Goal: Communication & Community: Answer question/provide support

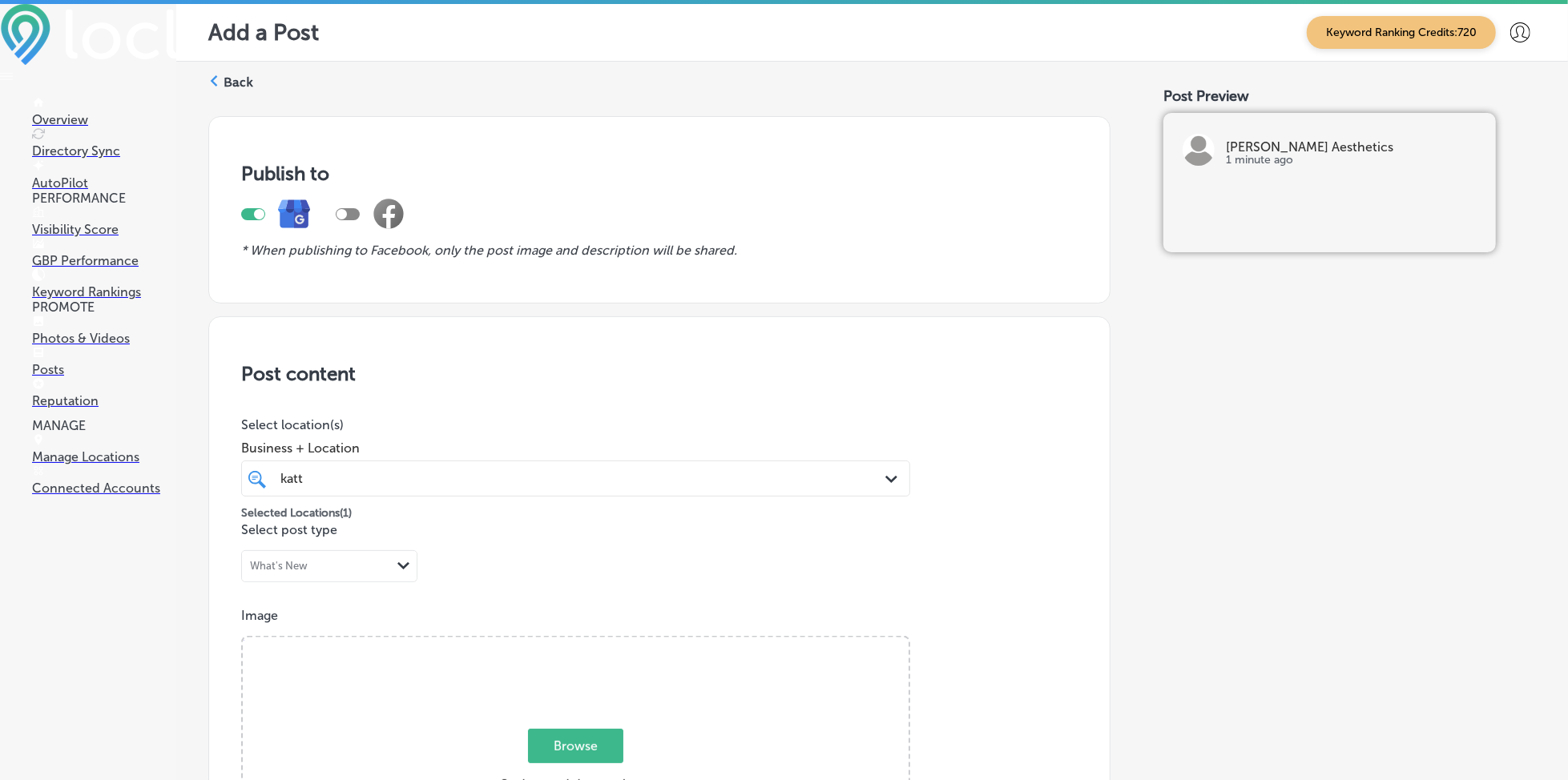
click at [65, 377] on p "Posts" at bounding box center [104, 370] width 145 height 15
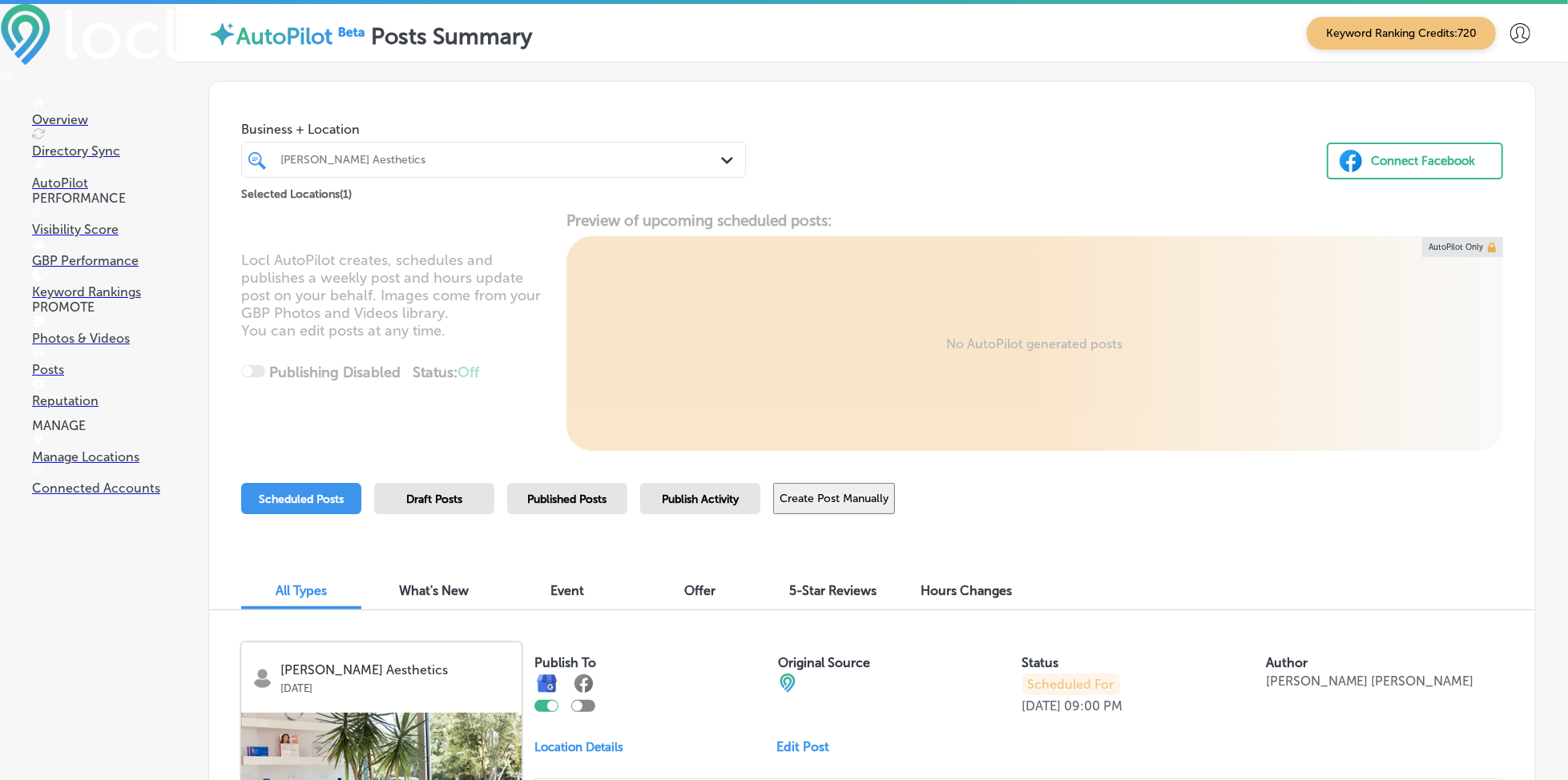
click at [357, 159] on div "[PERSON_NAME] Aesthetics" at bounding box center [501, 159] width 442 height 14
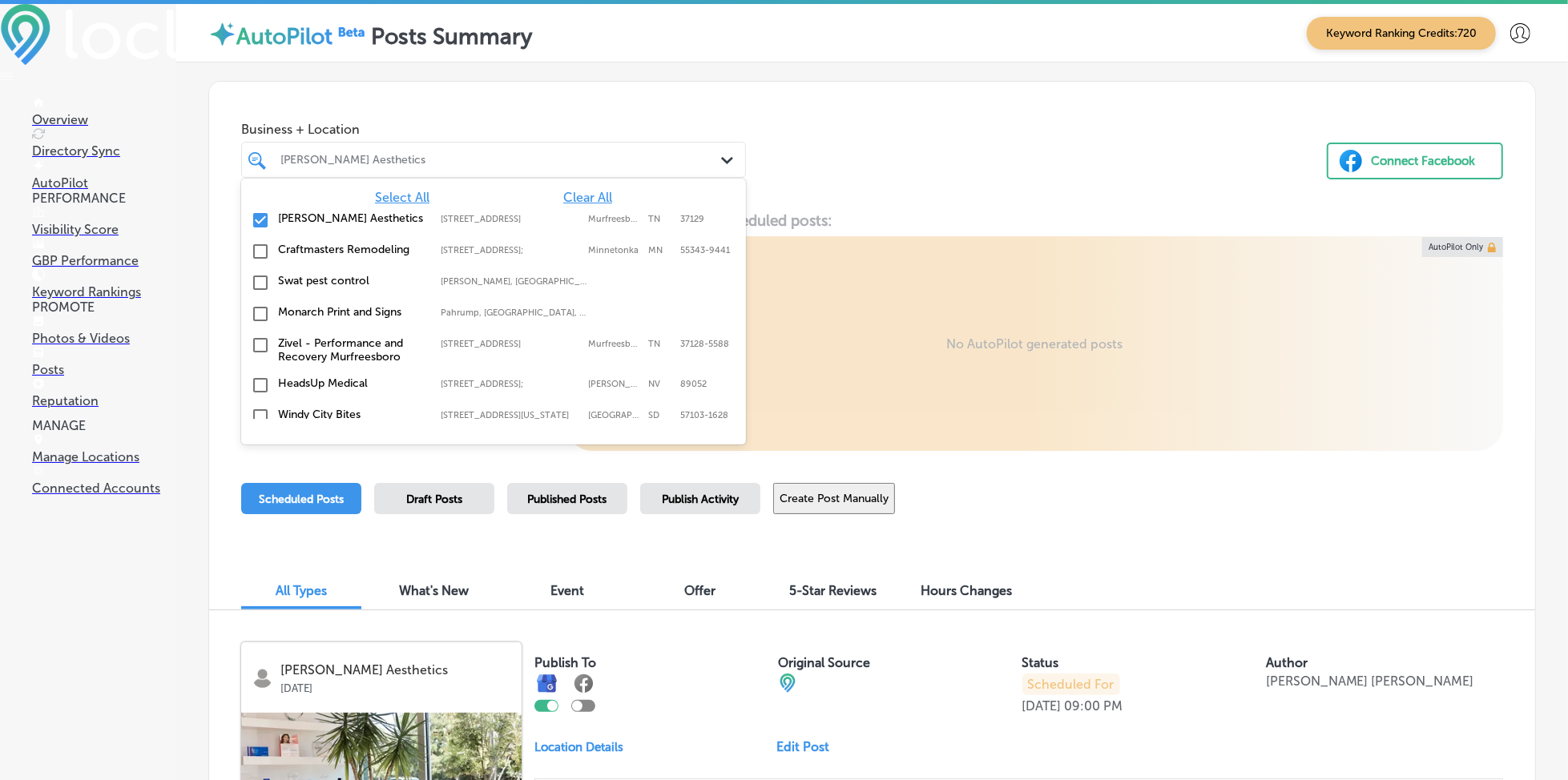
click at [585, 191] on span "Clear All" at bounding box center [588, 197] width 49 height 15
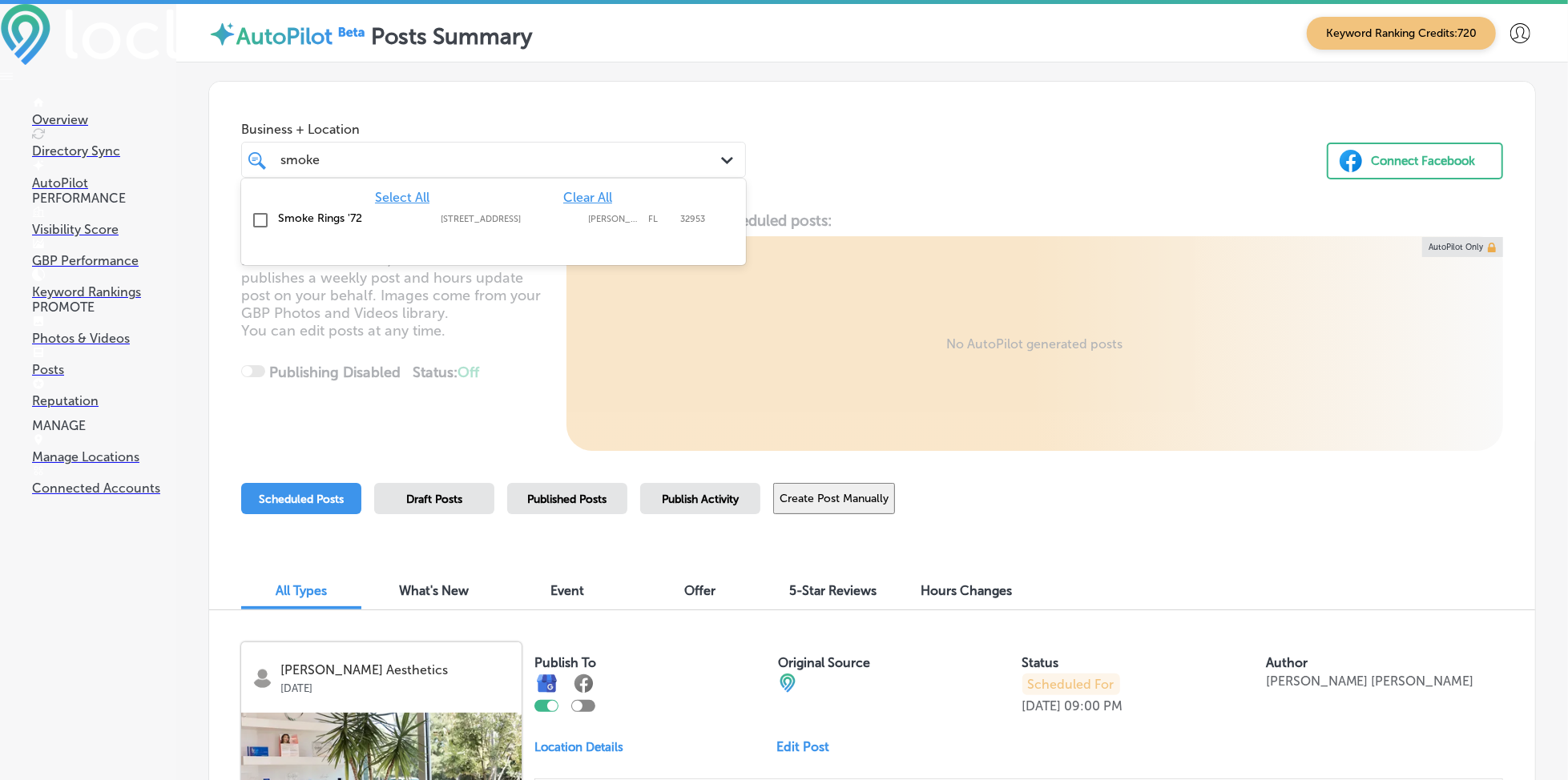
click at [571, 209] on div "Smoke Rings '72 [STREET_ADDRESS][GEOGRAPHIC_DATA][STREET_ADDRESS]" at bounding box center [494, 220] width 492 height 24
click at [834, 158] on div "Business + Location option [STREET_ADDRESS]. option [STREET_ADDRESS]. 2 results…" at bounding box center [872, 142] width 1327 height 122
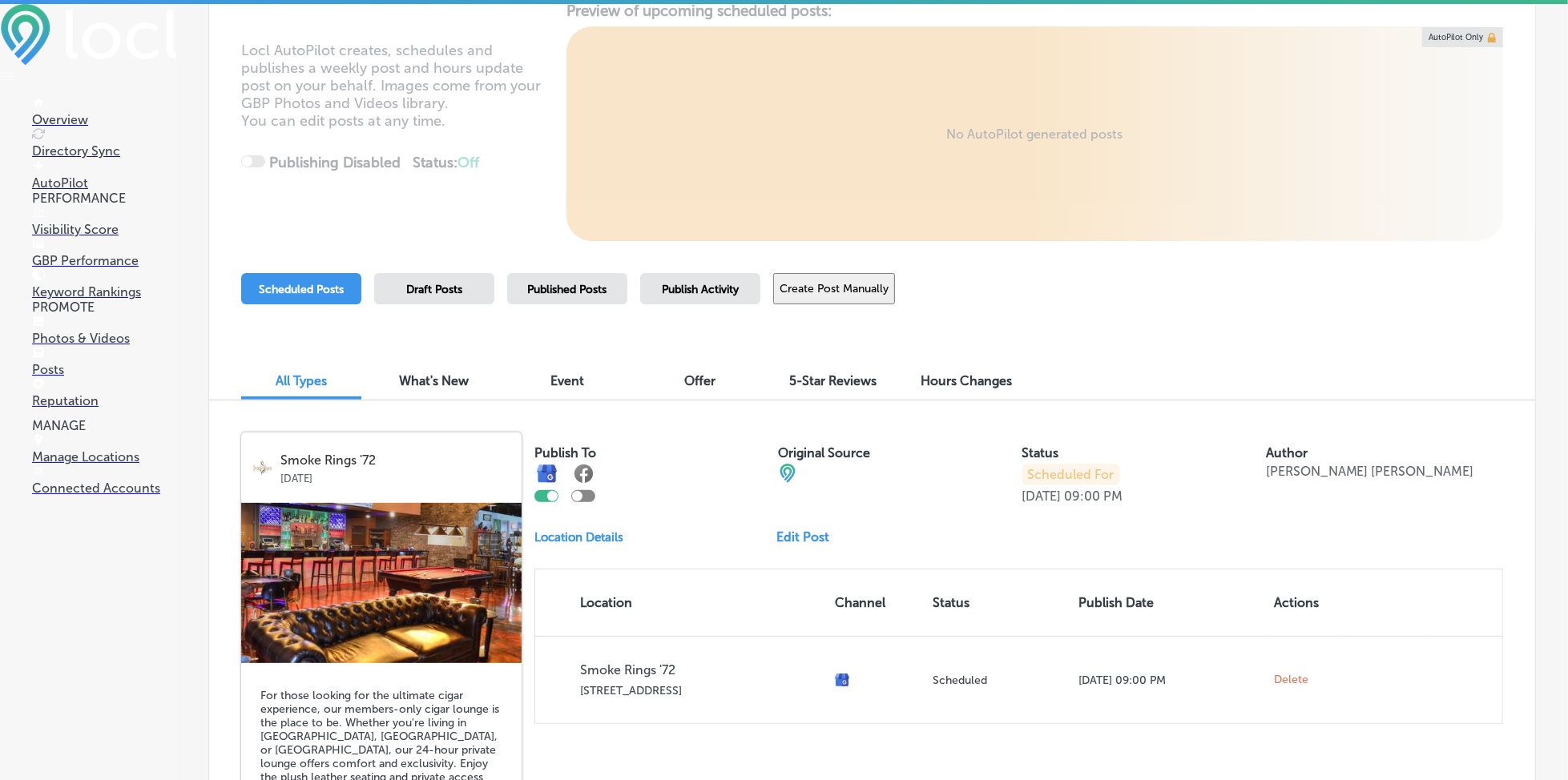
scroll to position [213, 0]
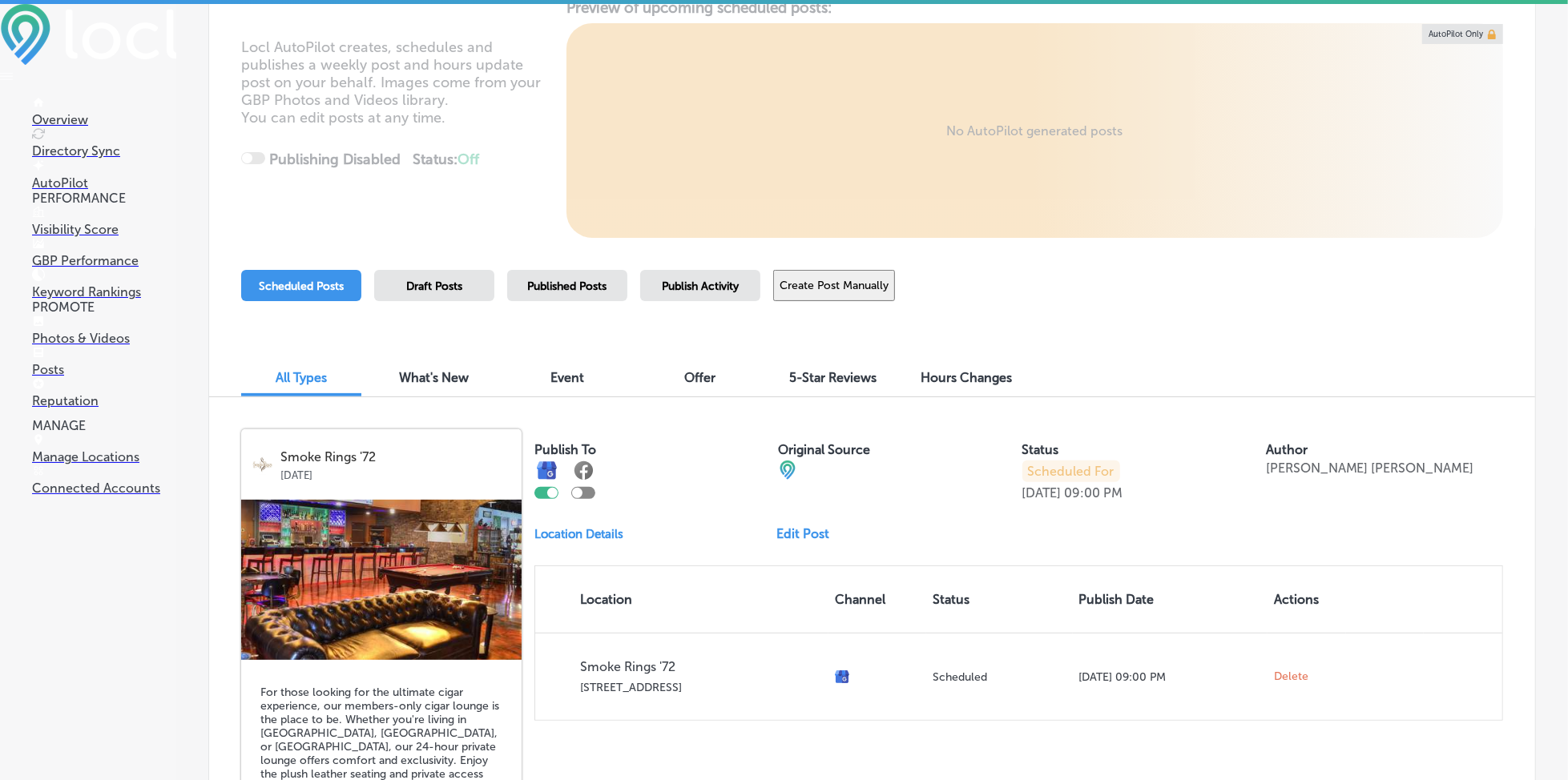
click at [590, 290] on span "Published Posts" at bounding box center [568, 286] width 80 height 14
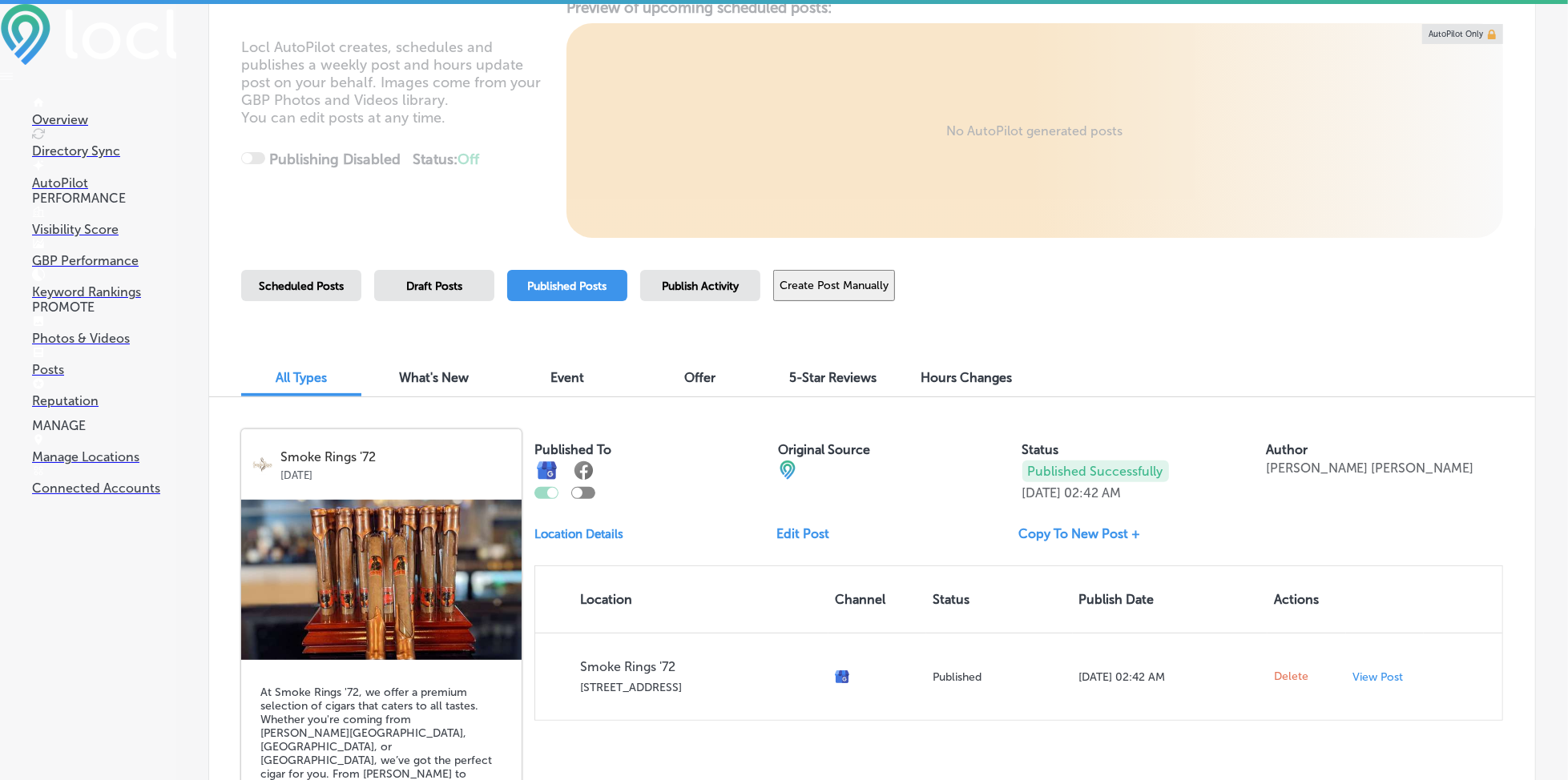
scroll to position [0, 0]
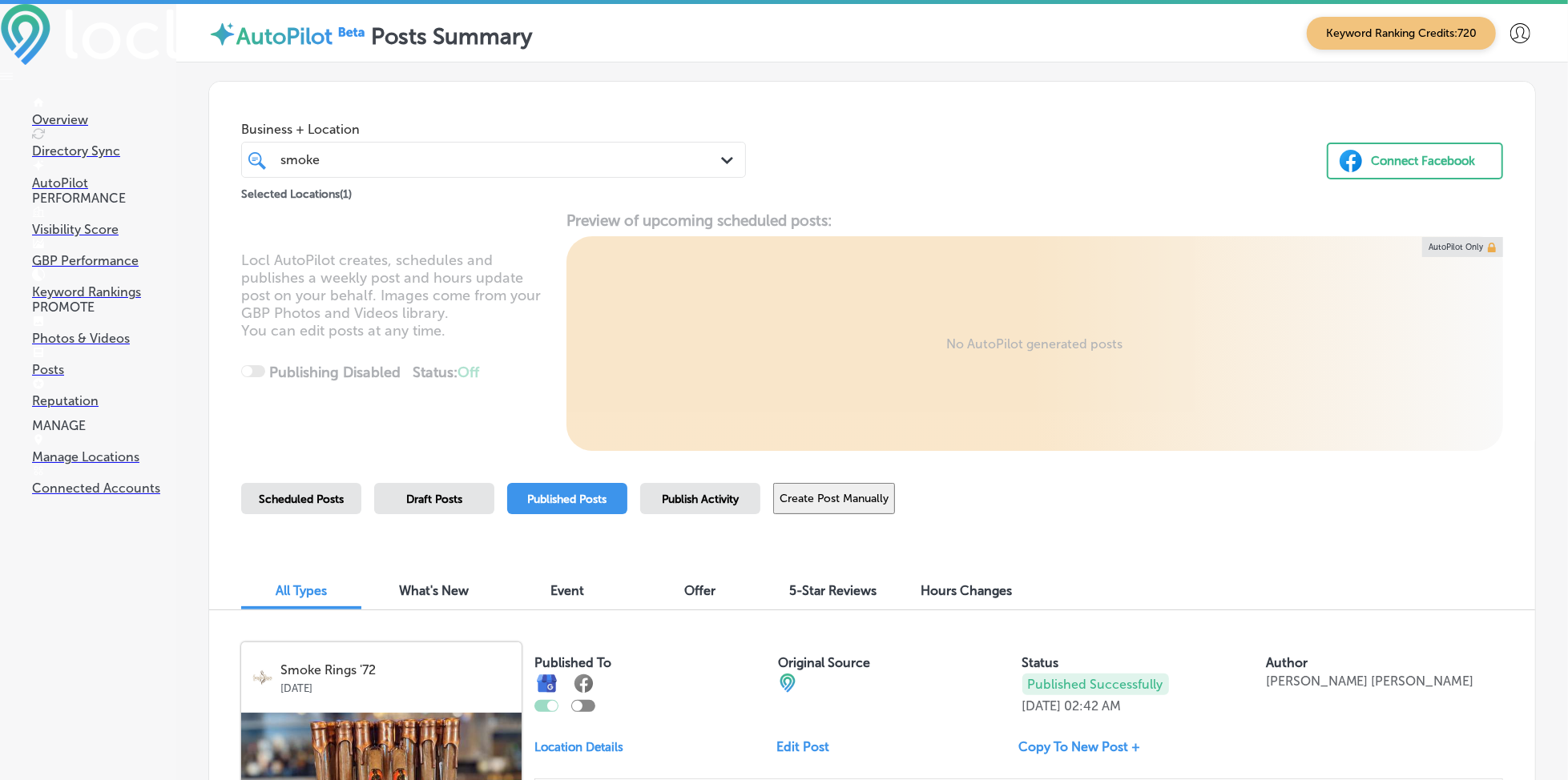
click at [338, 503] on span "Scheduled Posts" at bounding box center [301, 499] width 85 height 14
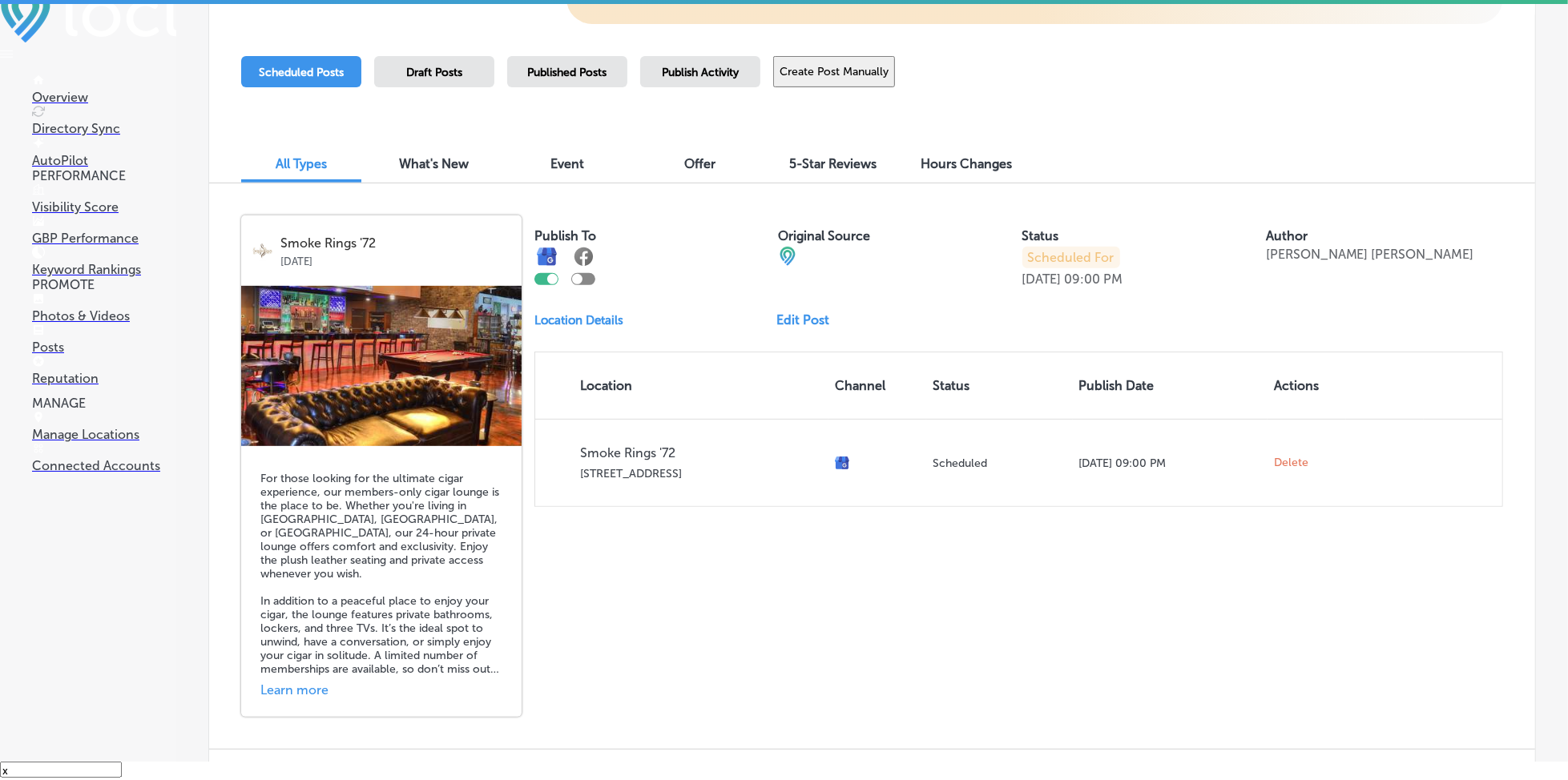
scroll to position [427, 0]
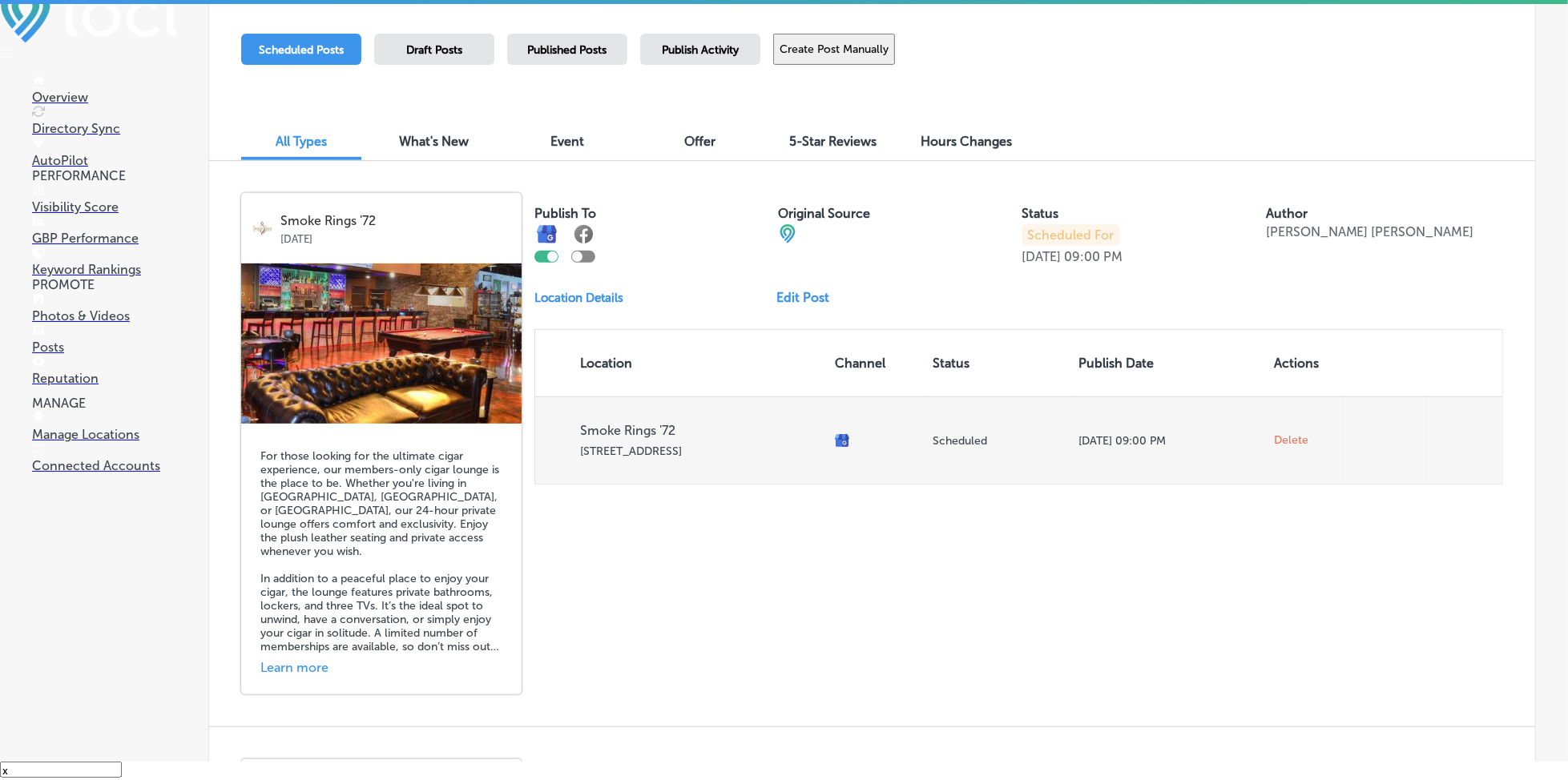
click at [1296, 433] on span "Delete" at bounding box center [1291, 440] width 34 height 14
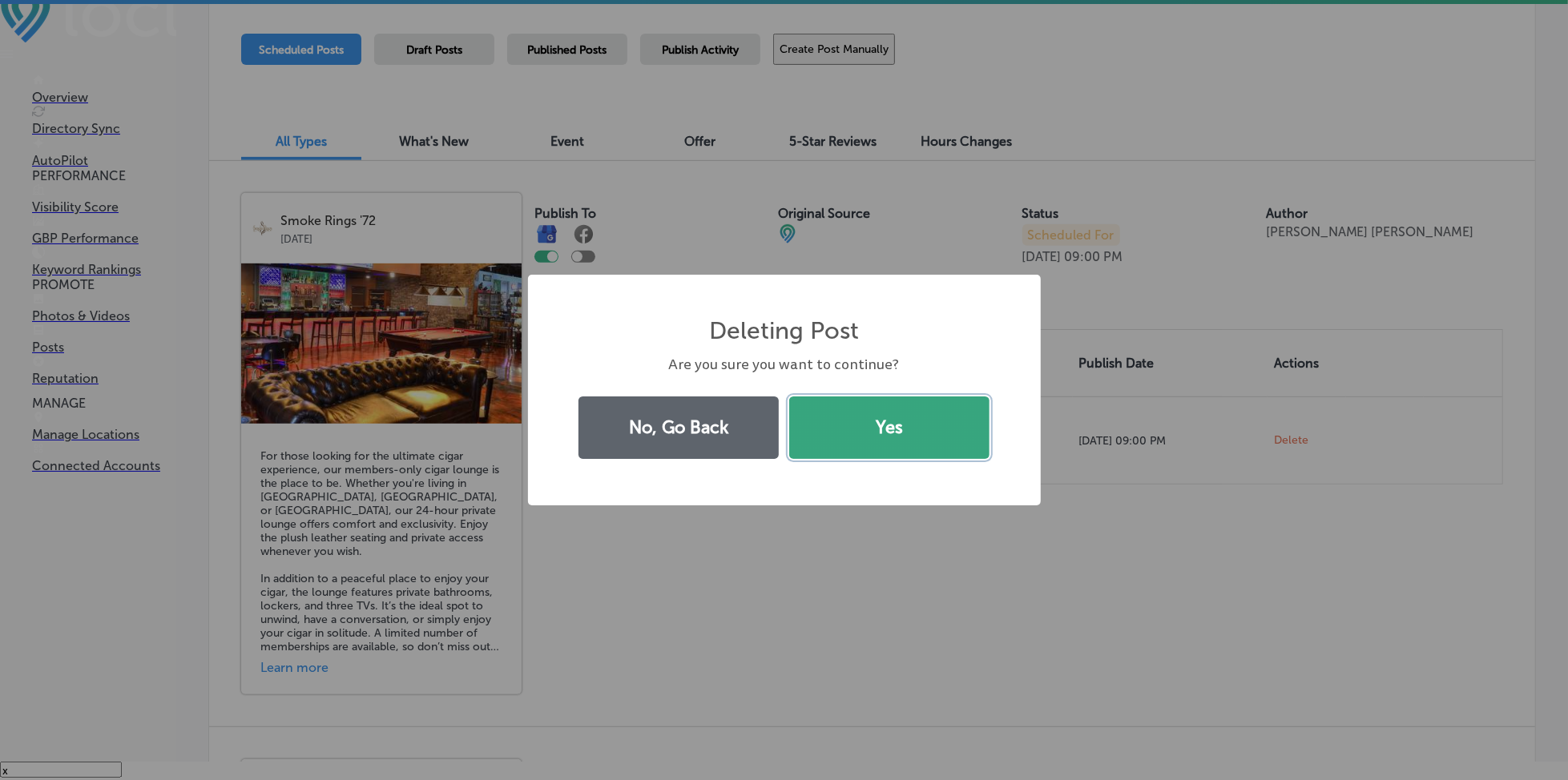
click at [899, 426] on button "Yes" at bounding box center [890, 428] width 201 height 62
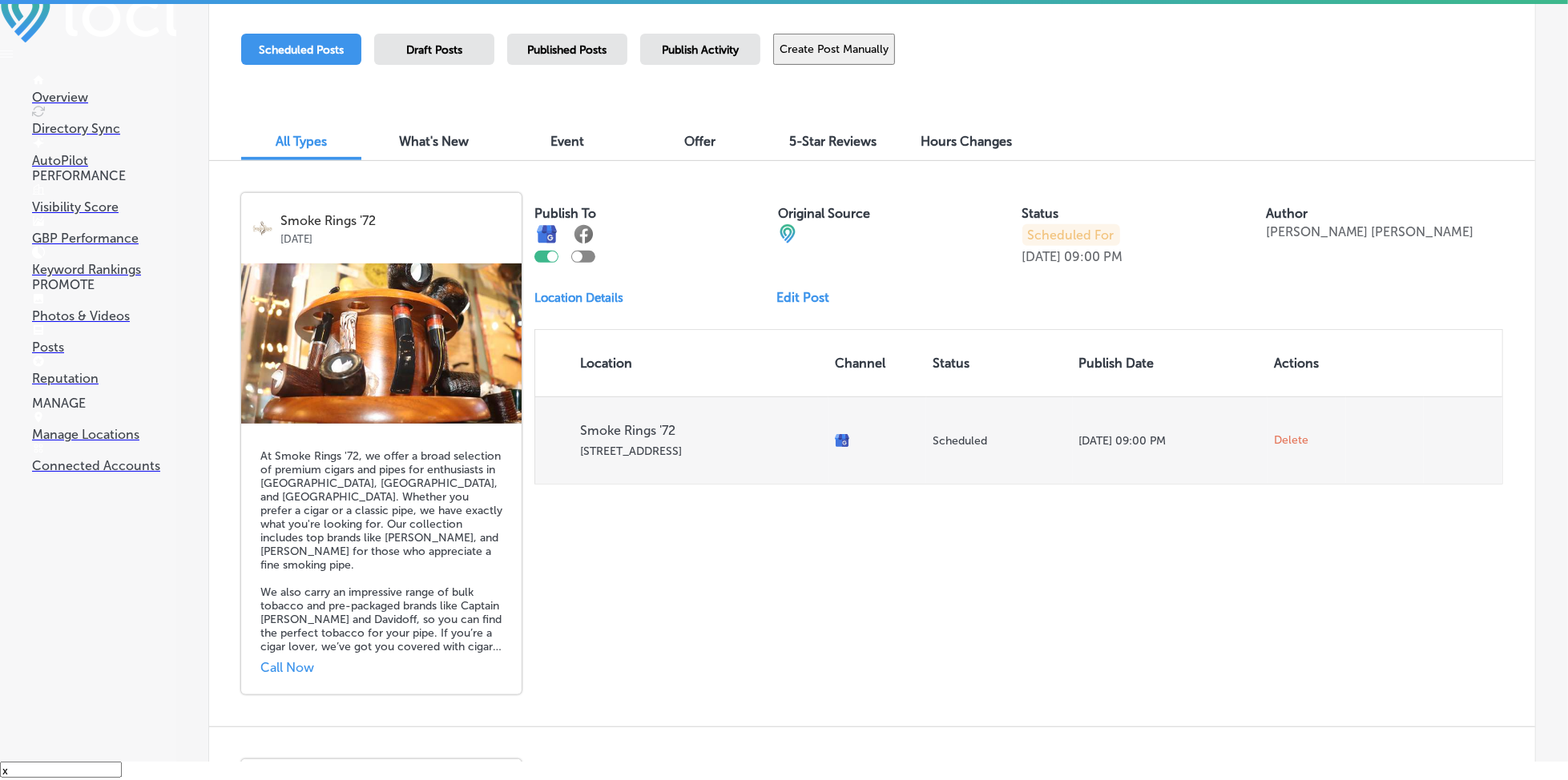
click at [1280, 440] on span "Delete" at bounding box center [1291, 440] width 34 height 14
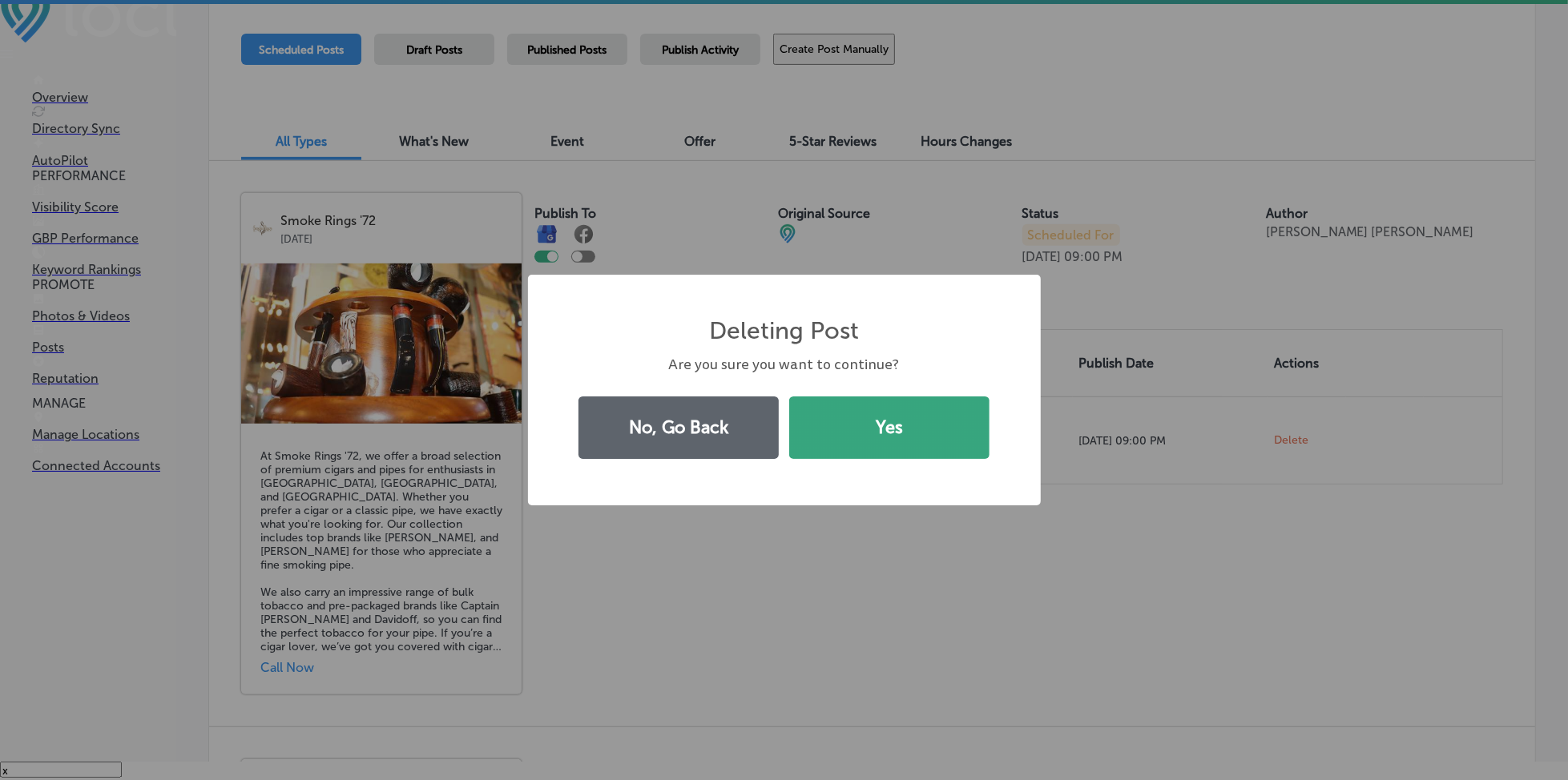
click at [919, 425] on button "Yes" at bounding box center [890, 428] width 201 height 62
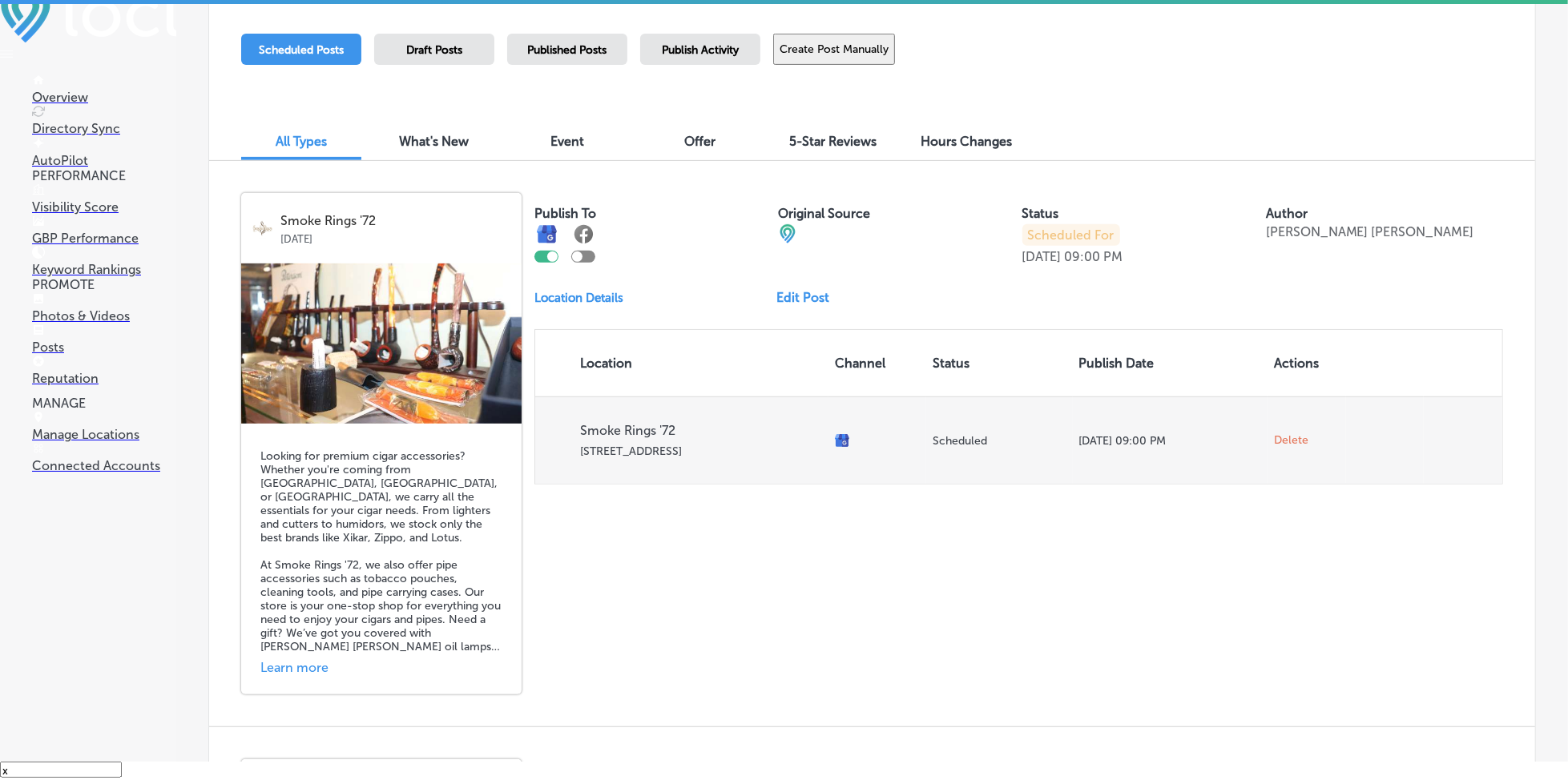
click at [1270, 428] on td "Delete" at bounding box center [1307, 440] width 79 height 88
click at [1275, 431] on td "Delete" at bounding box center [1307, 440] width 79 height 88
click at [1274, 441] on span "Delete" at bounding box center [1291, 440] width 34 height 14
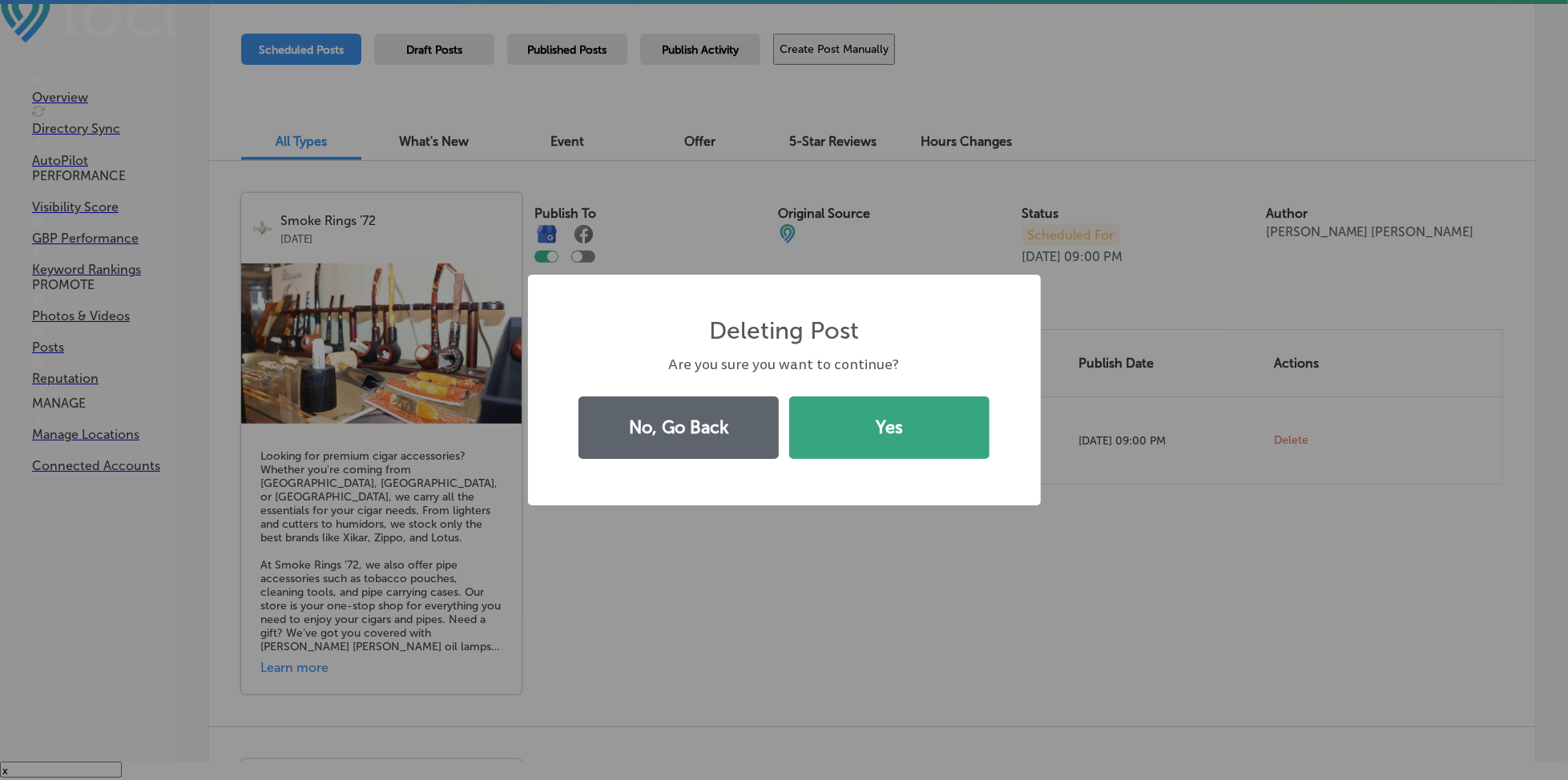
click at [921, 412] on button "Yes" at bounding box center [890, 428] width 201 height 62
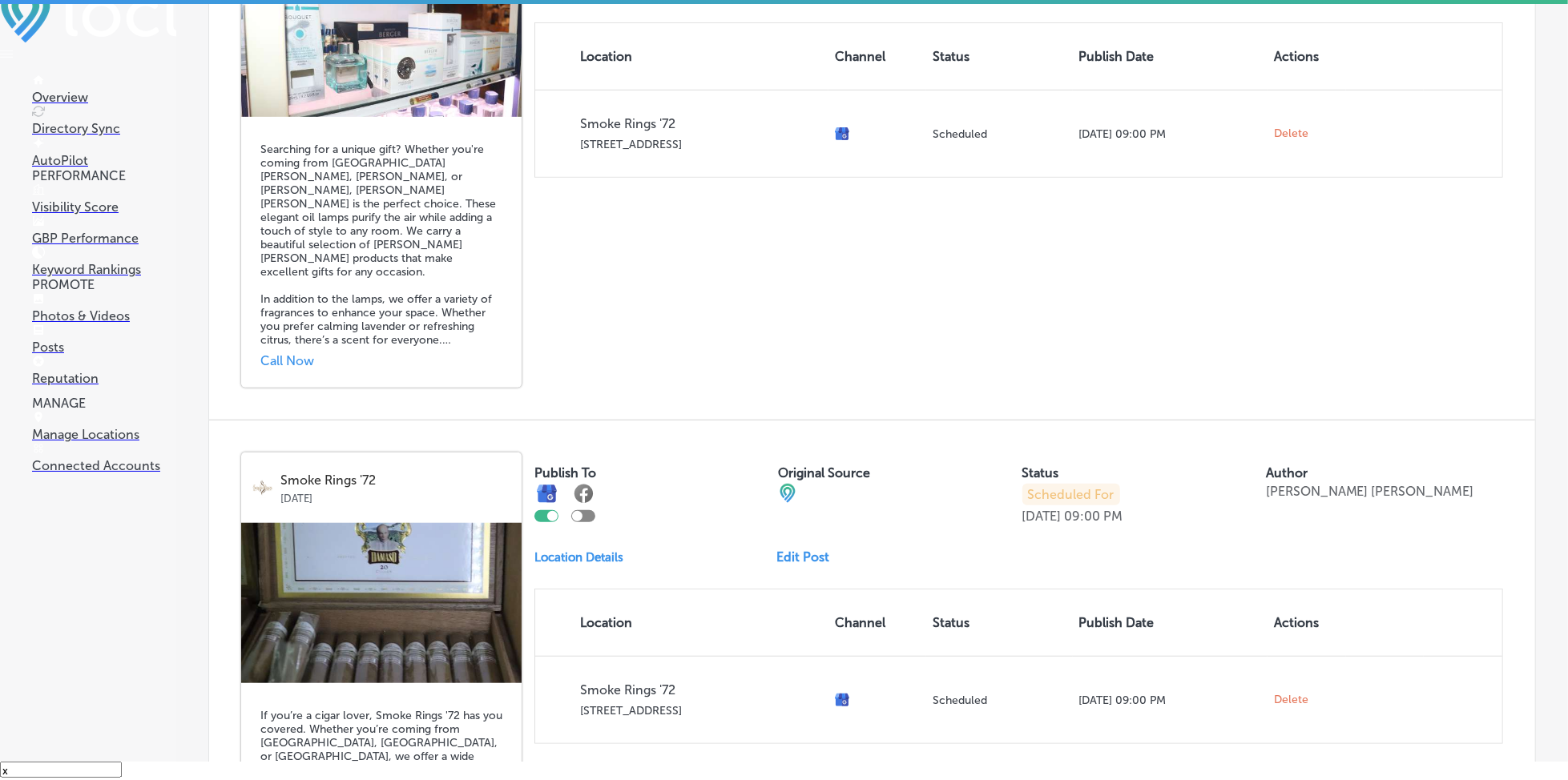
scroll to position [747, 0]
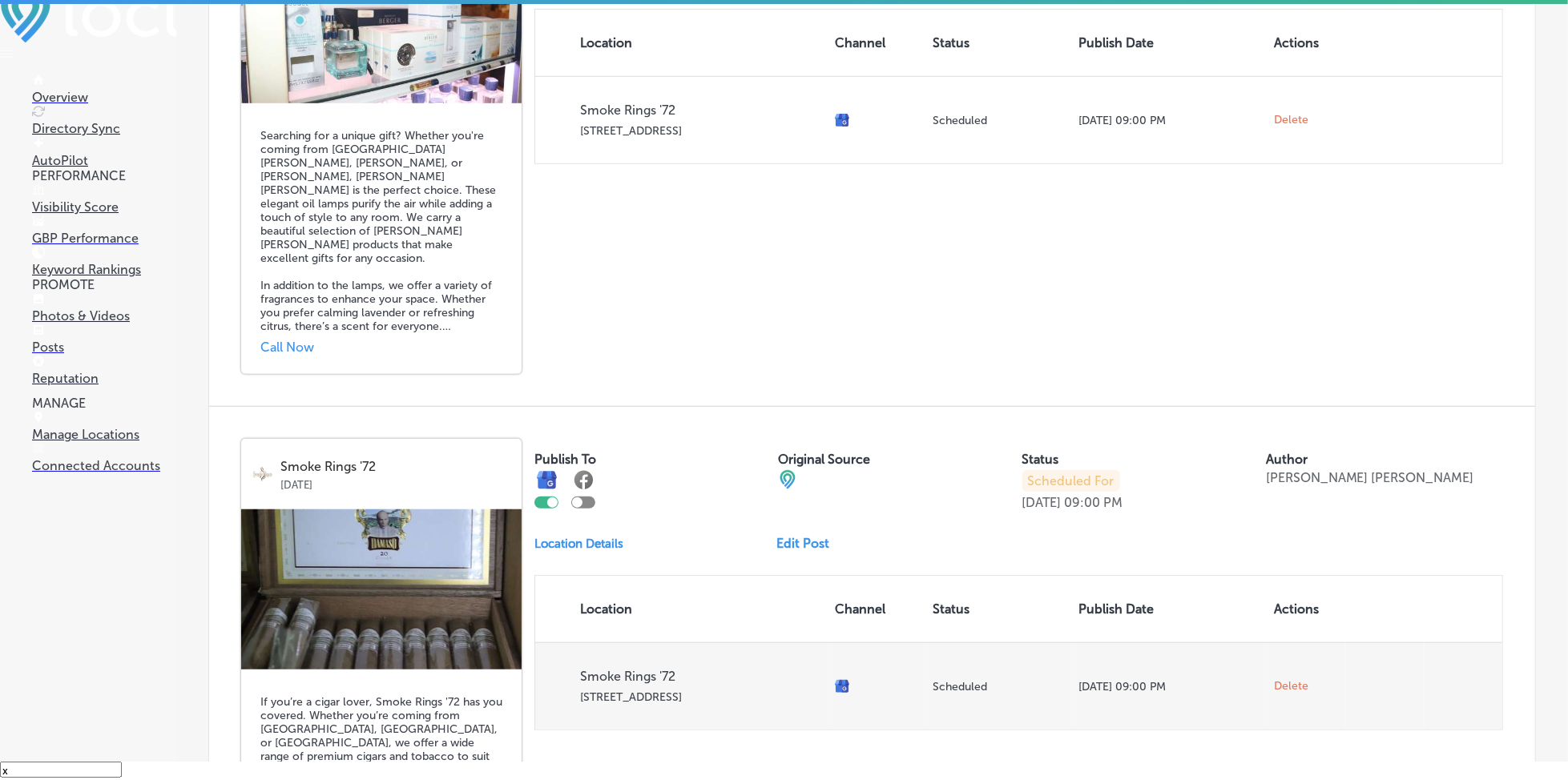
click at [1278, 683] on span "Delete" at bounding box center [1291, 686] width 34 height 14
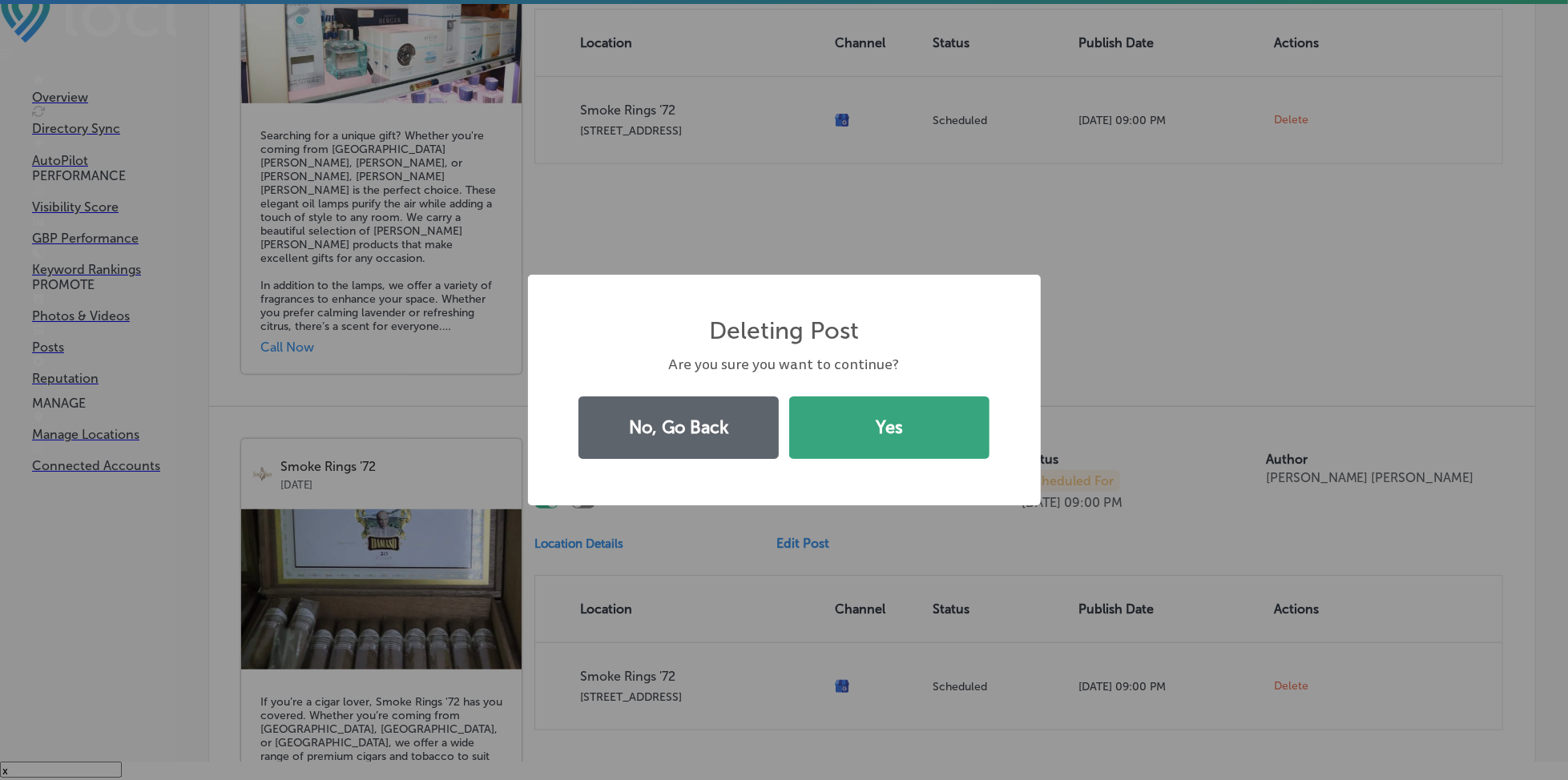
click at [911, 429] on button "Yes" at bounding box center [890, 428] width 201 height 62
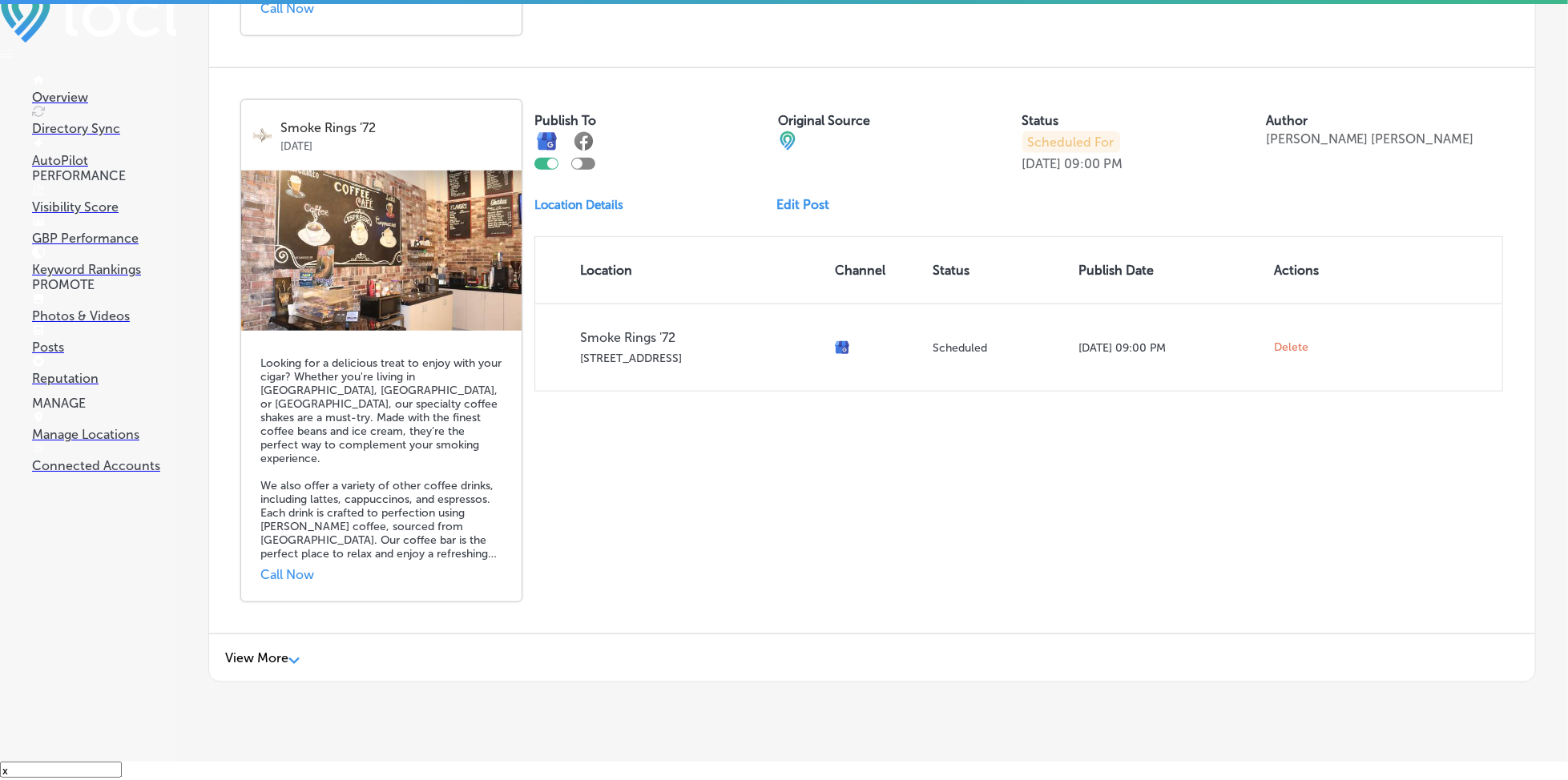
scroll to position [1120, 0]
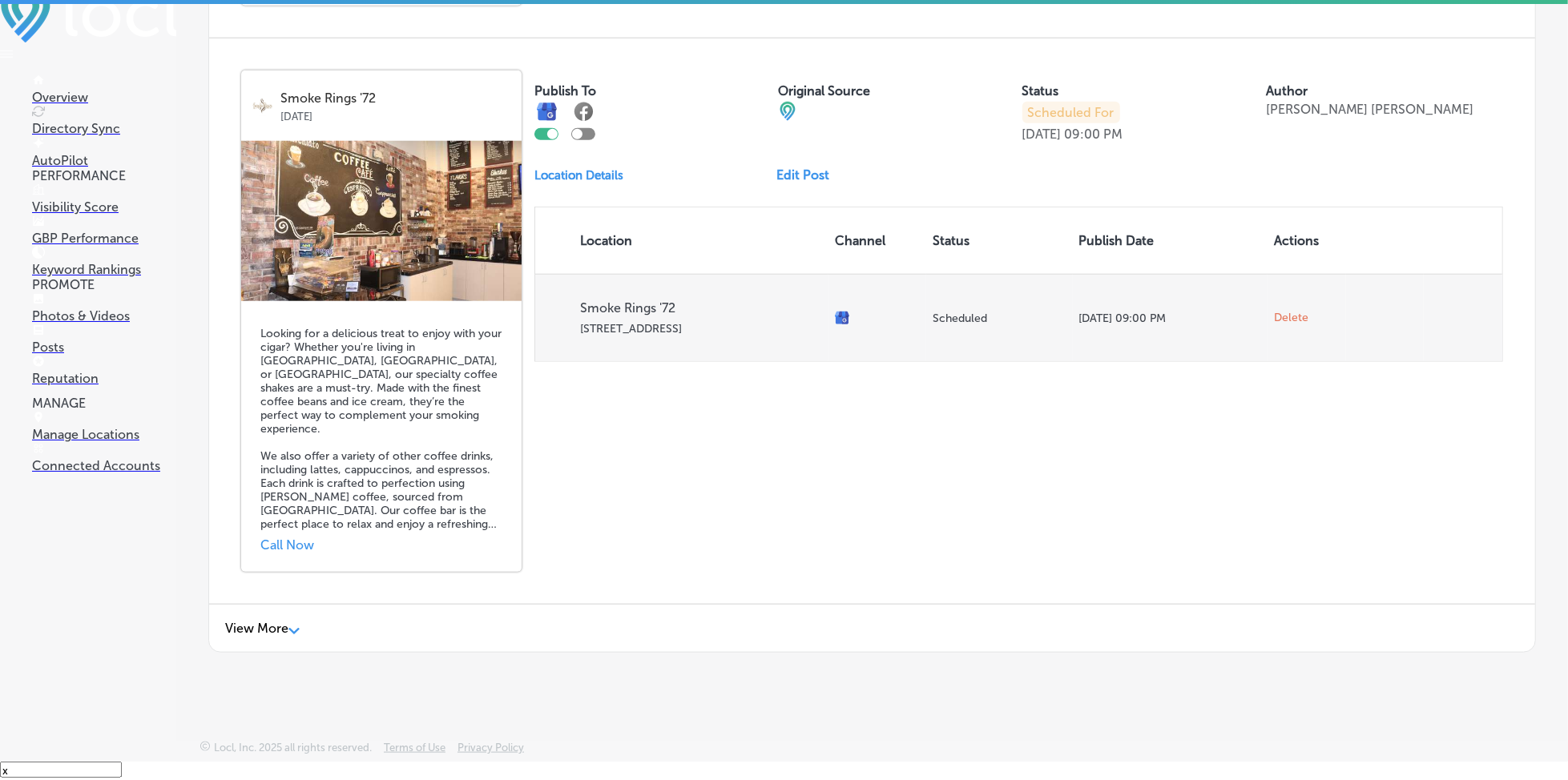
click at [1277, 311] on span "Delete" at bounding box center [1291, 318] width 34 height 14
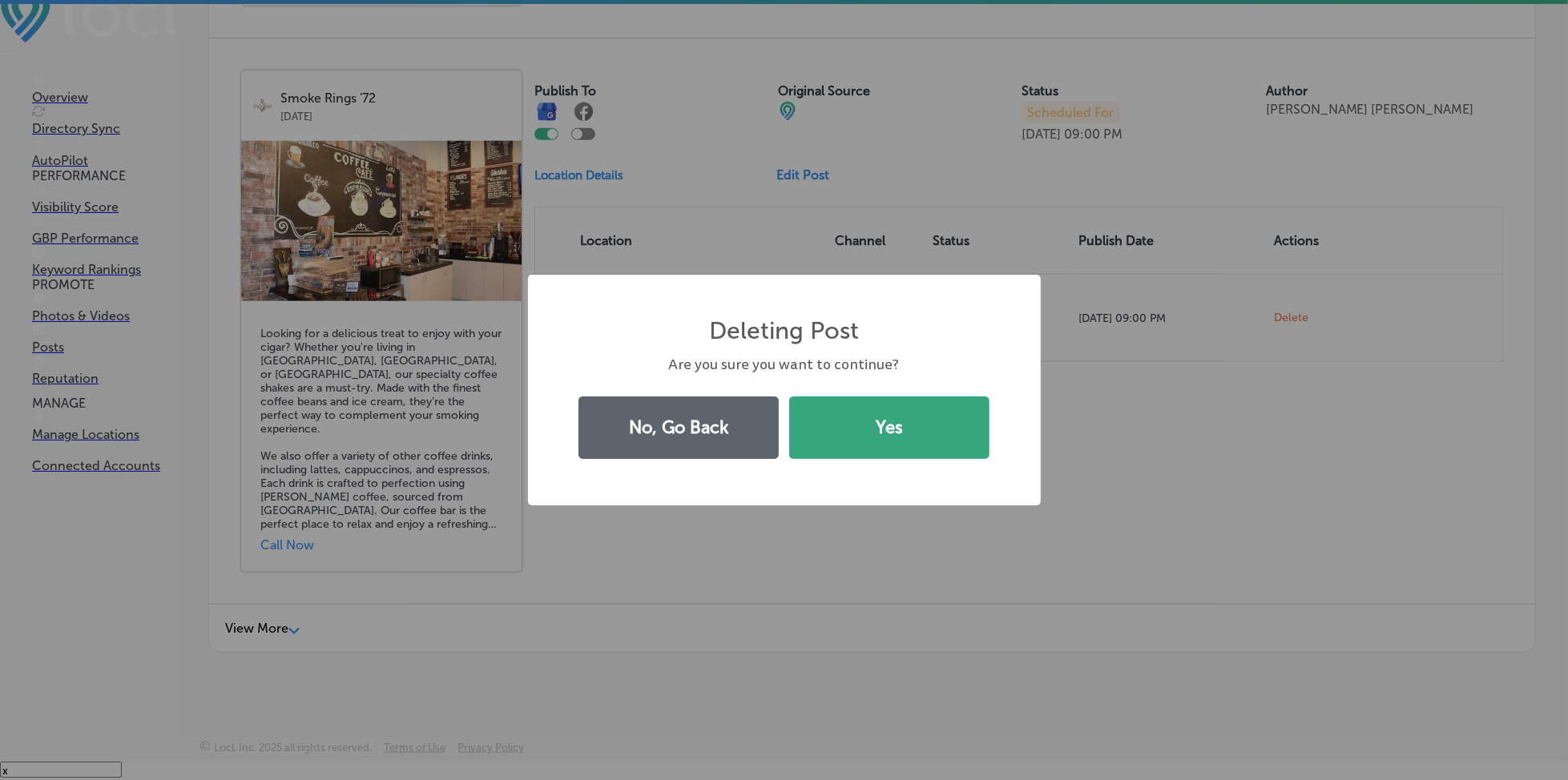
click at [985, 412] on button "Yes" at bounding box center [890, 428] width 201 height 62
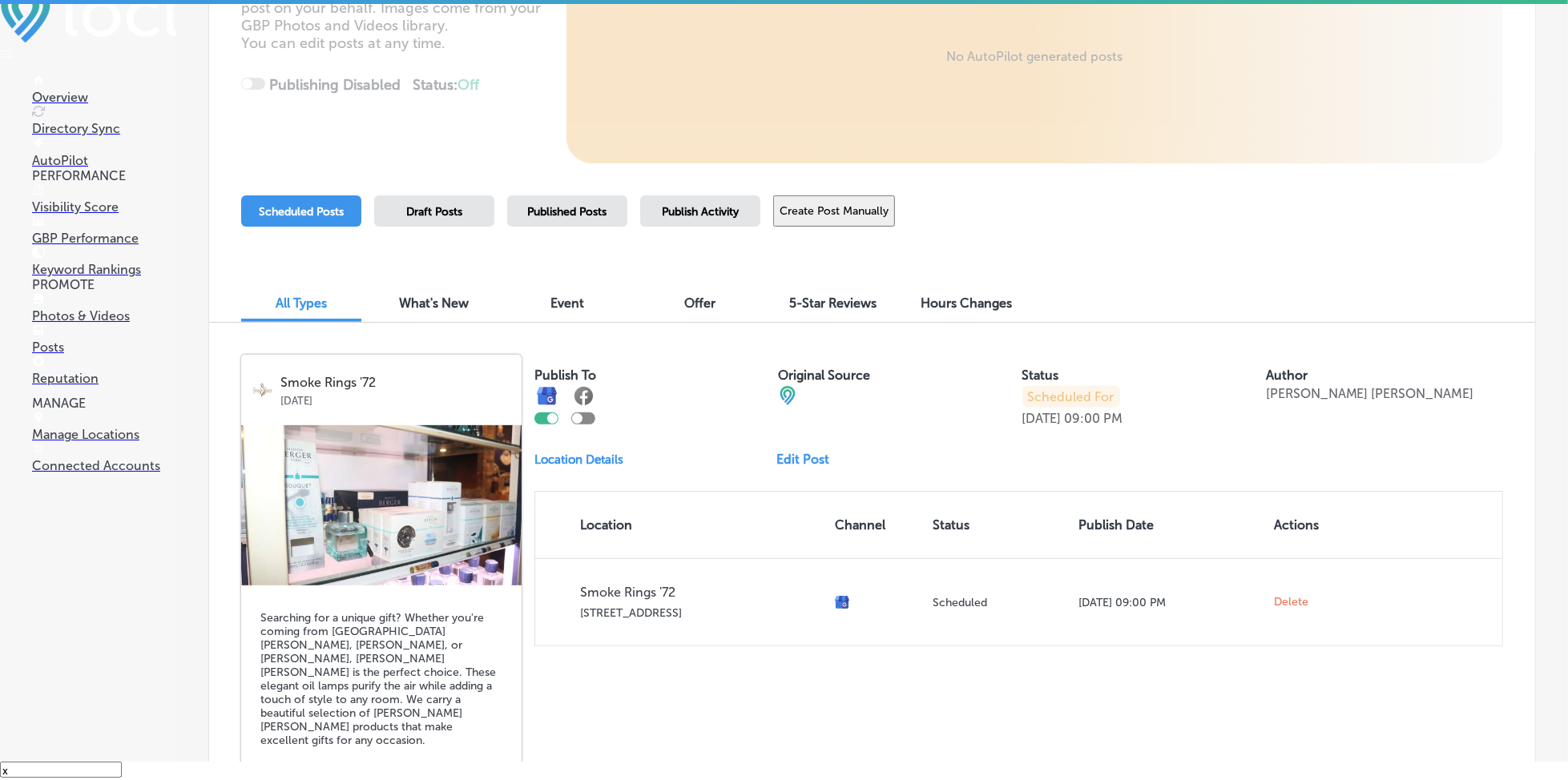
scroll to position [372, 0]
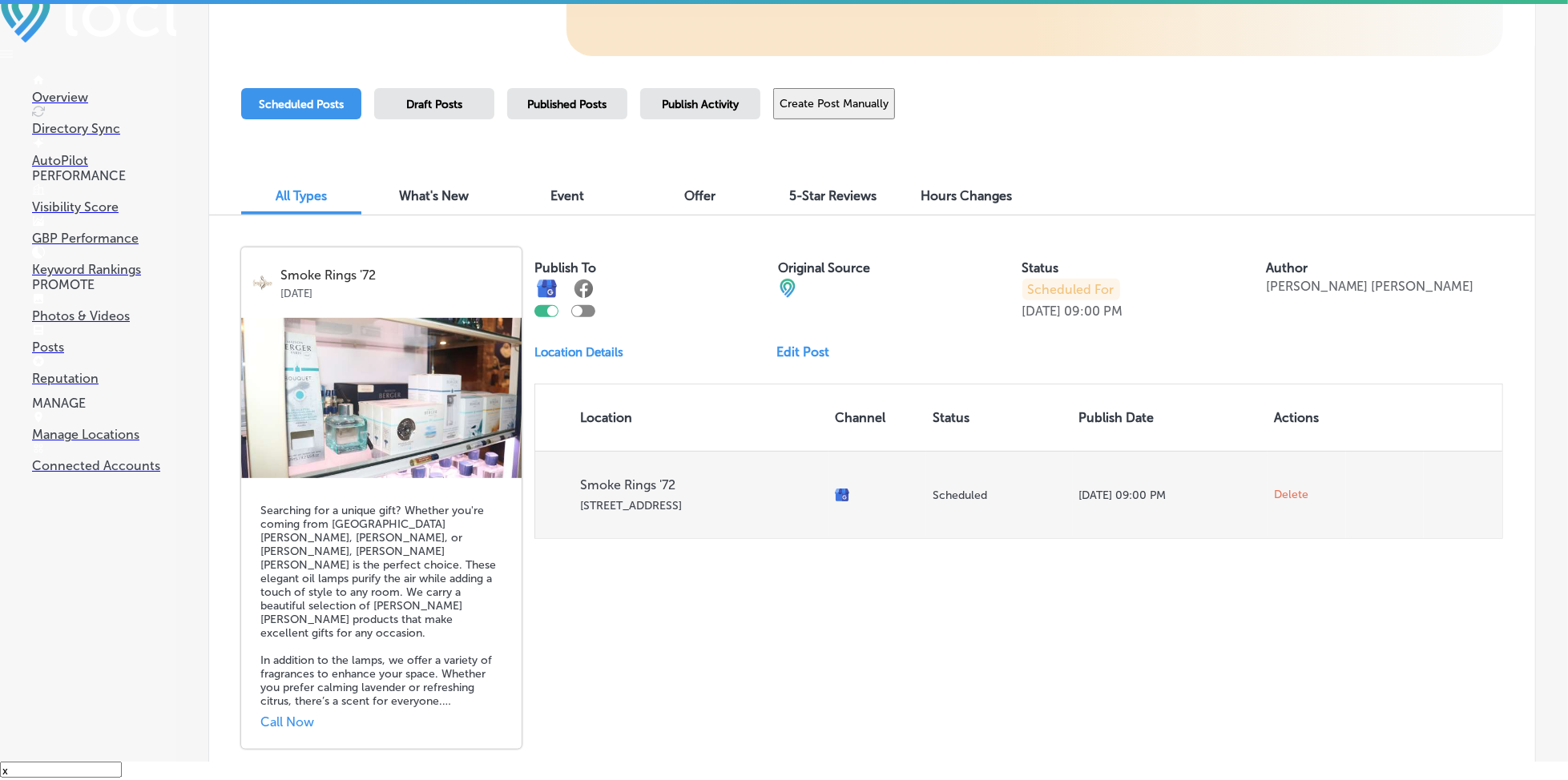
click at [1274, 490] on span "Delete" at bounding box center [1291, 495] width 34 height 14
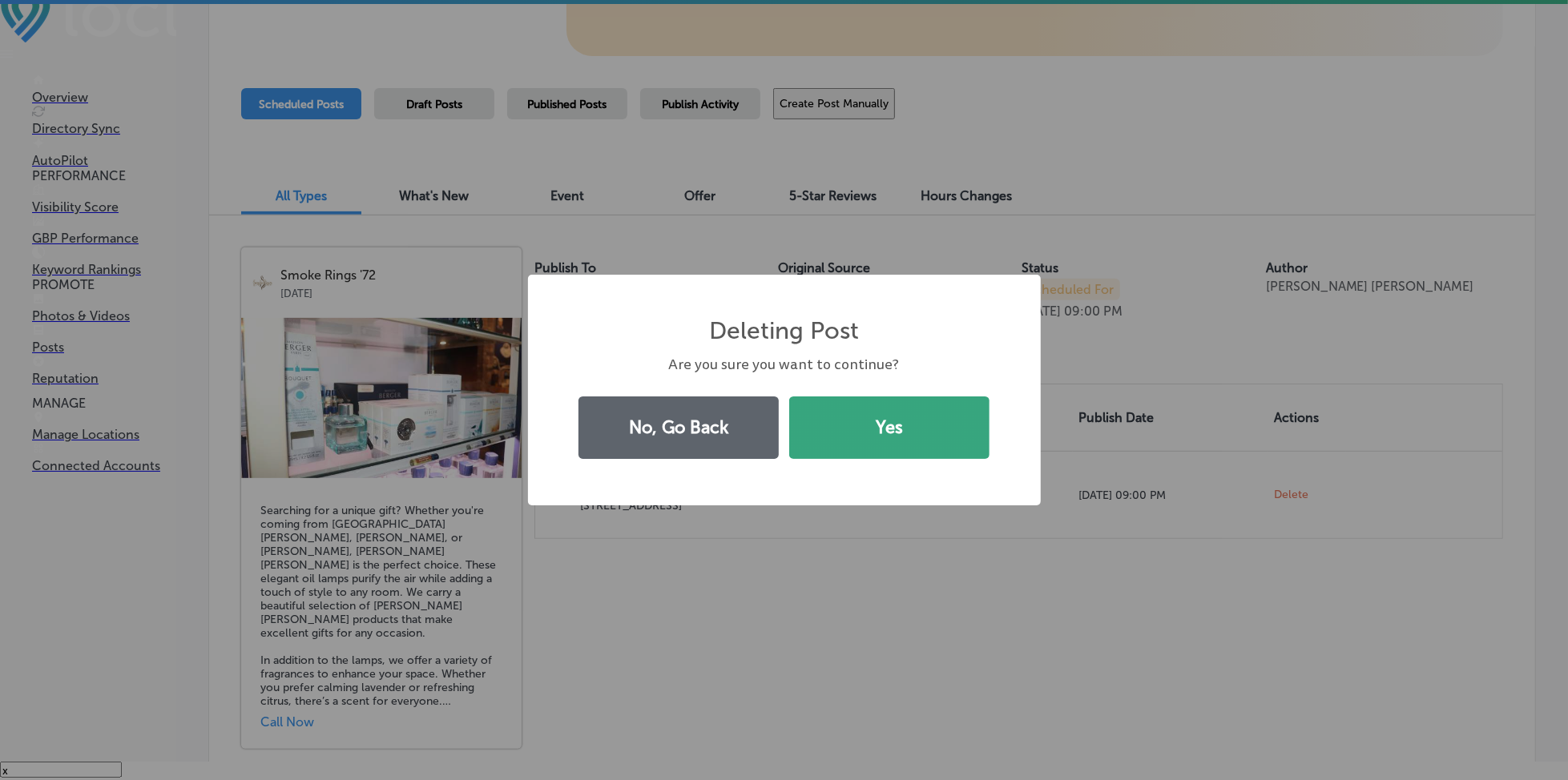
click at [957, 419] on button "Yes" at bounding box center [890, 428] width 201 height 62
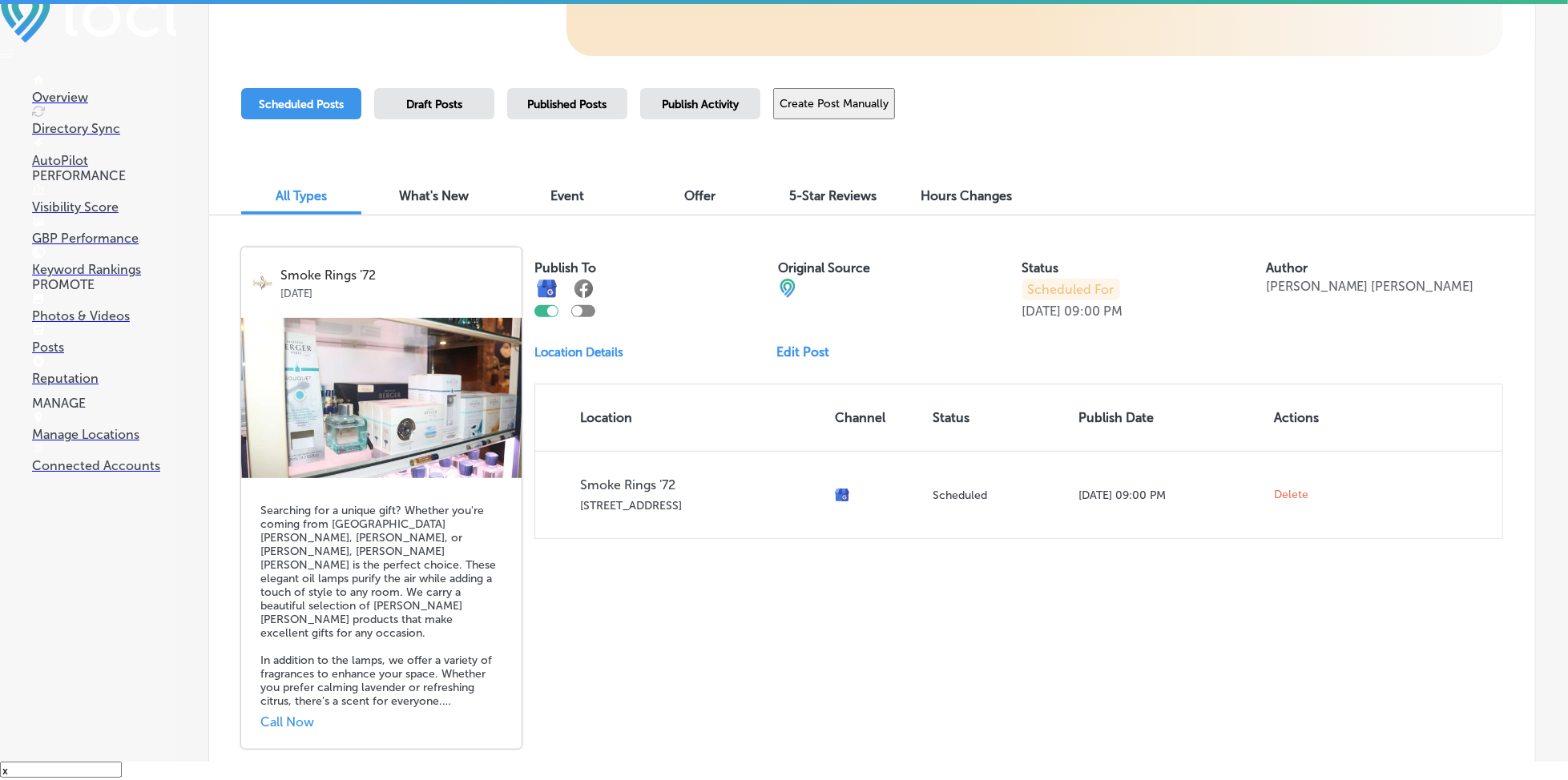
scroll to position [0, 0]
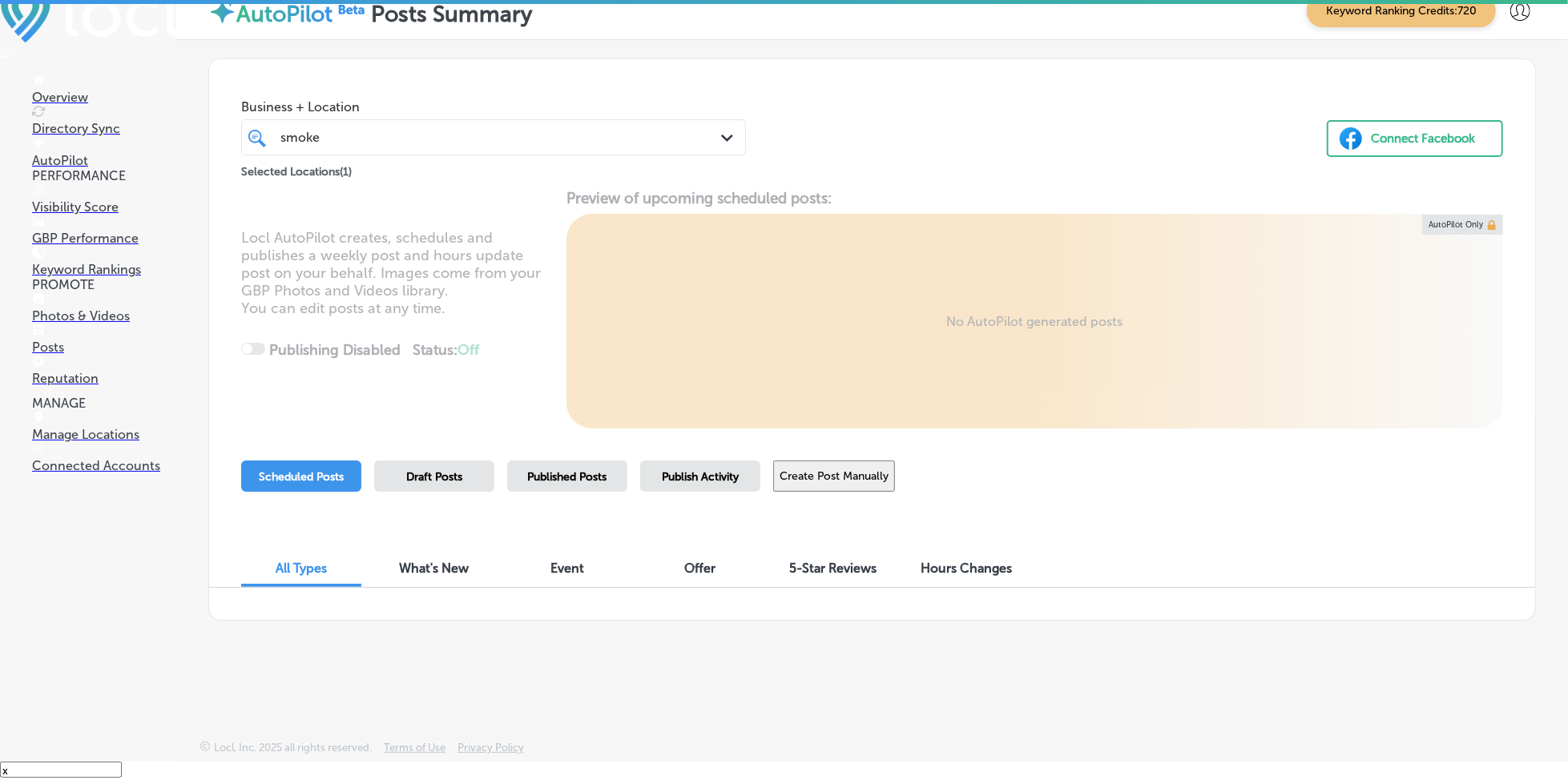
click at [701, 483] on div "Publish Activity" at bounding box center [700, 476] width 120 height 32
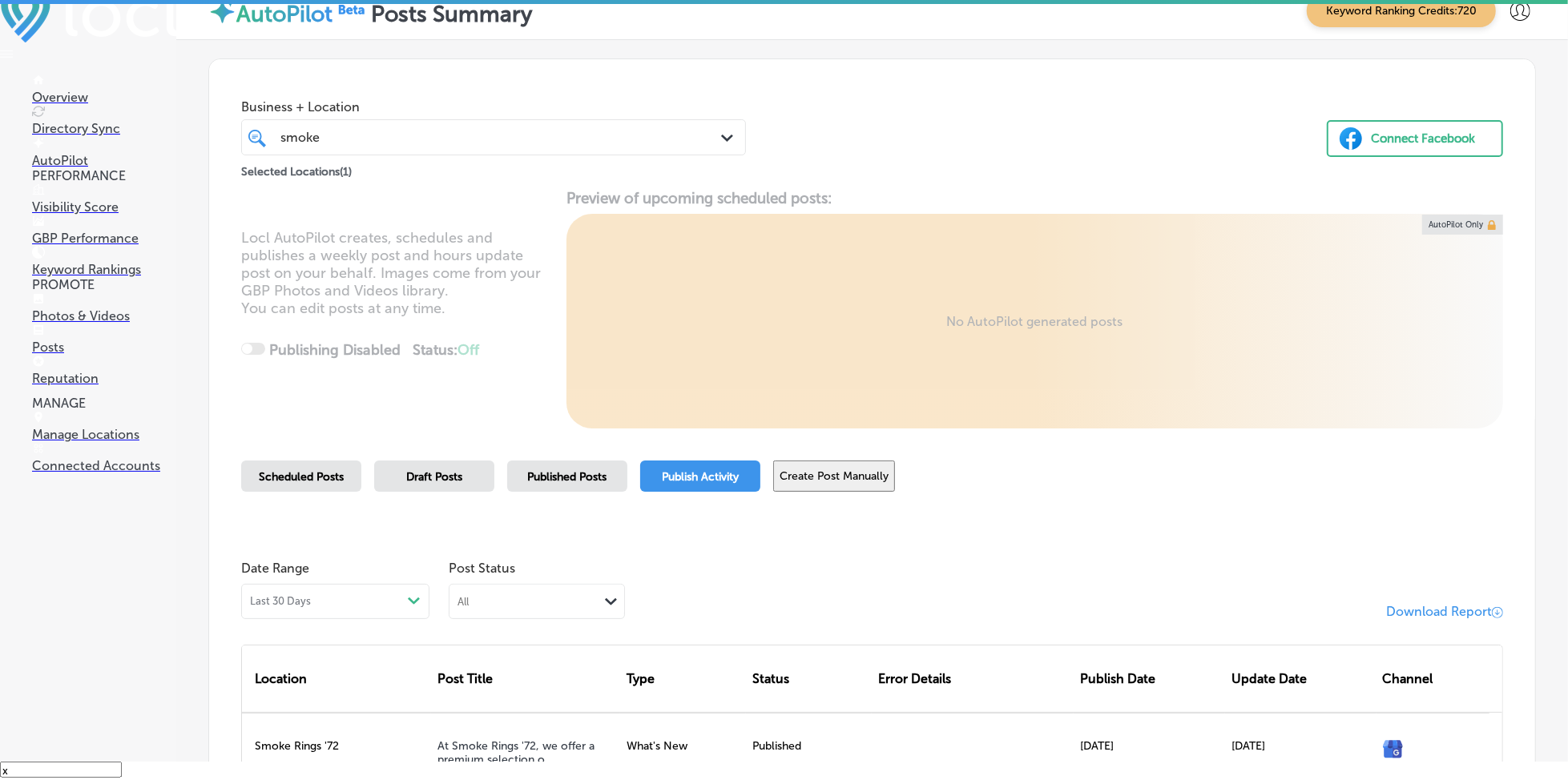
click at [327, 483] on div "Scheduled Posts" at bounding box center [301, 476] width 120 height 32
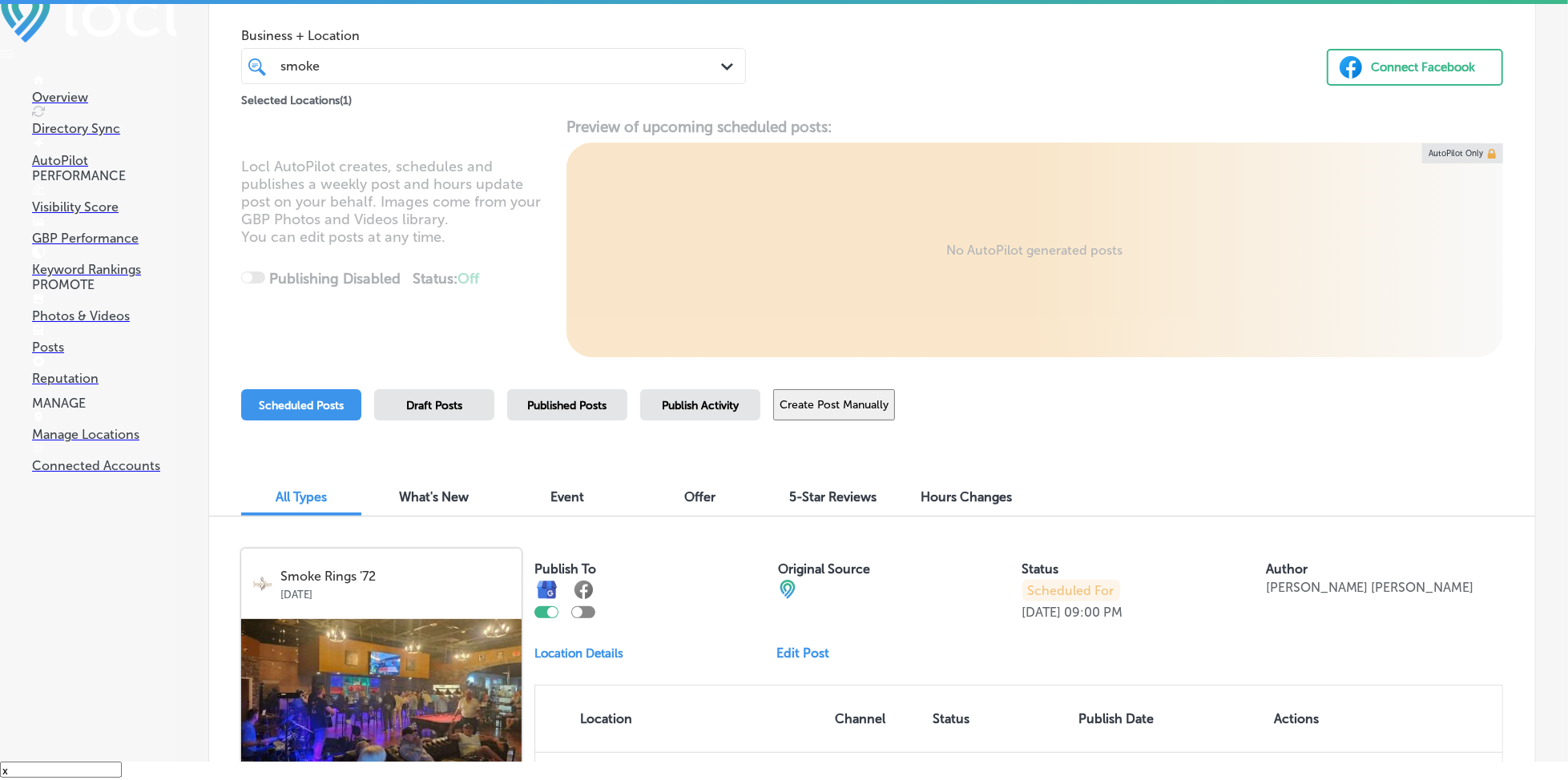
scroll to position [213, 0]
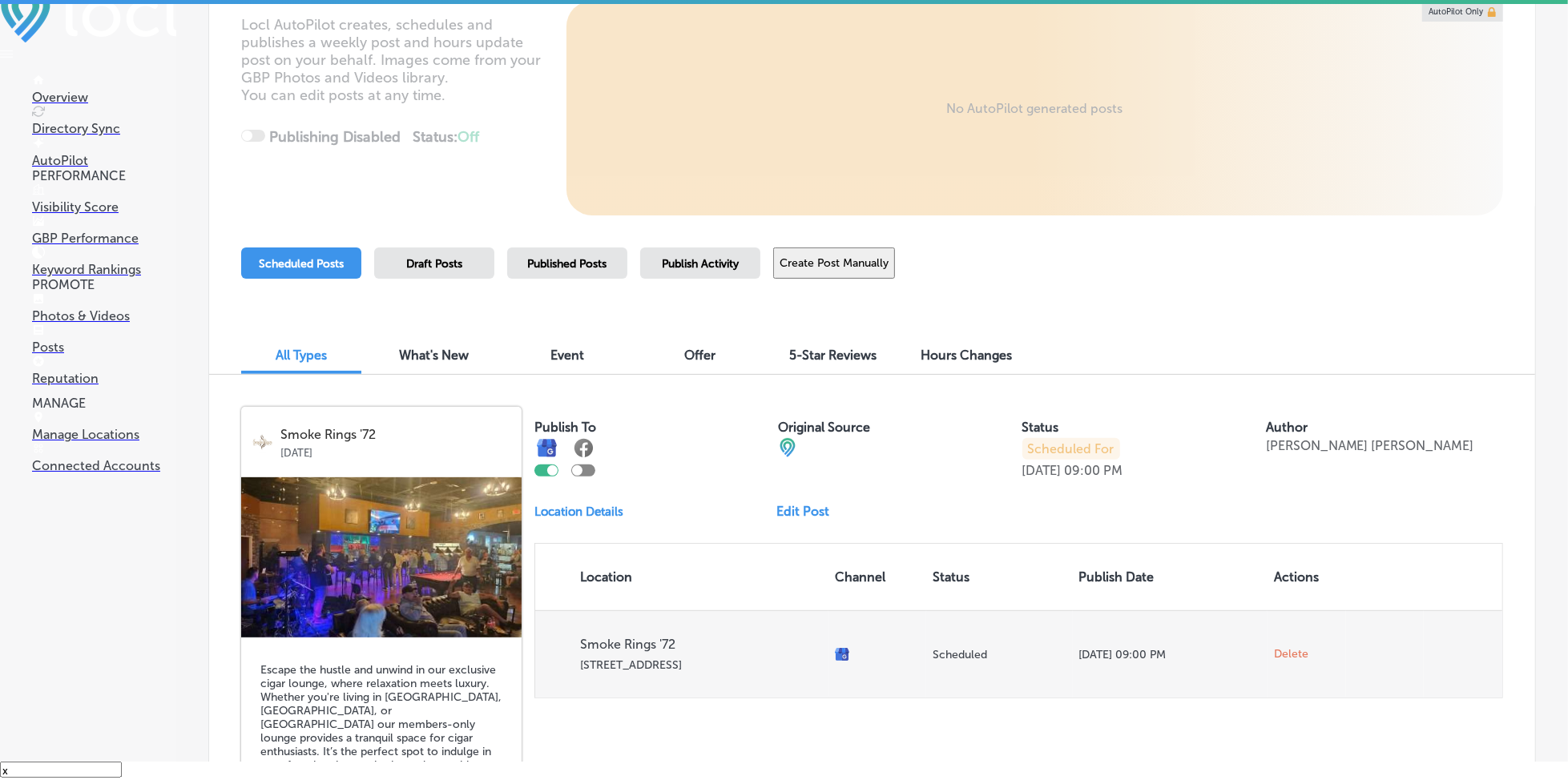
click at [1281, 648] on span "Delete" at bounding box center [1291, 654] width 34 height 14
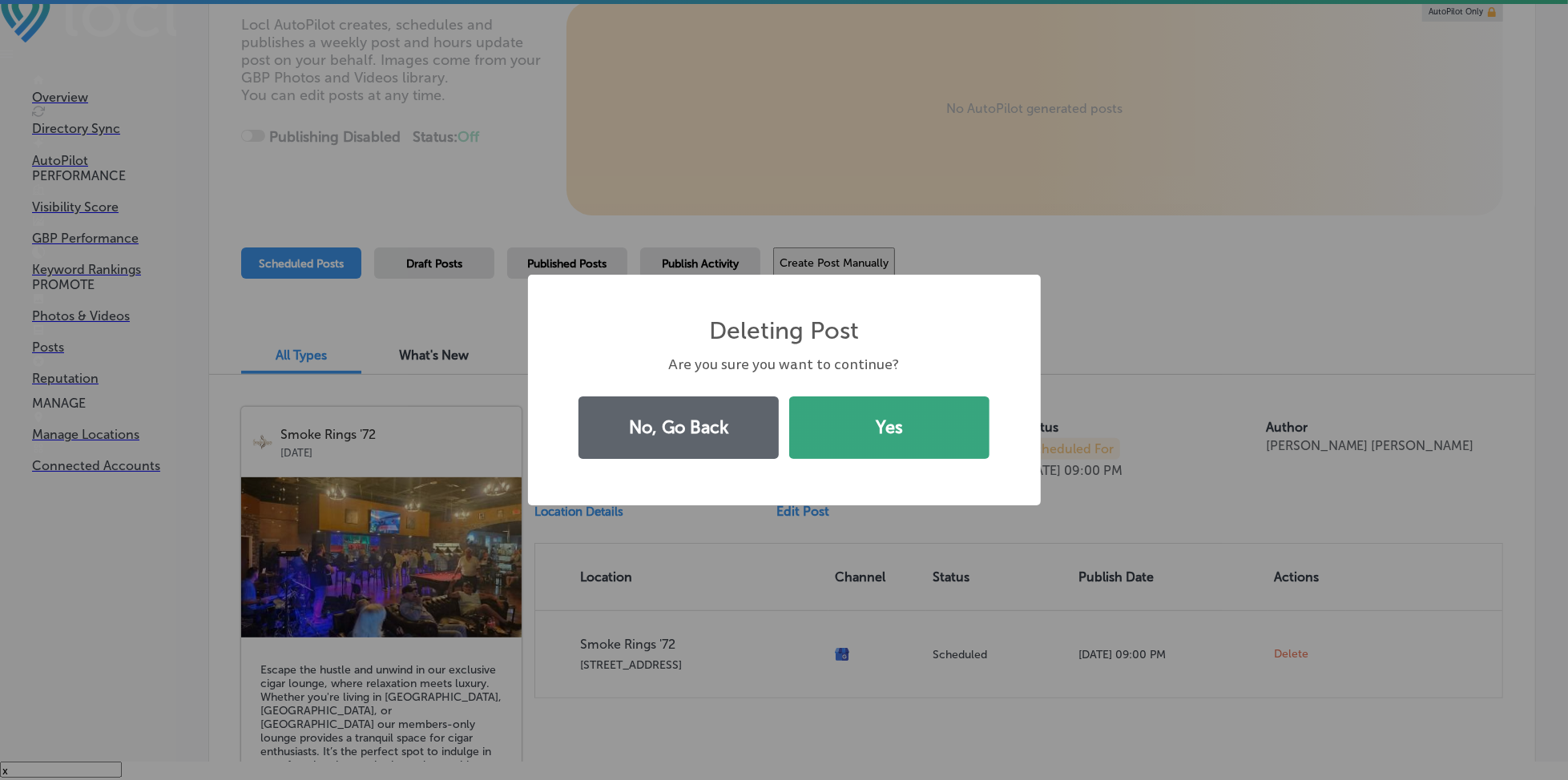
click at [936, 438] on button "Yes" at bounding box center [890, 428] width 201 height 62
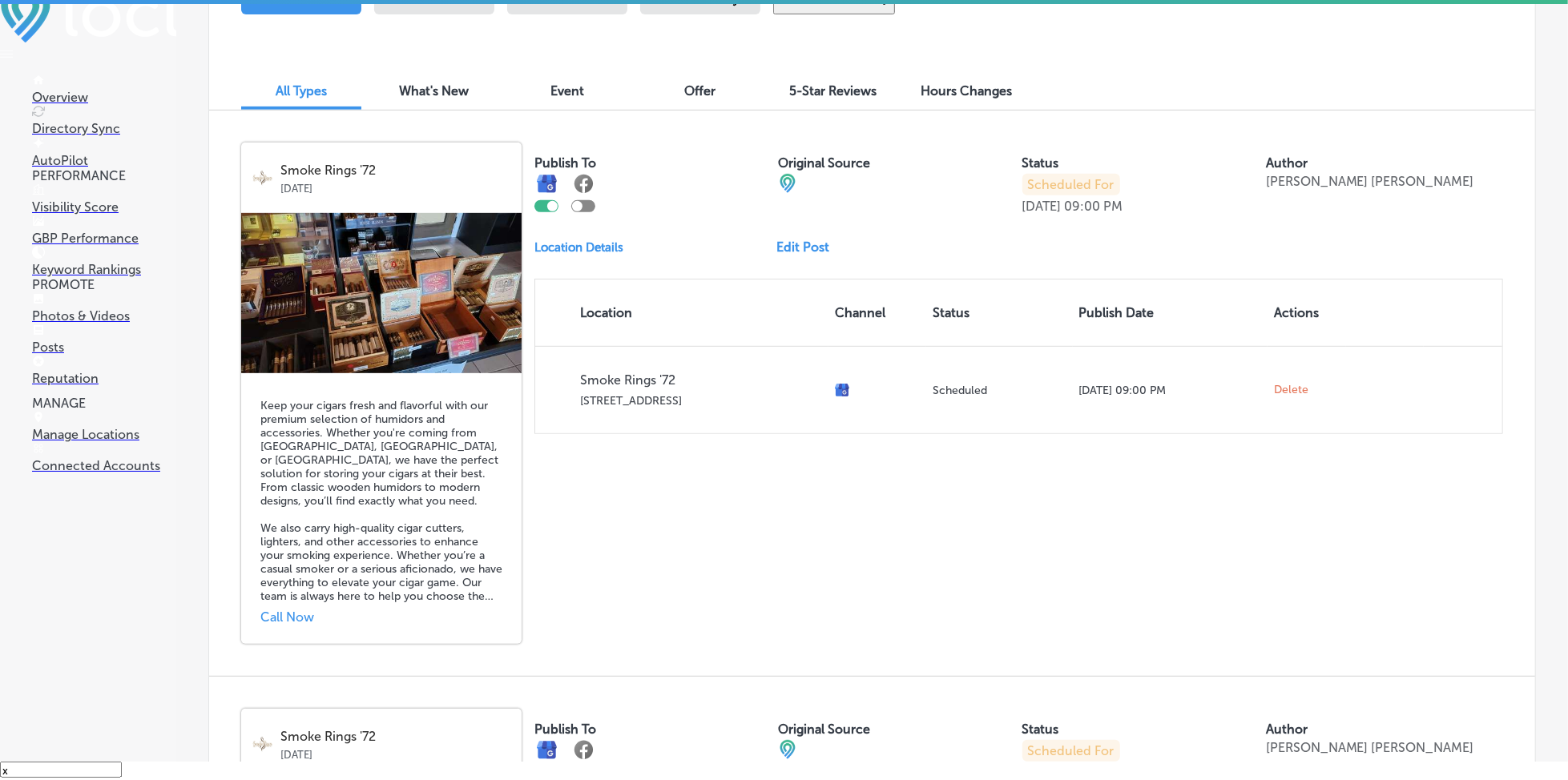
scroll to position [533, 0]
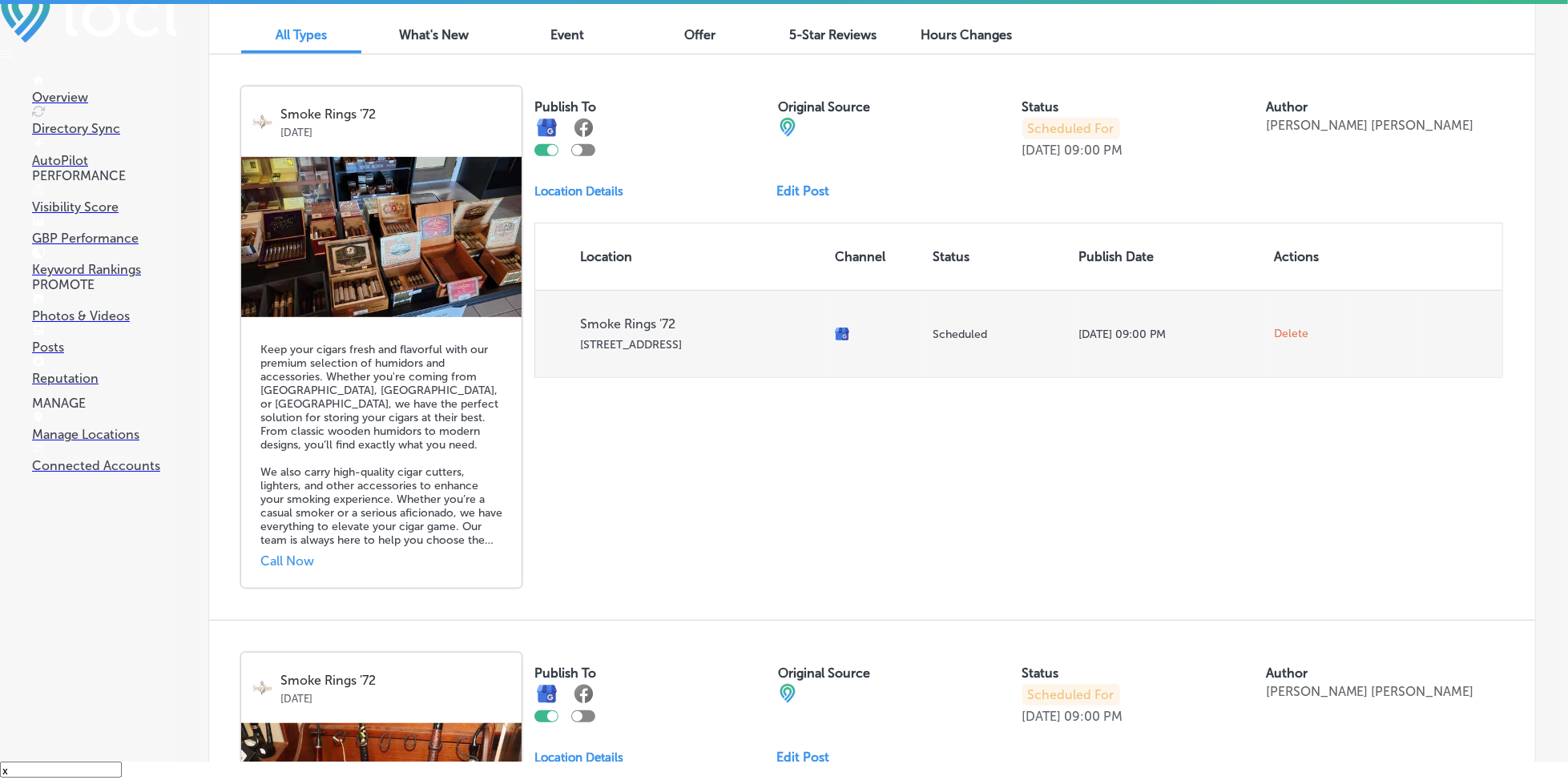
click at [1289, 327] on span "Delete" at bounding box center [1291, 334] width 34 height 14
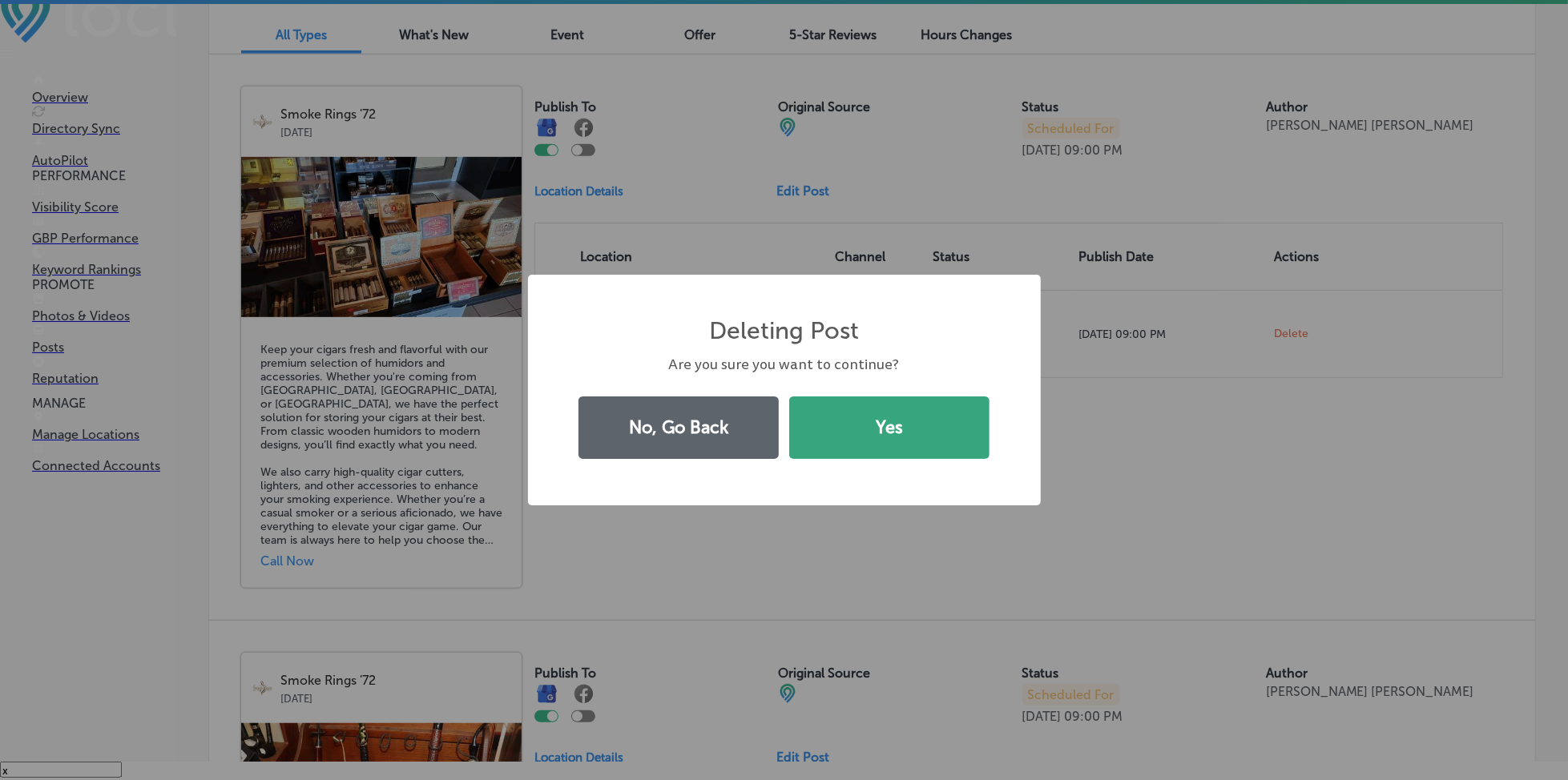
click at [932, 407] on button "Yes" at bounding box center [890, 428] width 201 height 62
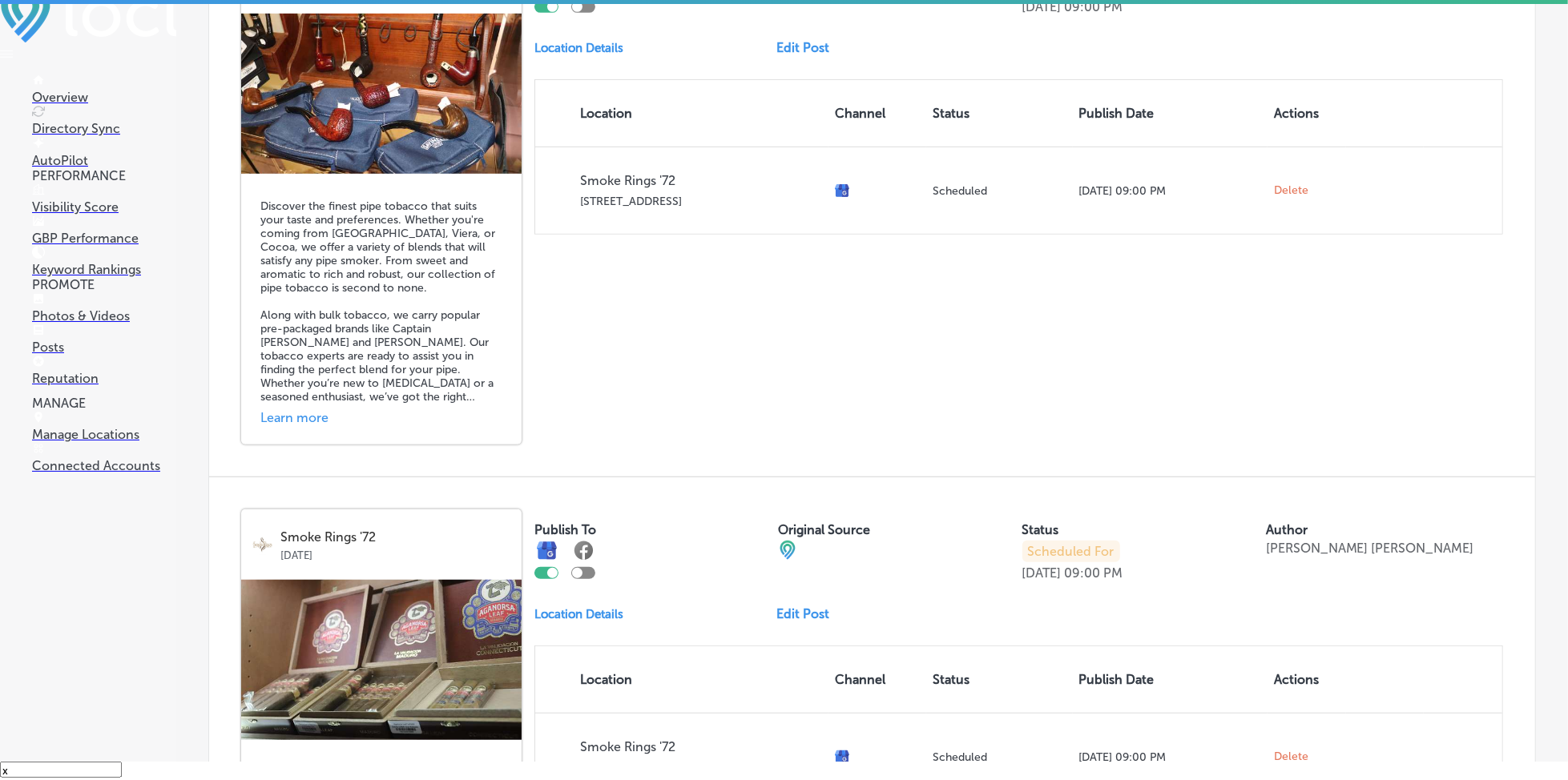
scroll to position [641, 0]
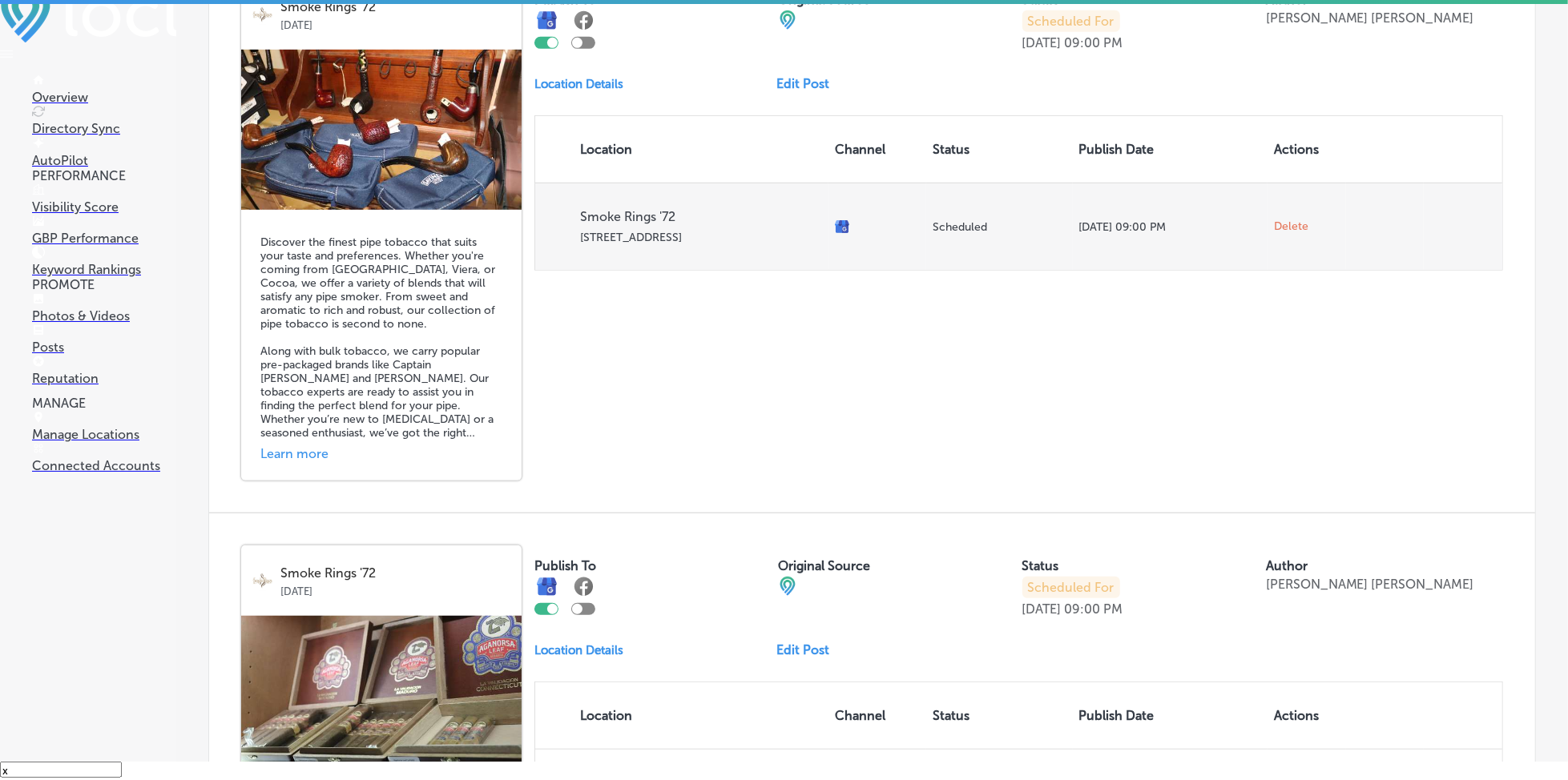
click at [1277, 222] on span "Delete" at bounding box center [1291, 227] width 34 height 14
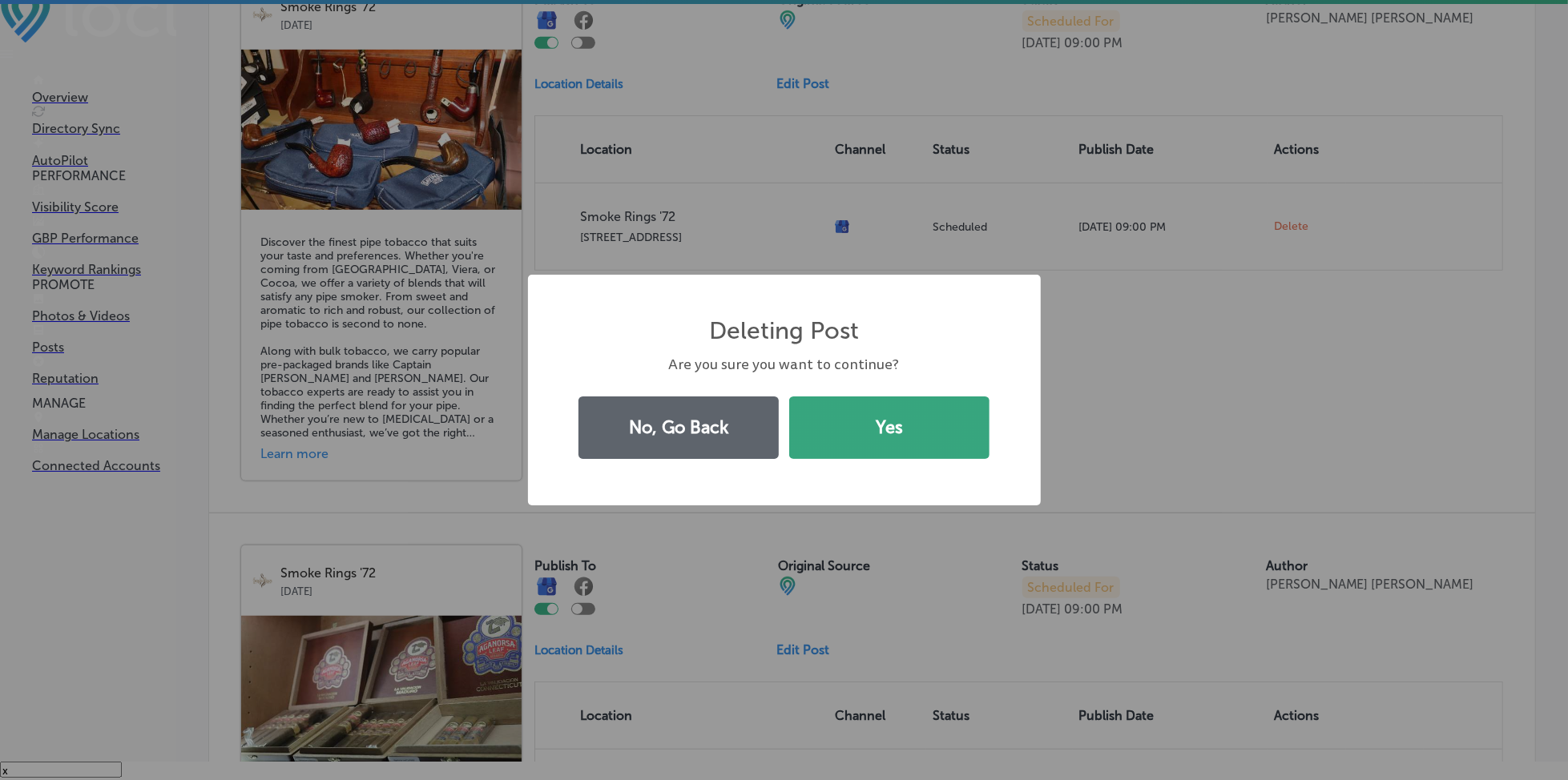
click at [907, 433] on button "Yes" at bounding box center [890, 428] width 201 height 62
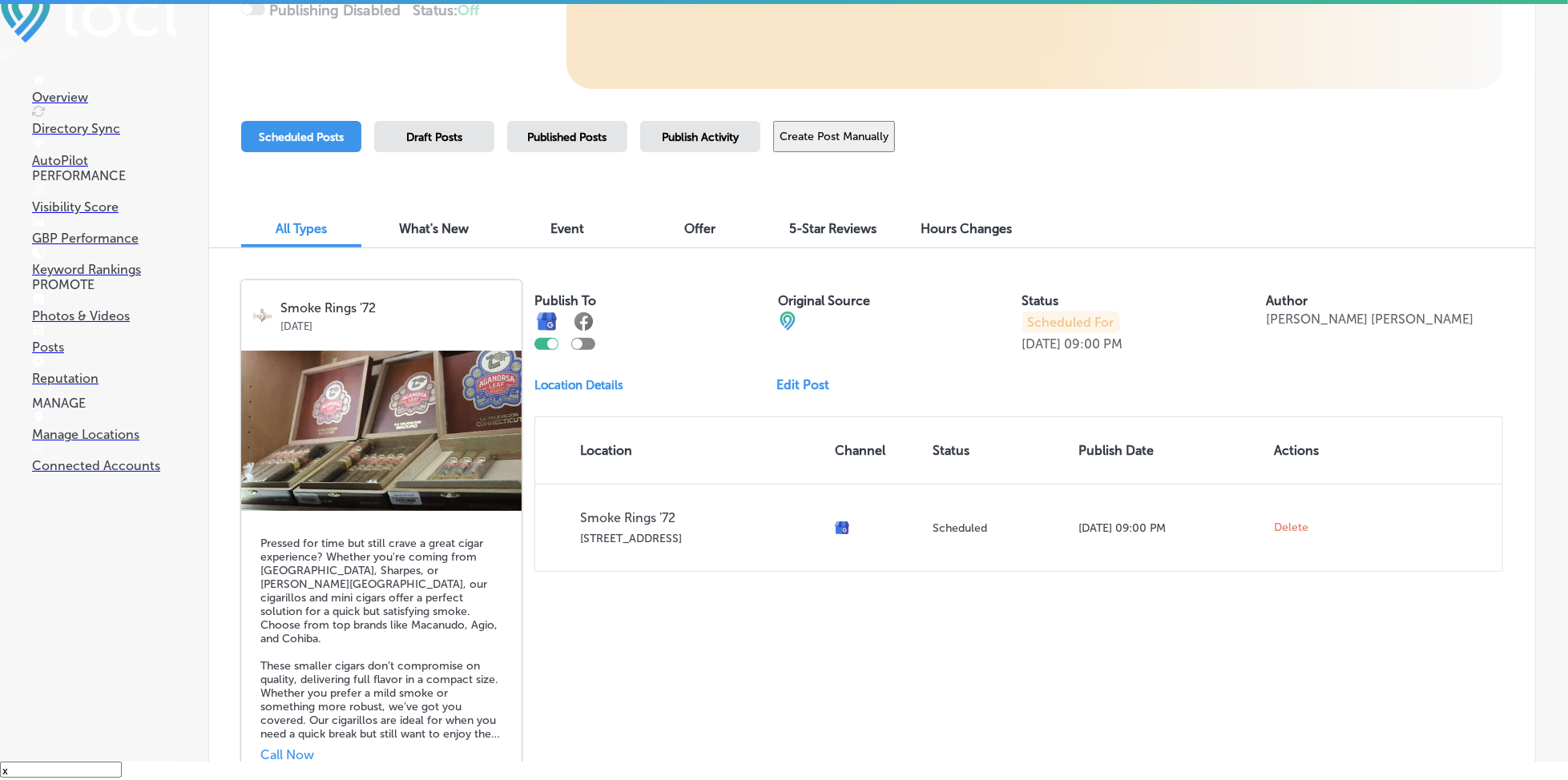
scroll to position [503, 0]
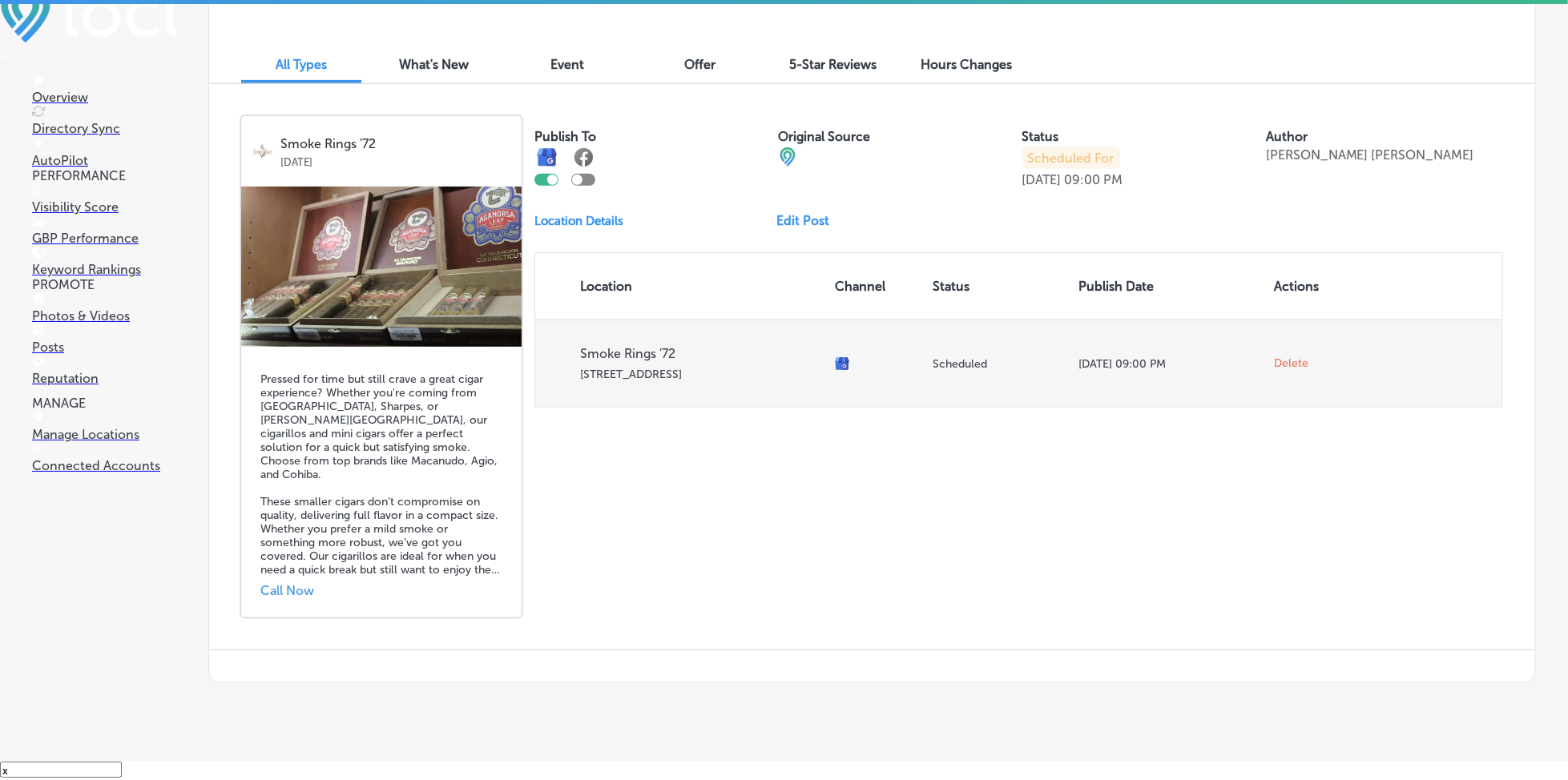
click at [1274, 356] on span "Delete" at bounding box center [1291, 363] width 34 height 14
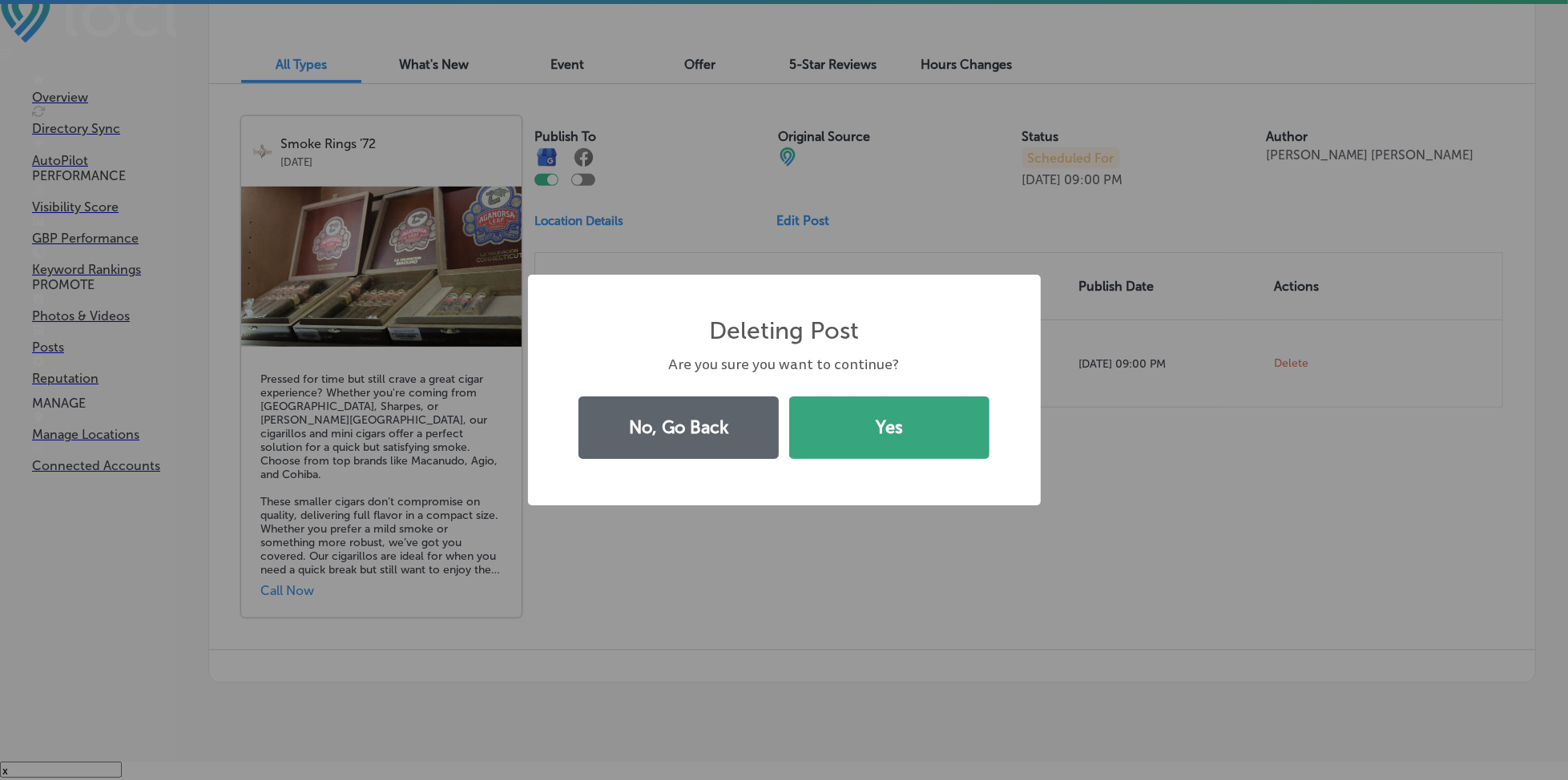
click at [965, 433] on button "Yes" at bounding box center [890, 428] width 201 height 62
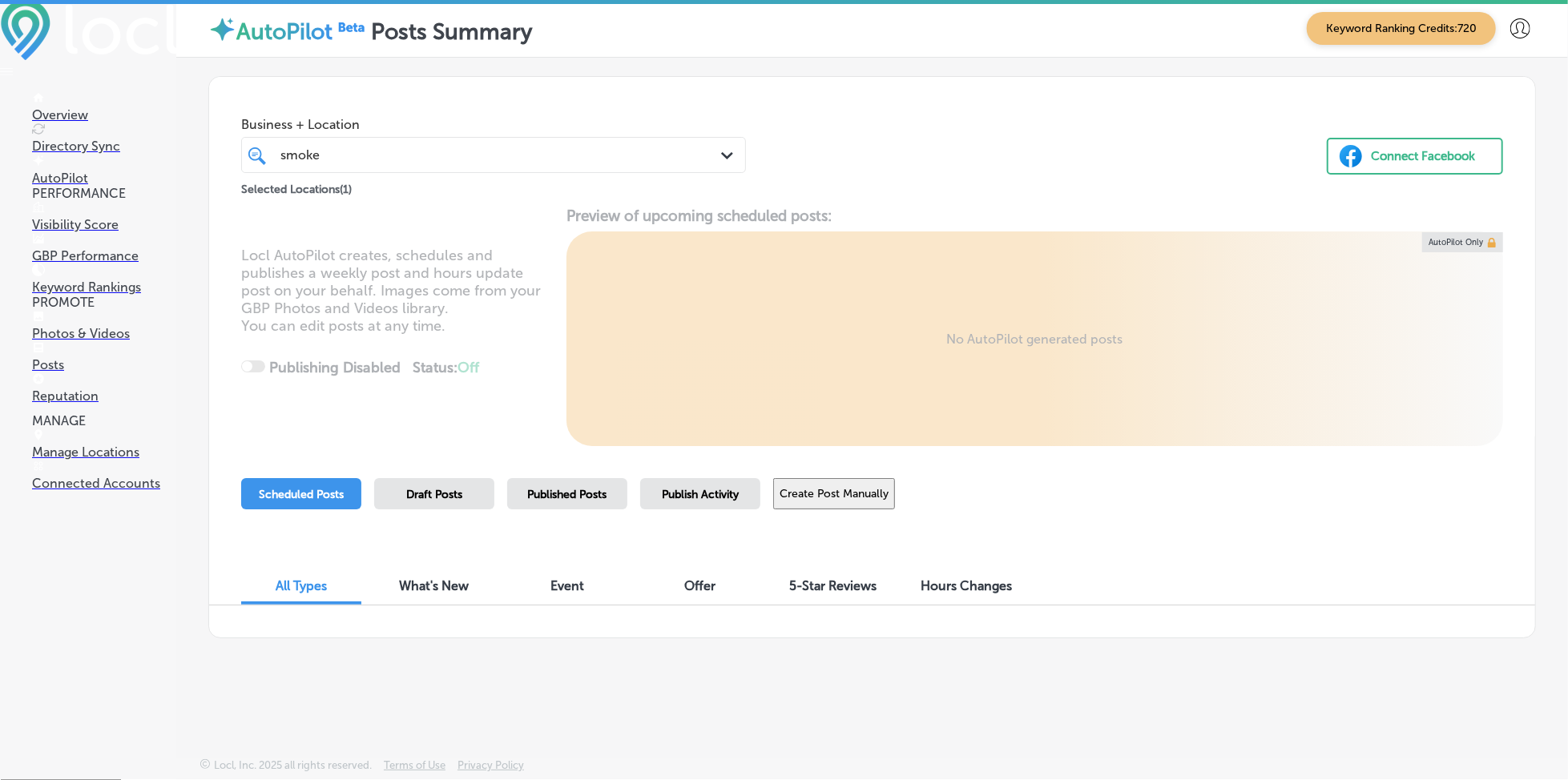
scroll to position [0, 0]
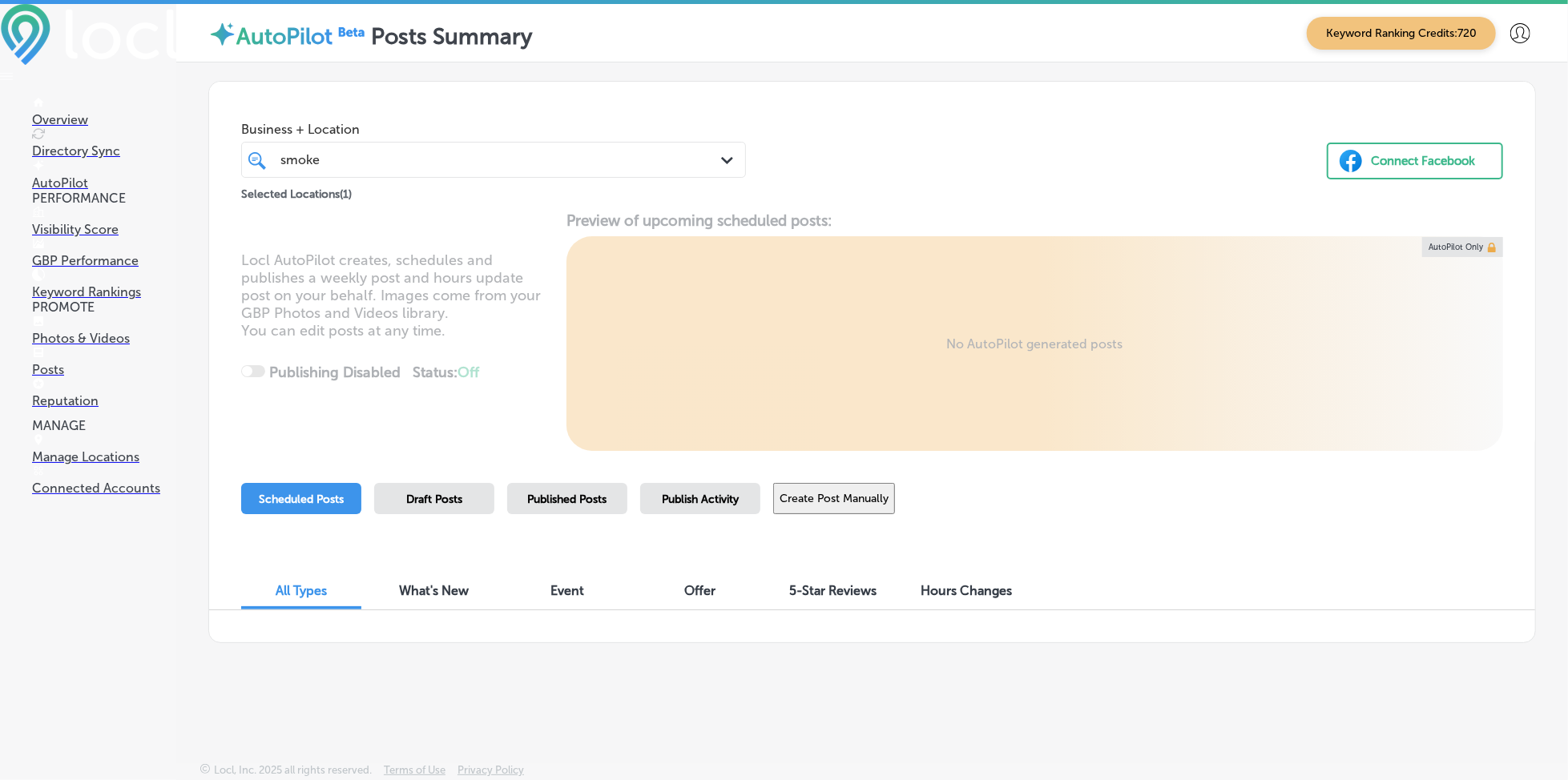
click at [685, 490] on div "Publish Activity" at bounding box center [700, 498] width 120 height 32
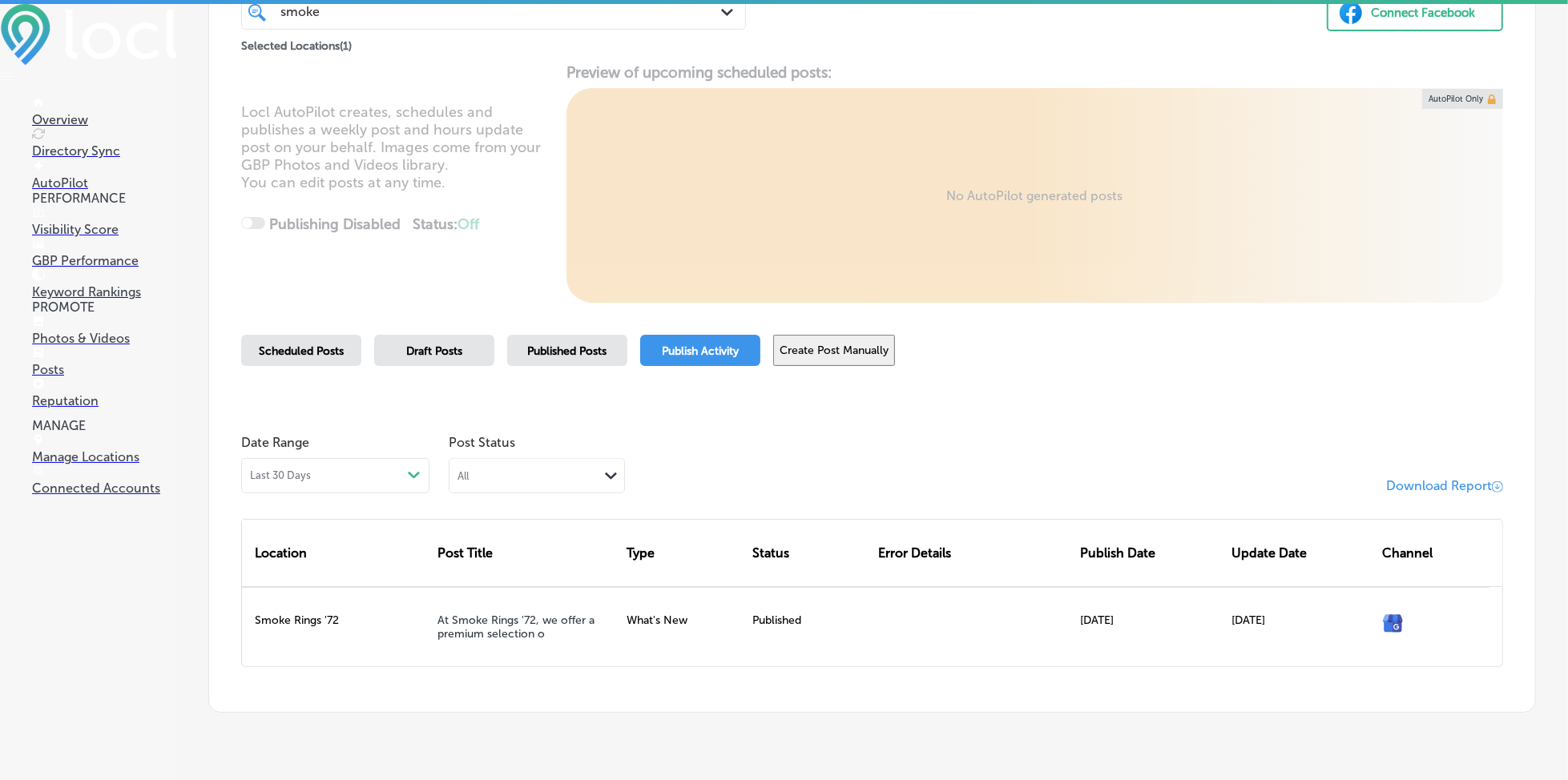
scroll to position [184, 0]
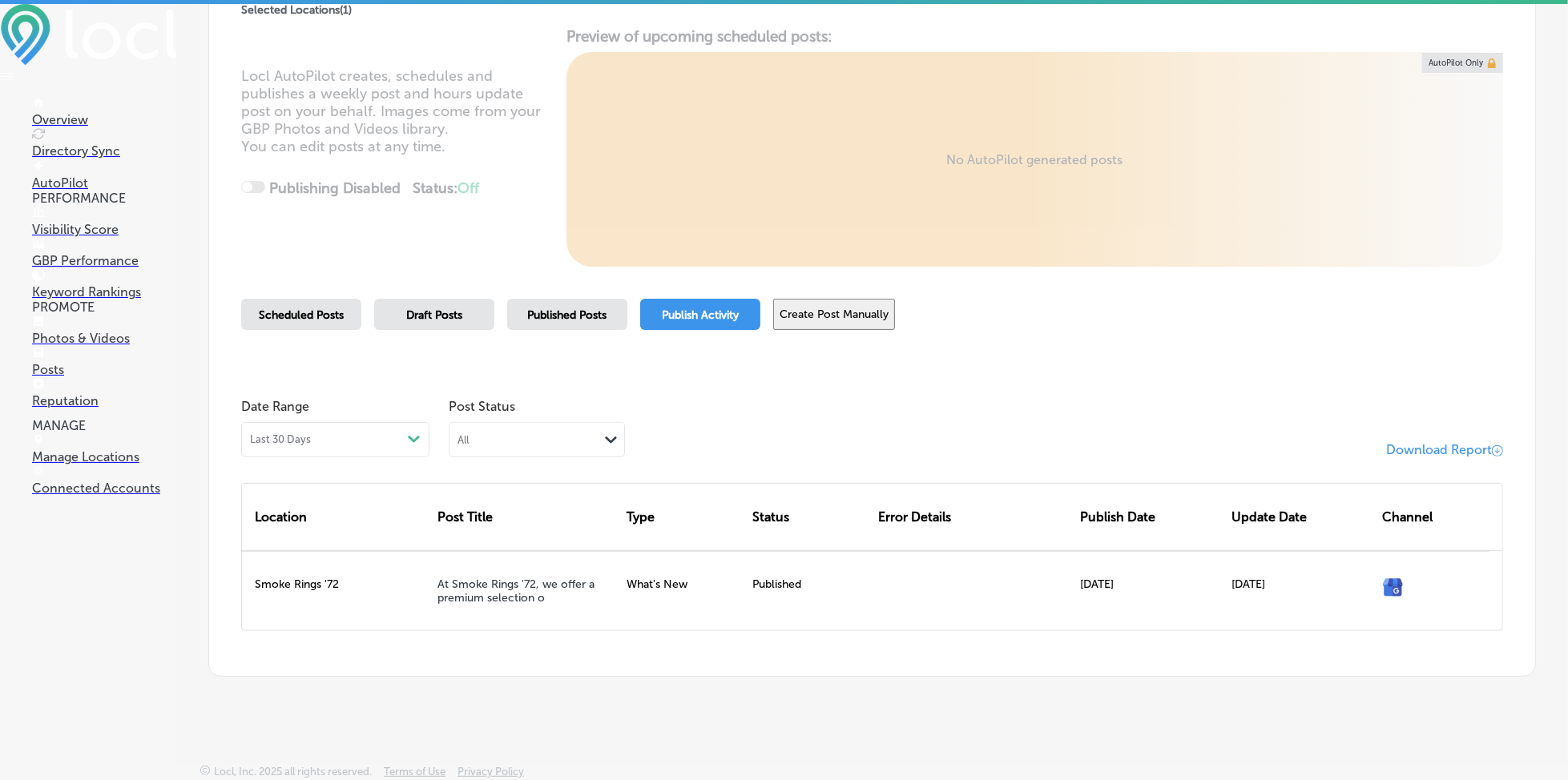
click at [331, 318] on span "Scheduled Posts" at bounding box center [301, 315] width 85 height 14
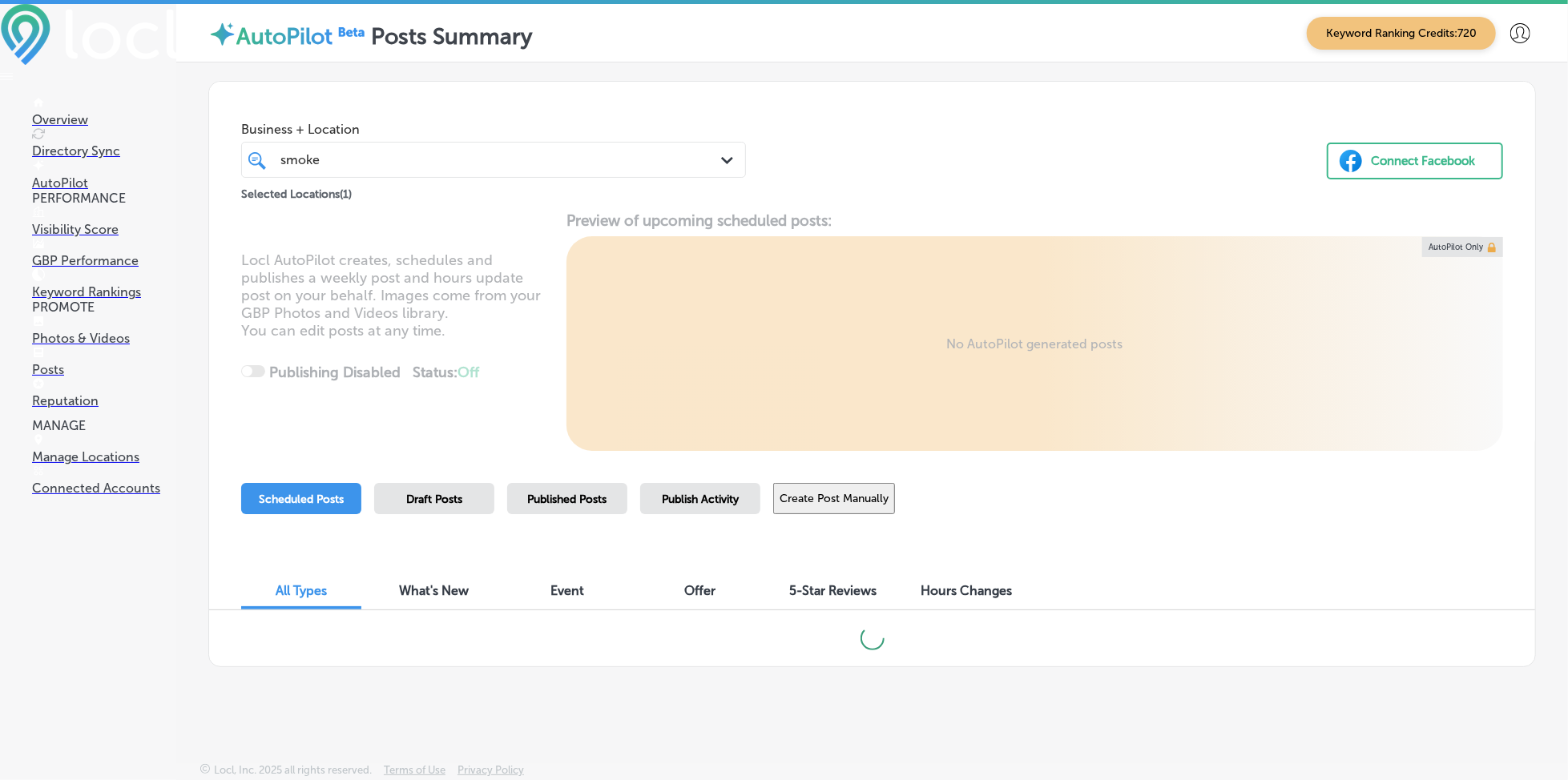
scroll to position [23, 0]
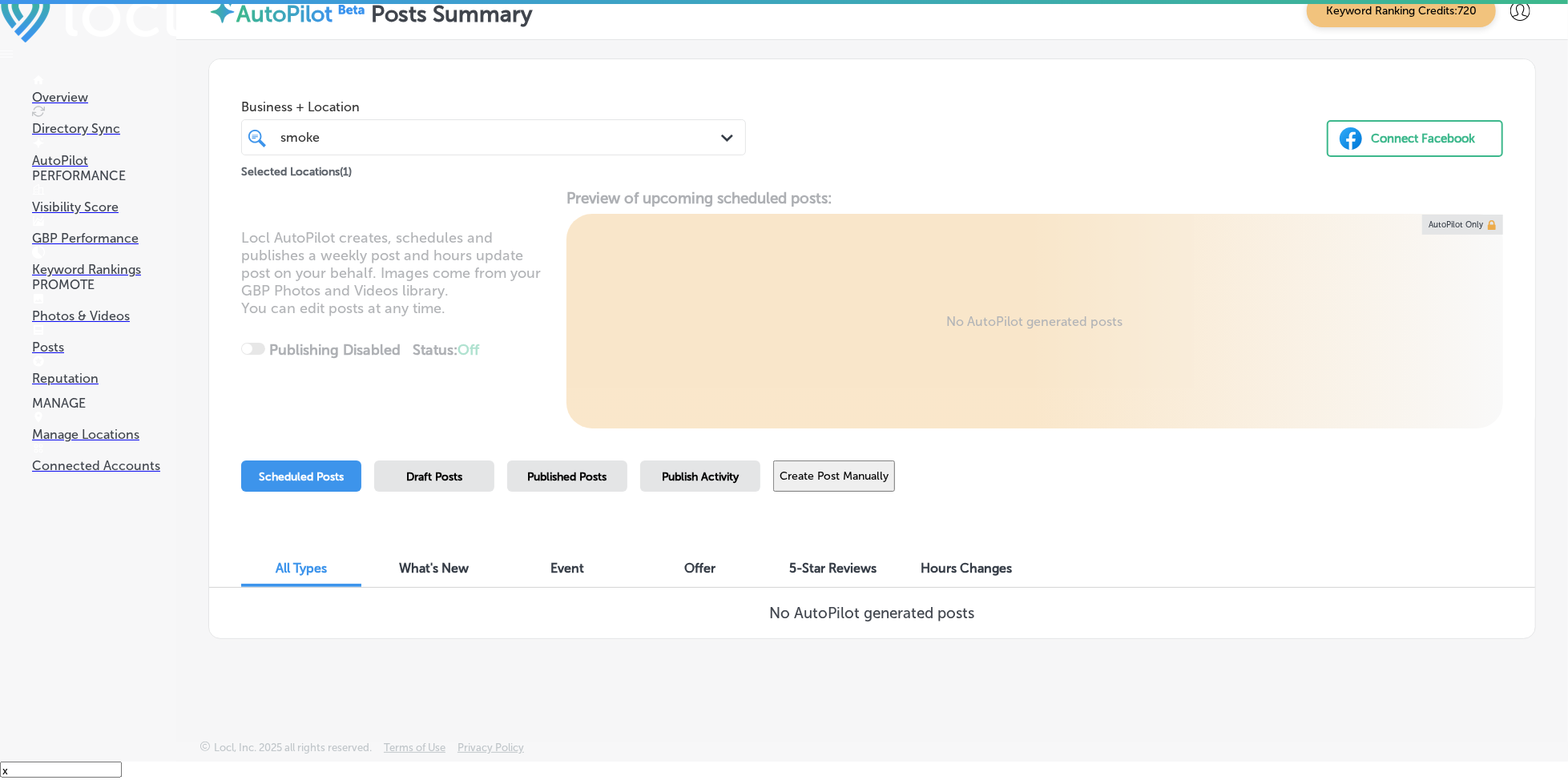
click at [343, 137] on div "smoke smoke" at bounding box center [471, 137] width 386 height 22
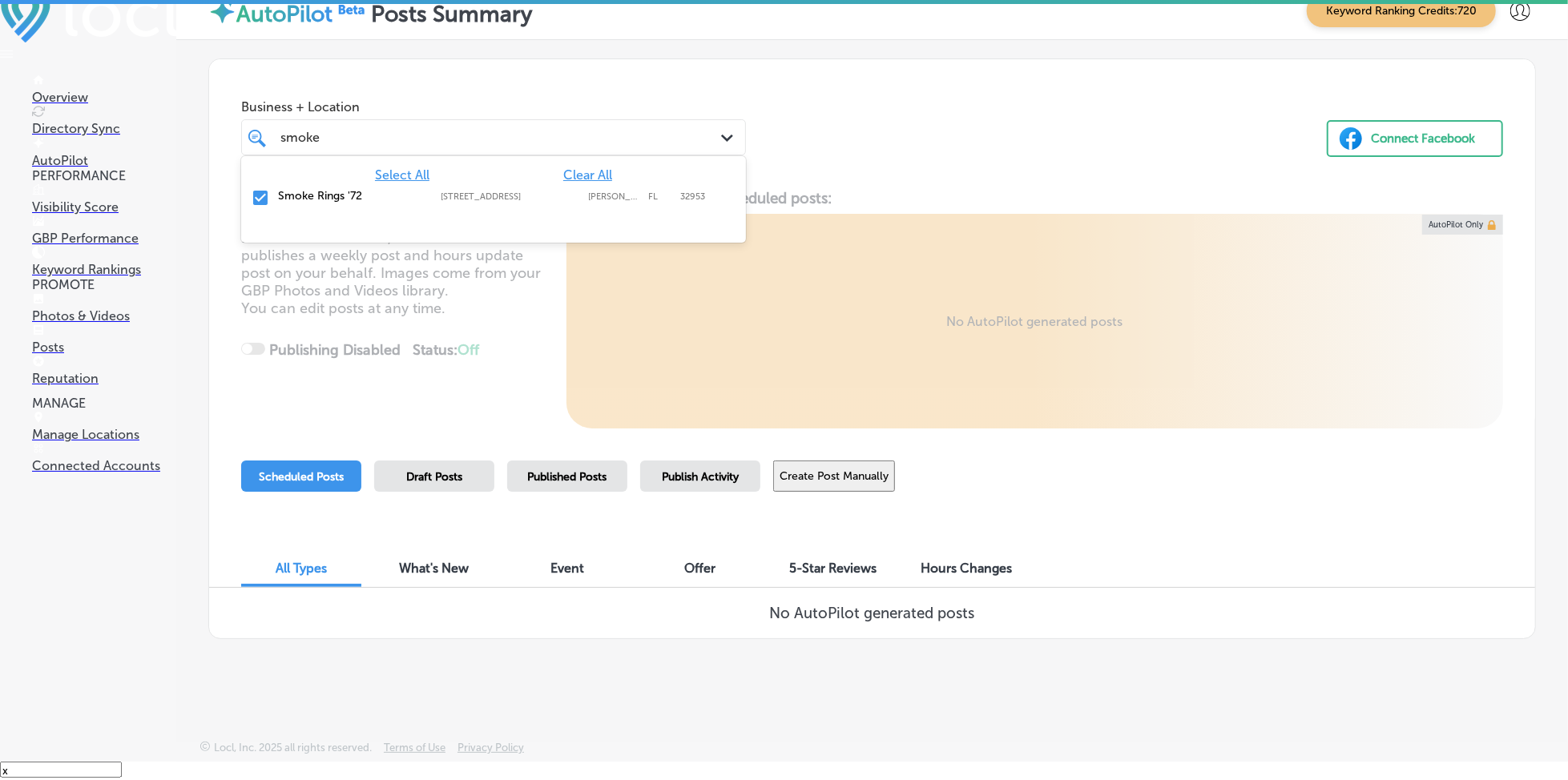
click at [407, 143] on div "smoke smoke" at bounding box center [471, 137] width 386 height 22
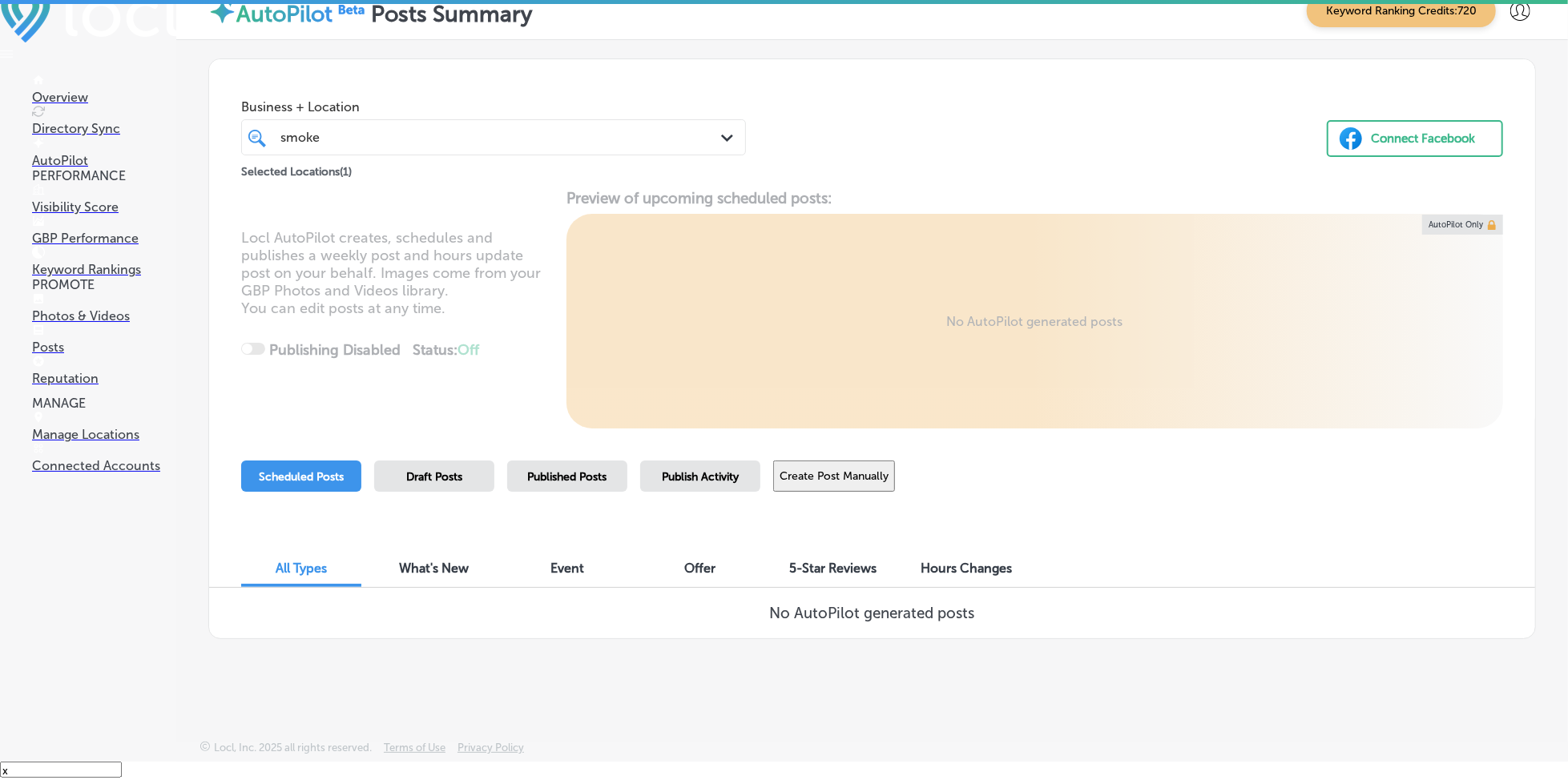
click at [407, 143] on div "smoke smoke" at bounding box center [471, 137] width 386 height 22
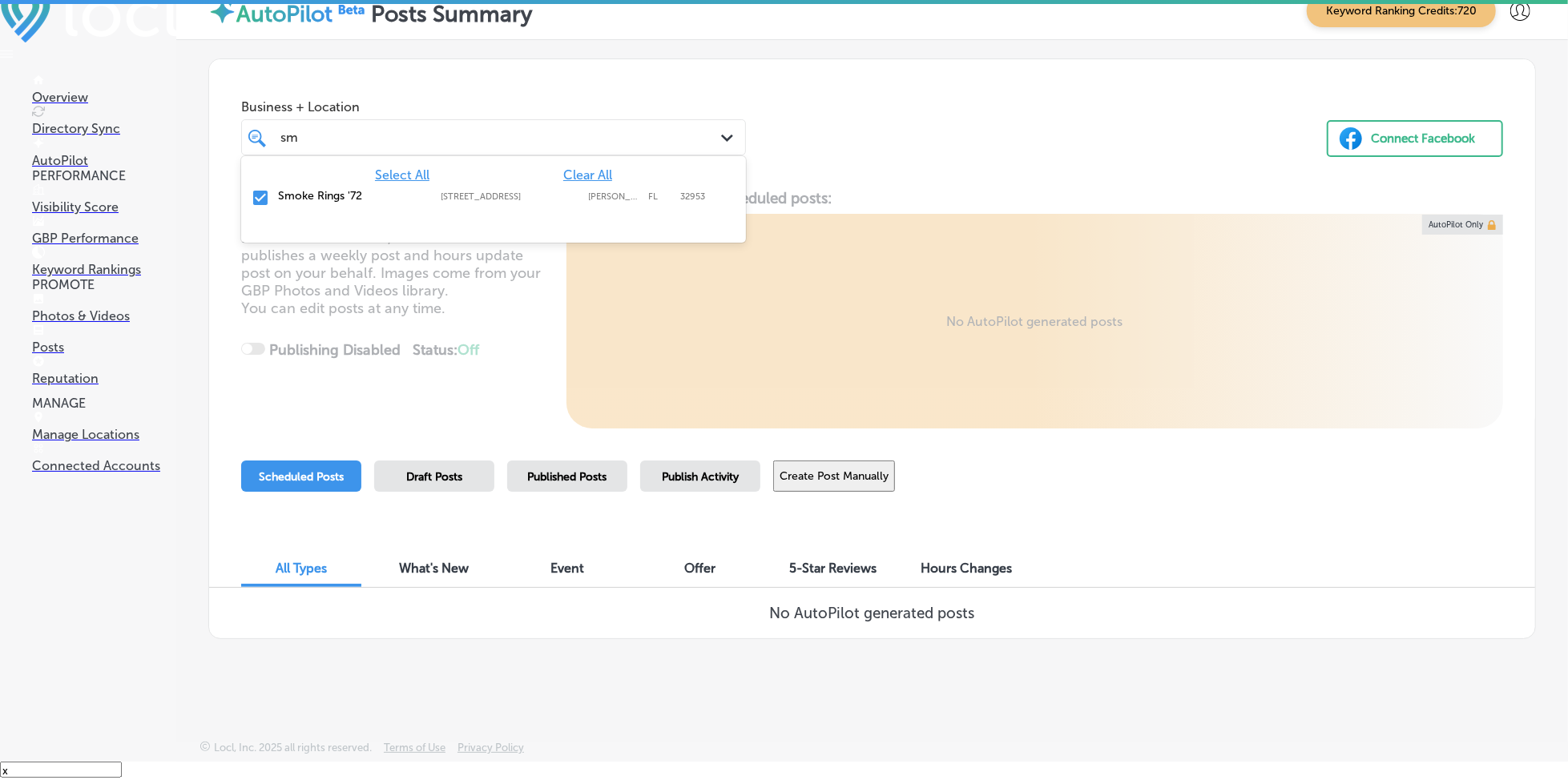
type input "s"
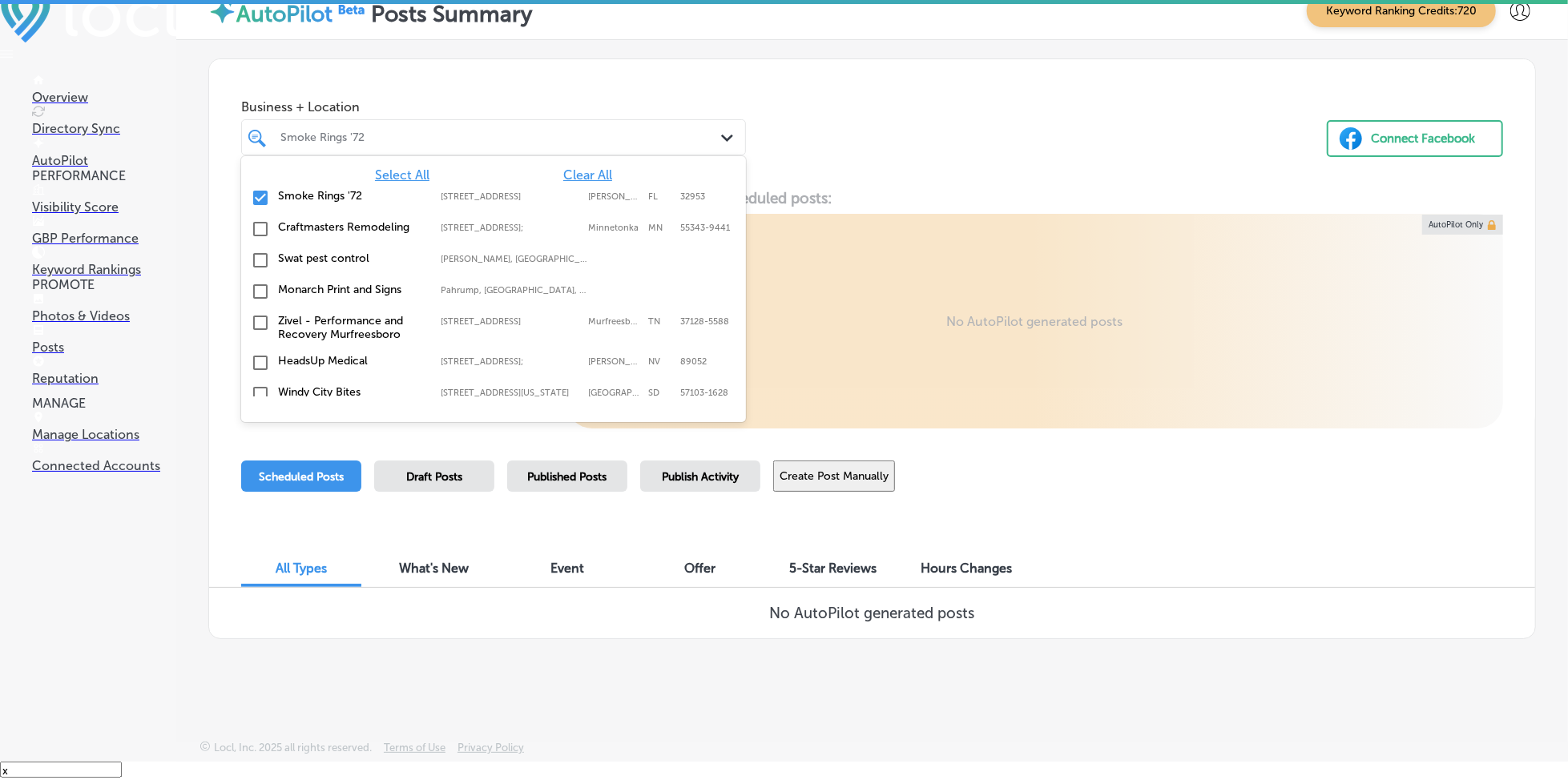
click at [398, 180] on span "Select All" at bounding box center [402, 174] width 54 height 15
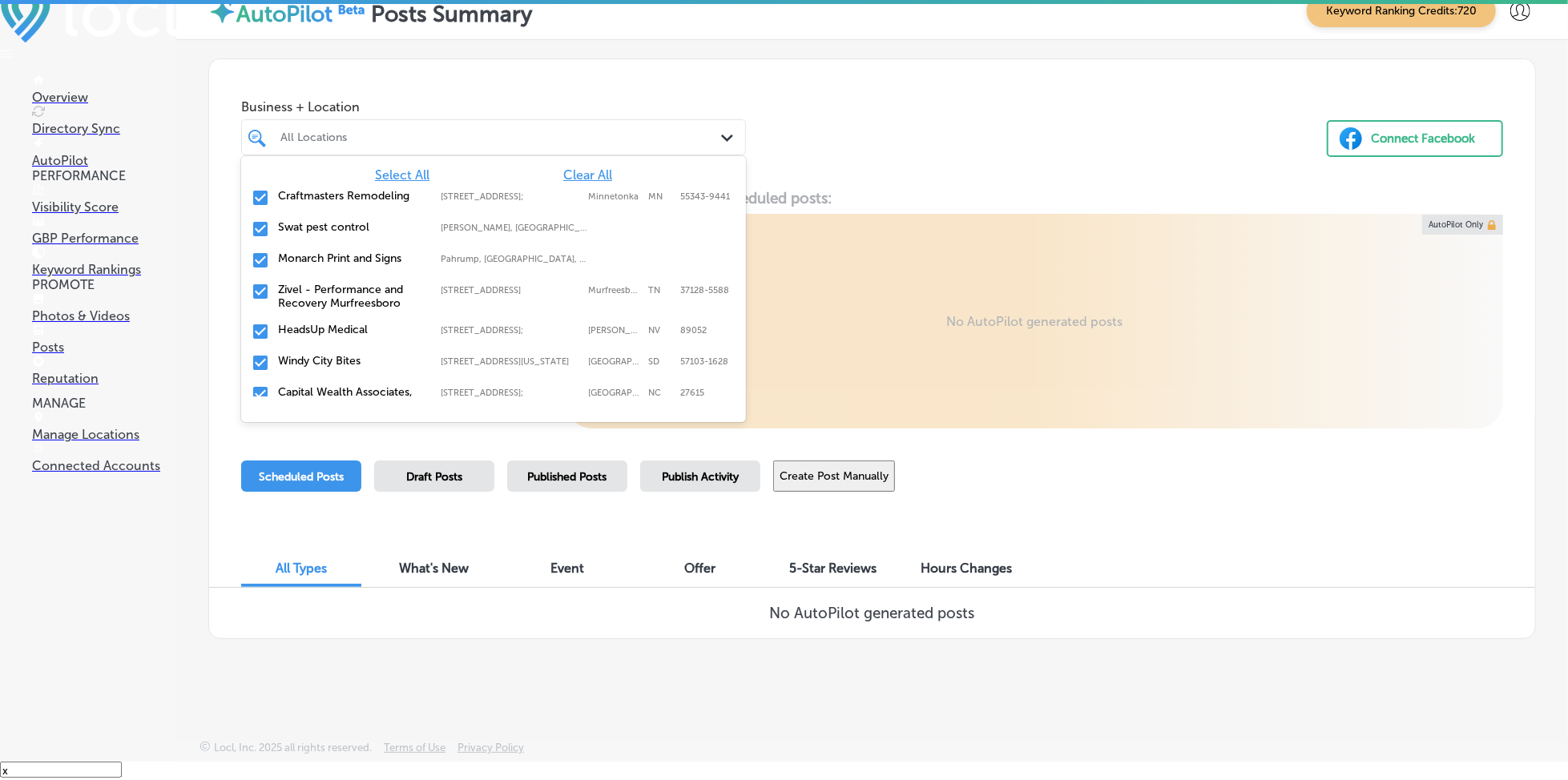
click at [774, 128] on div "Business + Location option [STREET_ADDRESS]. option focused, 1 of 147. 147 resu…" at bounding box center [872, 120] width 1327 height 122
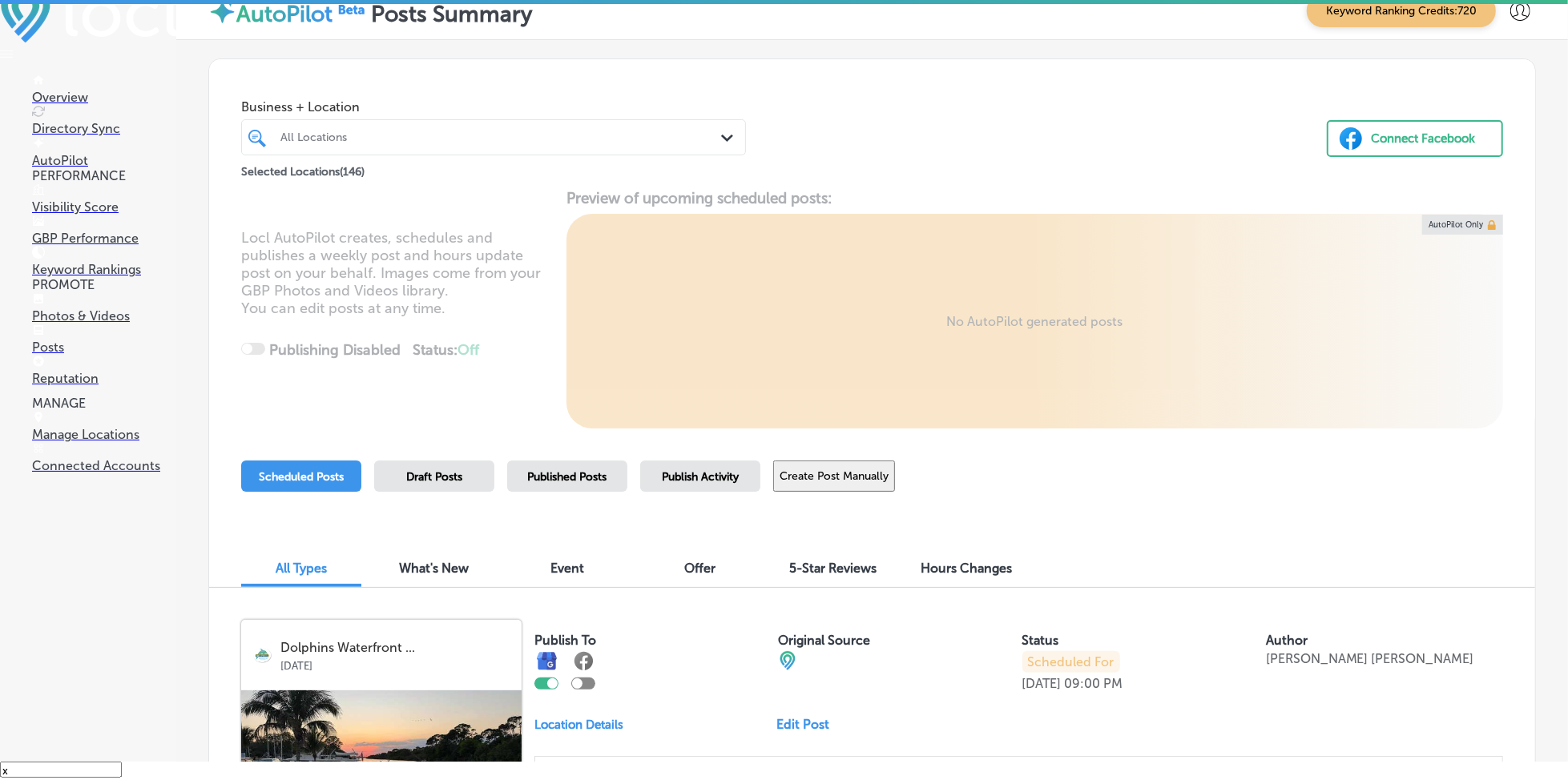
click at [679, 472] on span "Publish Activity" at bounding box center [700, 476] width 77 height 14
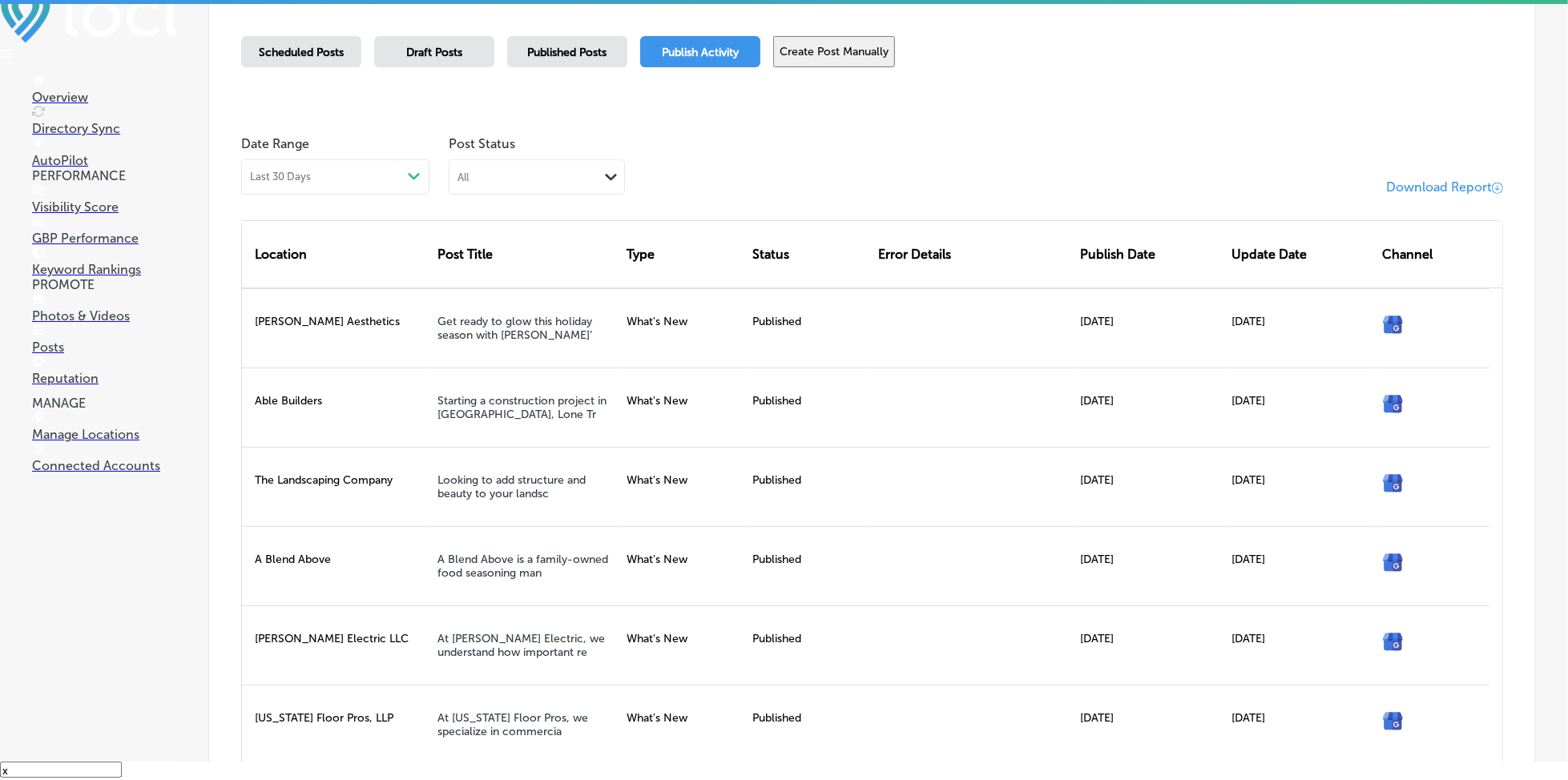
scroll to position [427, 0]
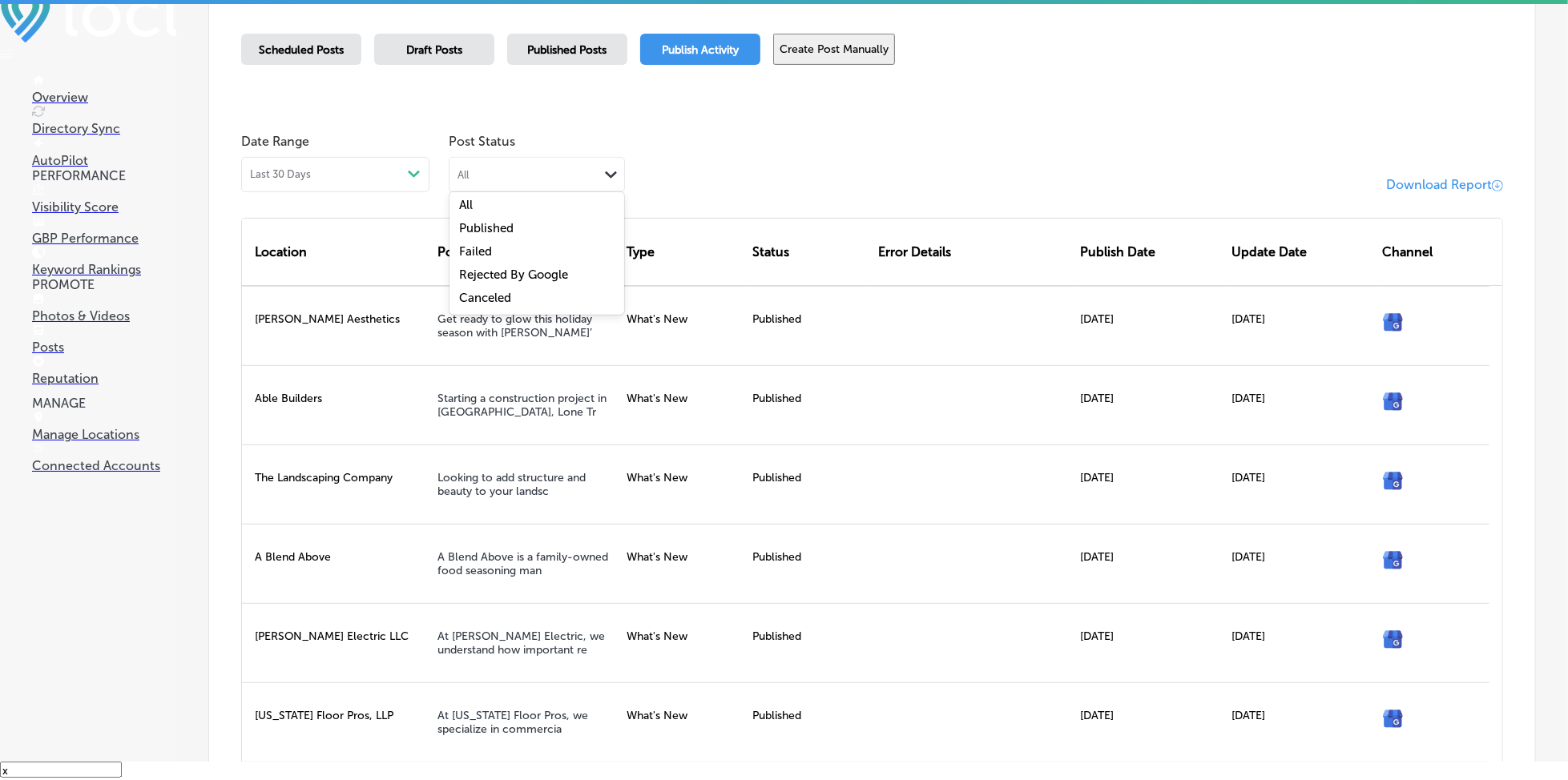
click at [517, 163] on div "All Path Created with Sketch." at bounding box center [536, 174] width 175 height 31
click at [512, 275] on label "Rejected By Google" at bounding box center [514, 275] width 109 height 14
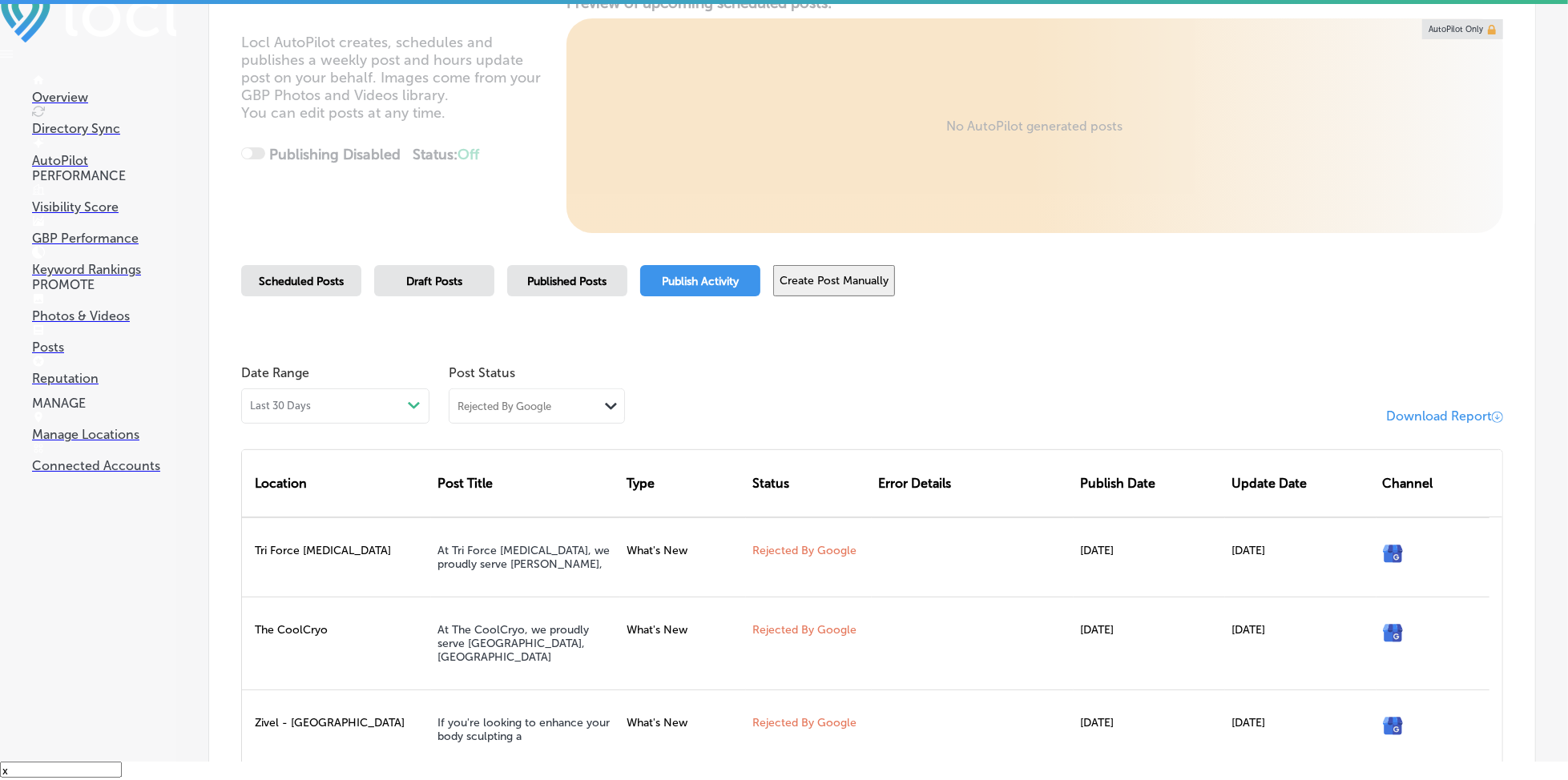
scroll to position [340, 0]
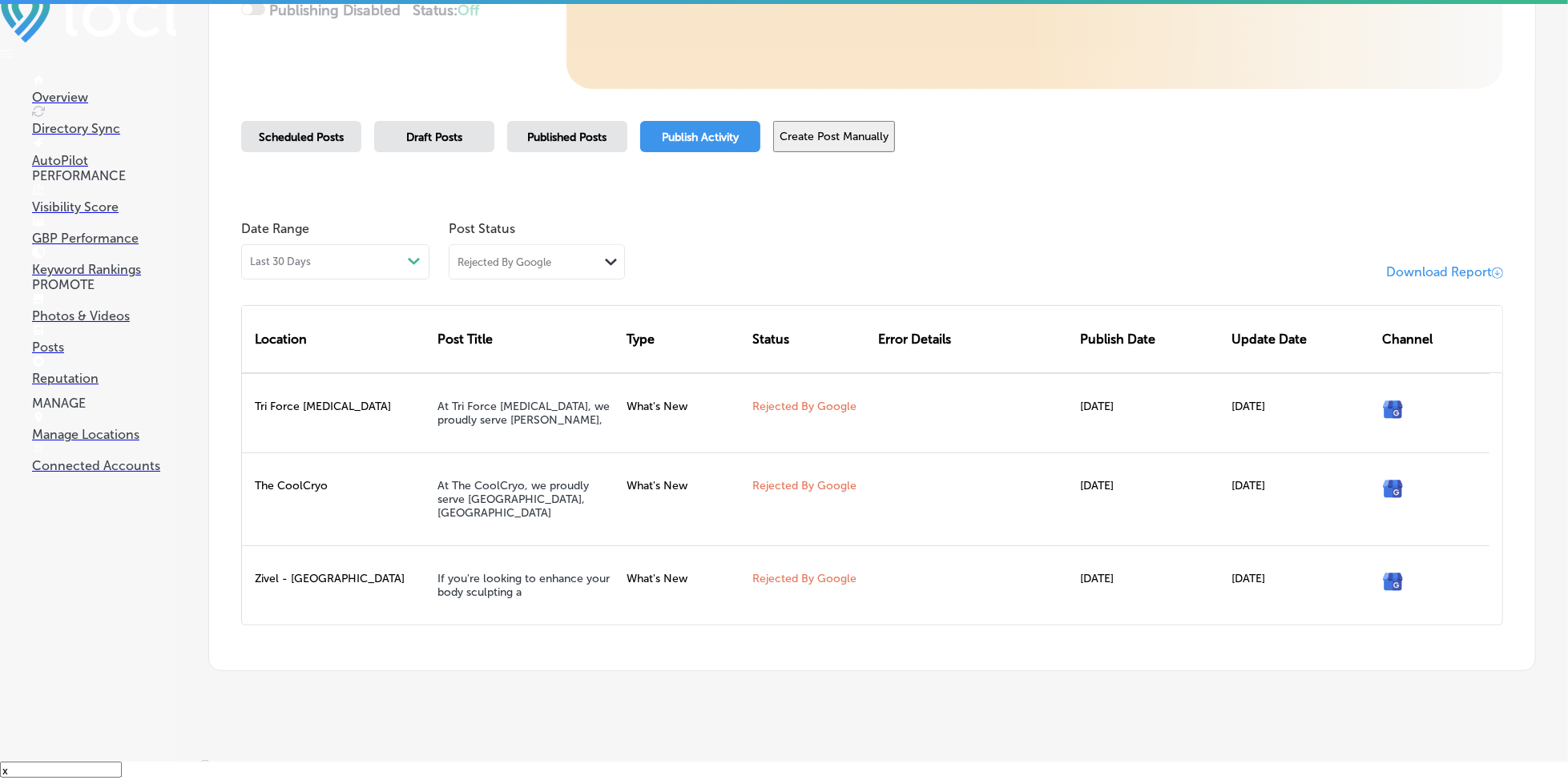
click at [108, 442] on p "Manage Locations" at bounding box center [104, 434] width 145 height 15
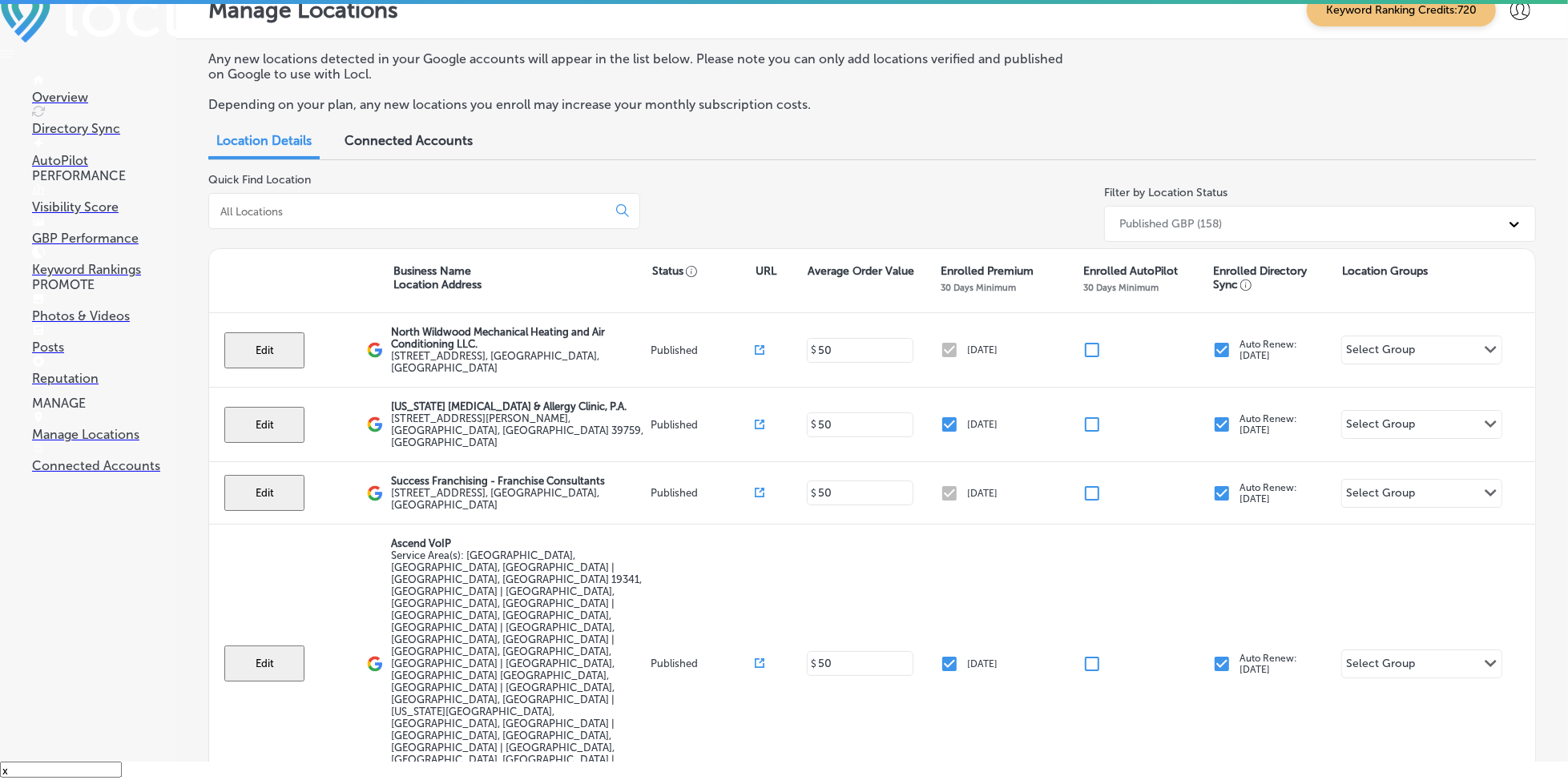
click at [442, 208] on input at bounding box center [411, 211] width 384 height 14
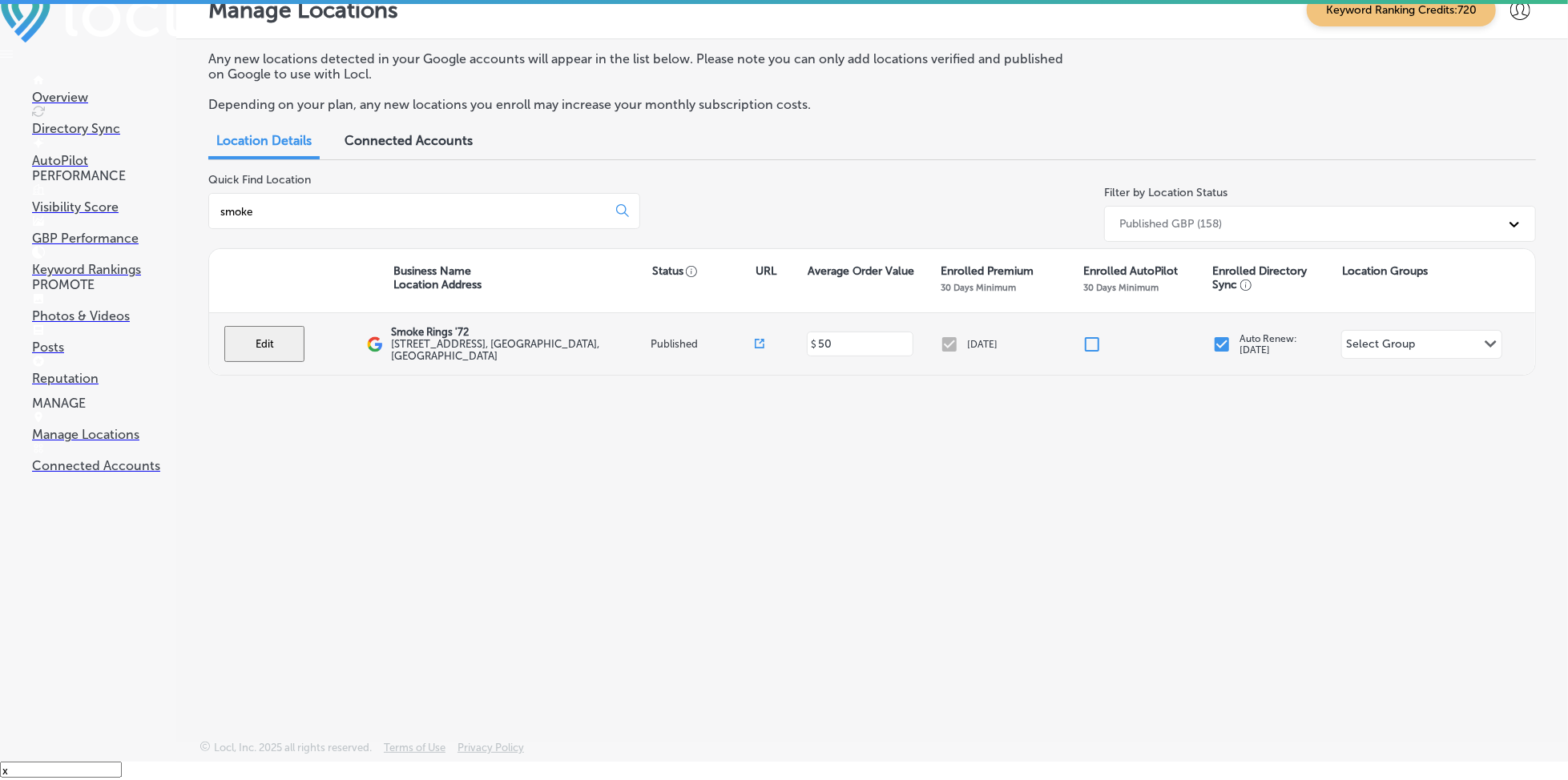
type input "smoke"
click at [257, 342] on button "Edit" at bounding box center [264, 344] width 80 height 36
select select "US"
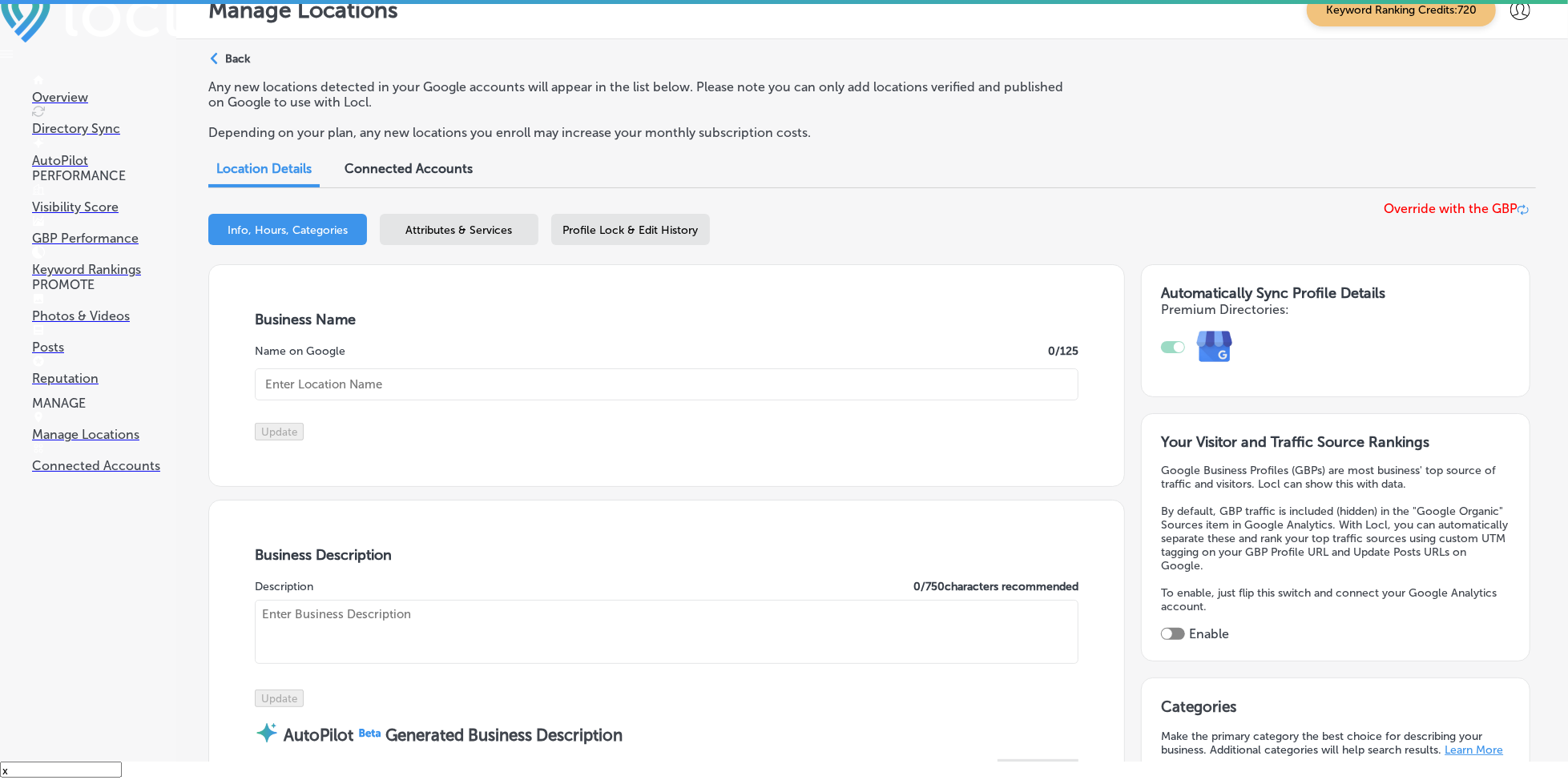
type input "Smoke Rings '72"
type input "[STREET_ADDRESS]"
type input "[PERSON_NAME][GEOGRAPHIC_DATA]"
type input "32953"
type input "US"
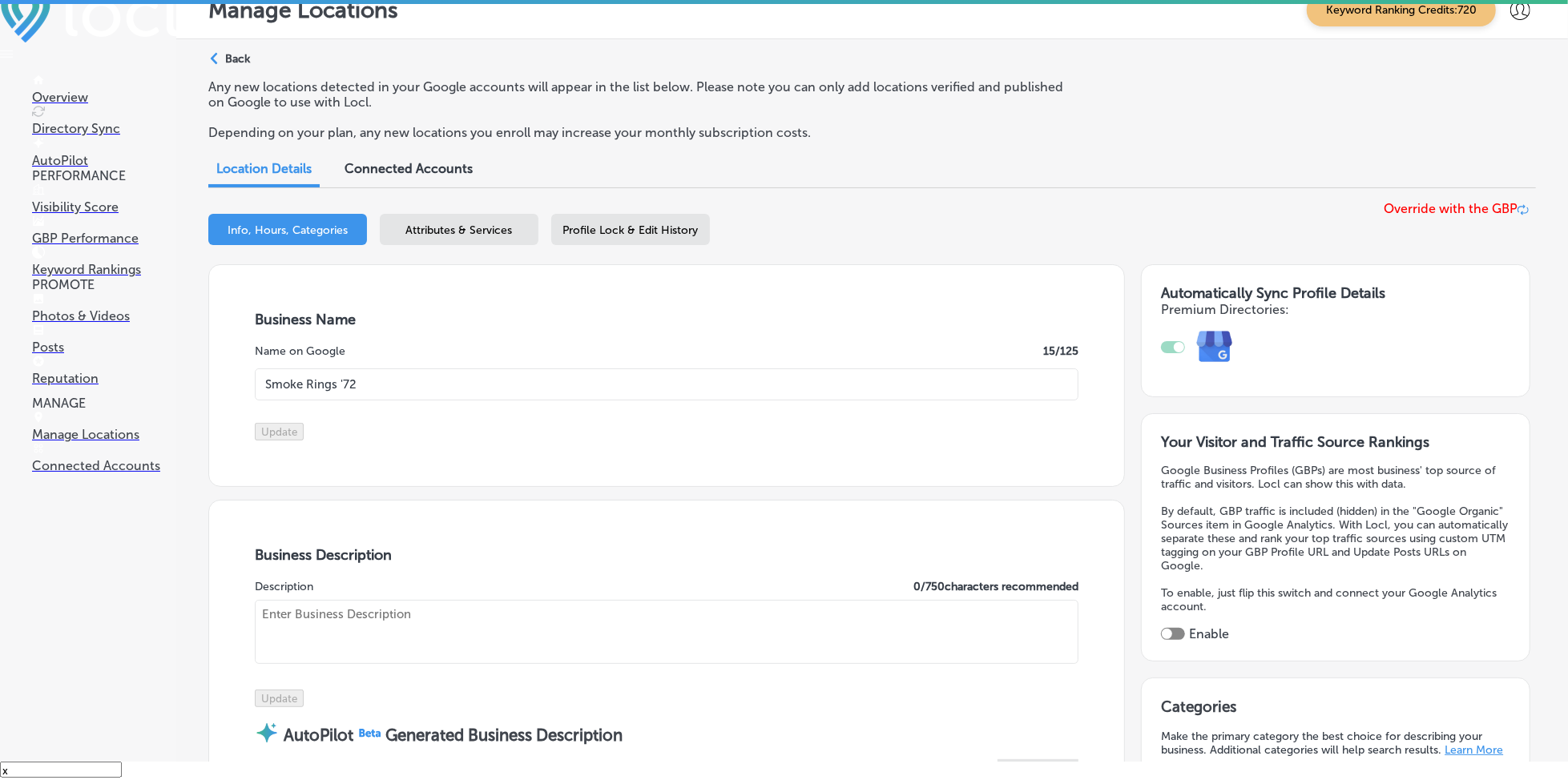
checkbox input "true"
type input "[URL][DOMAIN_NAME]"
type textarea "Come visit Smoke Rings '72 in [GEOGRAPHIC_DATA], [GEOGRAPHIC_DATA], your new fa…"
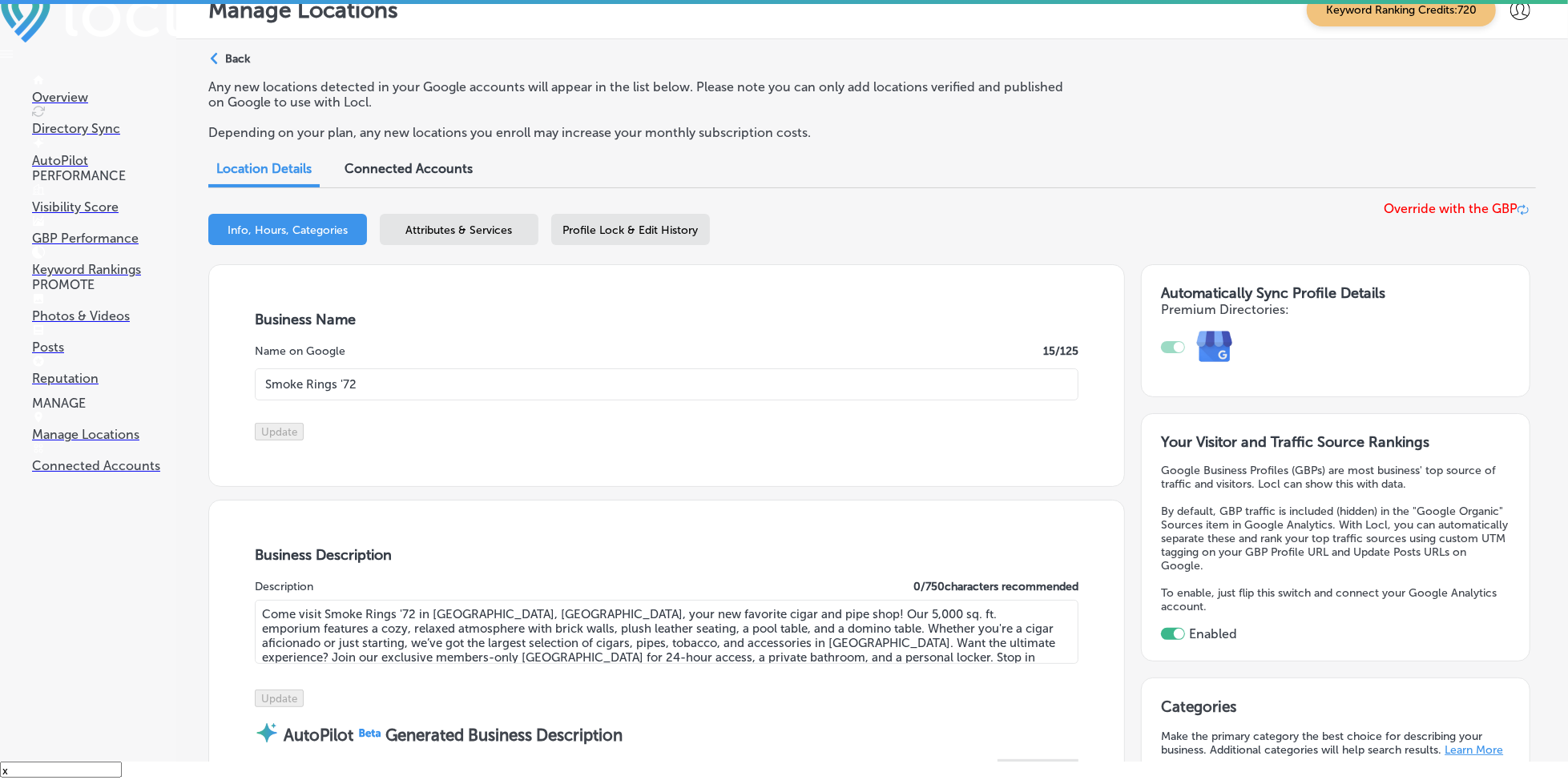
type input "[PHONE_NUMBER]"
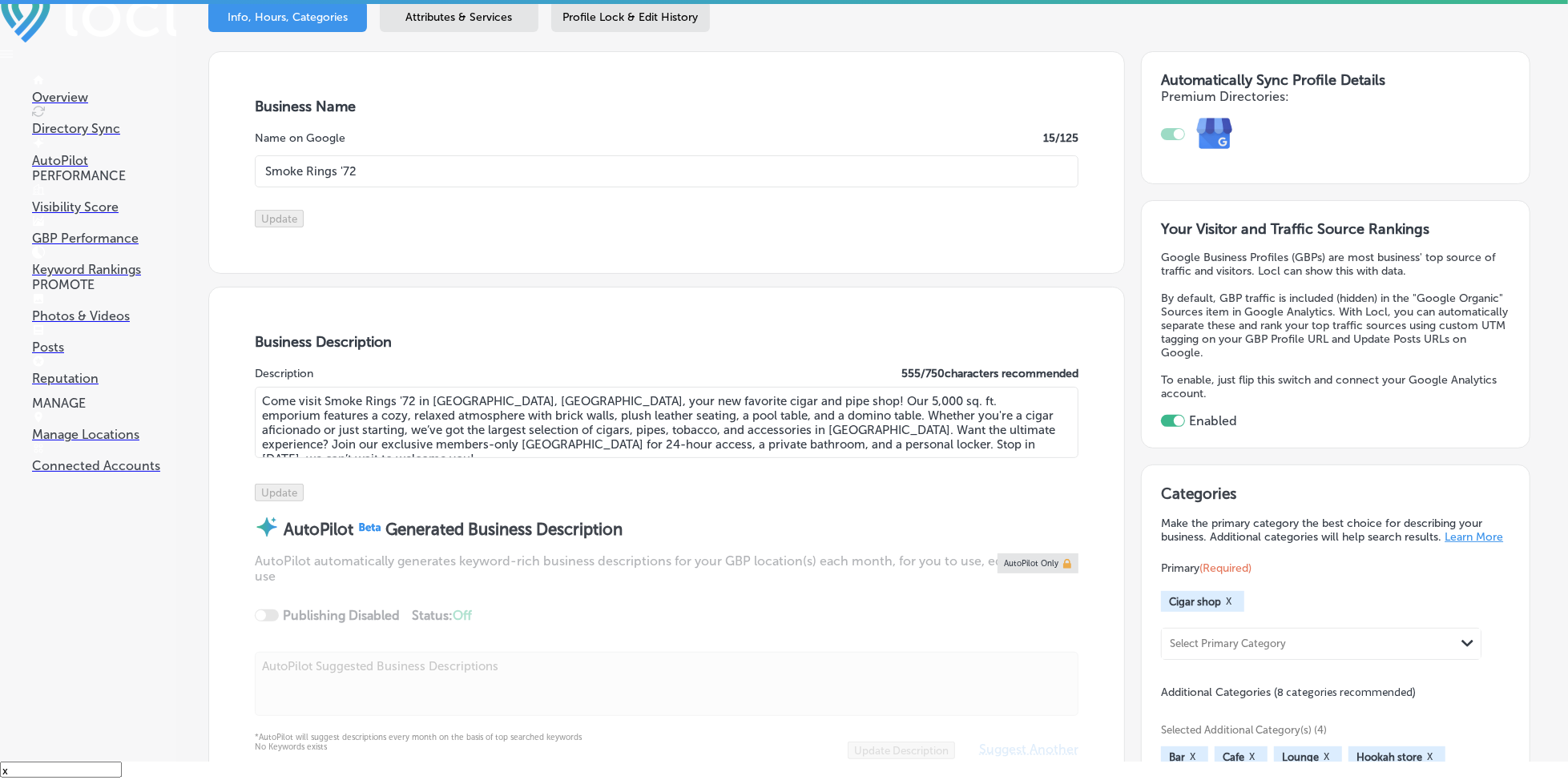
click at [487, 440] on textarea "Come visit Smoke Rings '72 in [GEOGRAPHIC_DATA], [GEOGRAPHIC_DATA], your new fa…" at bounding box center [666, 422] width 824 height 71
paste textarea "where we are the new standard in cigar entertainment! Our 5,000 sq. ft. emporiu…"
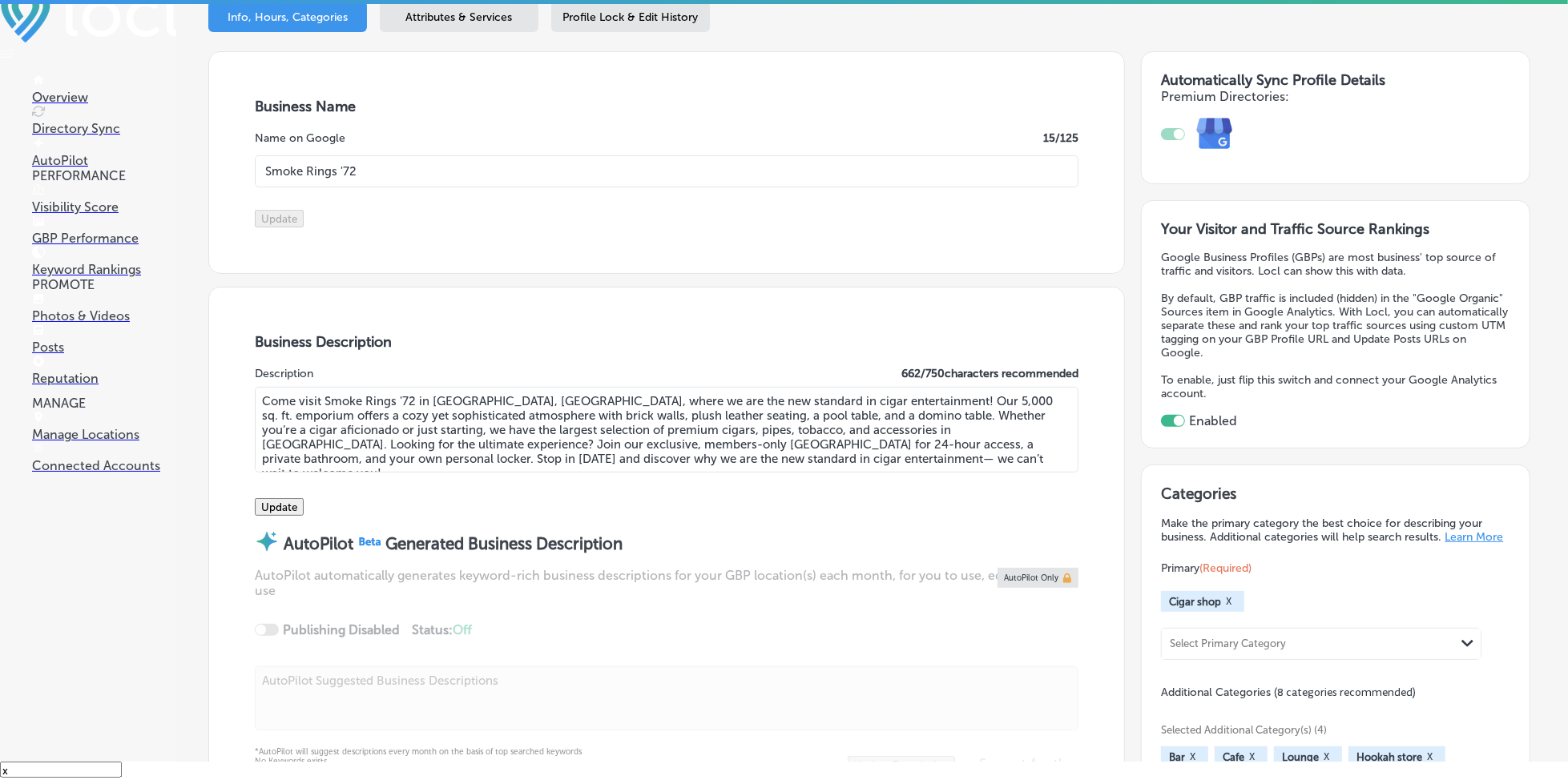
click at [304, 516] on button "Update" at bounding box center [279, 506] width 49 height 17
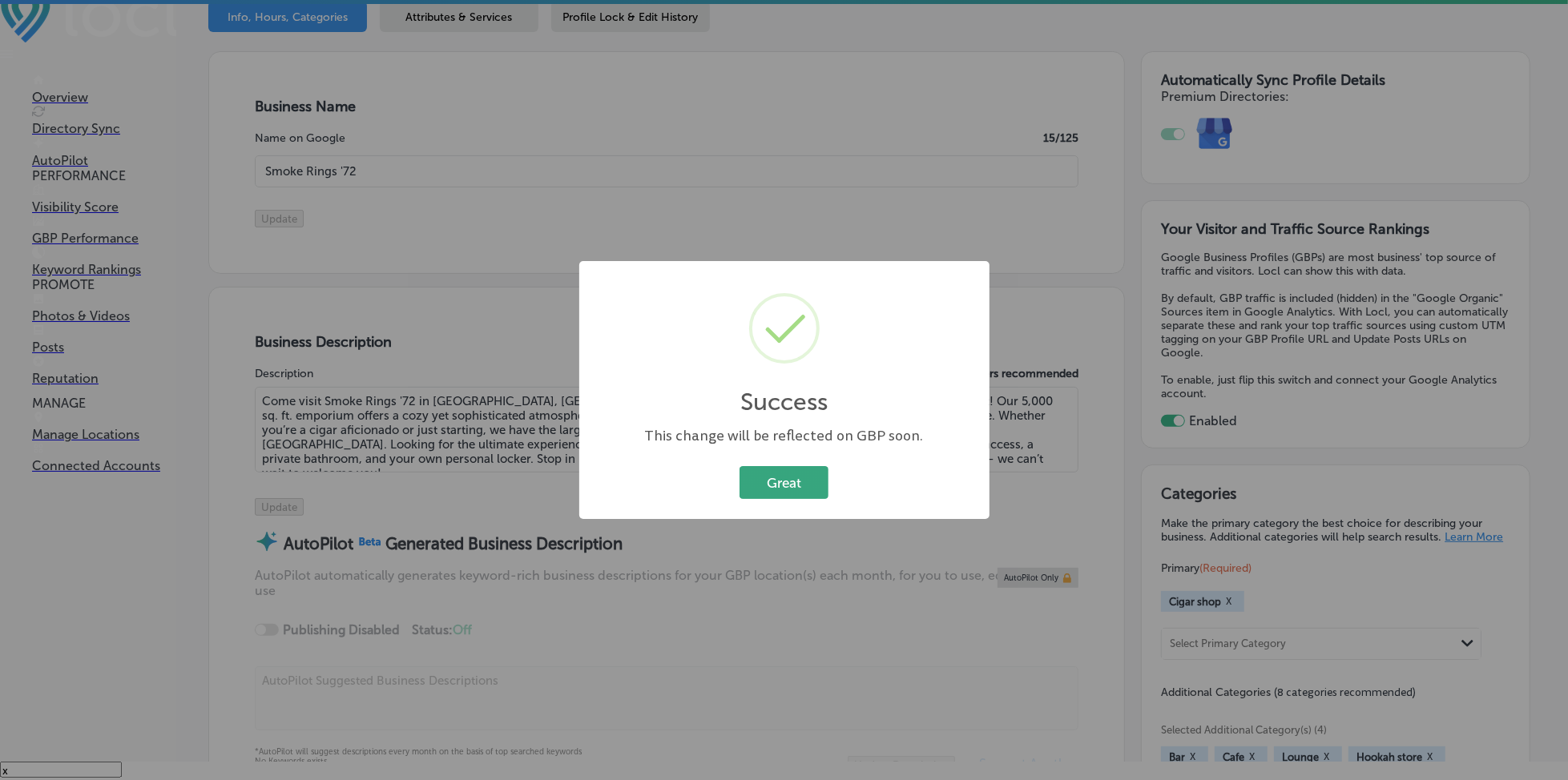
click at [763, 479] on button "Great" at bounding box center [784, 483] width 89 height 33
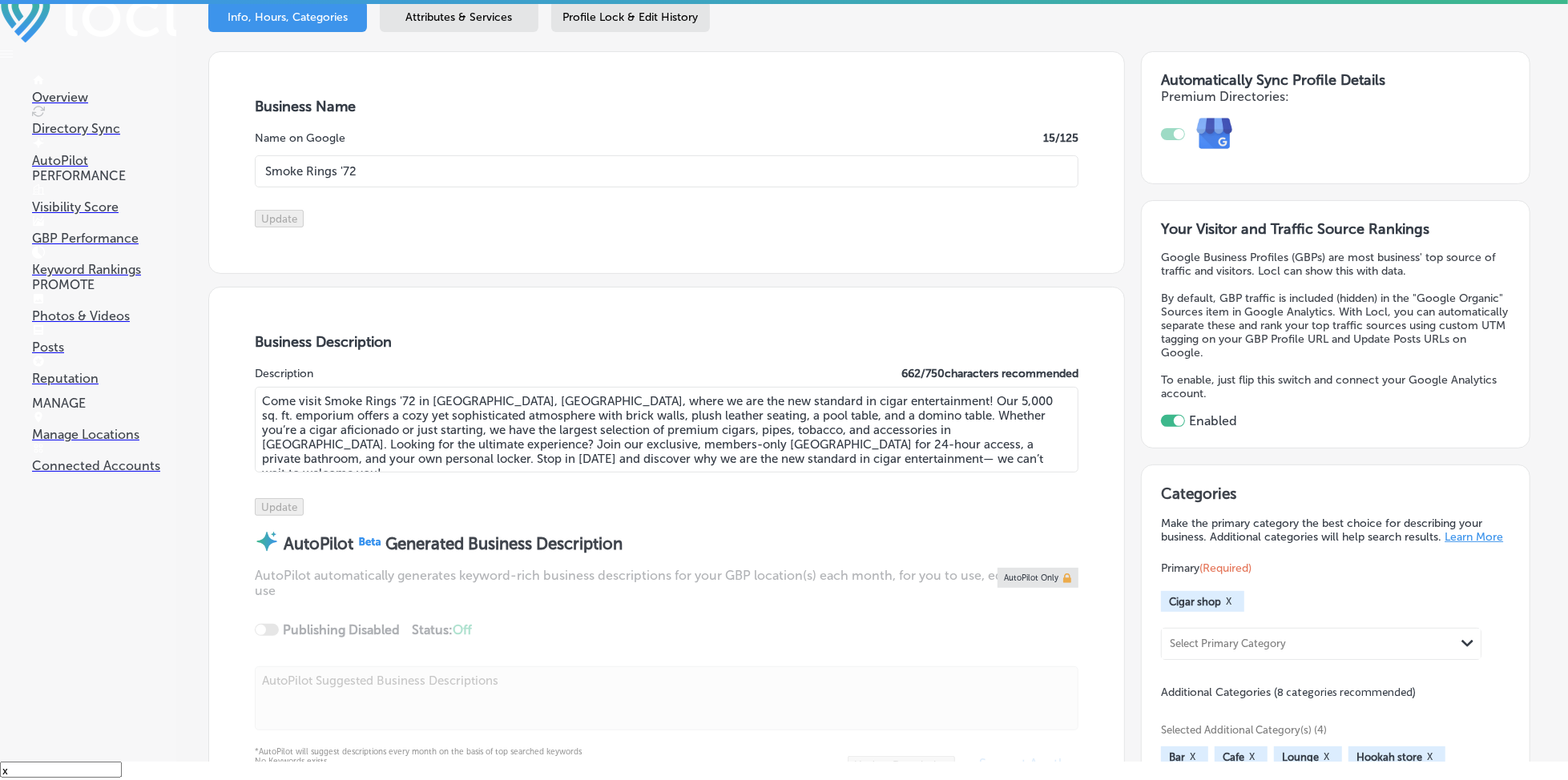
click at [628, 470] on textarea "Come visit Smoke Rings '72 in [GEOGRAPHIC_DATA], [GEOGRAPHIC_DATA], where we ar…" at bounding box center [666, 429] width 824 height 86
paste textarea "features a relaxed atmosphere with brick walls, plush leather seating, a pool t…"
type textarea "Come visit Smoke Rings '72 in [GEOGRAPHIC_DATA], [GEOGRAPHIC_DATA], where we ar…"
click at [304, 516] on button "Update" at bounding box center [279, 506] width 49 height 17
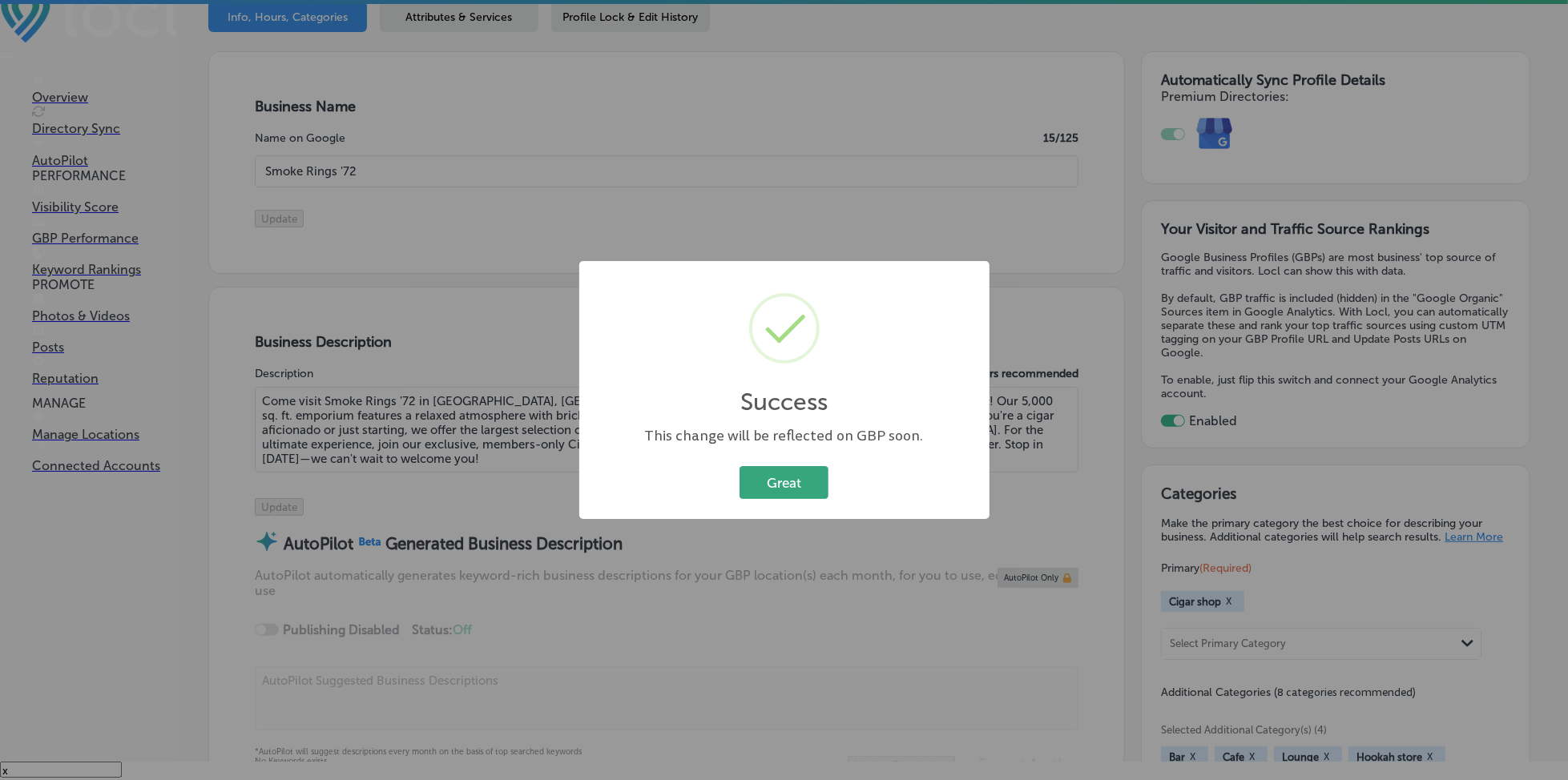
click at [774, 482] on button "Great" at bounding box center [784, 483] width 89 height 33
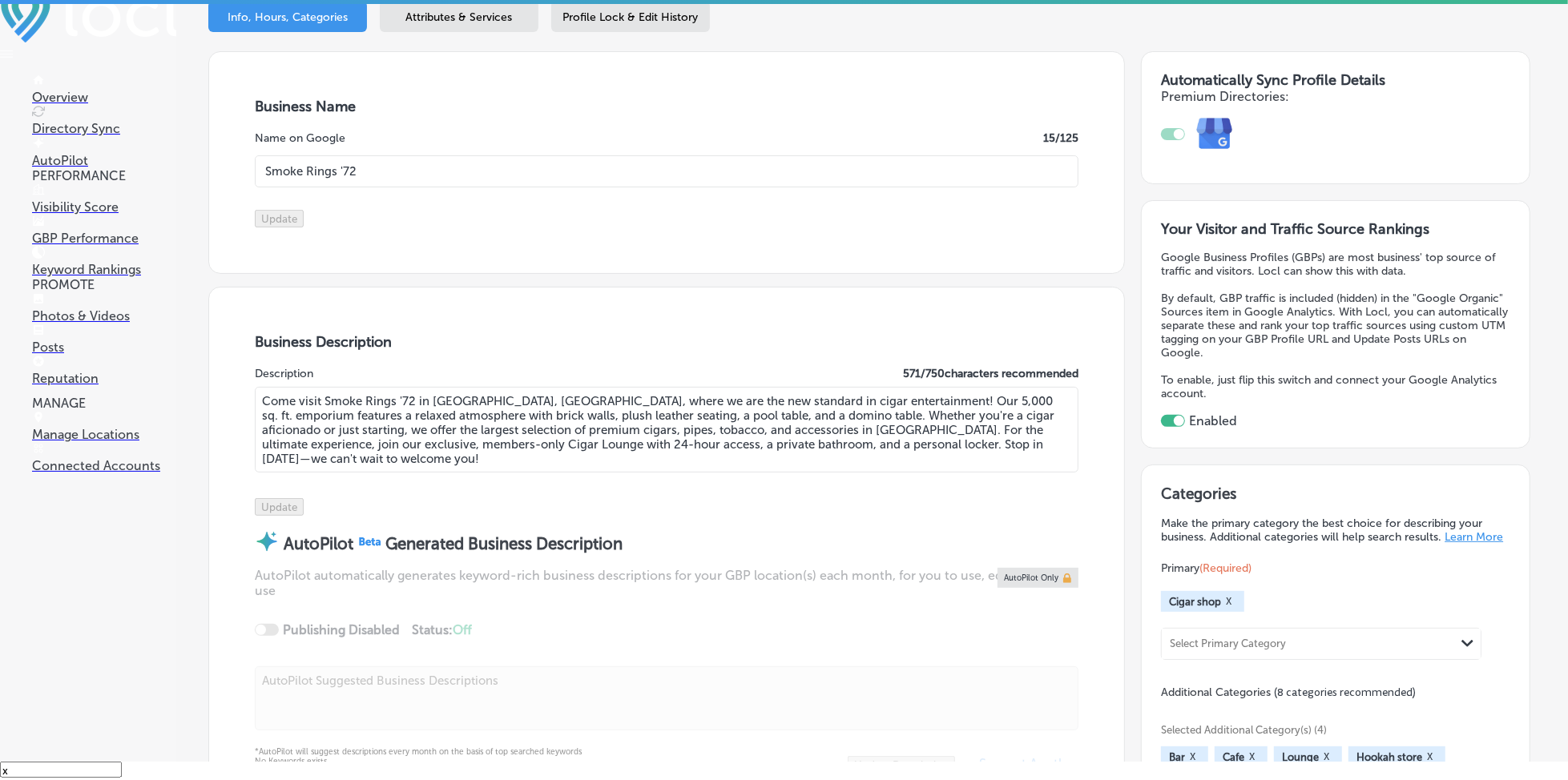
click at [626, 6] on div "Profile Lock & Edit History" at bounding box center [630, 16] width 158 height 32
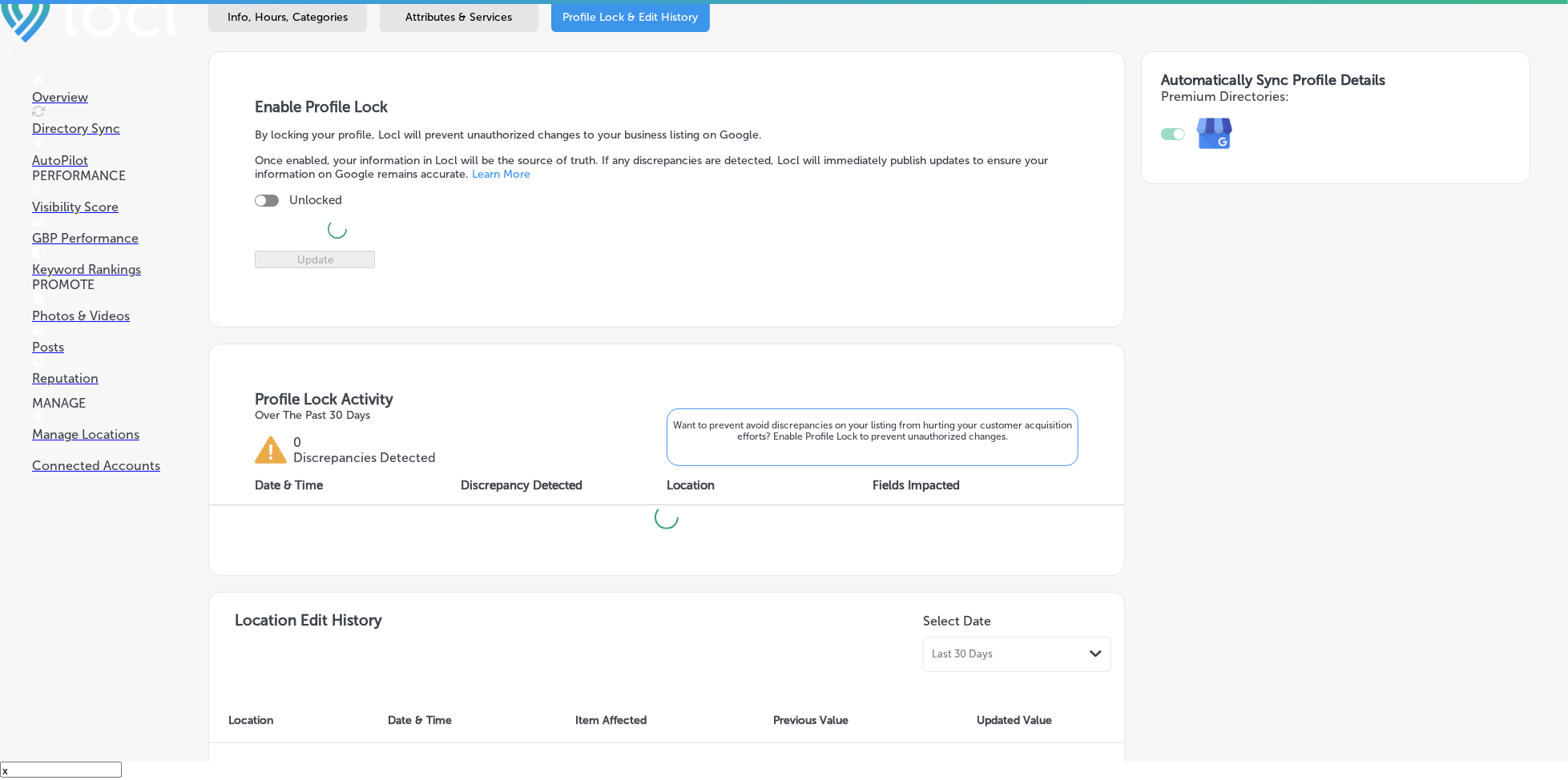
checkbox input "true"
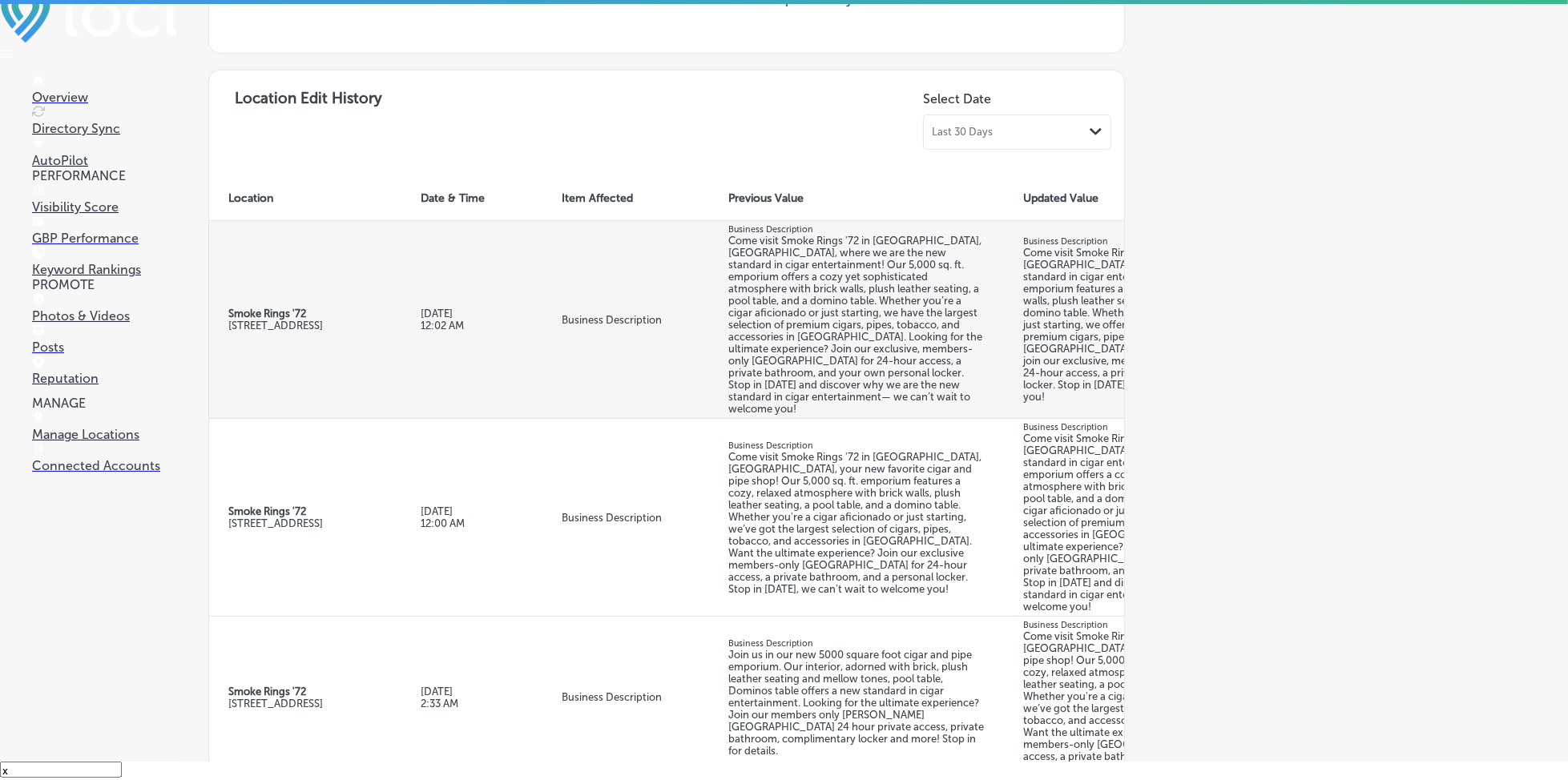
scroll to position [747, 0]
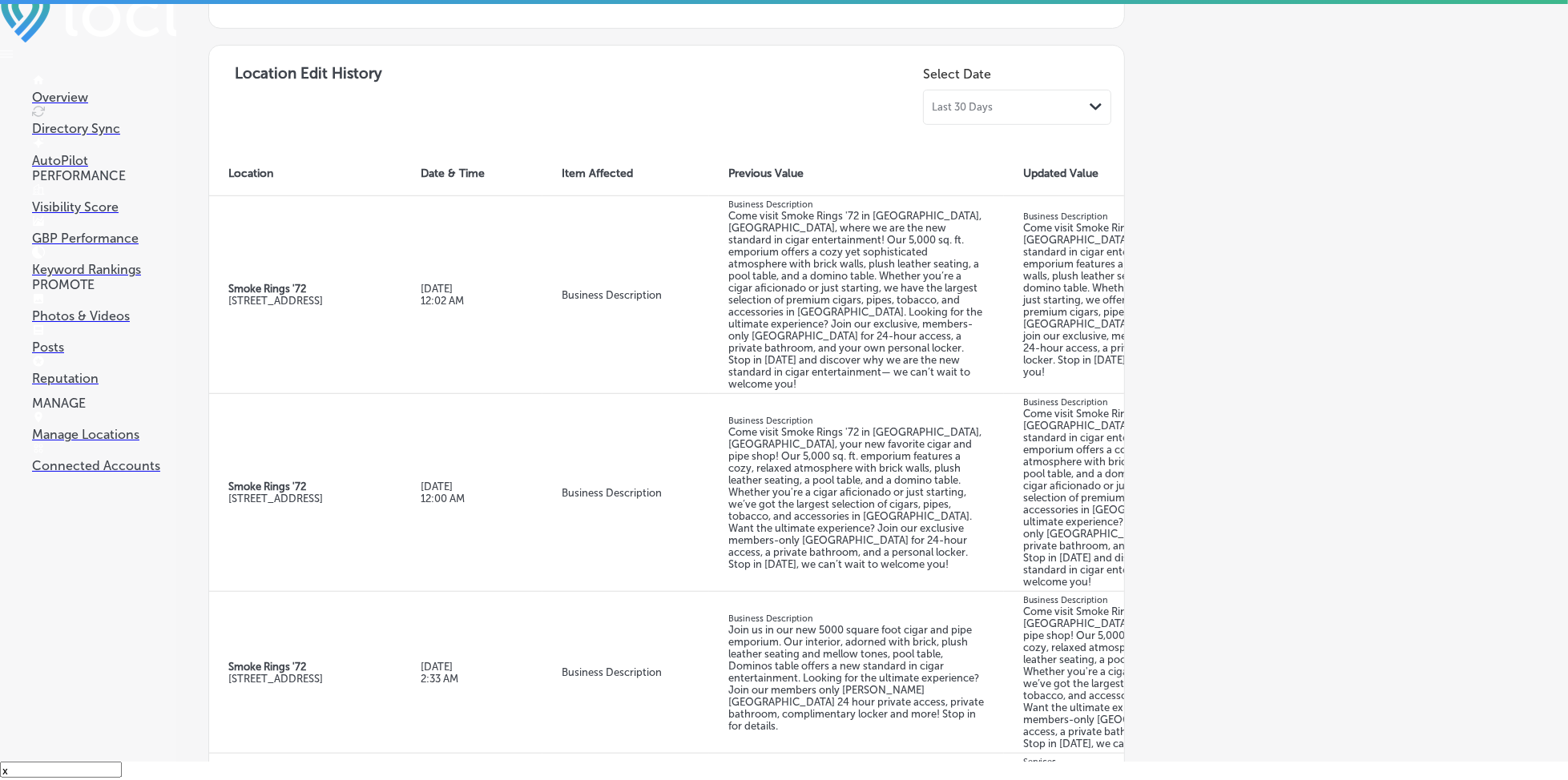
click at [109, 386] on link "Reputation" at bounding box center [104, 371] width 145 height 31
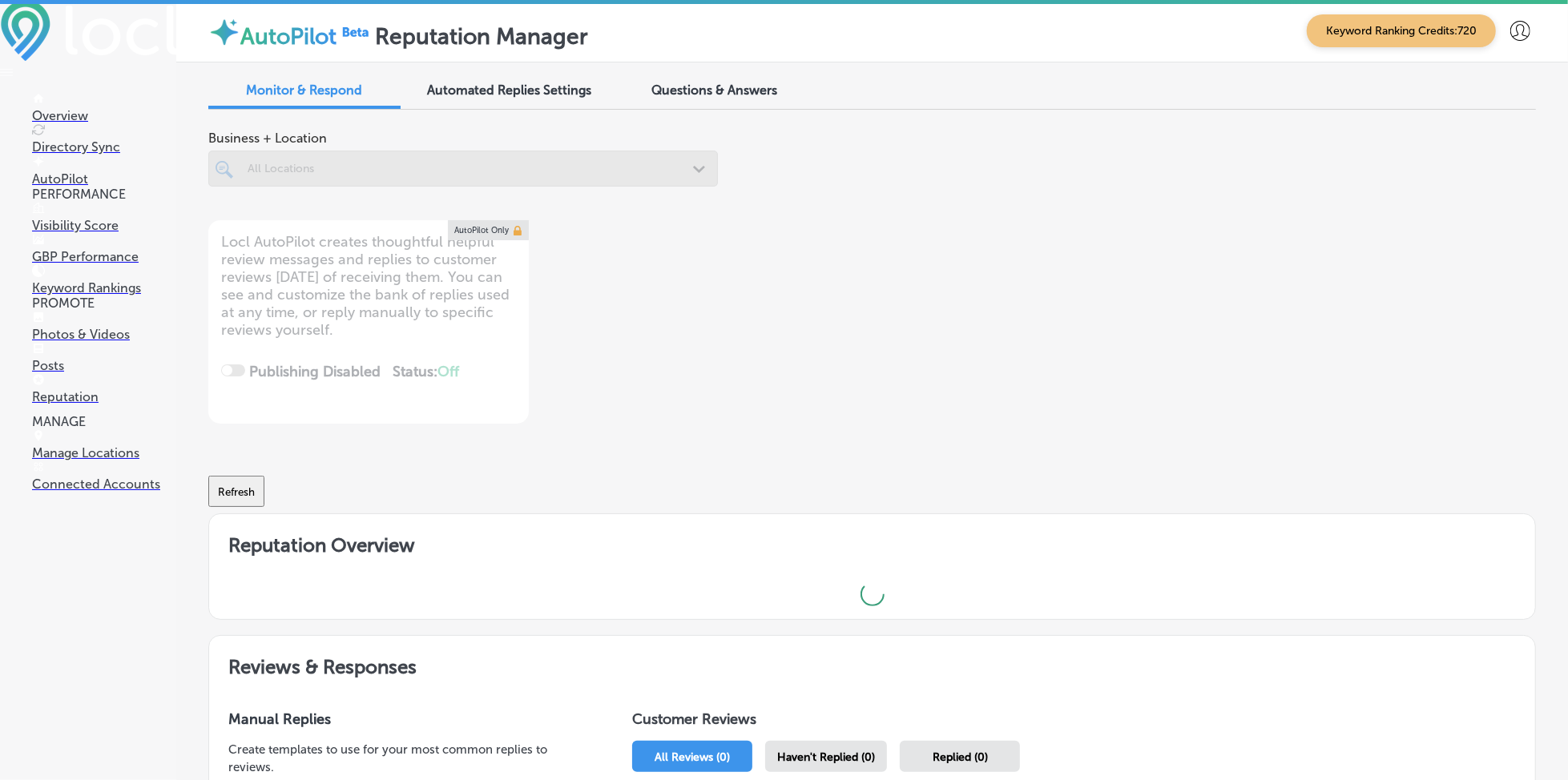
scroll to position [4, 0]
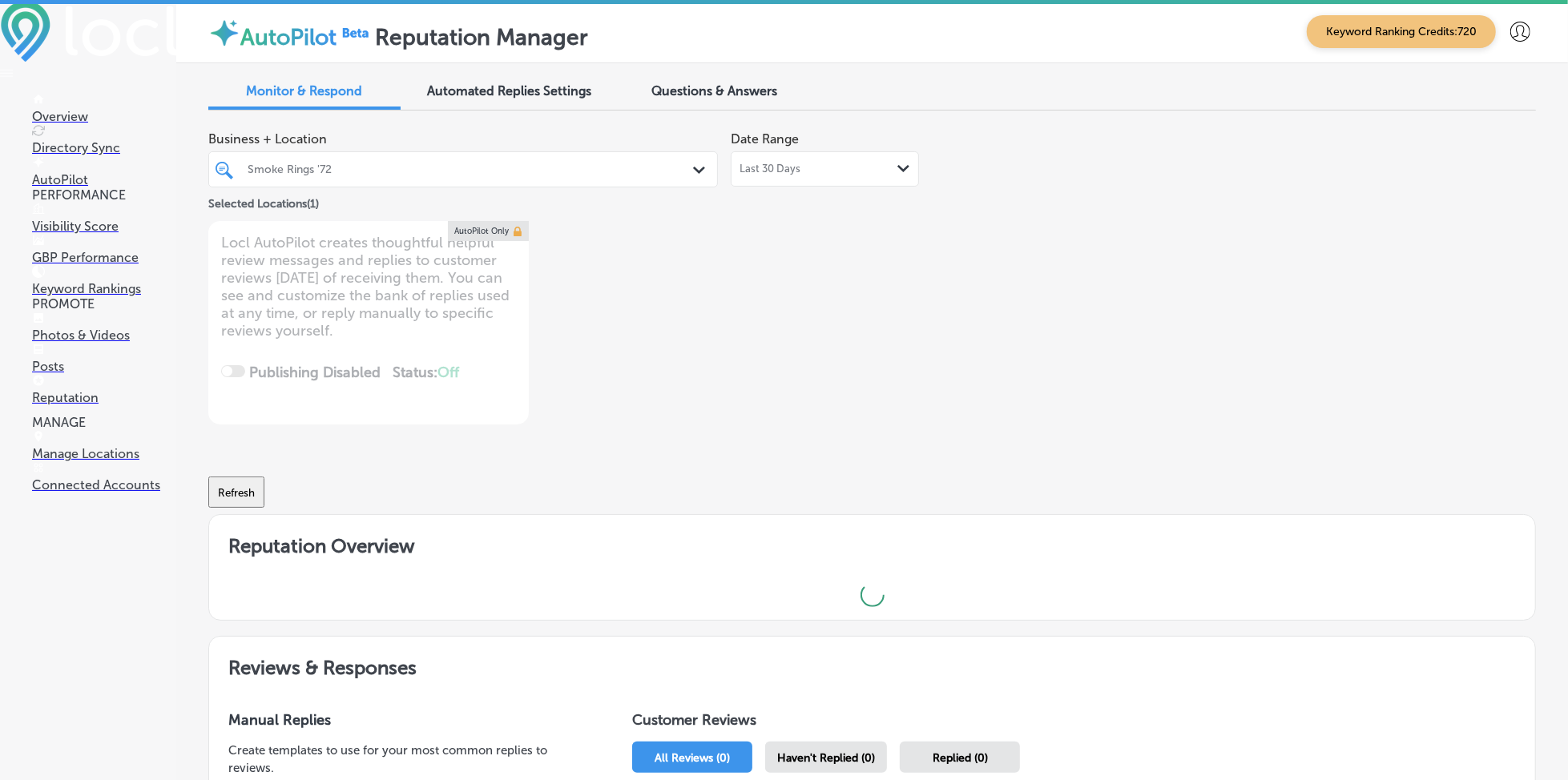
click at [421, 180] on div "Smoke Rings '72" at bounding box center [463, 169] width 447 height 24
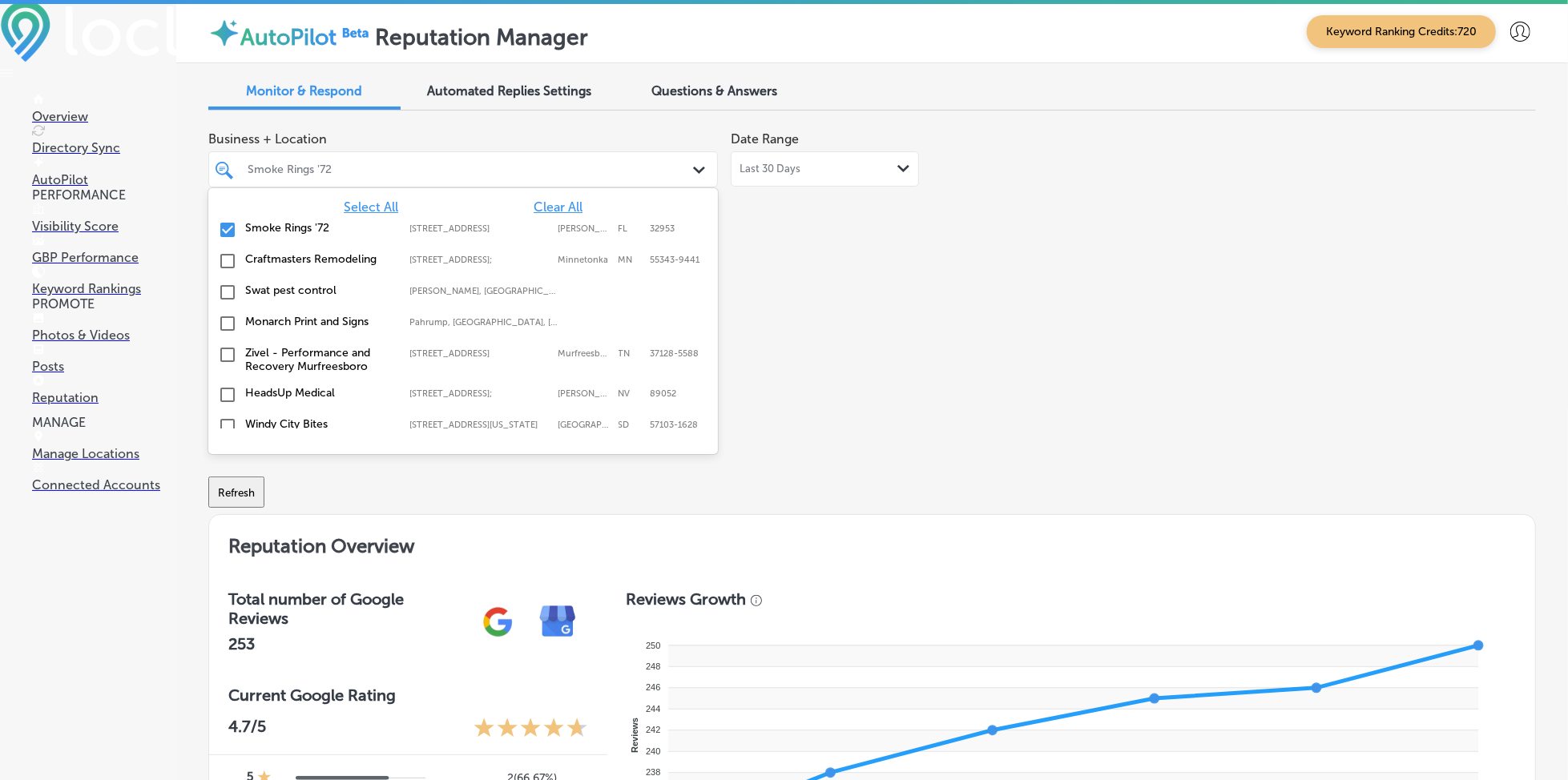
click at [352, 208] on span "Select All" at bounding box center [371, 207] width 54 height 15
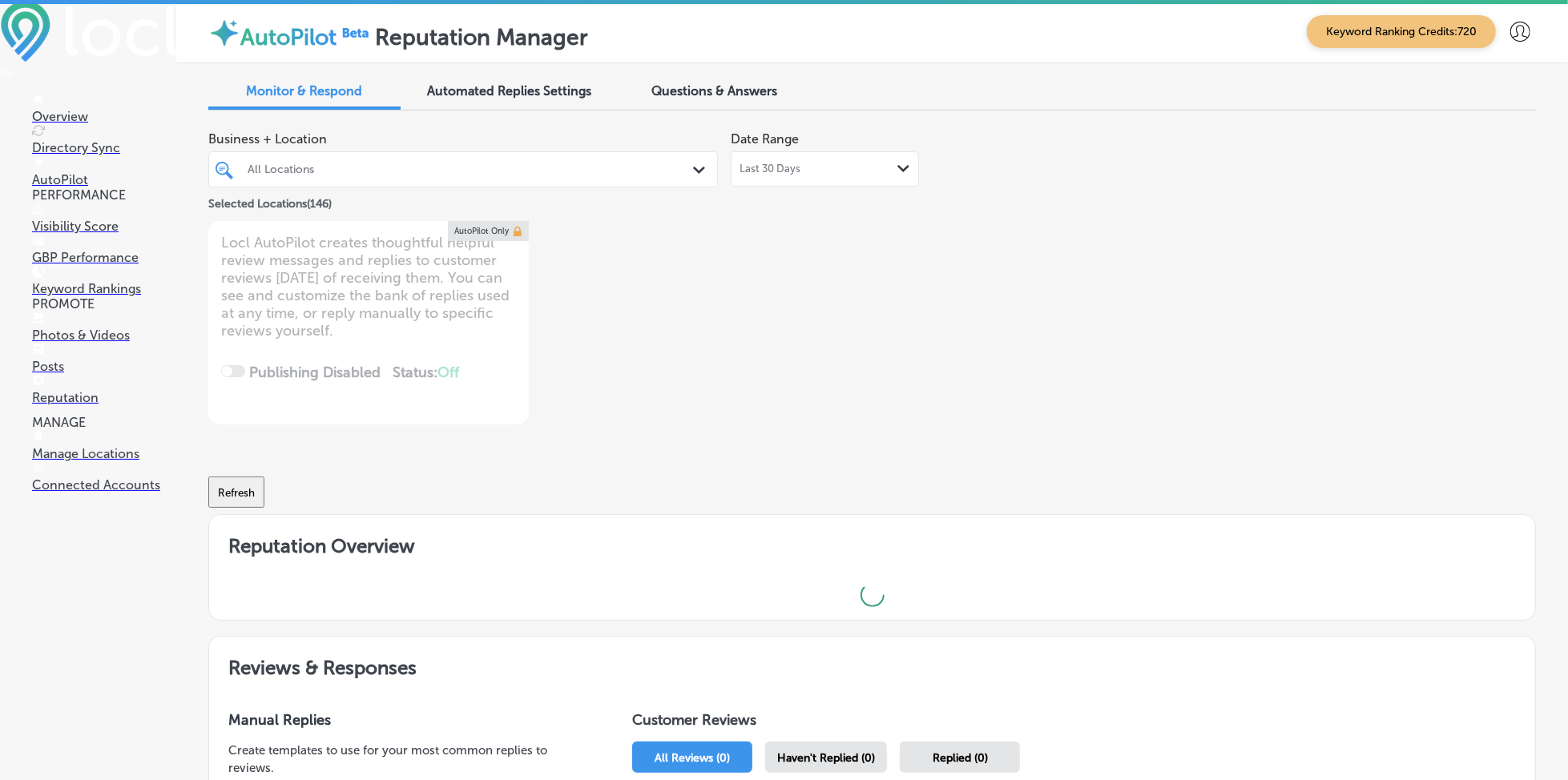
click at [877, 229] on div "Business + Location All Locations Path Created with Sketch. Selected Locations …" at bounding box center [606, 273] width 797 height 301
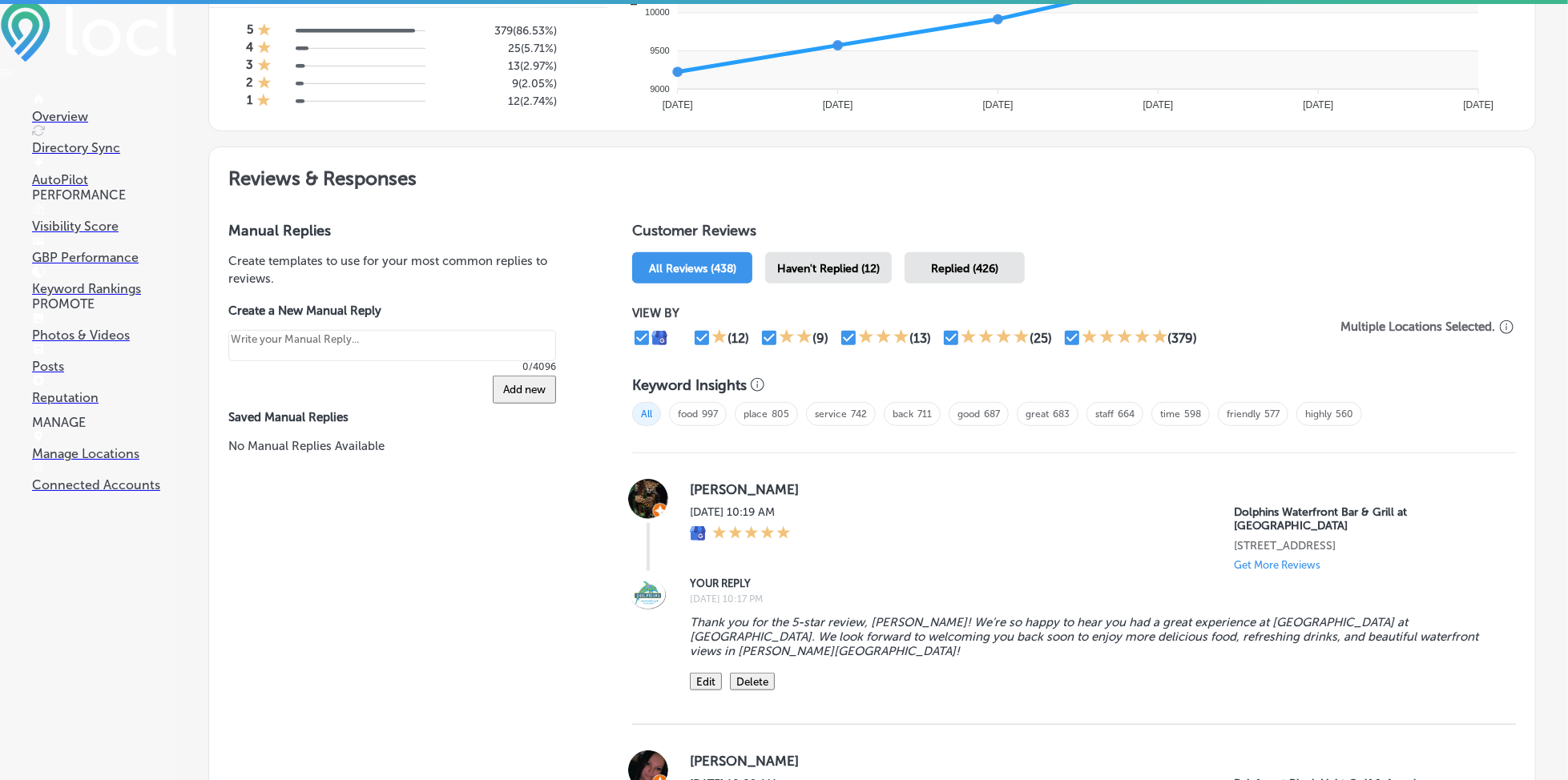
click at [838, 257] on div "Haven't Replied (12)" at bounding box center [828, 268] width 127 height 32
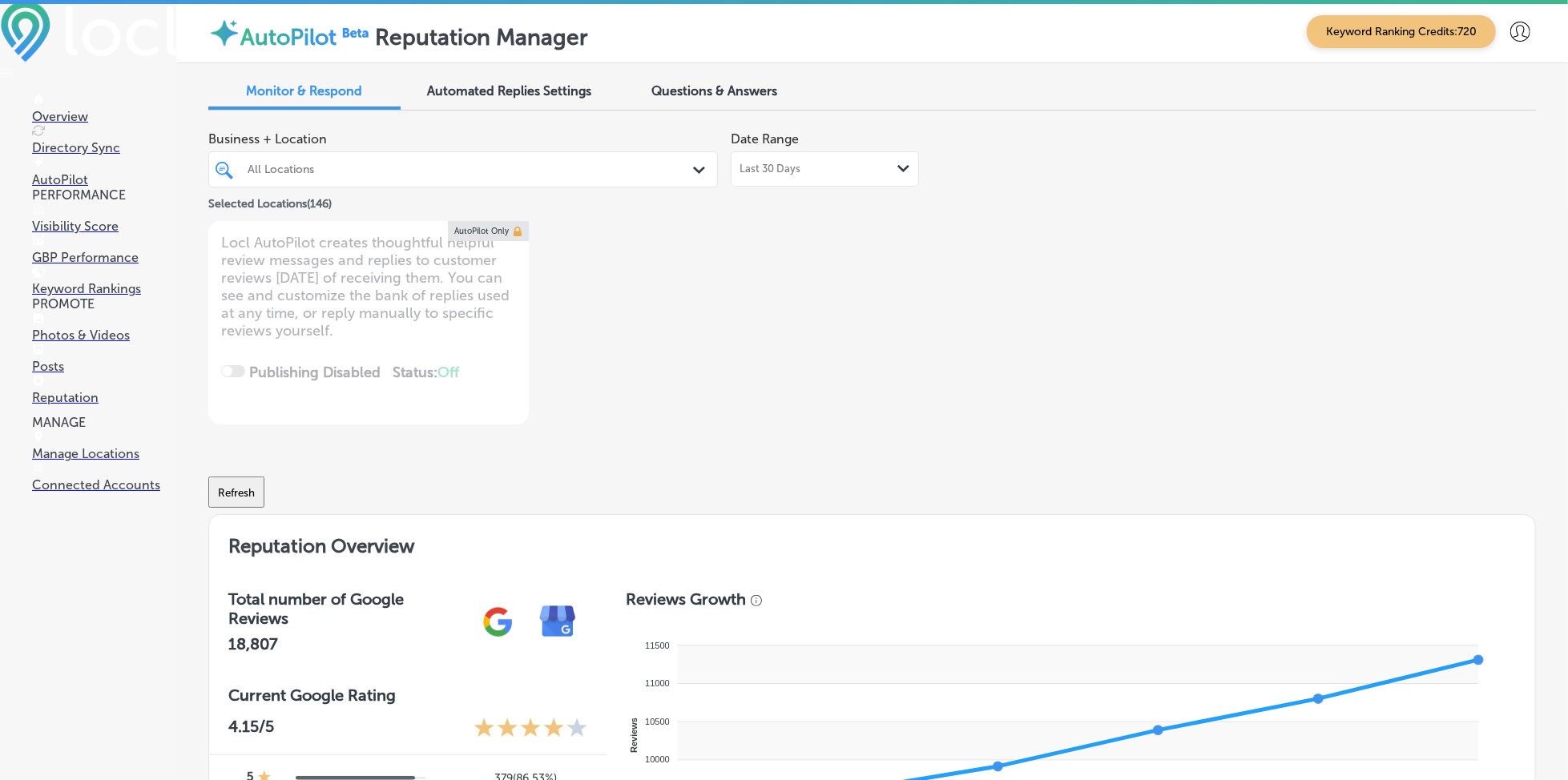
click at [399, 172] on div "All Locations" at bounding box center [471, 169] width 447 height 14
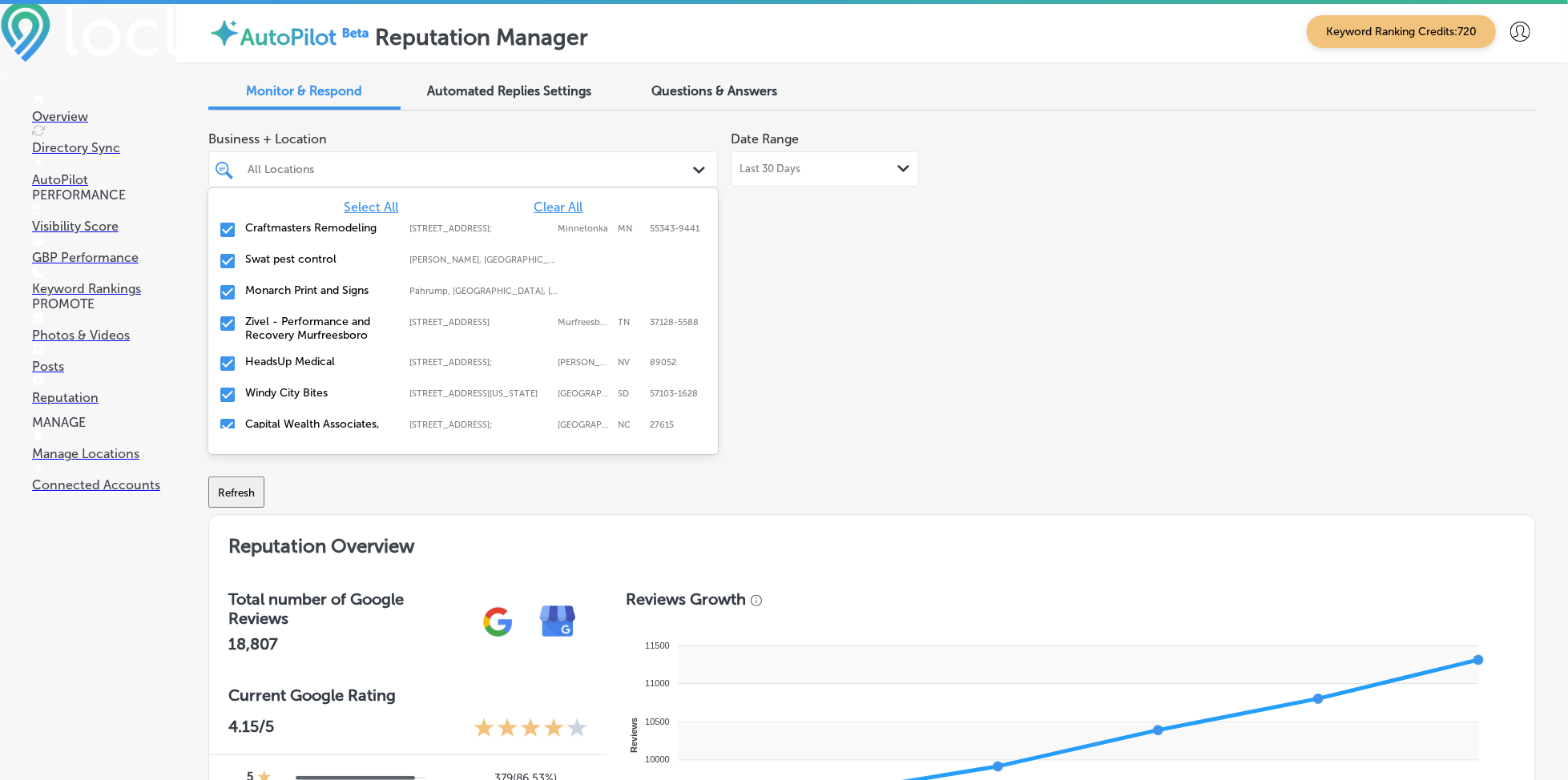
click at [550, 197] on div "Select All Clear All Craftmasters Remodeling [STREET_ADDRESS] [STREET_ADDRESS] …" at bounding box center [463, 308] width 510 height 240
click at [548, 201] on span "Clear All" at bounding box center [558, 207] width 49 height 15
type textarea "x"
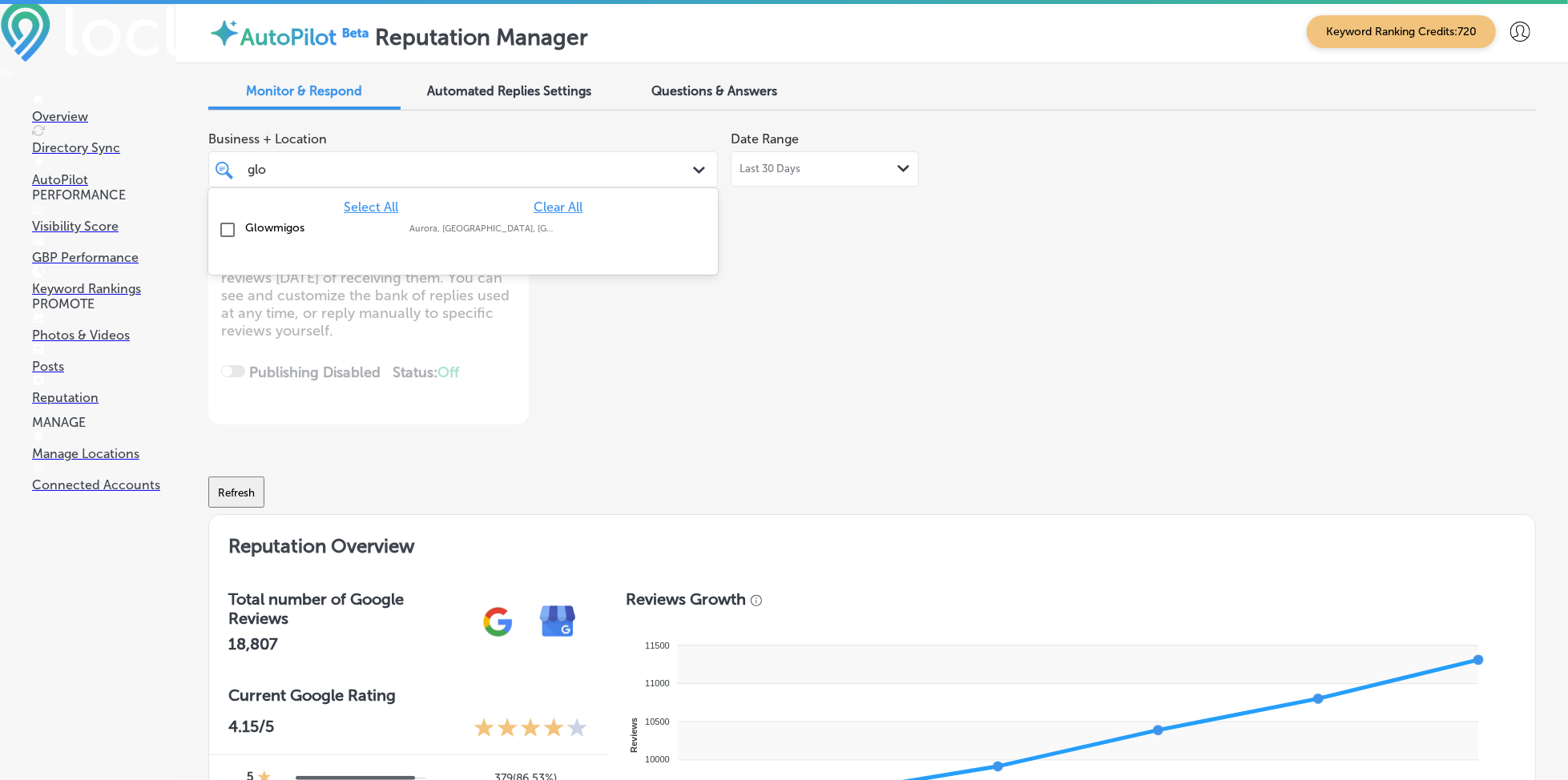
type input "glow"
click at [565, 236] on div "Glowmigos Aurora, [GEOGRAPHIC_DATA], [GEOGRAPHIC_DATA] | [GEOGRAPHIC_DATA], [GE…" at bounding box center [463, 230] width 496 height 24
type textarea "x"
type input "glow"
click at [847, 343] on div "Business + Location option focused, 2 of 147. 2 results available for search te…" at bounding box center [606, 273] width 797 height 301
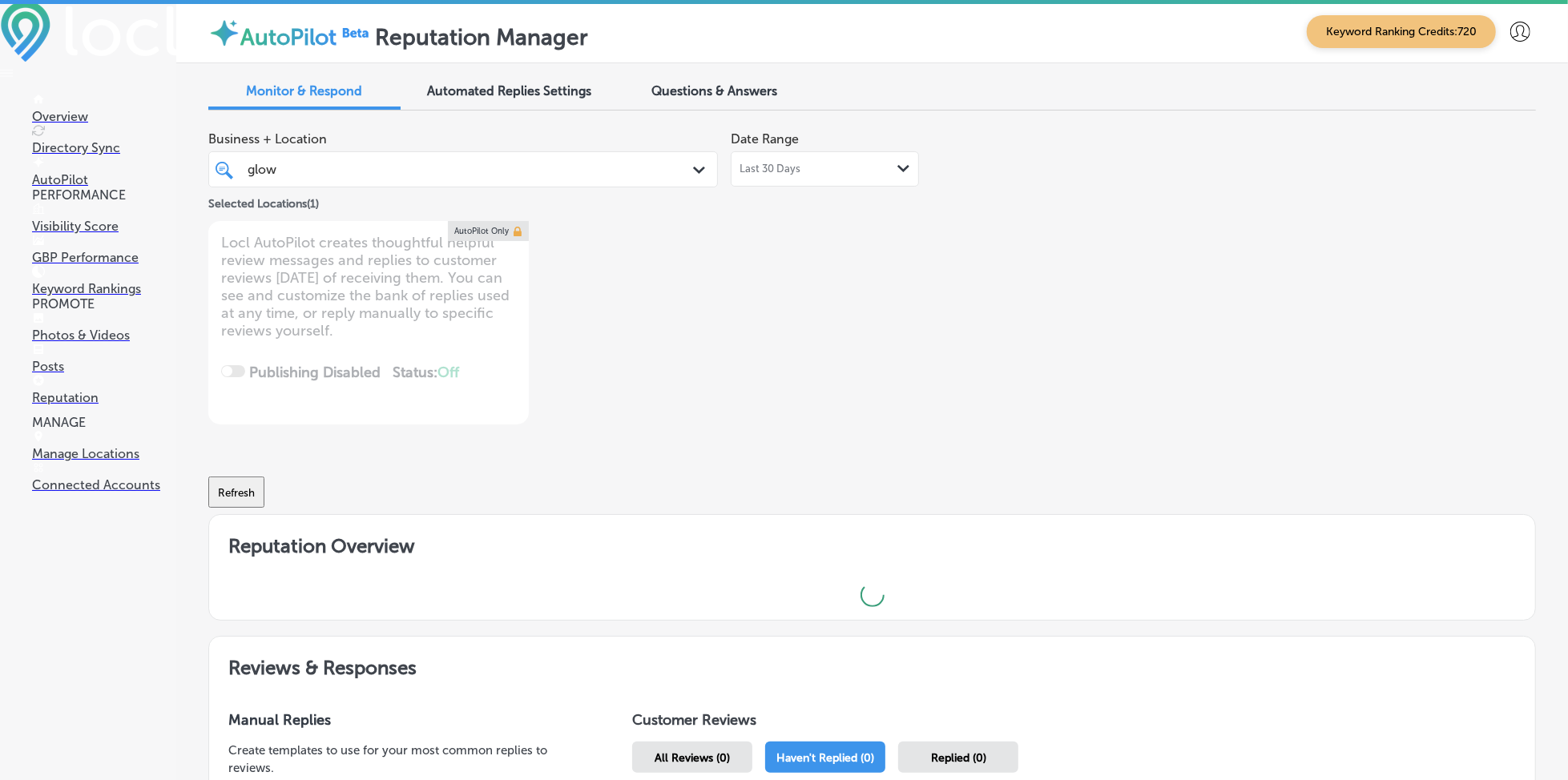
type textarea "x"
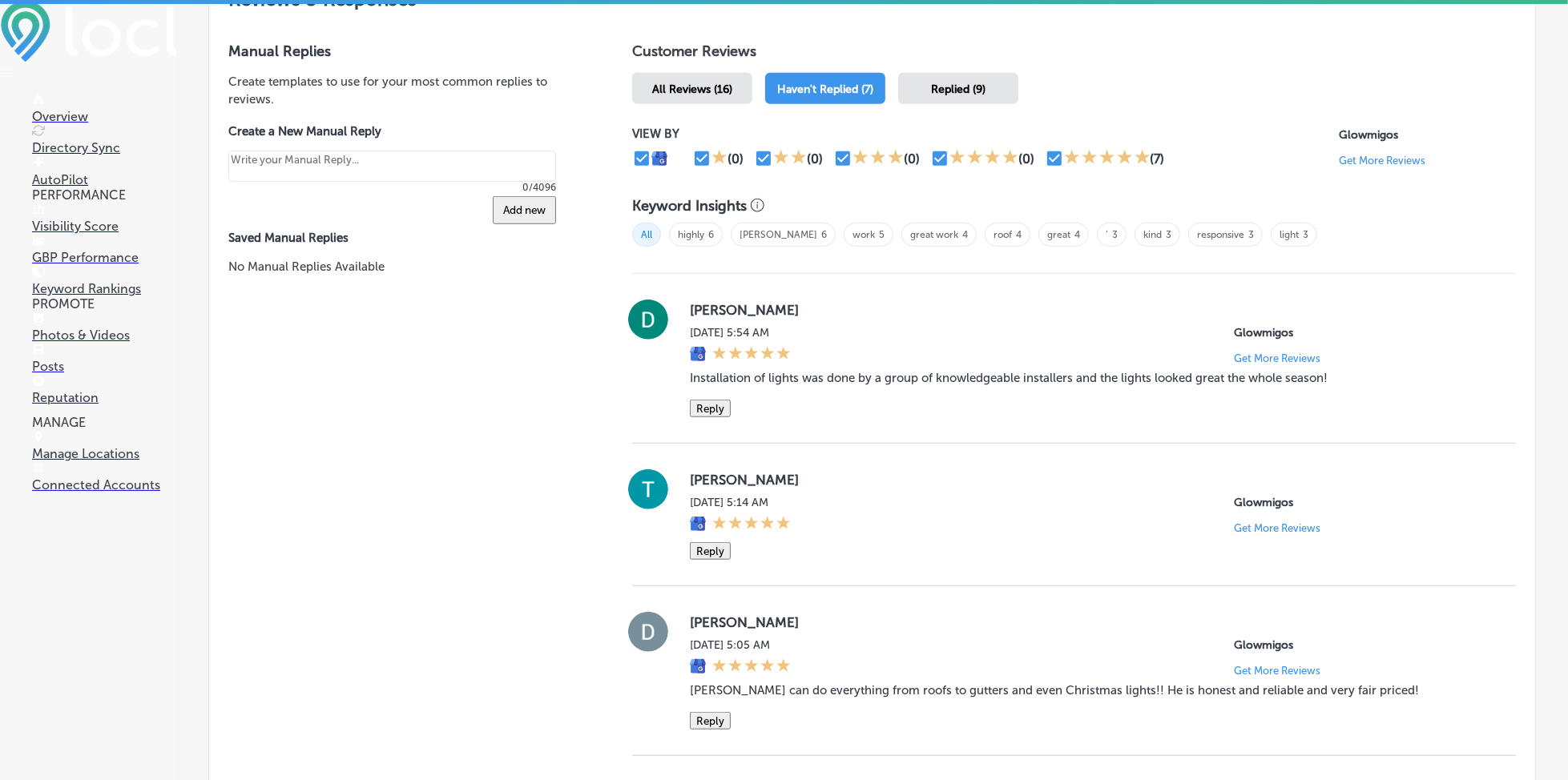
scroll to position [1033, 0]
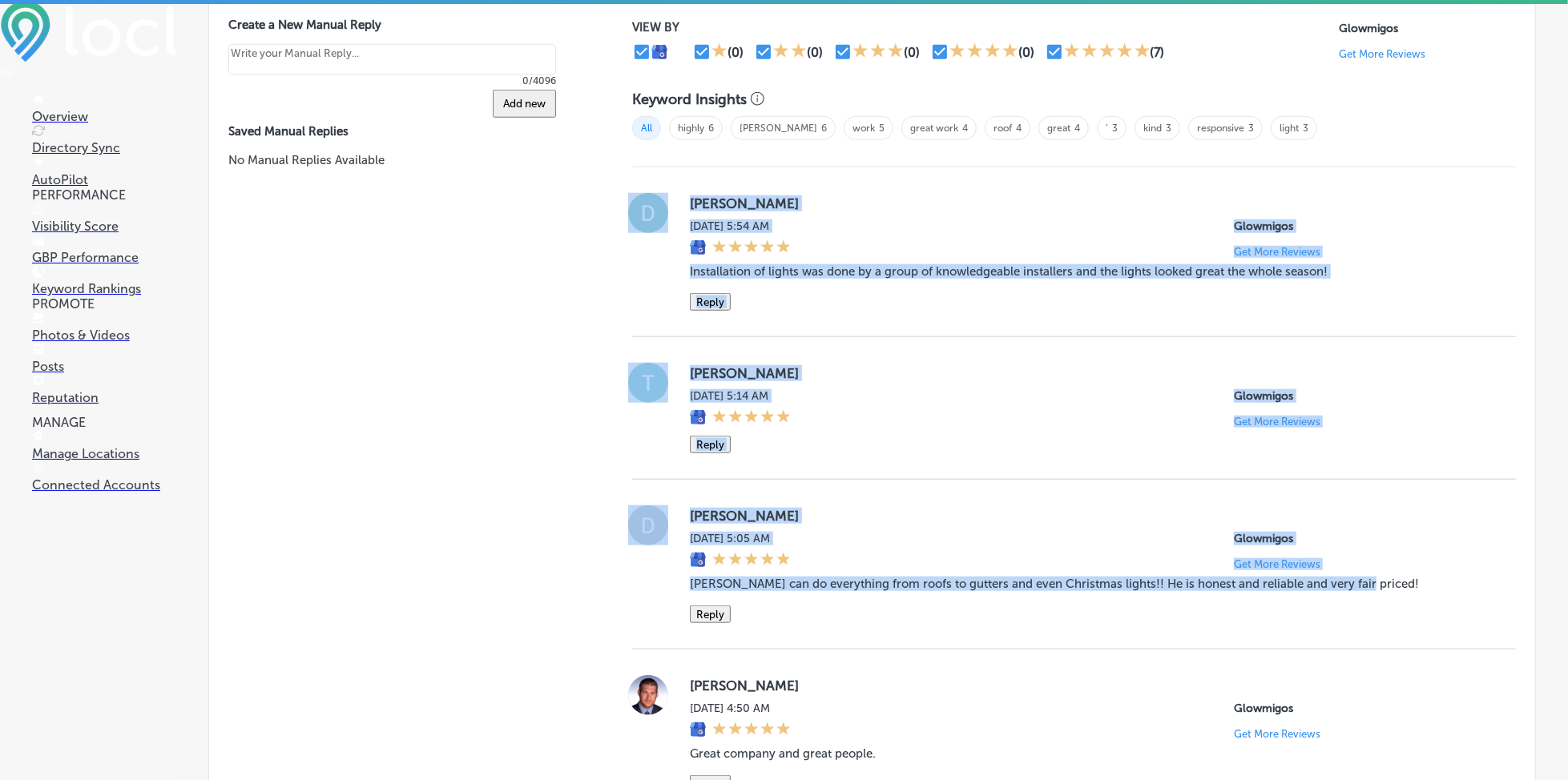
drag, startPoint x: 670, startPoint y: 193, endPoint x: 1386, endPoint y: 591, distance: 819.2
click at [1386, 591] on div "[PERSON_NAME][DATE] 5:54 AM Glowmigos Get More Reviews Installation of lights w…" at bounding box center [1073, 741] width 883 height 1149
copy div "[PERSON_NAME][DATE] 5:54 AM Glowmigos Get More Reviews Installation of lights w…"
click at [898, 445] on div "[PERSON_NAME][DATE] 5:14 AM Glowmigos Get More Reviews Reply" at bounding box center [1090, 408] width 800 height 90
click at [801, 309] on div "[PERSON_NAME][DATE] 5:54 AM Glowmigos Get More Reviews Installation of lights w…" at bounding box center [1090, 252] width 800 height 117
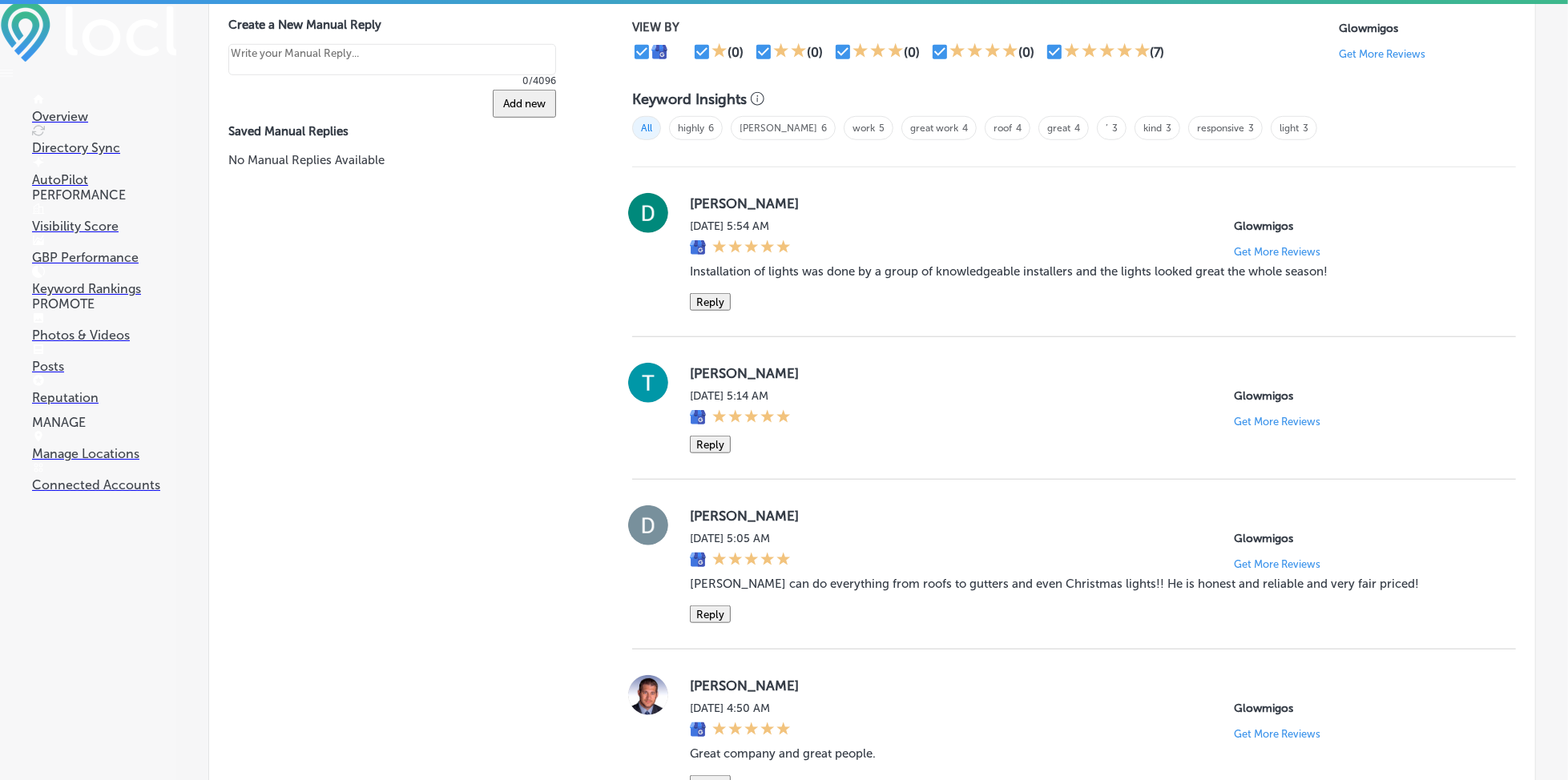
click at [713, 304] on button "Reply" at bounding box center [710, 301] width 41 height 17
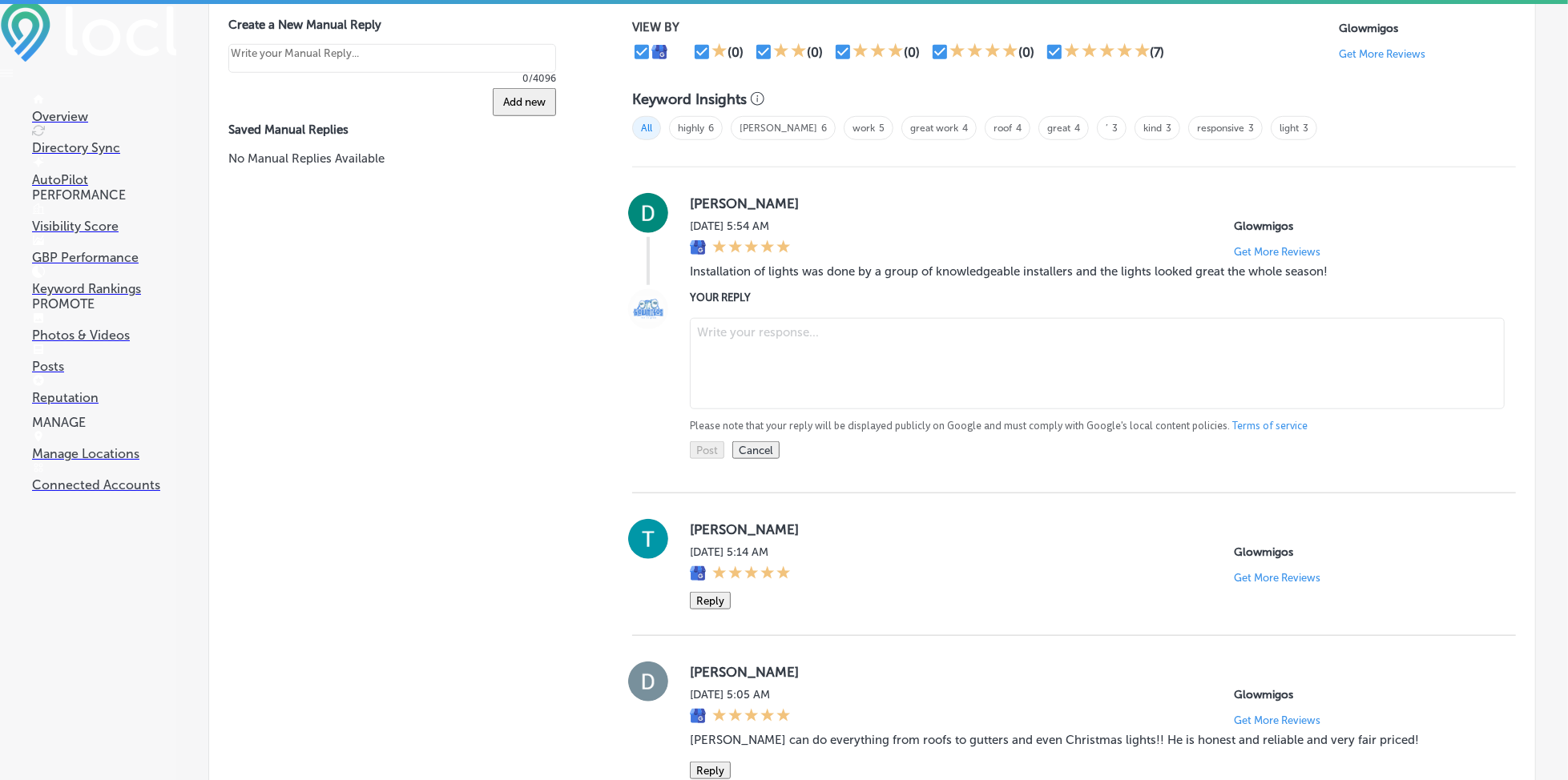
click at [755, 340] on textarea at bounding box center [1097, 363] width 815 height 91
paste textarea "Thank you for the great review, [PERSON_NAME]! We’re thrilled to hear that our …"
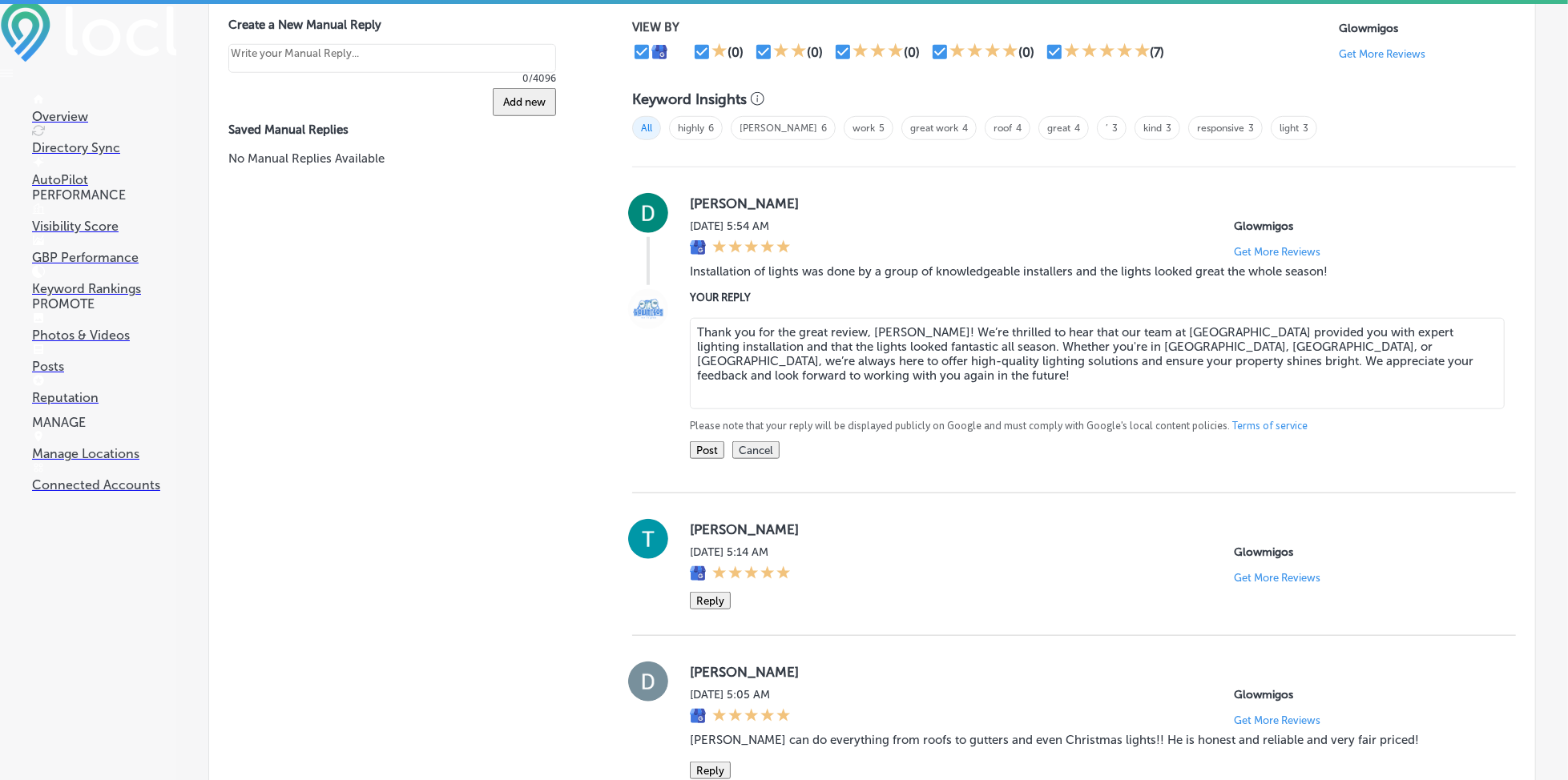
type textarea "Thank you for the great review, [PERSON_NAME]! We’re thrilled to hear that our …"
click at [696, 454] on button "Post" at bounding box center [707, 449] width 34 height 17
type textarea "x"
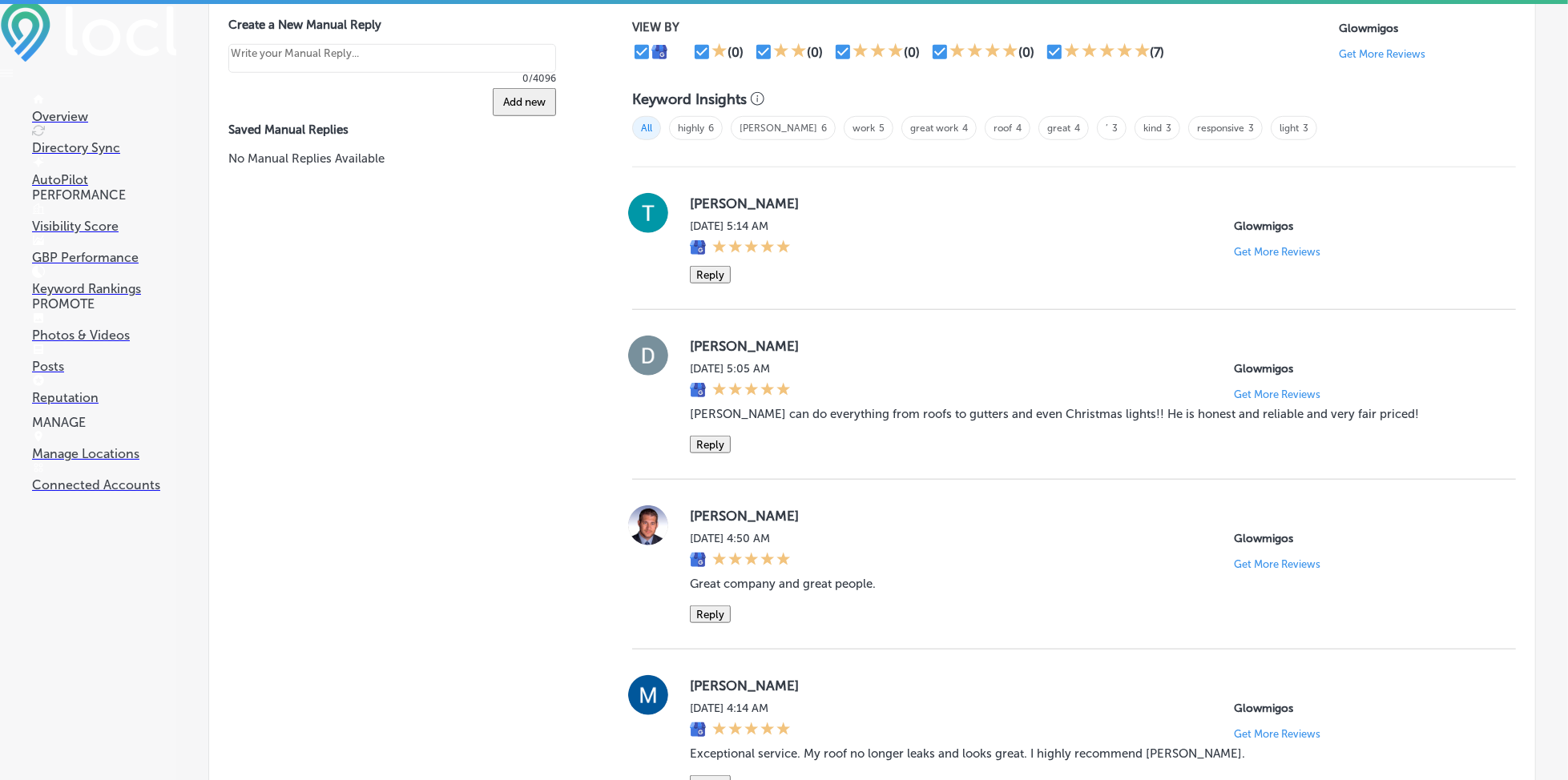
click at [701, 267] on button "Reply" at bounding box center [710, 274] width 41 height 17
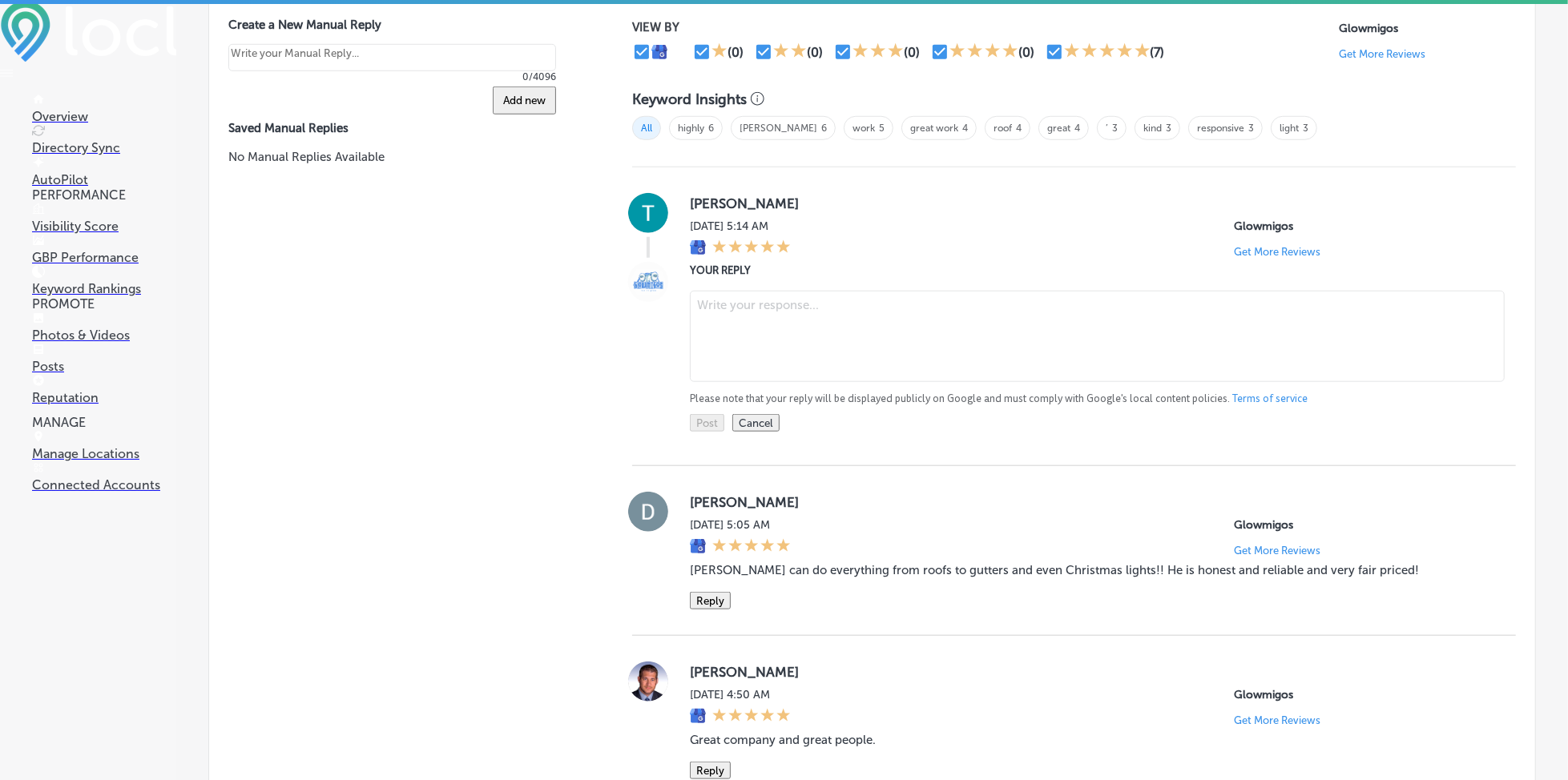
click at [770, 334] on textarea at bounding box center [1097, 336] width 815 height 91
paste textarea "Thank you for your positive review, [PERSON_NAME]! We’re so glad to hear that y…"
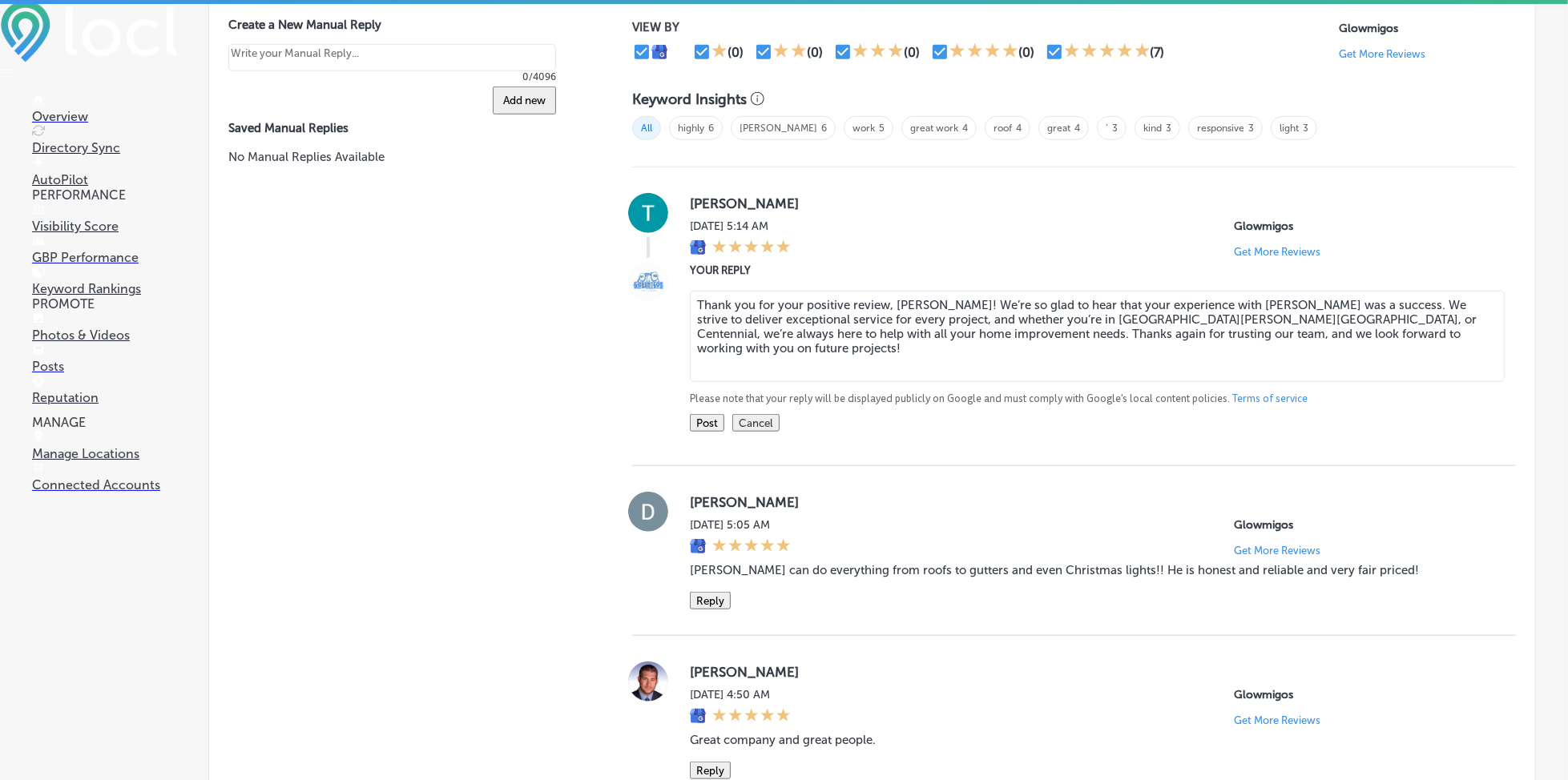
type textarea "Thank you for your positive review, [PERSON_NAME]! We’re so glad to hear that y…"
click at [709, 418] on button "Post" at bounding box center [707, 422] width 34 height 17
type textarea "x"
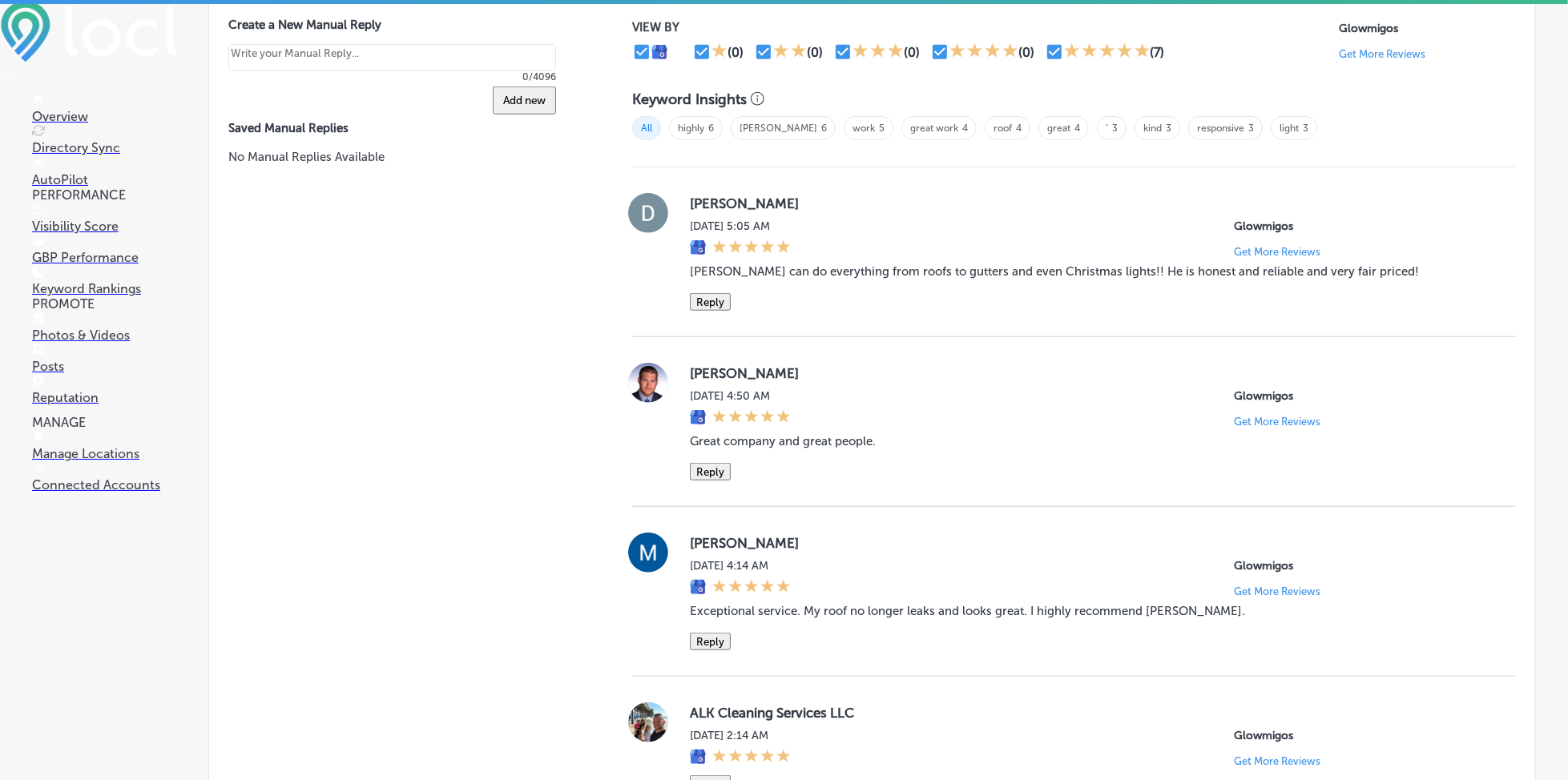
click at [711, 301] on button "Reply" at bounding box center [710, 301] width 41 height 17
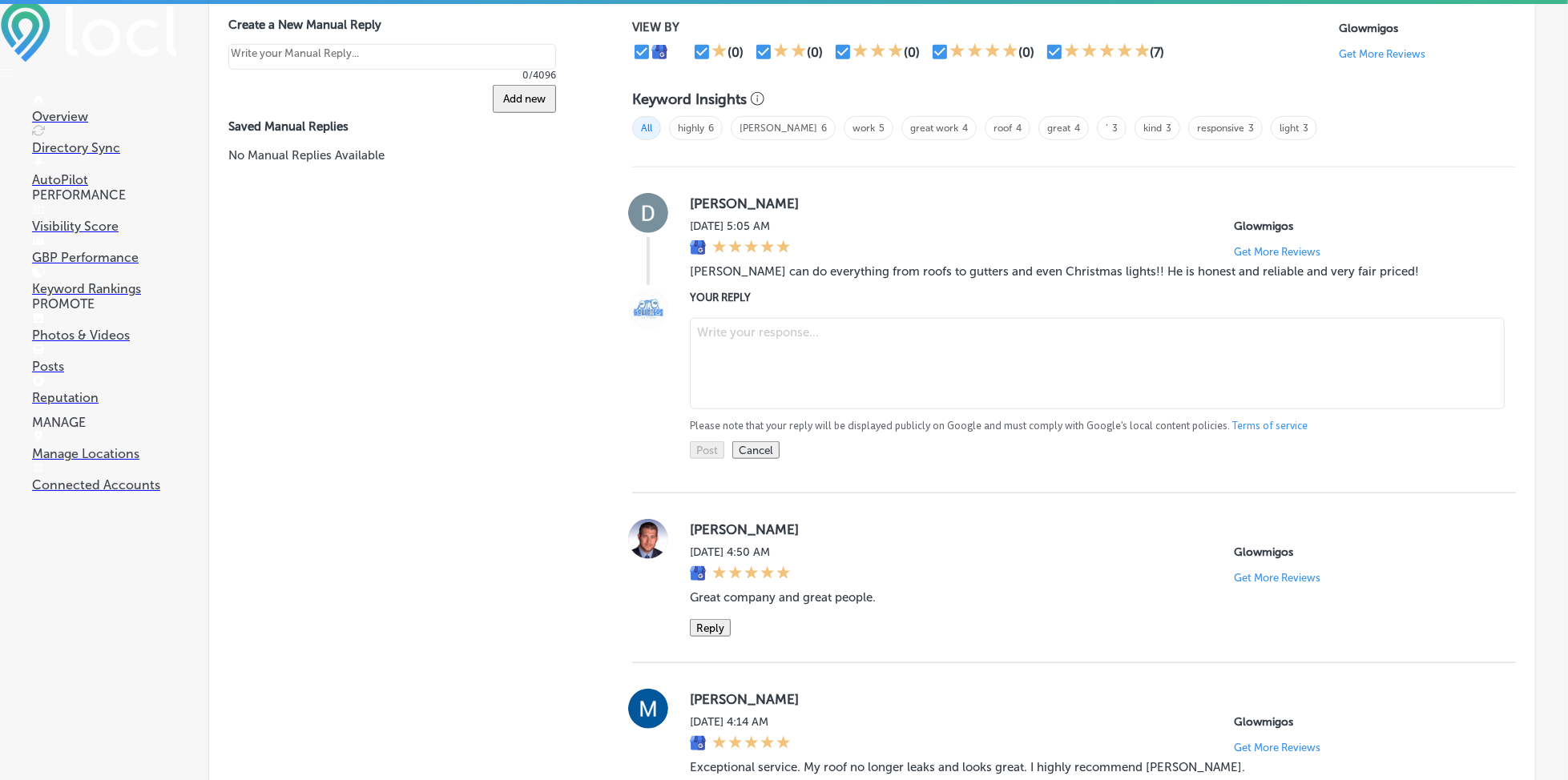
click at [752, 332] on textarea at bounding box center [1097, 363] width 815 height 91
paste textarea "Thank you for the wonderful feedback, [PERSON_NAME]! We’re so happy to hear tha…"
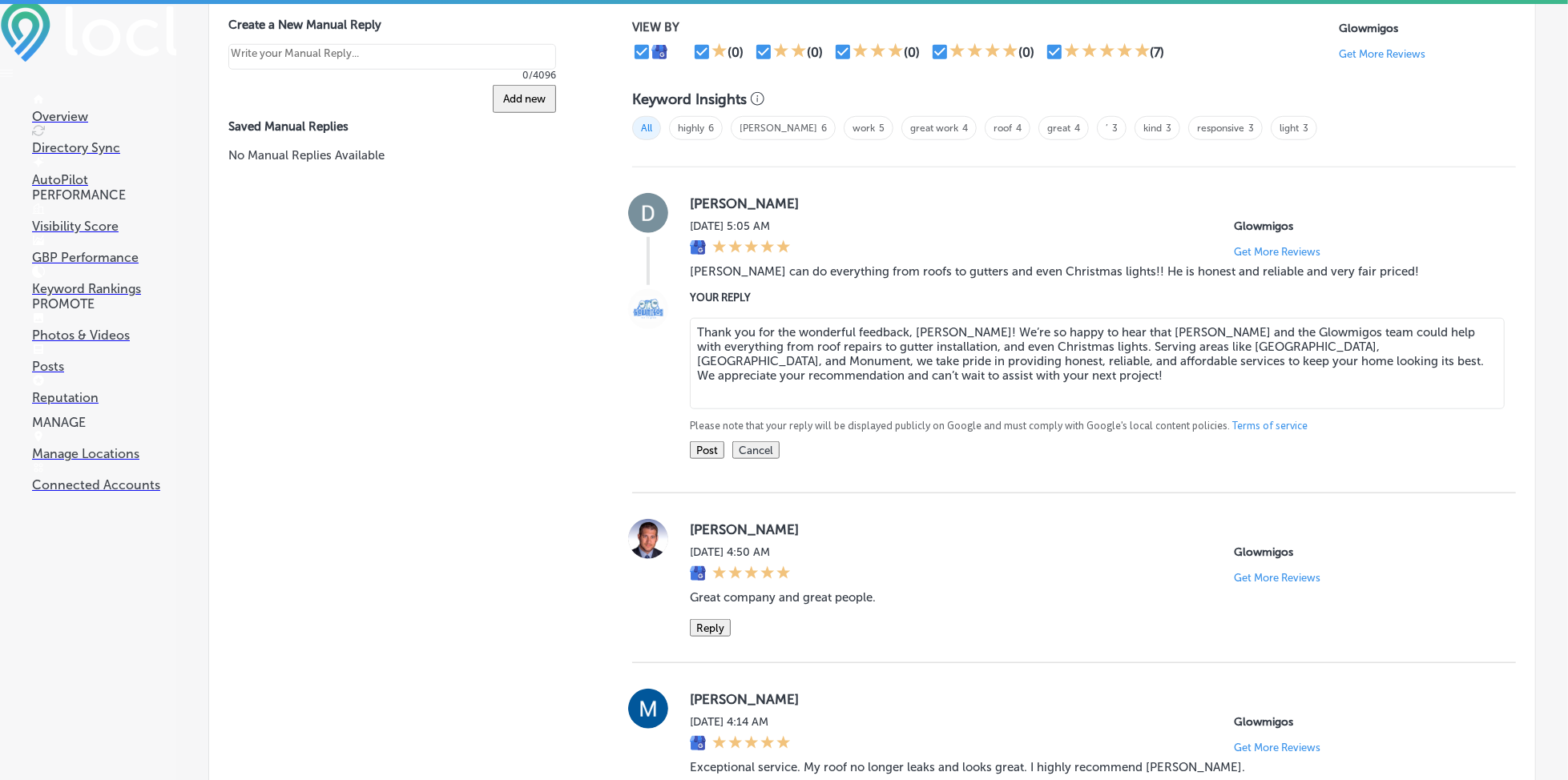
drag, startPoint x: 1142, startPoint y: 324, endPoint x: 1113, endPoint y: 328, distance: 29.3
click at [1113, 328] on textarea "Thank you for the wonderful feedback, [PERSON_NAME]! We’re so happy to hear tha…" at bounding box center [1097, 363] width 815 height 91
click at [1109, 329] on textarea "Thank you for the wonderful feedback, [PERSON_NAME]! We’re so happy to hear tha…" at bounding box center [1097, 363] width 815 height 91
drag, startPoint x: 1110, startPoint y: 329, endPoint x: 1187, endPoint y: 334, distance: 77.2
click at [1187, 334] on textarea "Thank you for the wonderful feedback, [PERSON_NAME]! We’re so happy to hear tha…" at bounding box center [1097, 363] width 815 height 91
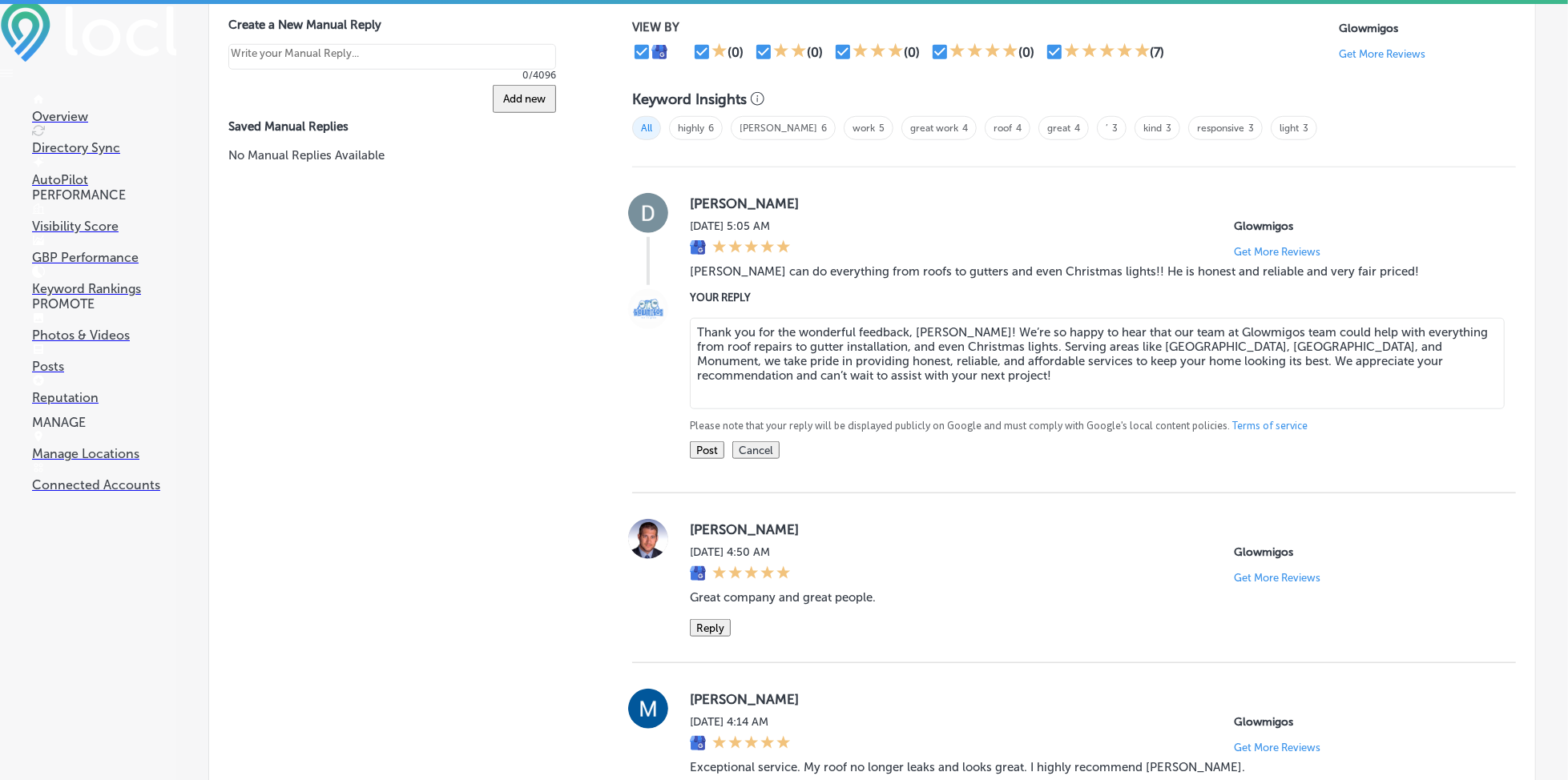
drag, startPoint x: 1240, startPoint y: 325, endPoint x: 1265, endPoint y: 326, distance: 25.0
click at [1265, 326] on textarea "Thank you for the wonderful feedback, [PERSON_NAME]! We’re so happy to hear tha…" at bounding box center [1097, 363] width 815 height 91
click at [1333, 375] on textarea "Thank you for the wonderful feedback, [PERSON_NAME]! We’re so happy to hear tha…" at bounding box center [1097, 363] width 815 height 91
type textarea "Thank you for the wonderful feedback, [PERSON_NAME]! We’re so happy to hear tha…"
click at [707, 441] on button "Post" at bounding box center [707, 449] width 34 height 17
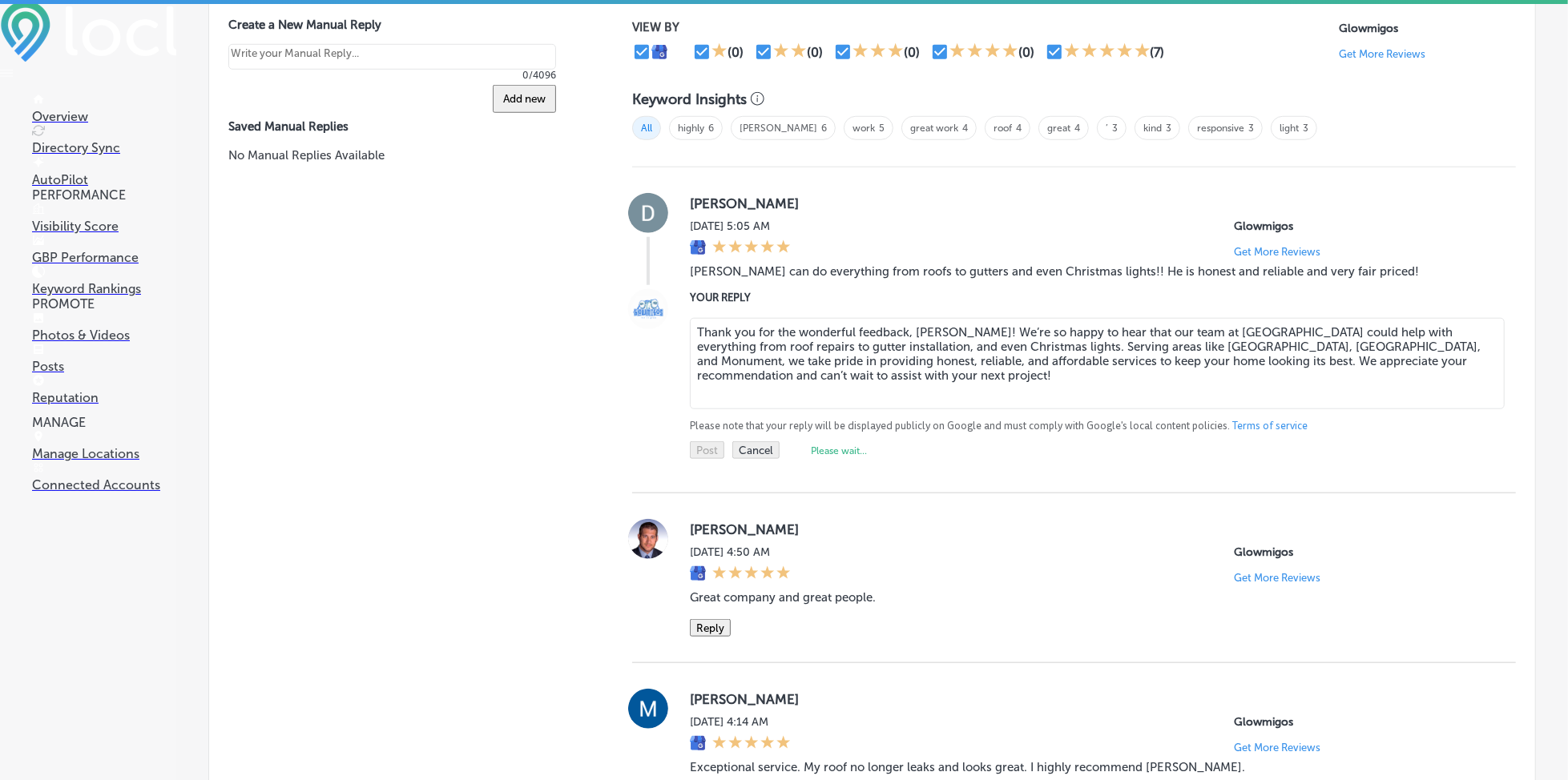
type textarea "x"
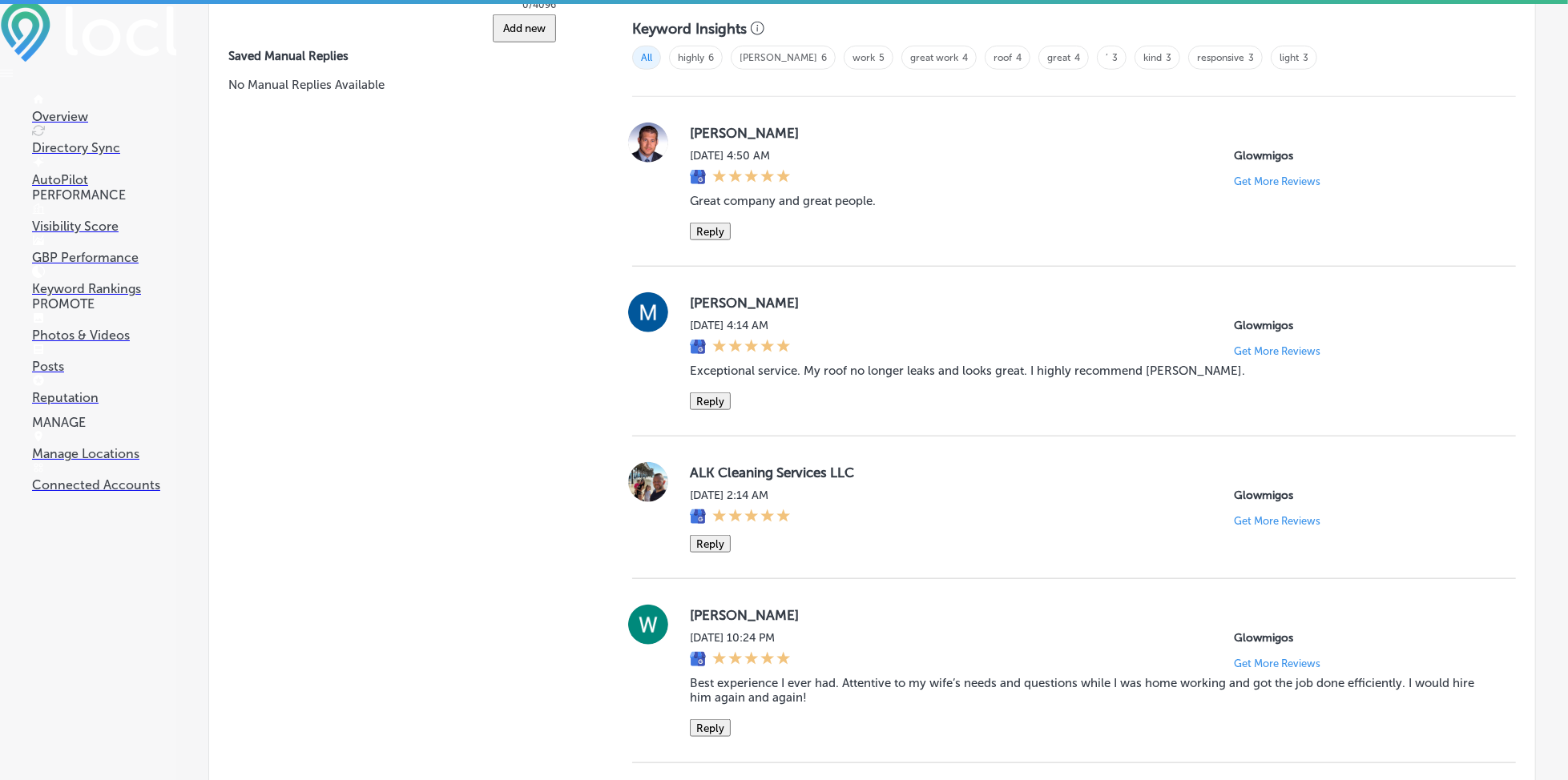
scroll to position [1141, 0]
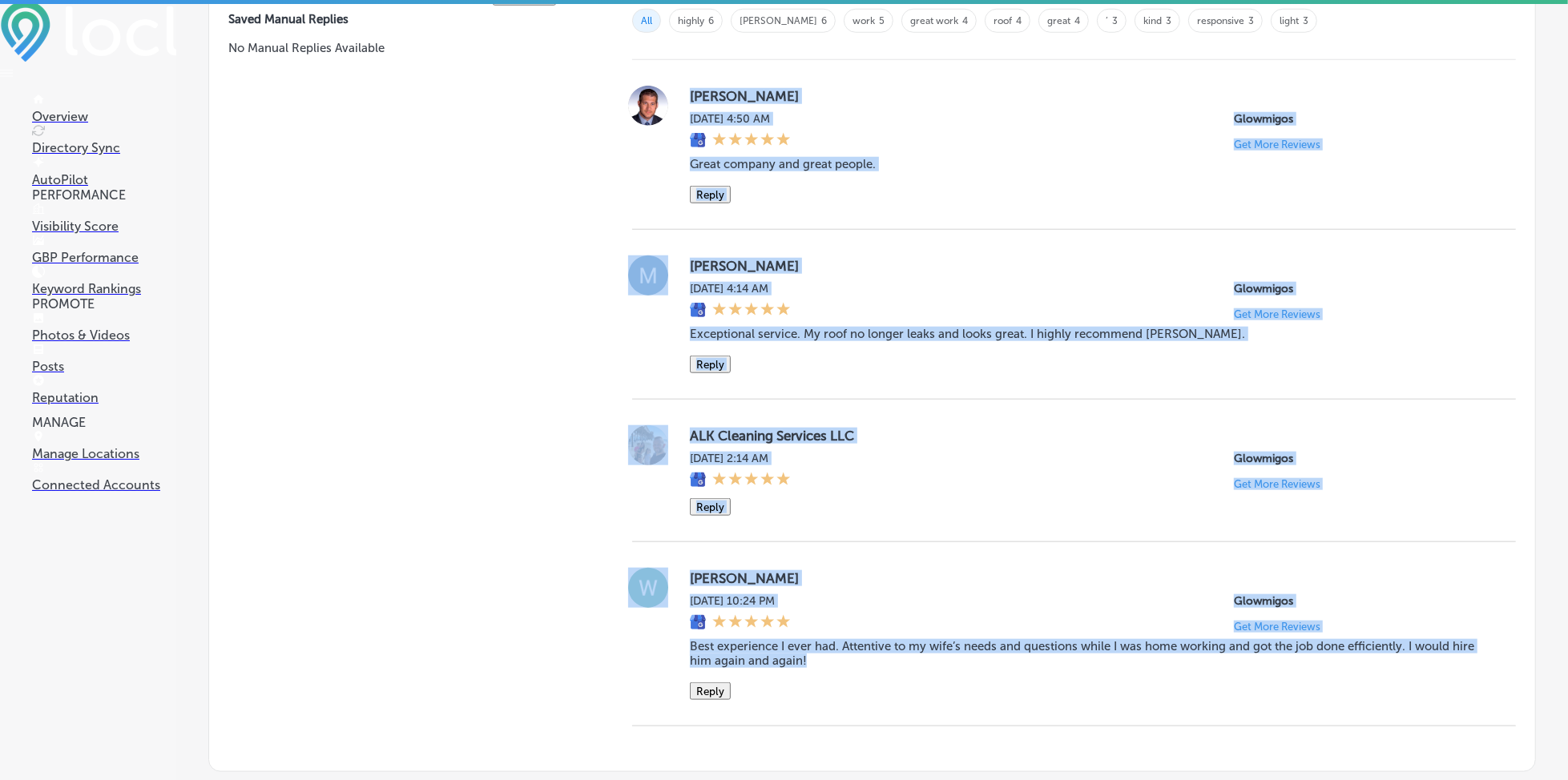
drag, startPoint x: 680, startPoint y: 82, endPoint x: 827, endPoint y: 689, distance: 624.5
click at [827, 689] on div "[PERSON_NAME][DATE] 4:50 AM Glowmigos Get More Reviews Great company and great …" at bounding box center [1073, 392] width 883 height 666
copy div "[PERSON_NAME][DATE] 4:50 AM Glowmigos Get More Reviews Great company and great …"
click at [998, 224] on div "[PERSON_NAME][DATE] 4:50 AM Glowmigos Get More Reviews Great company and great …" at bounding box center [1073, 145] width 883 height 170
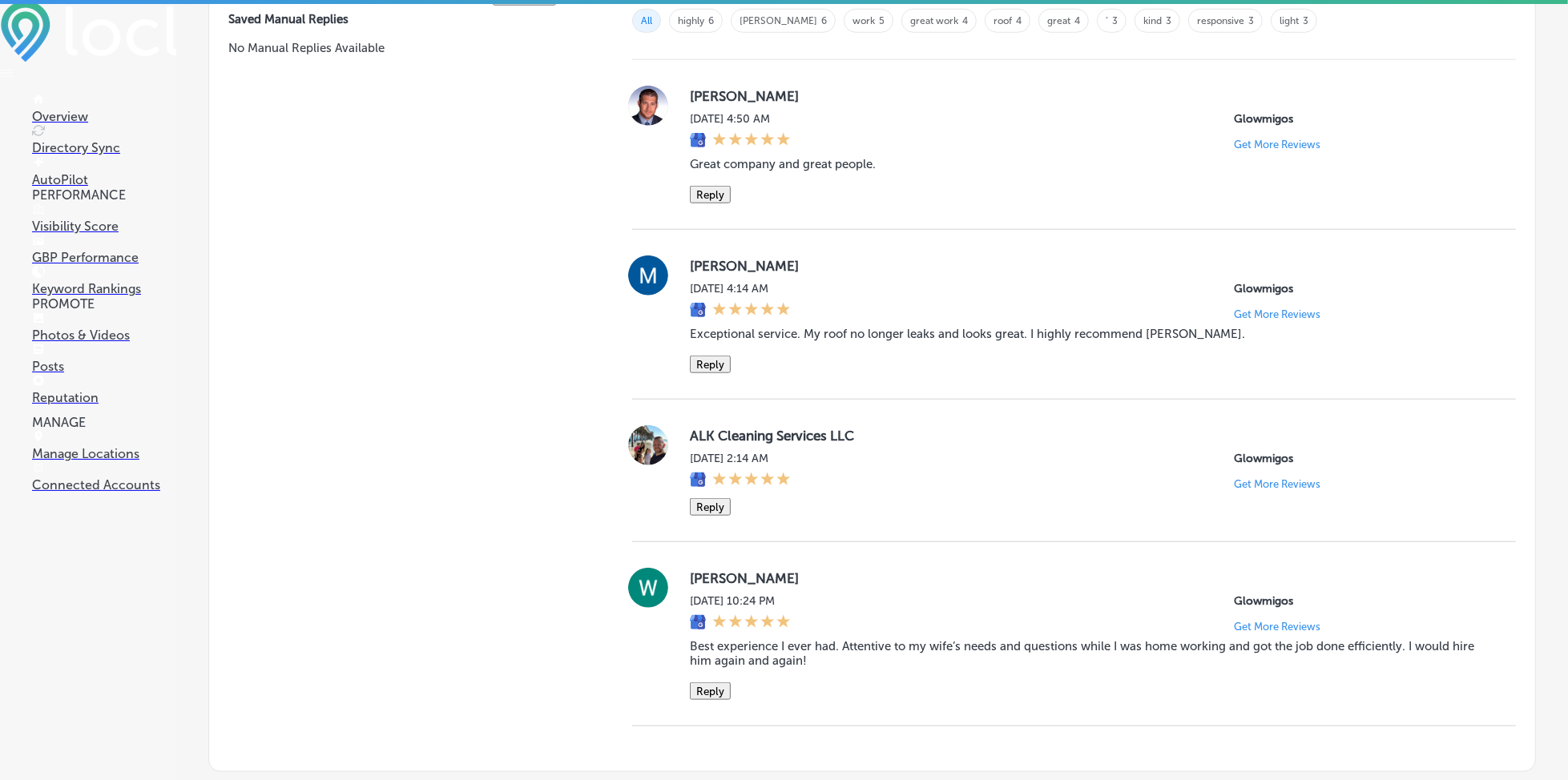
scroll to position [1033, 0]
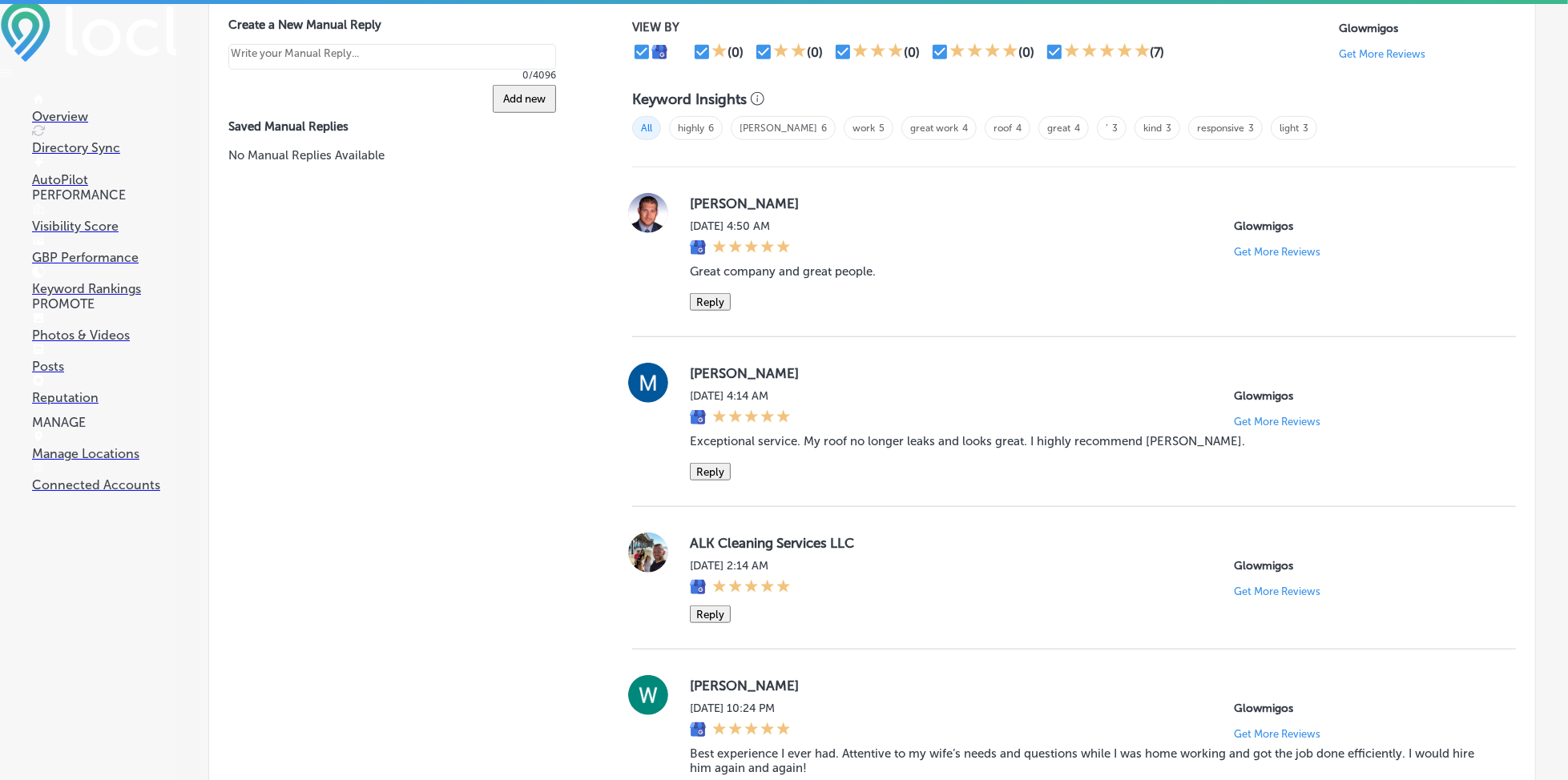
click at [710, 311] on button "Reply" at bounding box center [710, 301] width 41 height 17
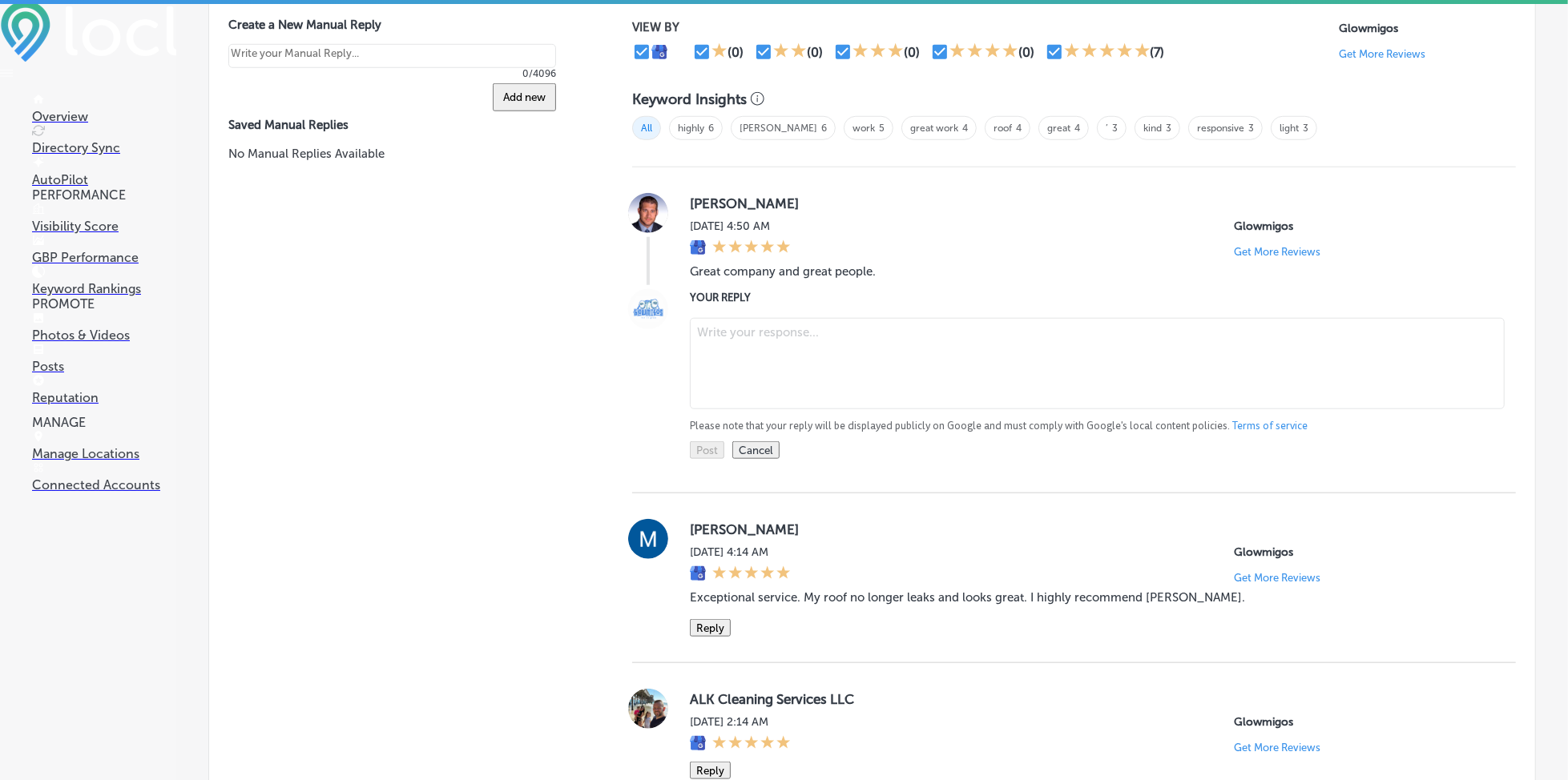
click at [789, 352] on textarea at bounding box center [1097, 363] width 815 height 91
paste textarea "Thank you for the kind words, [PERSON_NAME]! We’re thrilled to hear that you ha…"
type textarea "Thank you for the kind words, [PERSON_NAME]! We’re thrilled to hear that you ha…"
paste textarea "Thank you for the positive feedback, [PERSON_NAME]! We’re so glad to hear that …"
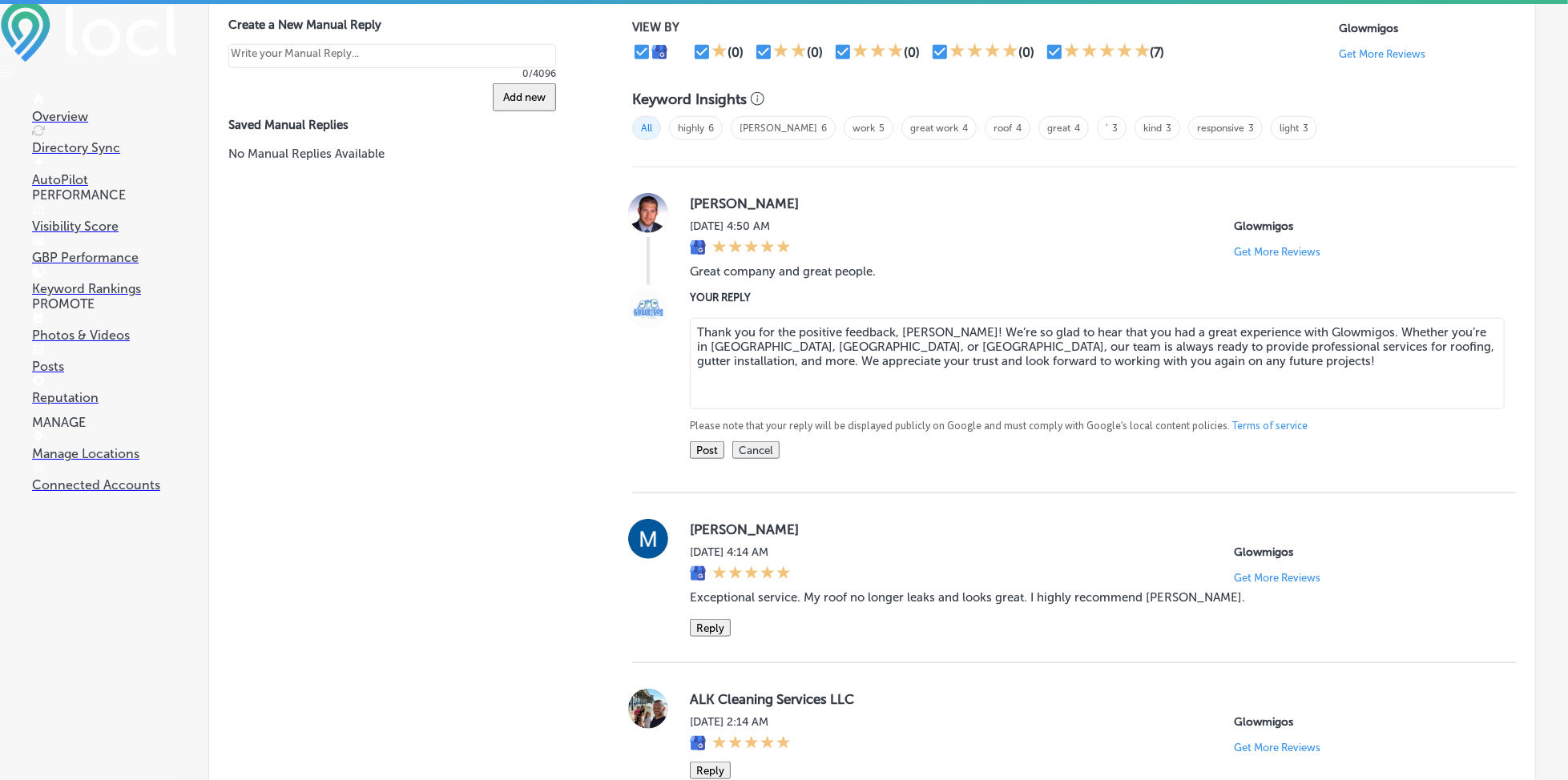
type textarea "Thank you for the positive feedback, [PERSON_NAME]! We’re so glad to hear that …"
click at [690, 454] on button "Post" at bounding box center [707, 449] width 34 height 17
type textarea "x"
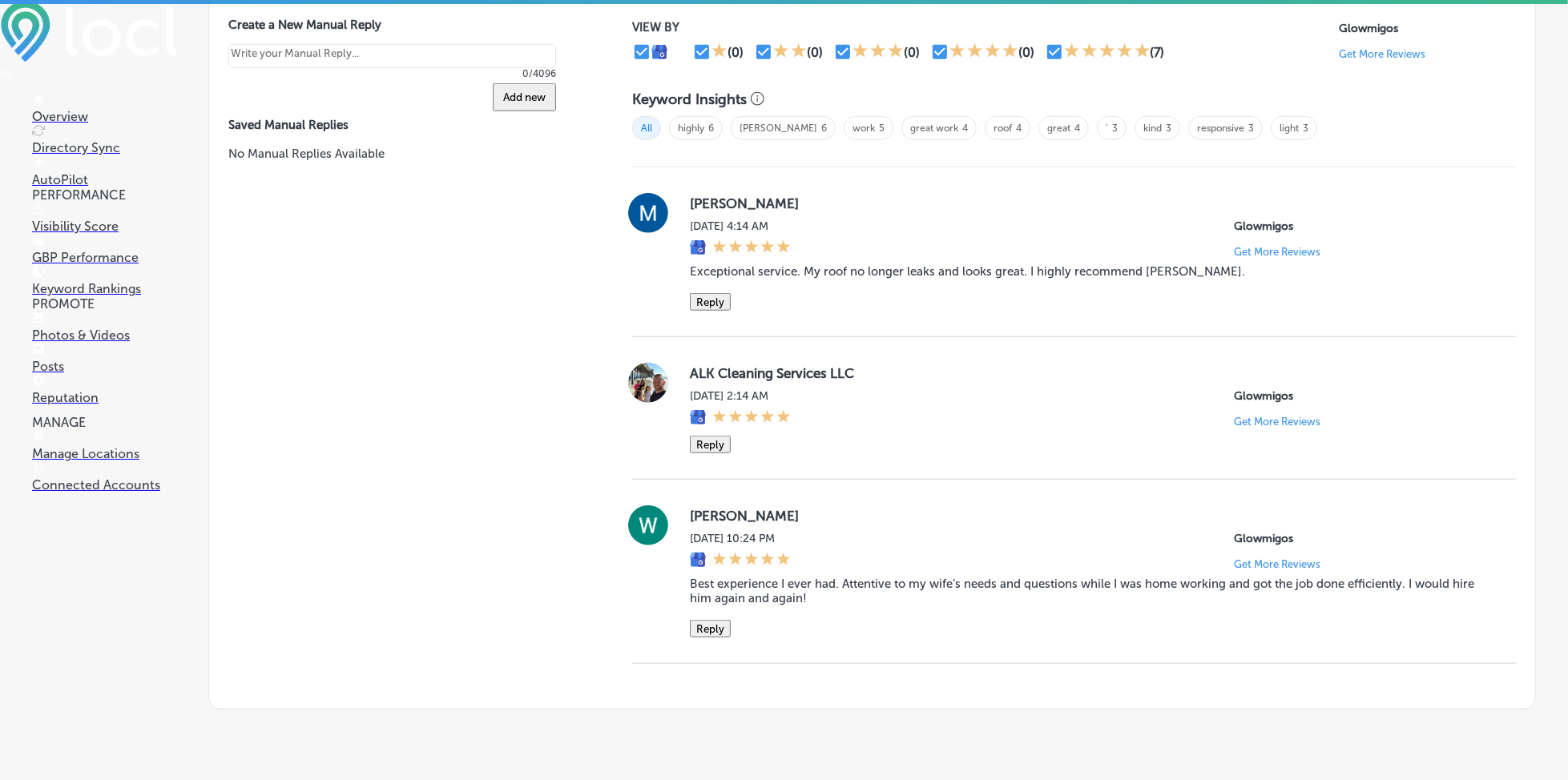
click at [707, 293] on button "Reply" at bounding box center [710, 301] width 41 height 17
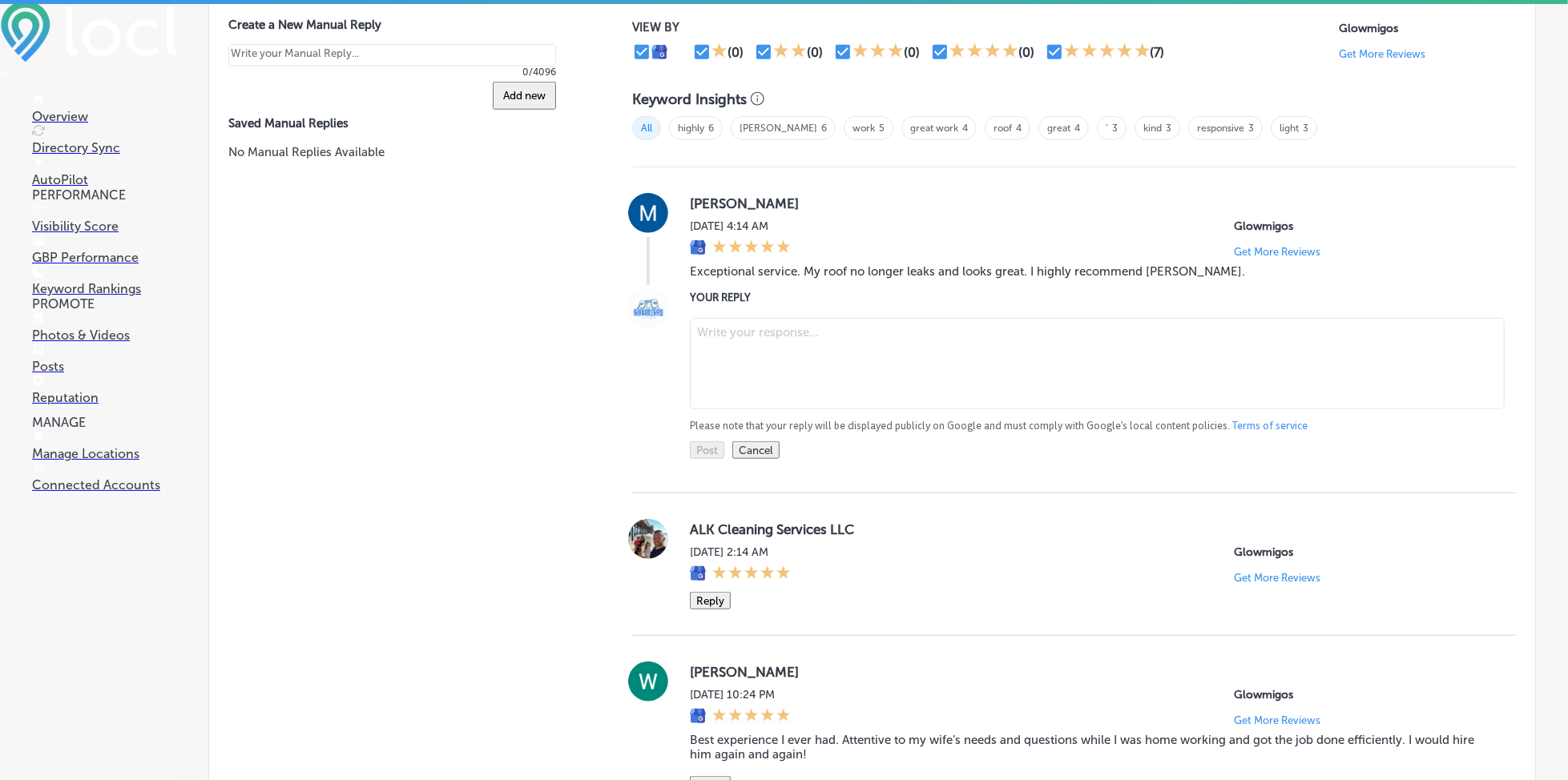
click at [808, 359] on textarea at bounding box center [1097, 363] width 815 height 91
paste textarea "Thank you so much for sharing your experience, [PERSON_NAME]! We're happy to he…"
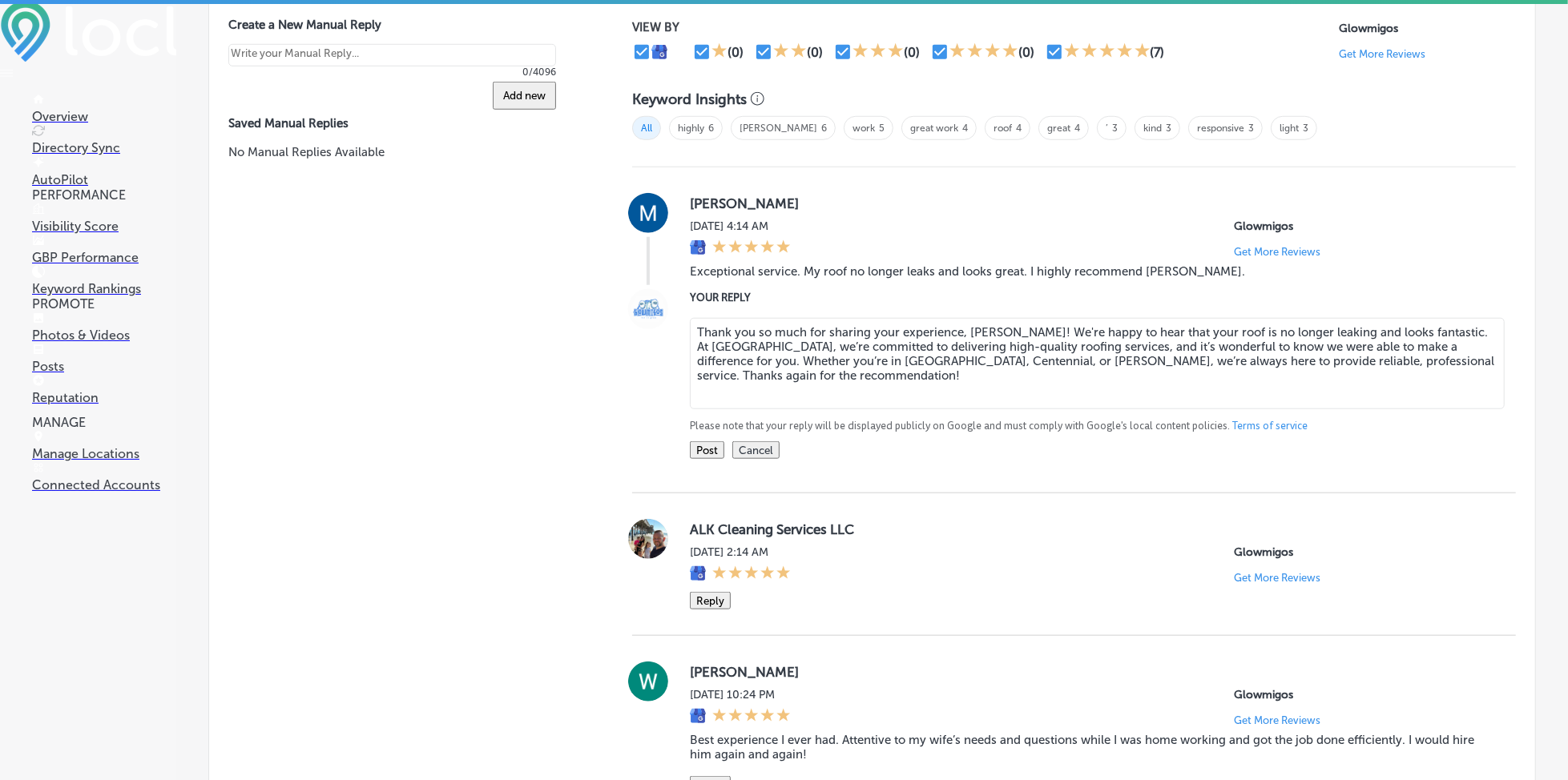
type textarea "Thank you so much for sharing your experience, [PERSON_NAME]! We're happy to he…"
click at [703, 441] on button "Post" at bounding box center [707, 449] width 34 height 17
type textarea "x"
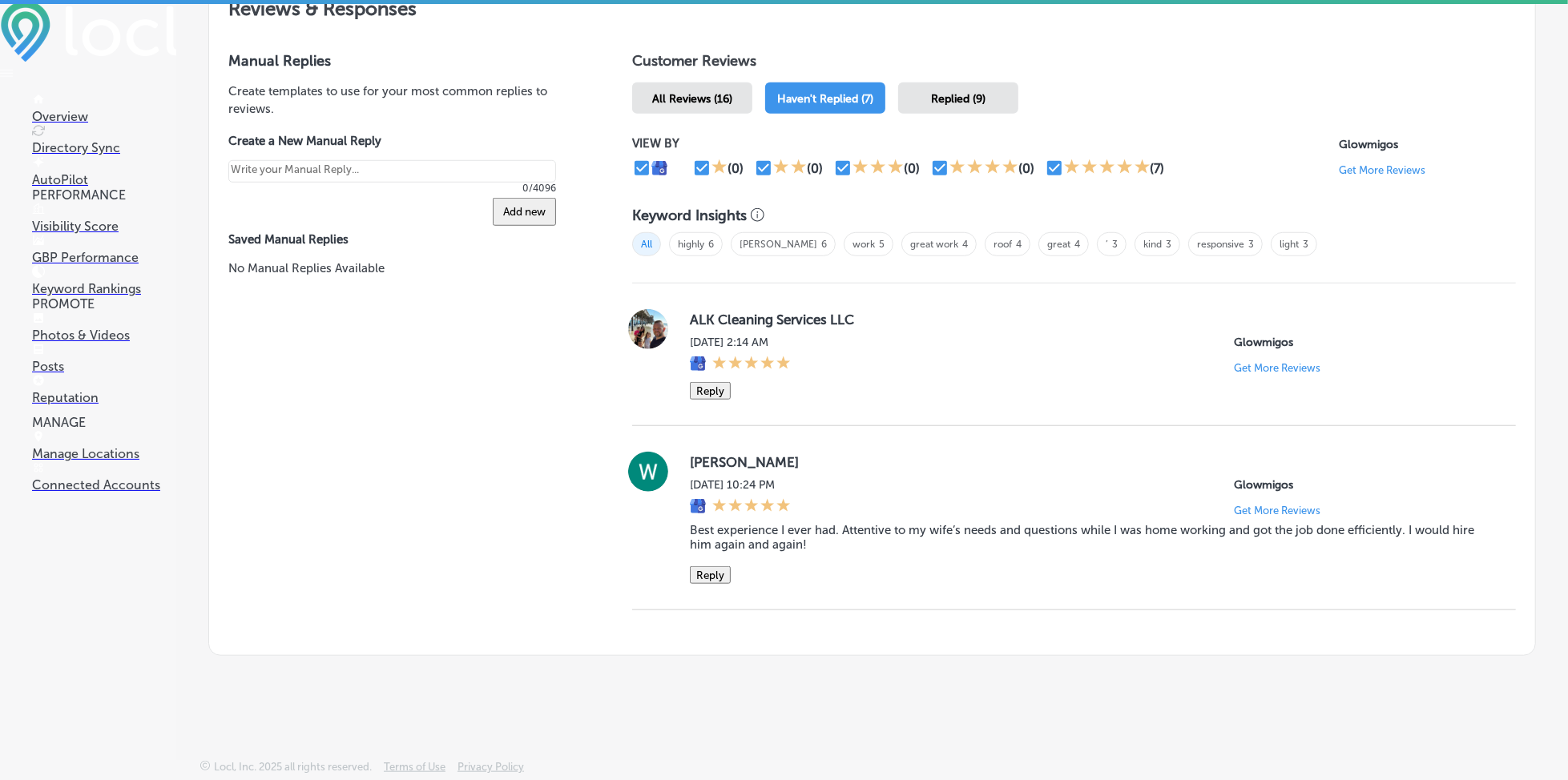
scroll to position [926, 0]
click at [714, 382] on button "Reply" at bounding box center [710, 390] width 41 height 17
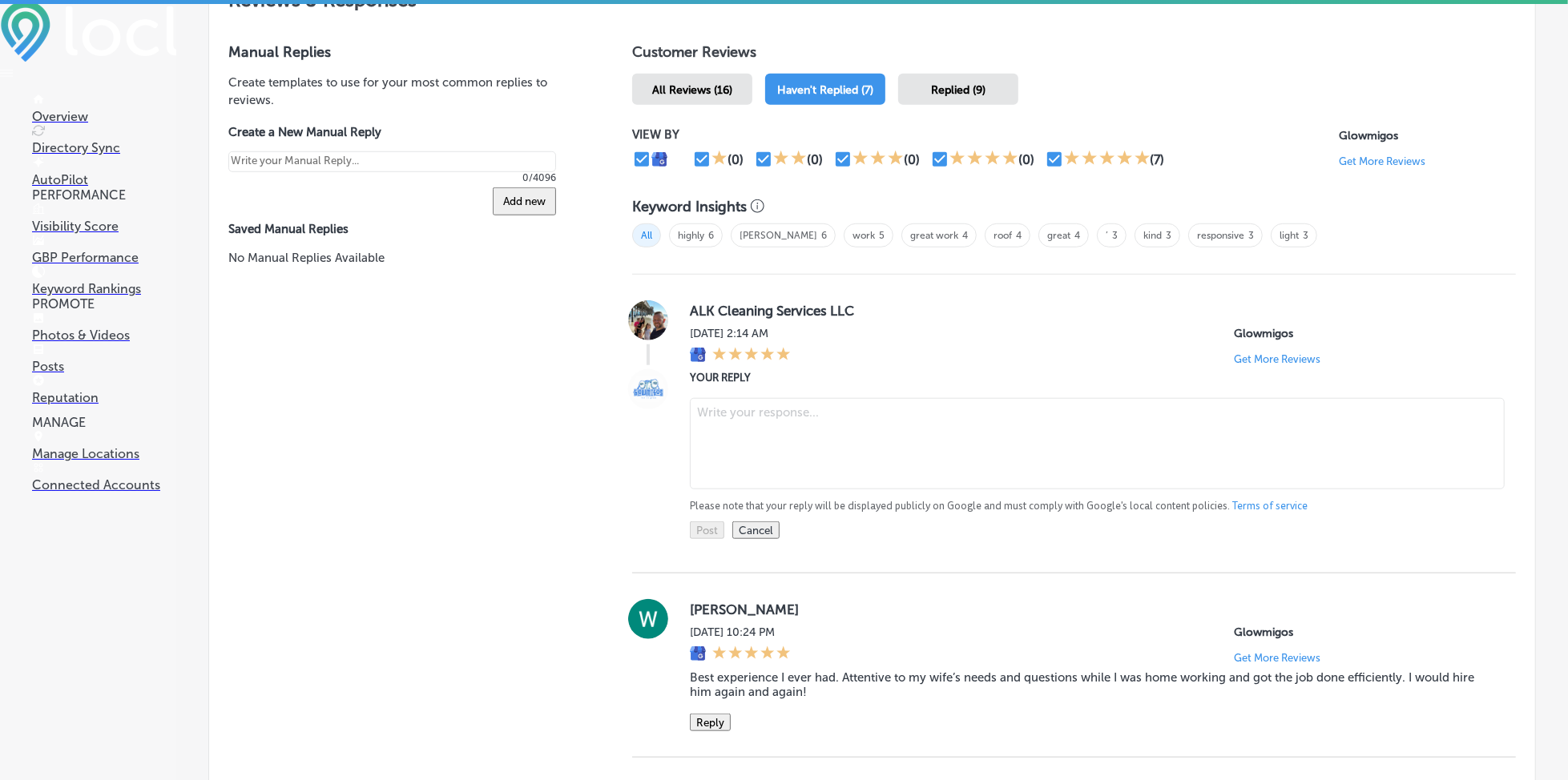
click at [749, 419] on textarea at bounding box center [1097, 443] width 815 height 91
paste textarea "We really appreciate your kind words! It’s great to hear that you had a positiv…"
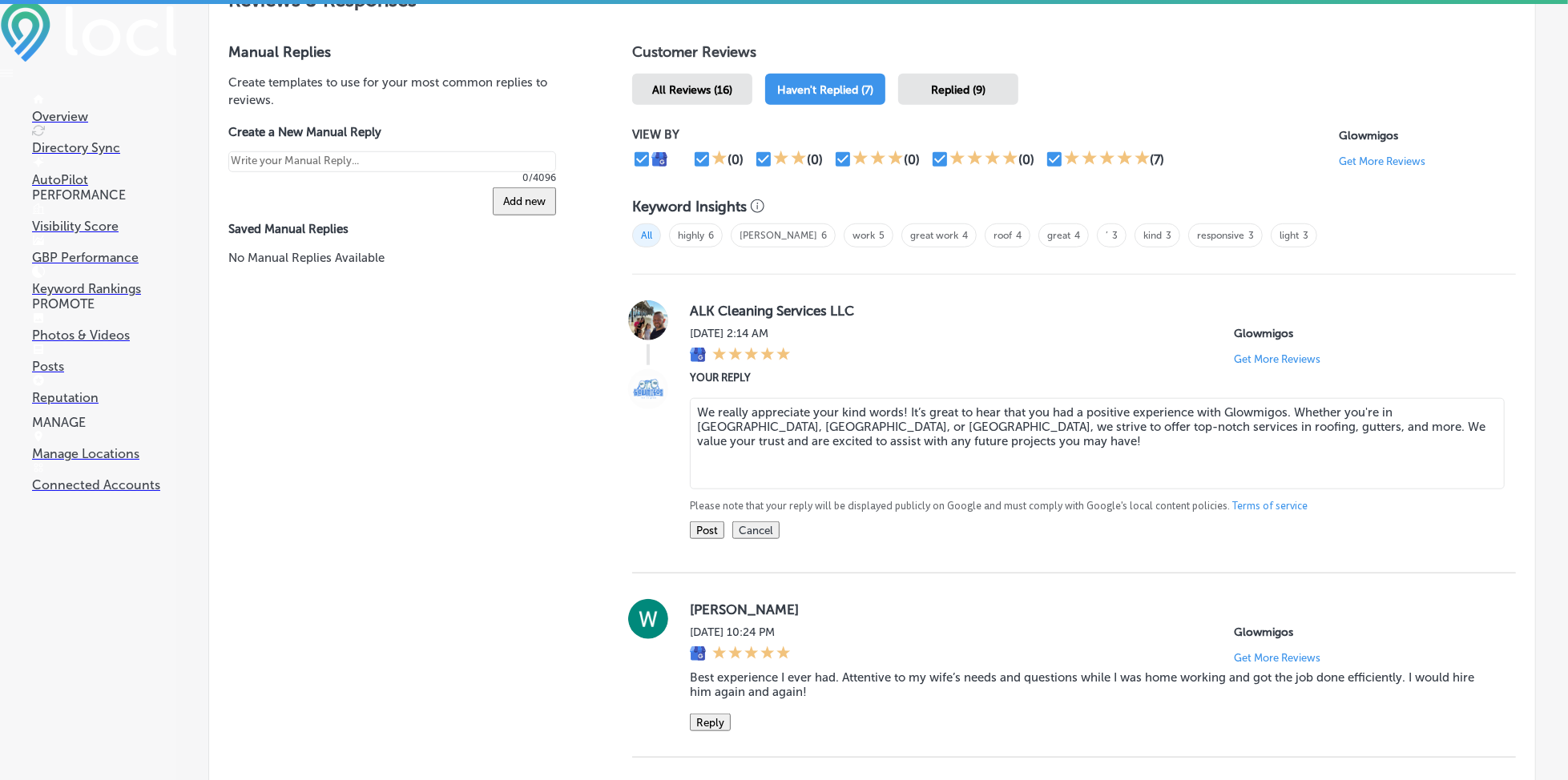
drag, startPoint x: 896, startPoint y: 405, endPoint x: 676, endPoint y: 399, distance: 220.1
click at [676, 399] on div "YOUR REPLY We really appreciate your kind words! It’s great to hear that you ha…" at bounding box center [1073, 455] width 883 height 170
click at [870, 439] on textarea "Thank you for the five star review! It’s great to hear that you had a positive …" at bounding box center [1097, 443] width 815 height 91
type textarea "Thank you for the five star review! It’s great to hear that you had a positive …"
click at [714, 539] on button "Post" at bounding box center [707, 530] width 34 height 17
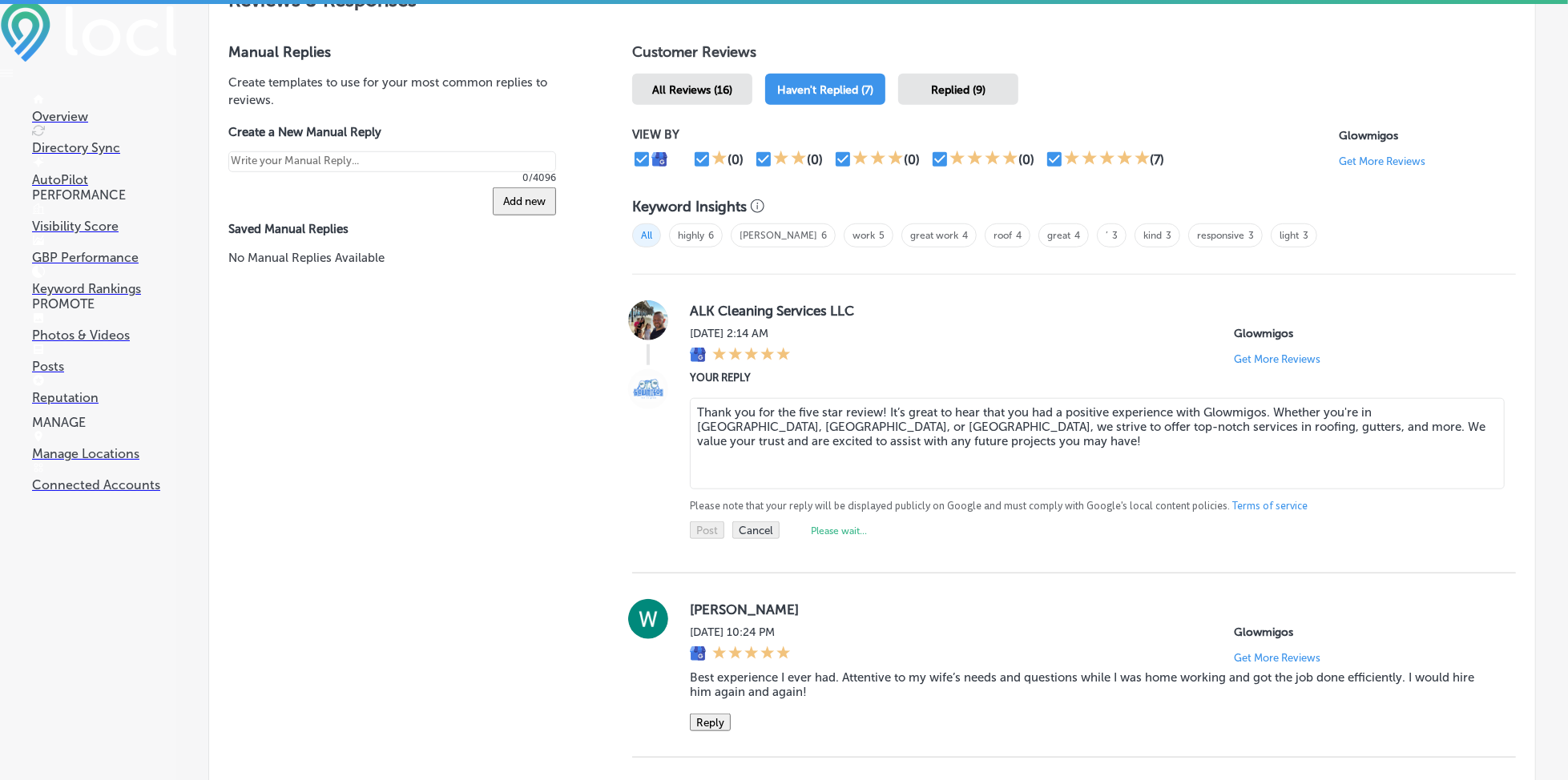
type textarea "x"
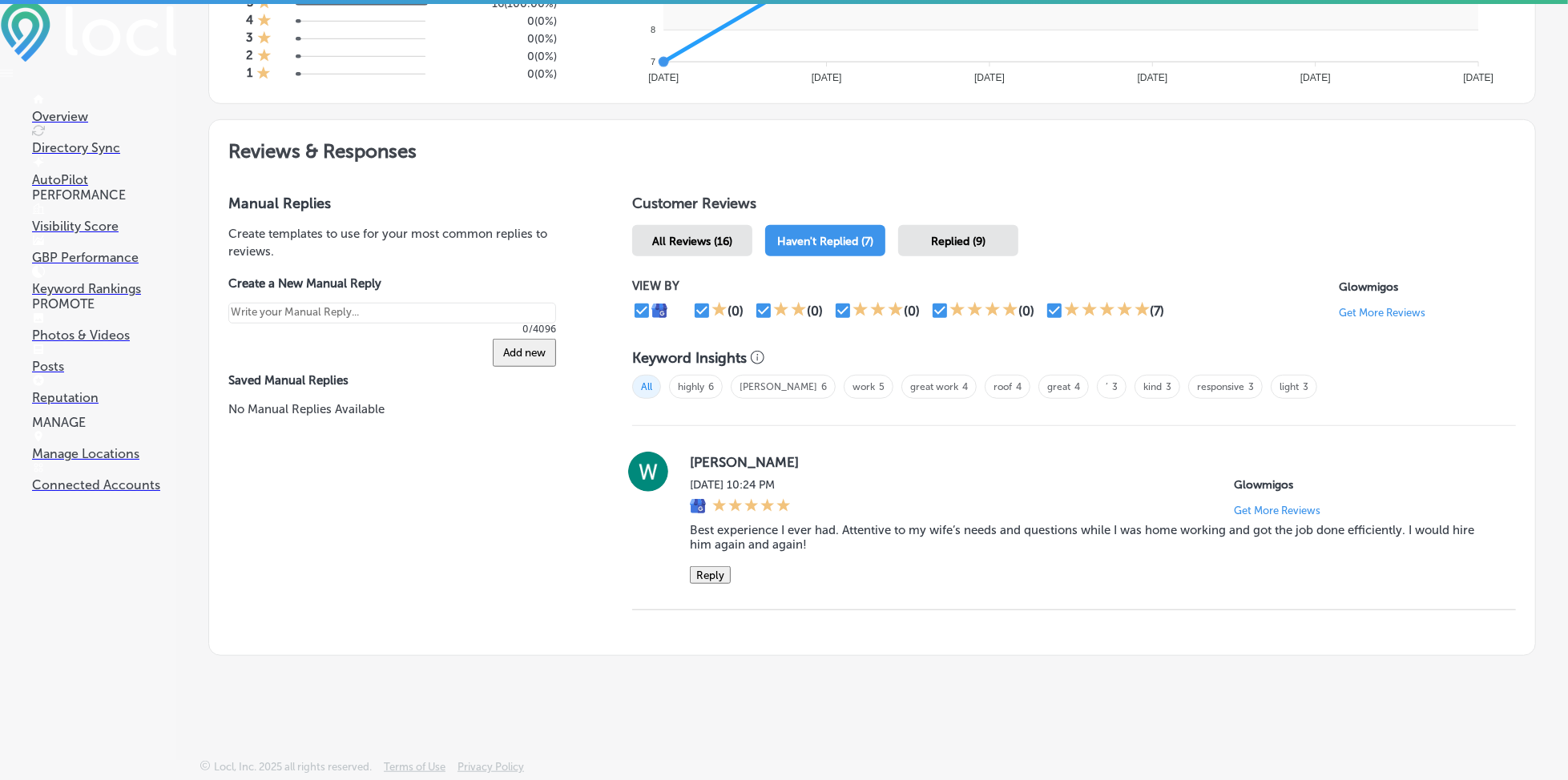
scroll to position [777, 0]
click at [724, 568] on button "Reply" at bounding box center [710, 575] width 41 height 17
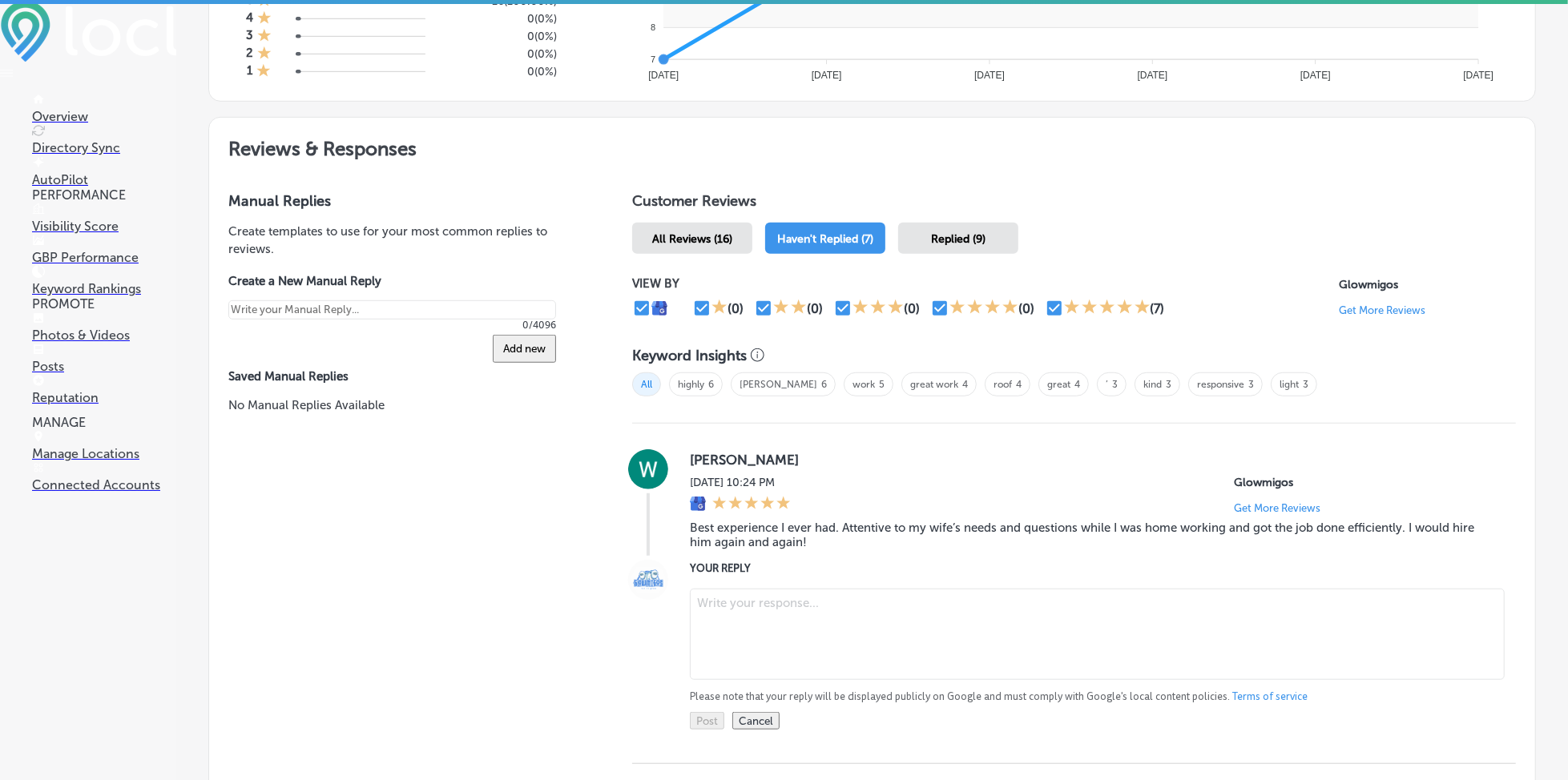
click at [778, 602] on textarea at bounding box center [1097, 634] width 815 height 91
paste textarea "Thank you for the wonderful review, [PERSON_NAME]! We’re so glad we could provi…"
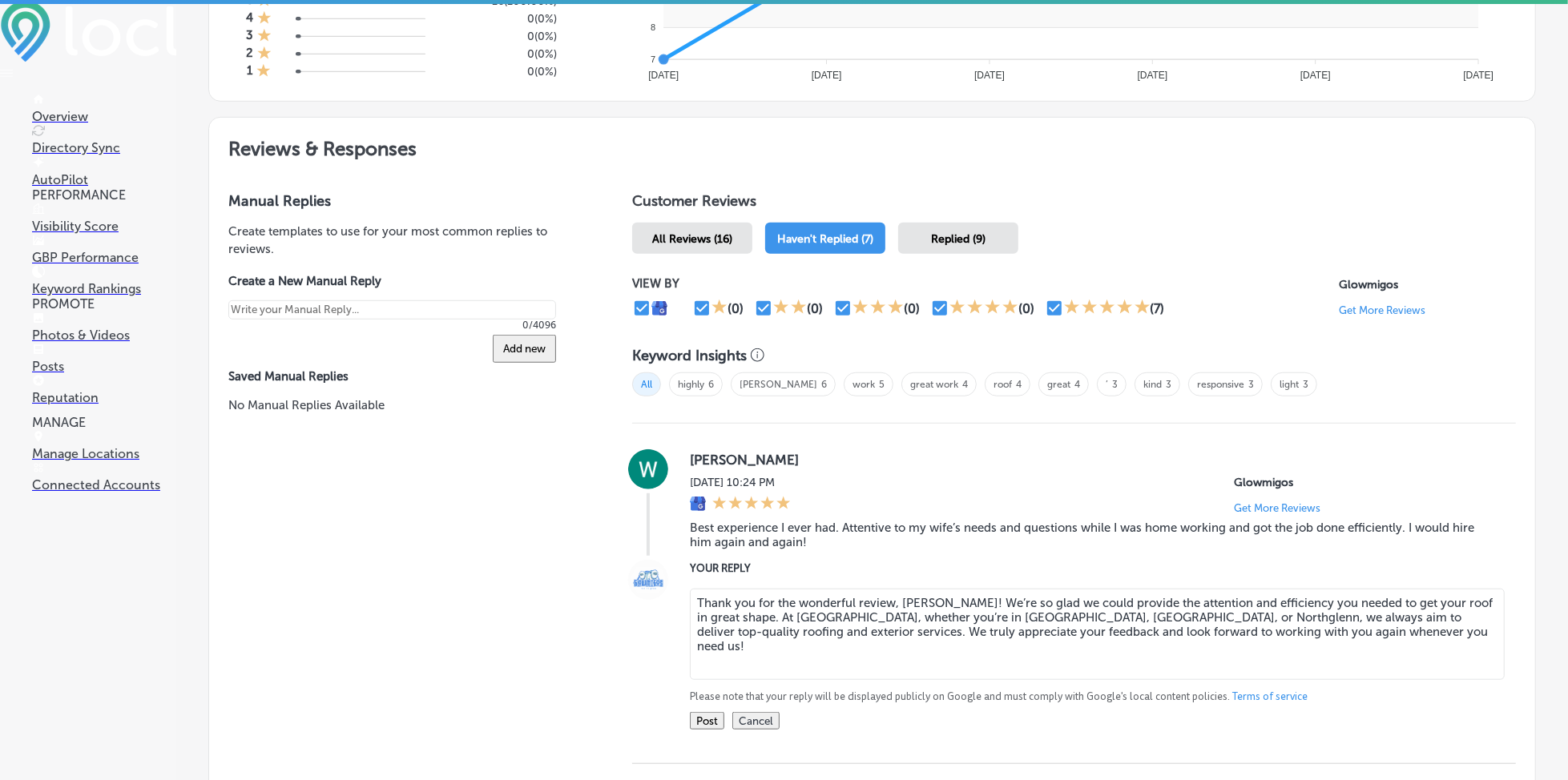
type textarea "Thank you for the wonderful review, [PERSON_NAME]! We’re so glad we could provi…"
click at [700, 714] on button "Post" at bounding box center [707, 720] width 34 height 17
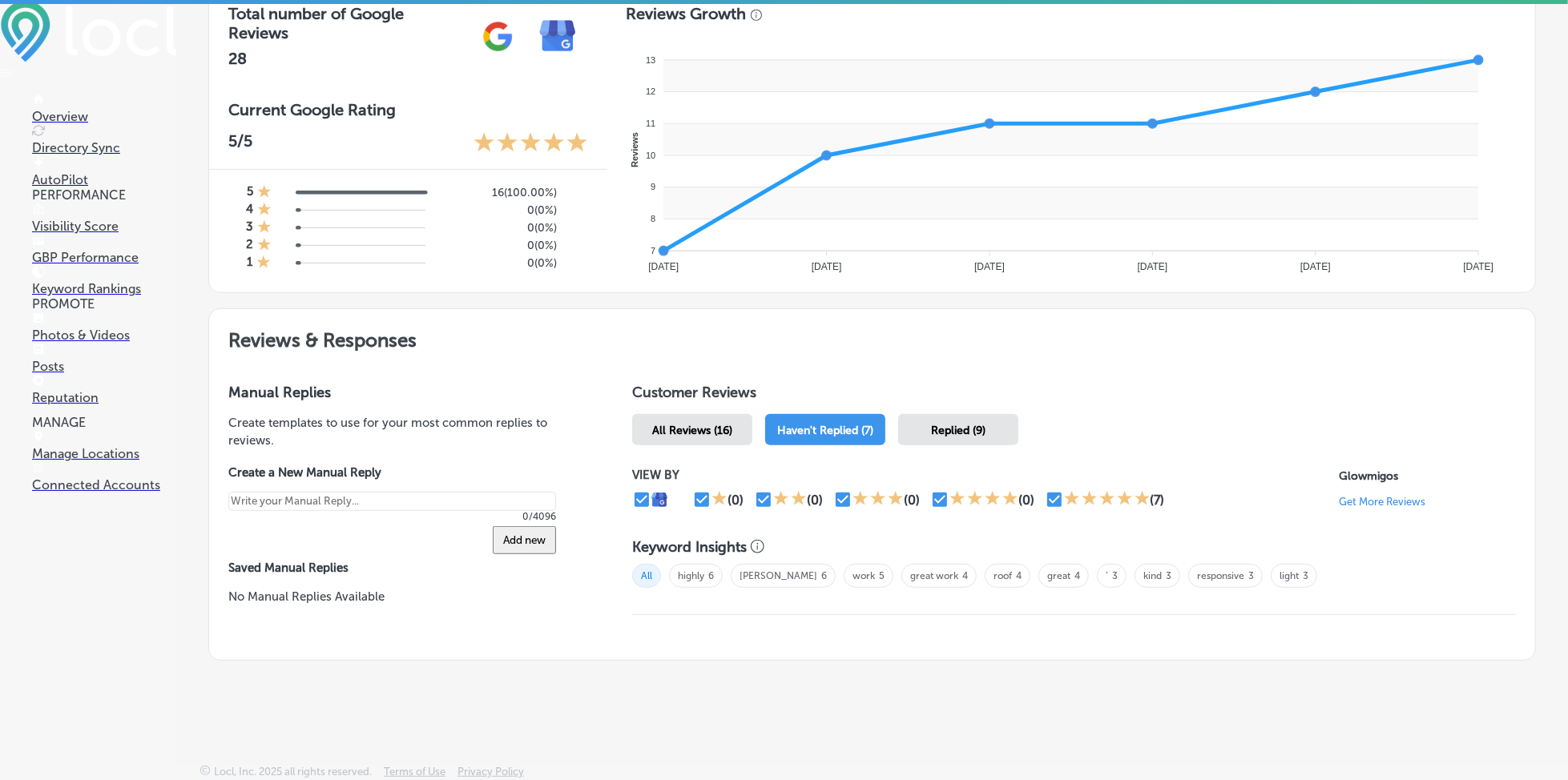
click at [966, 424] on span "Replied (9)" at bounding box center [959, 430] width 54 height 14
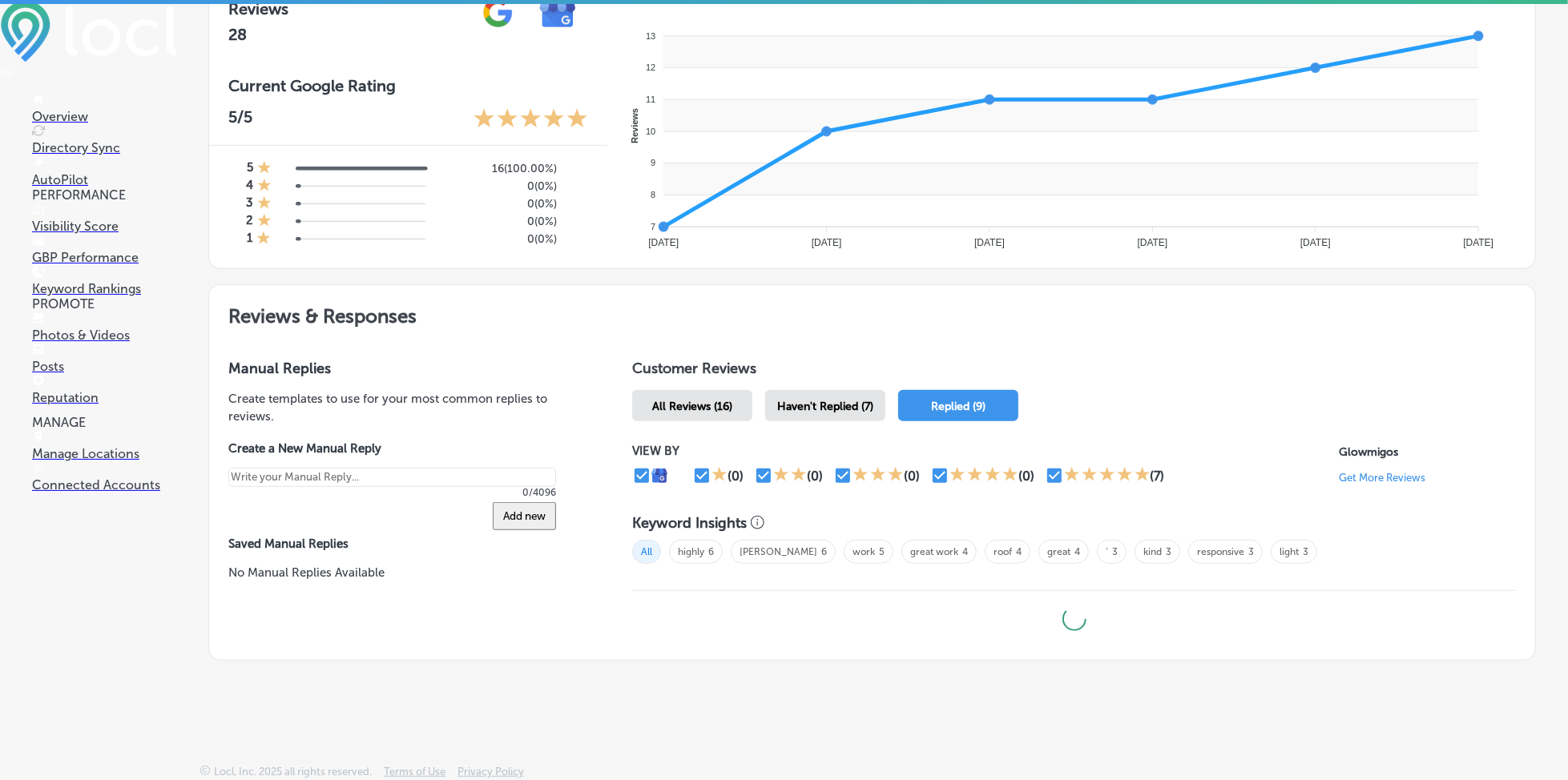
type textarea "x"
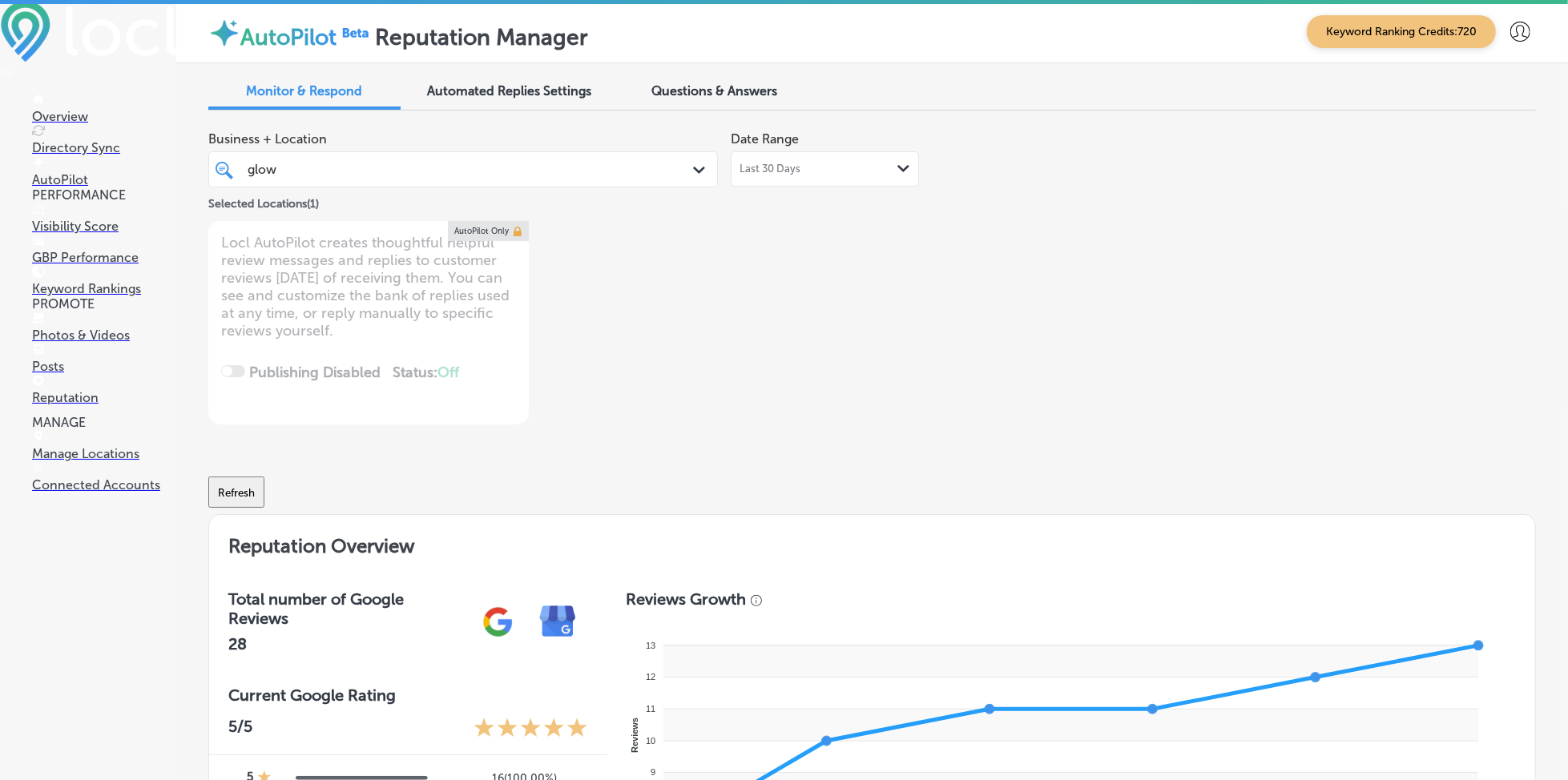
click at [423, 174] on div "glow glow" at bounding box center [441, 169] width 391 height 22
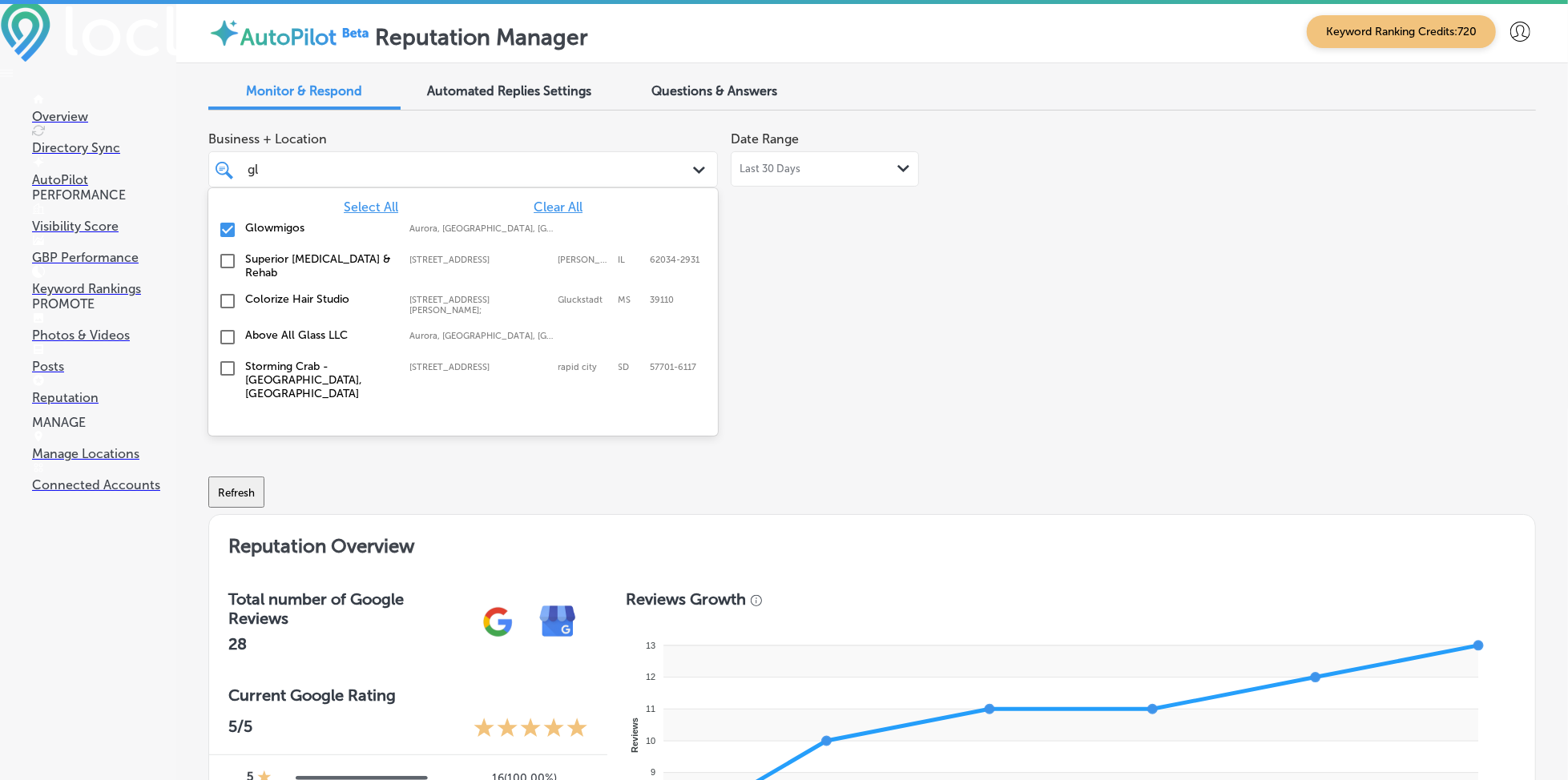
type input "g"
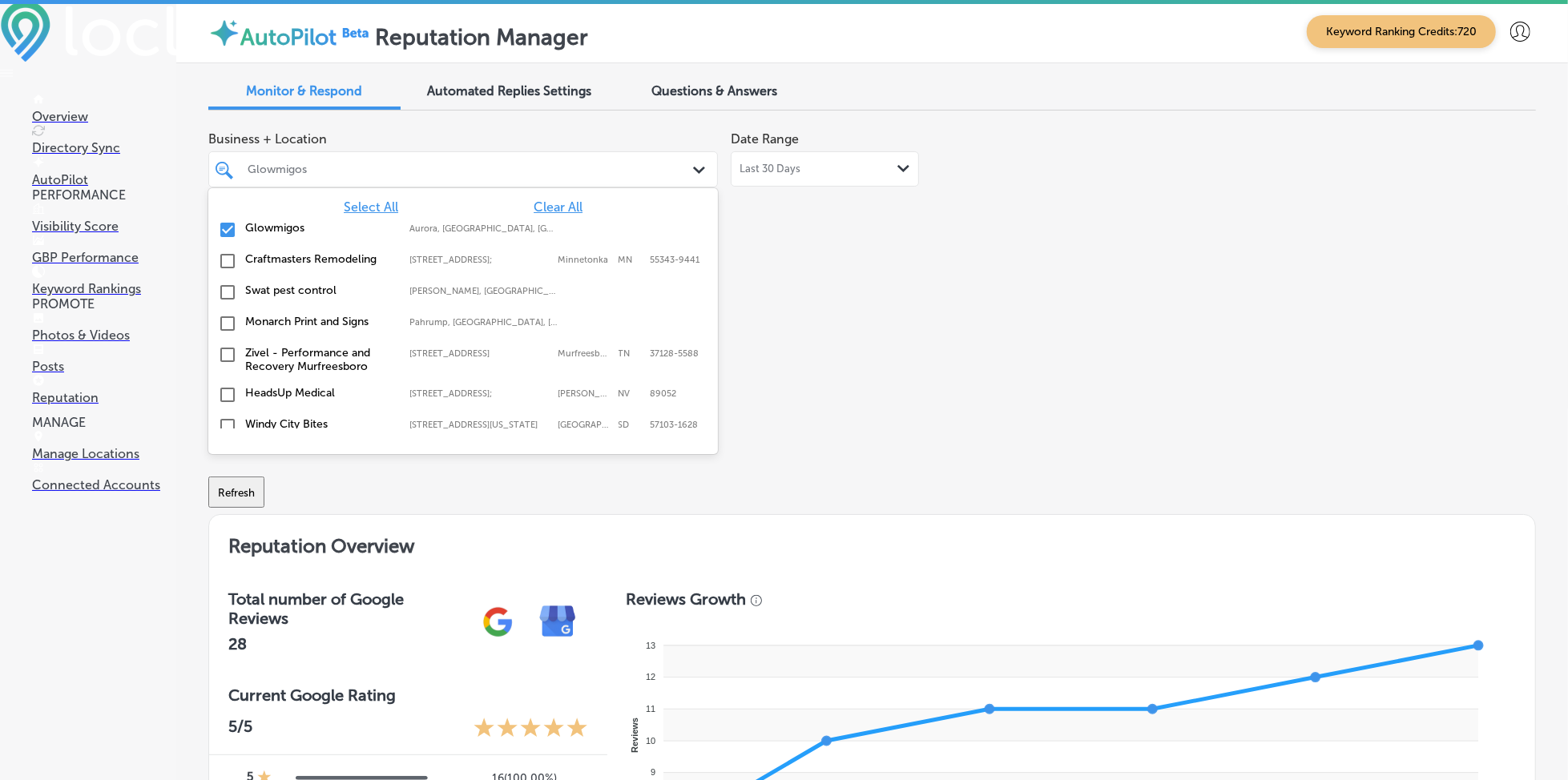
click at [373, 207] on span "Select All" at bounding box center [371, 207] width 54 height 15
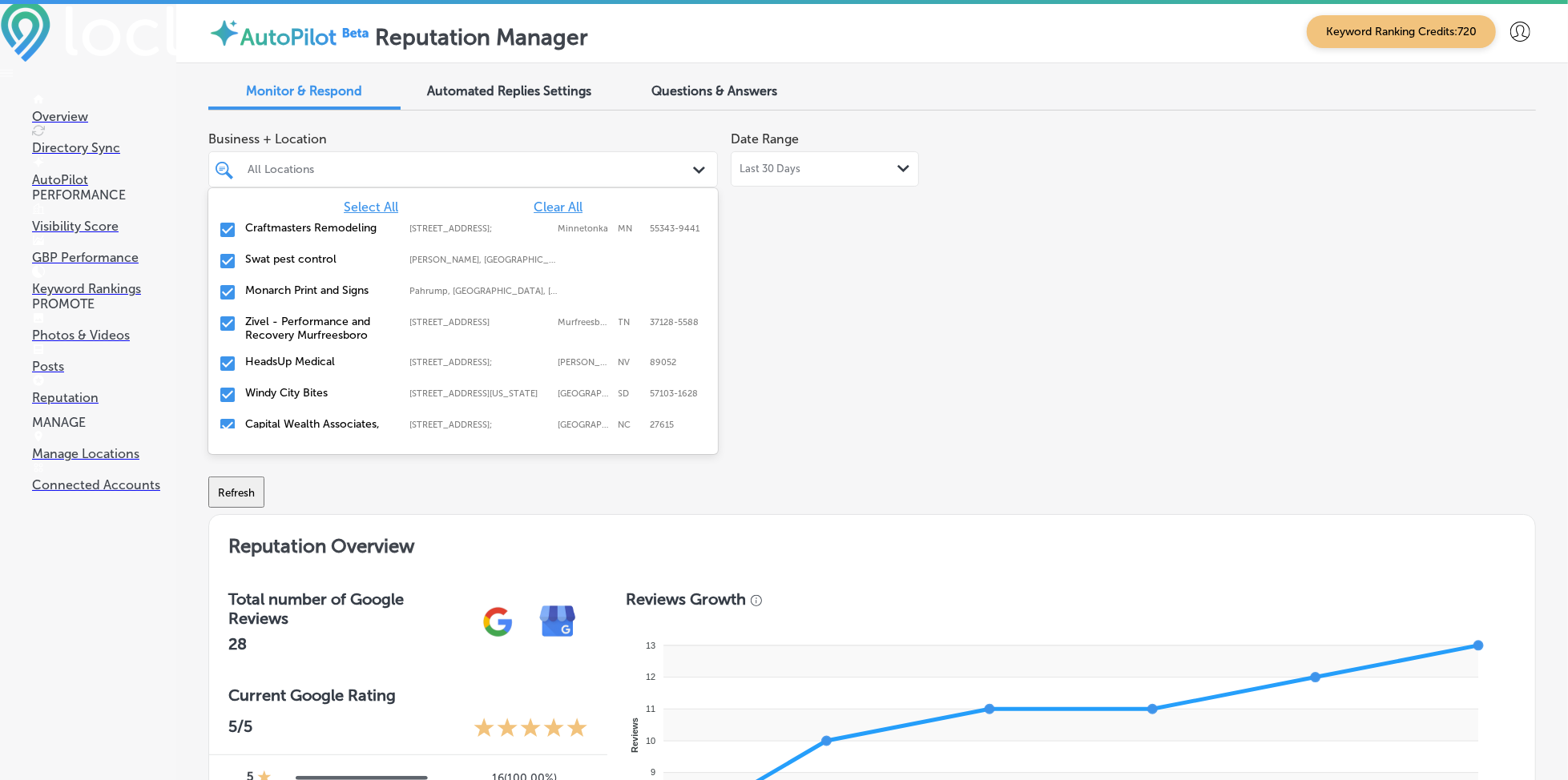
click at [373, 205] on span "Select All" at bounding box center [371, 207] width 54 height 15
type textarea "x"
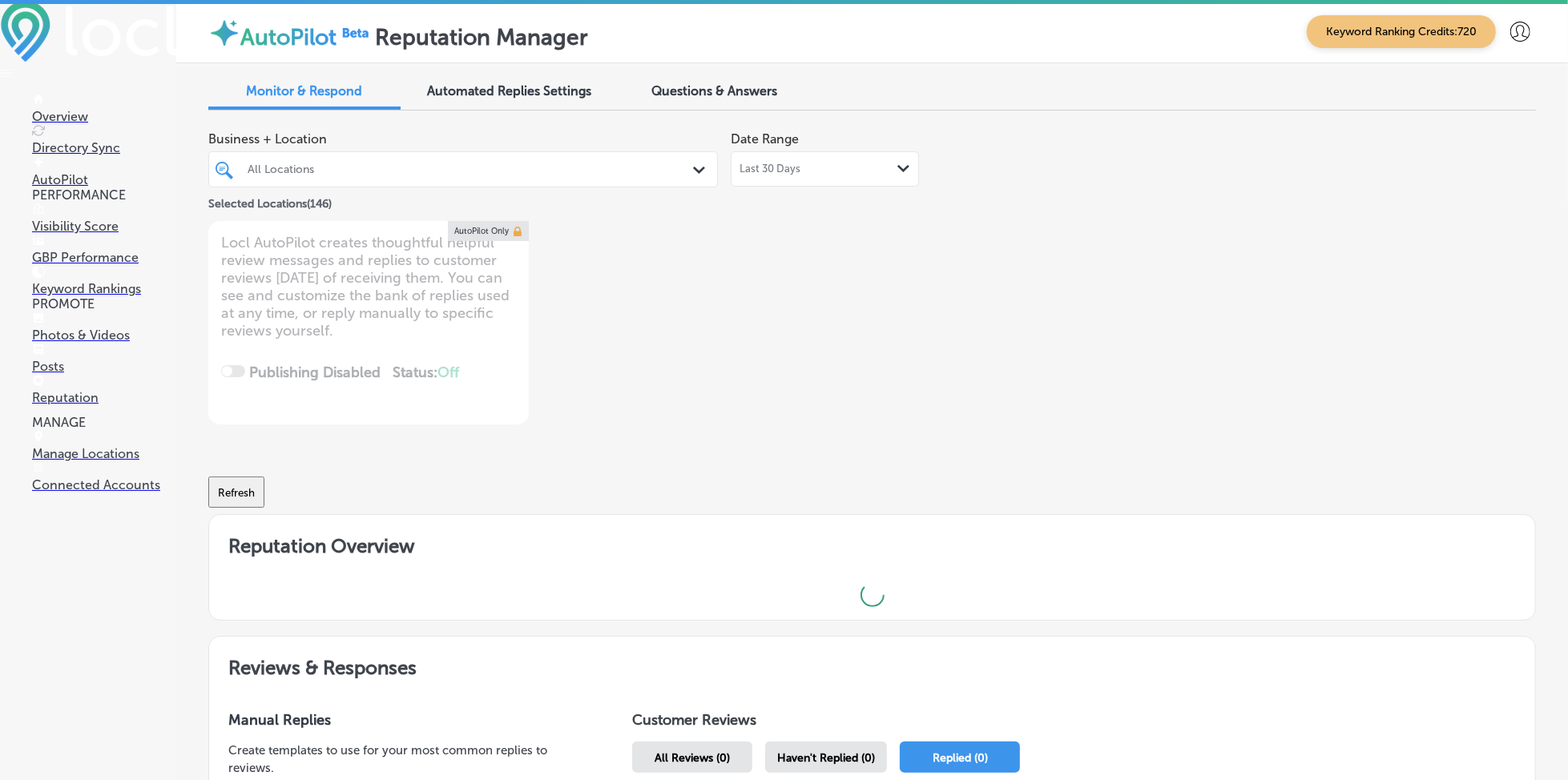
click at [842, 267] on div "Business + Location All Locations Path Created with Sketch. Selected Locations …" at bounding box center [606, 273] width 797 height 301
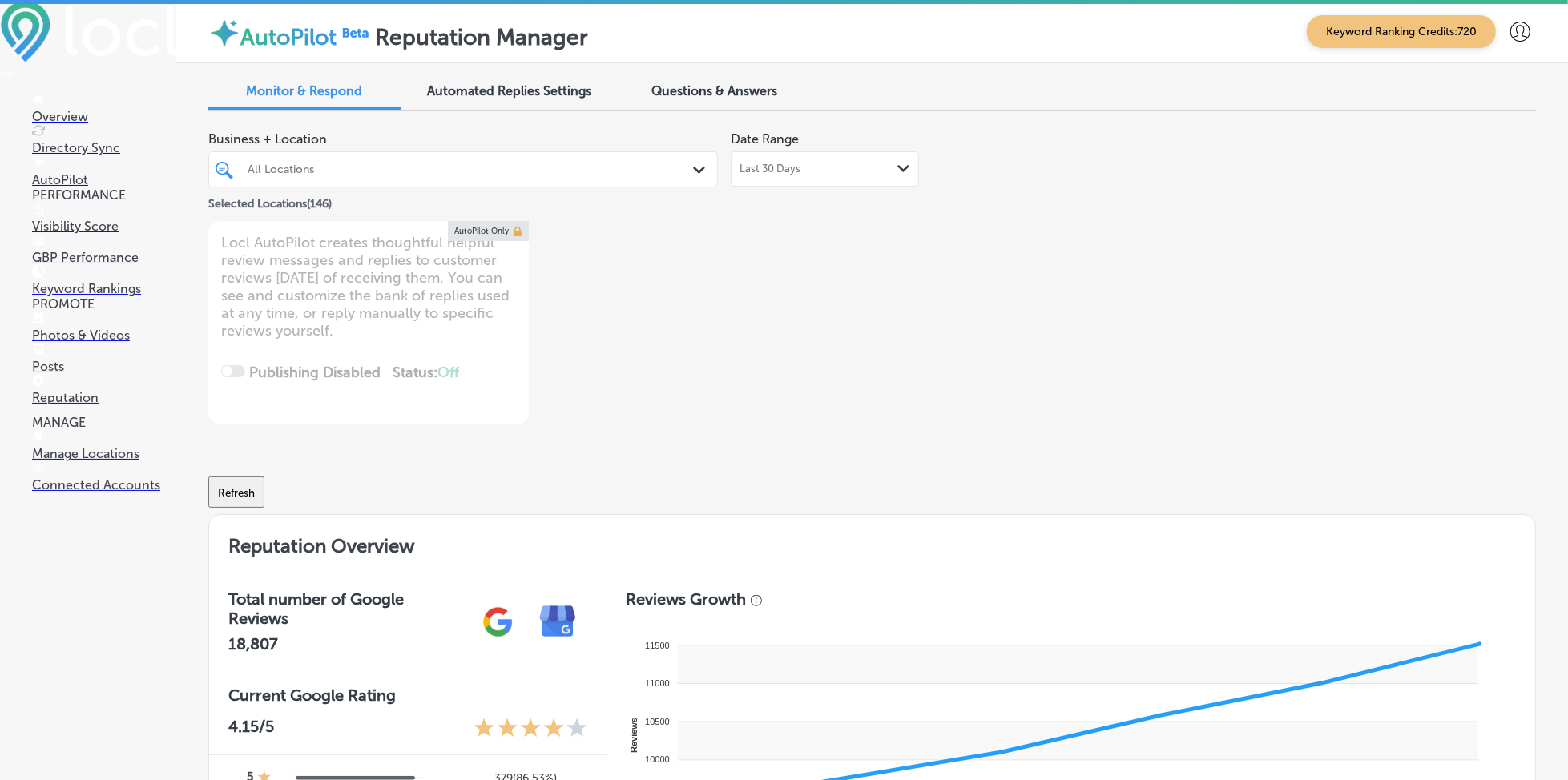
click at [570, 180] on div at bounding box center [441, 169] width 391 height 22
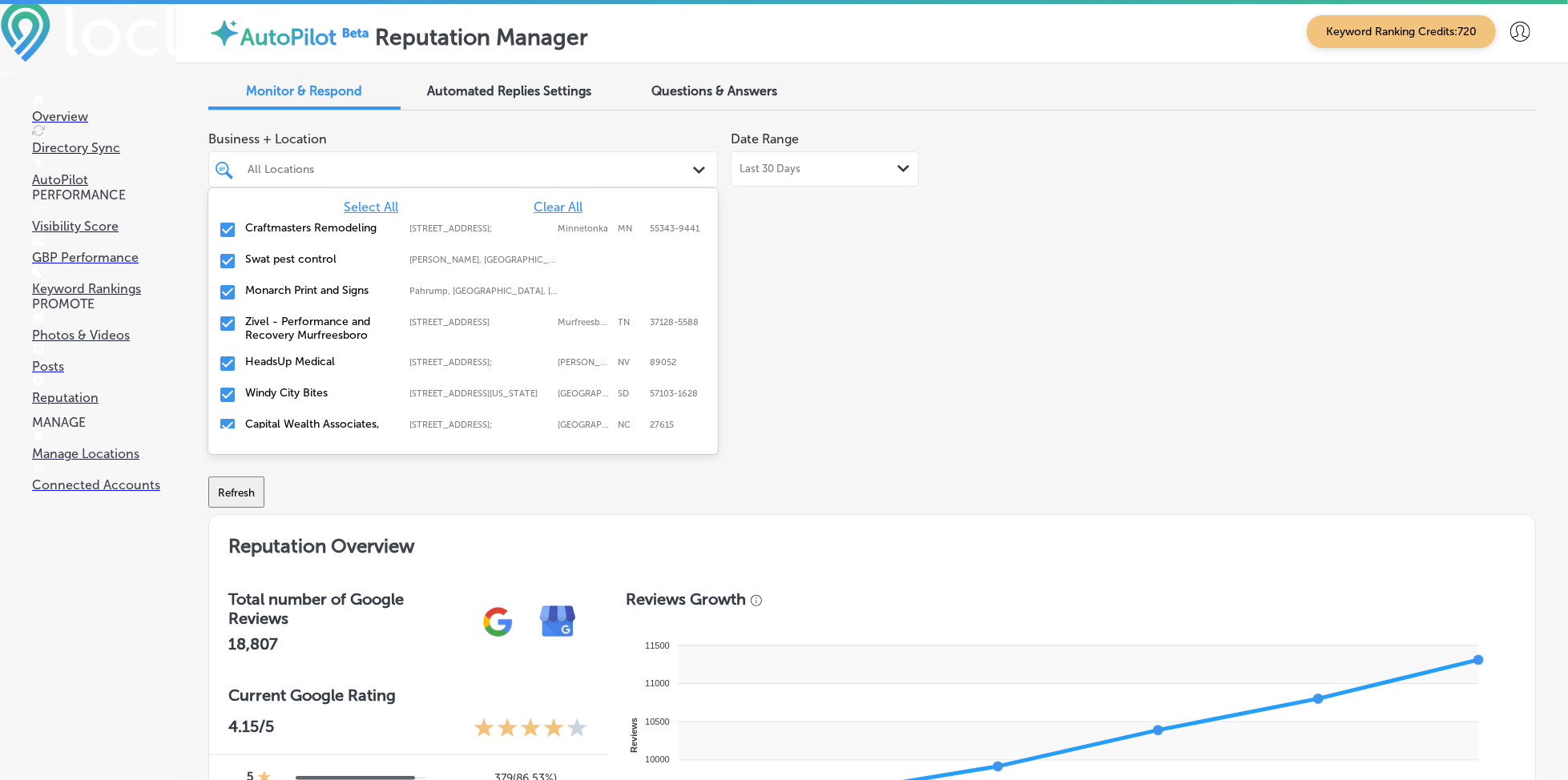
click at [1201, 226] on div "Business + Location option [STREET_ADDRESS]. 147 results available. Use Up and …" at bounding box center [872, 273] width 1327 height 301
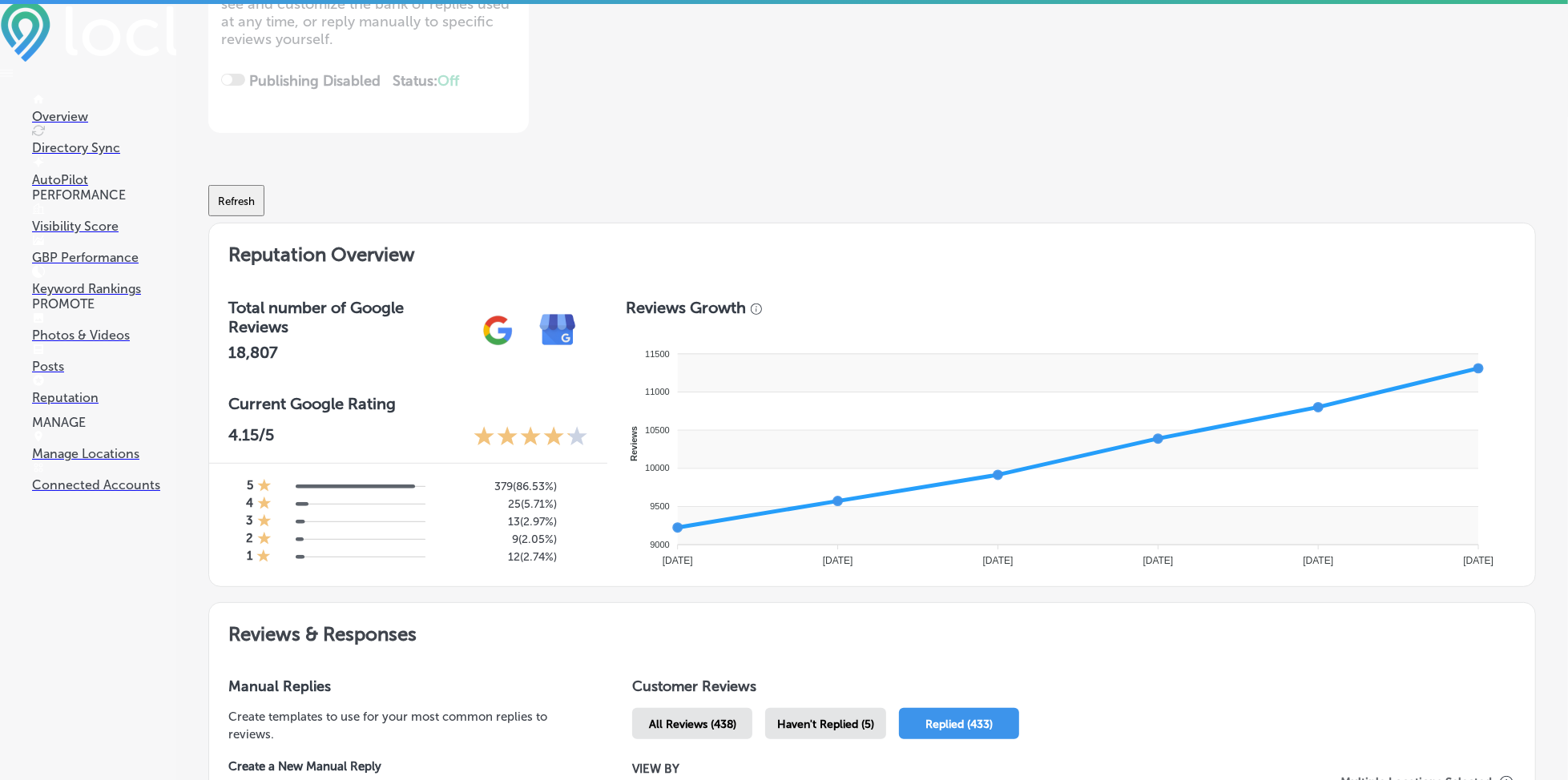
scroll to position [427, 0]
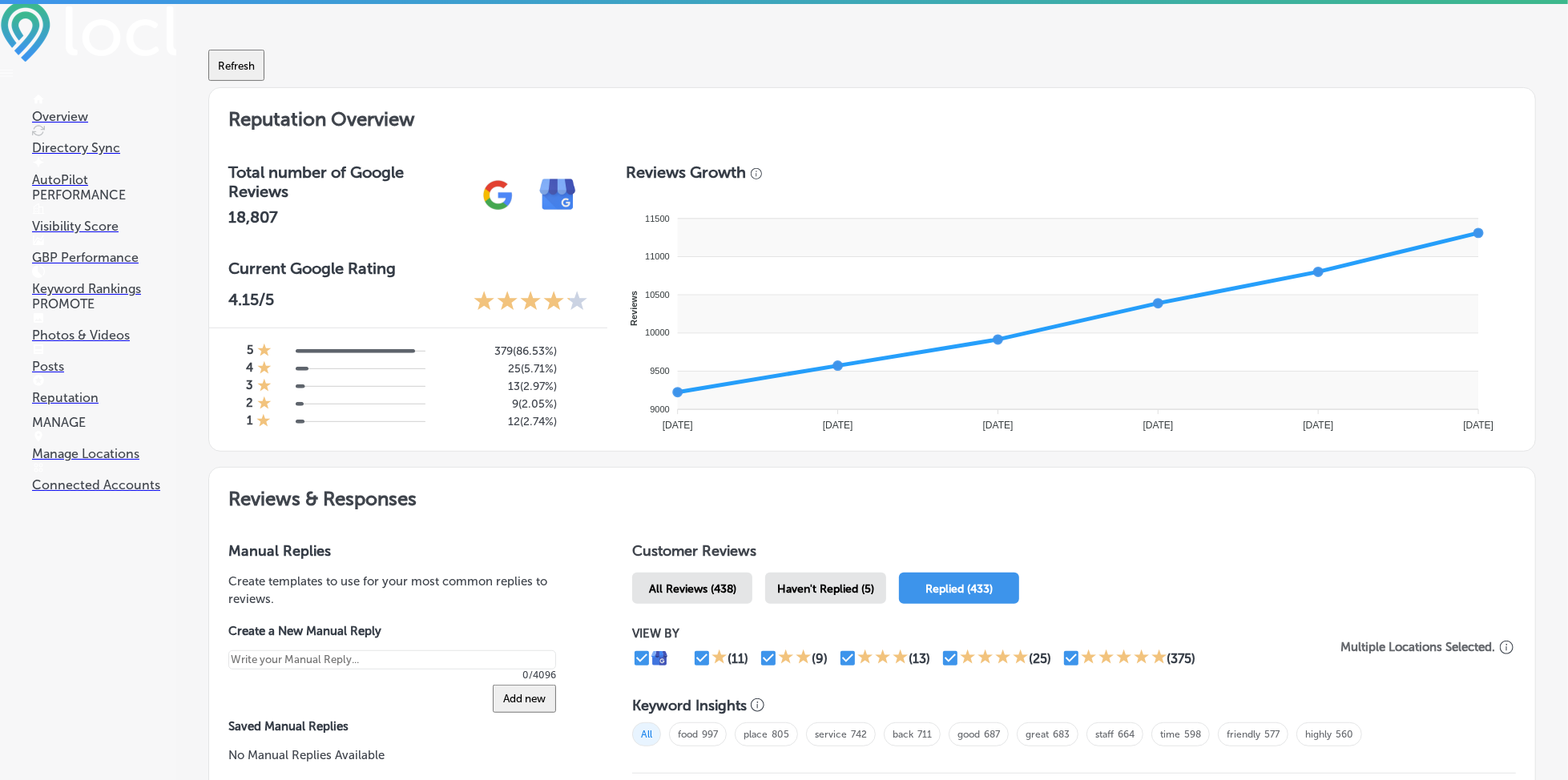
click at [837, 586] on span "Haven't Replied (5)" at bounding box center [826, 588] width 97 height 14
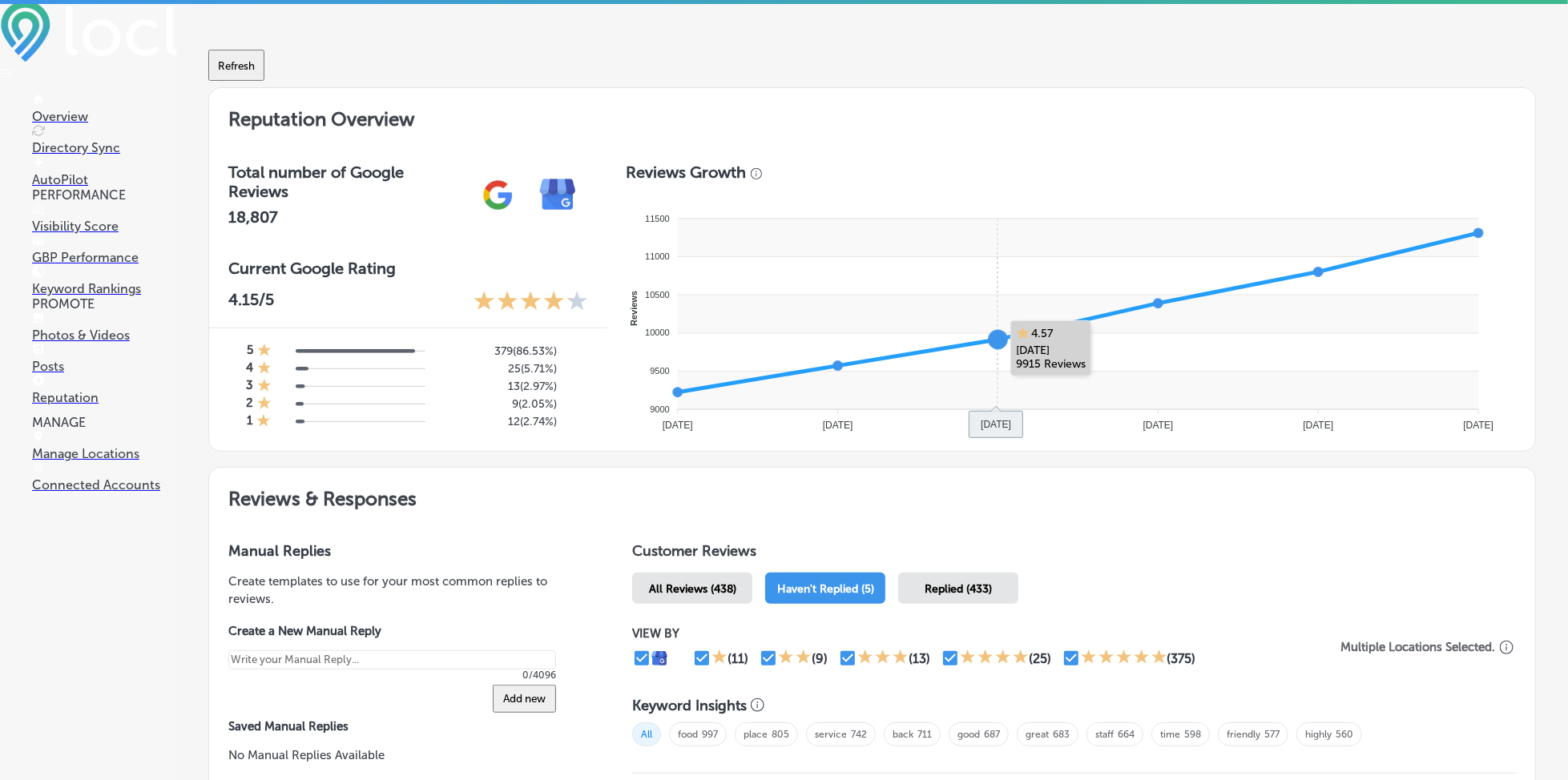
type textarea "x"
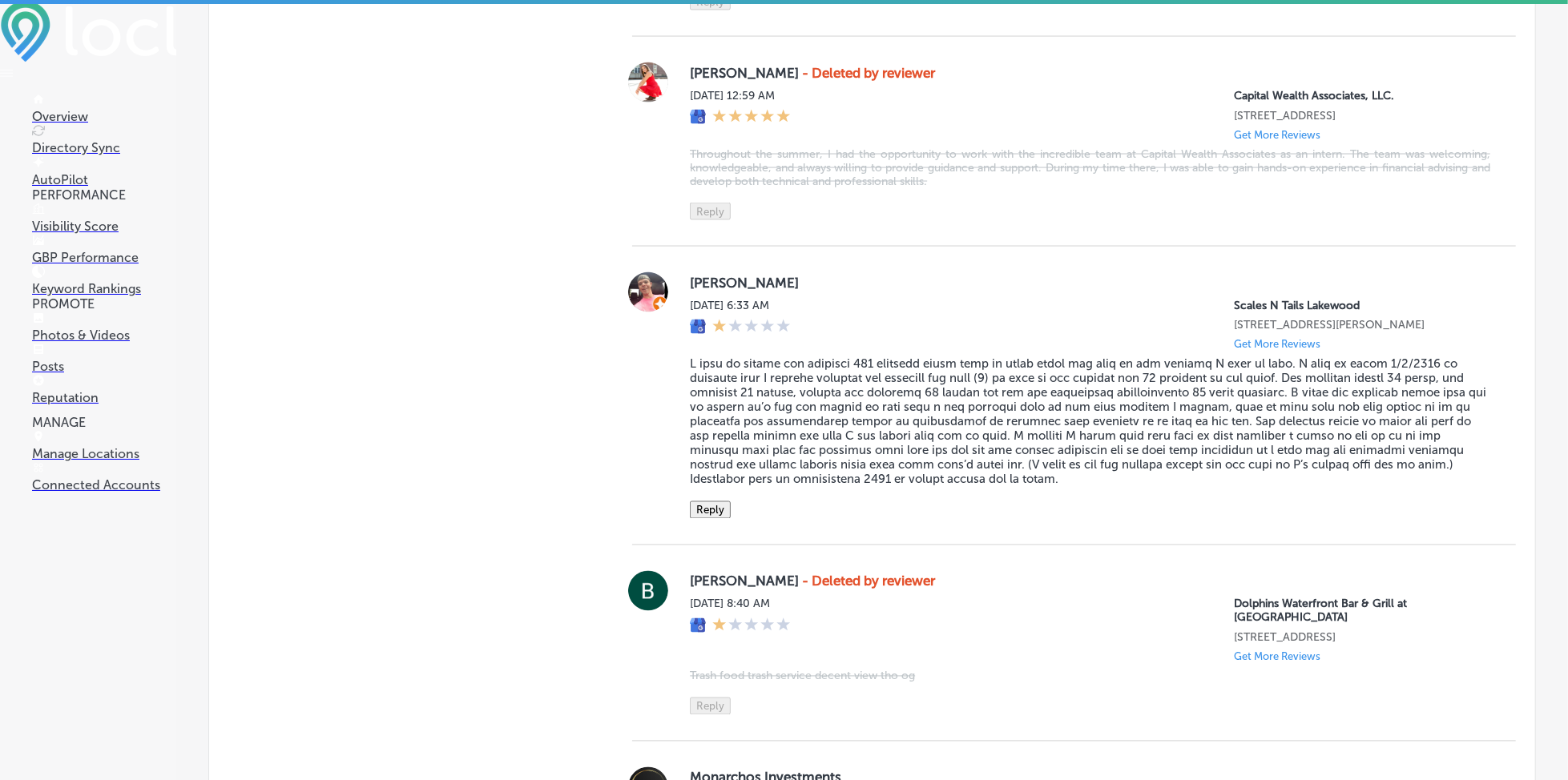
scroll to position [2029, 0]
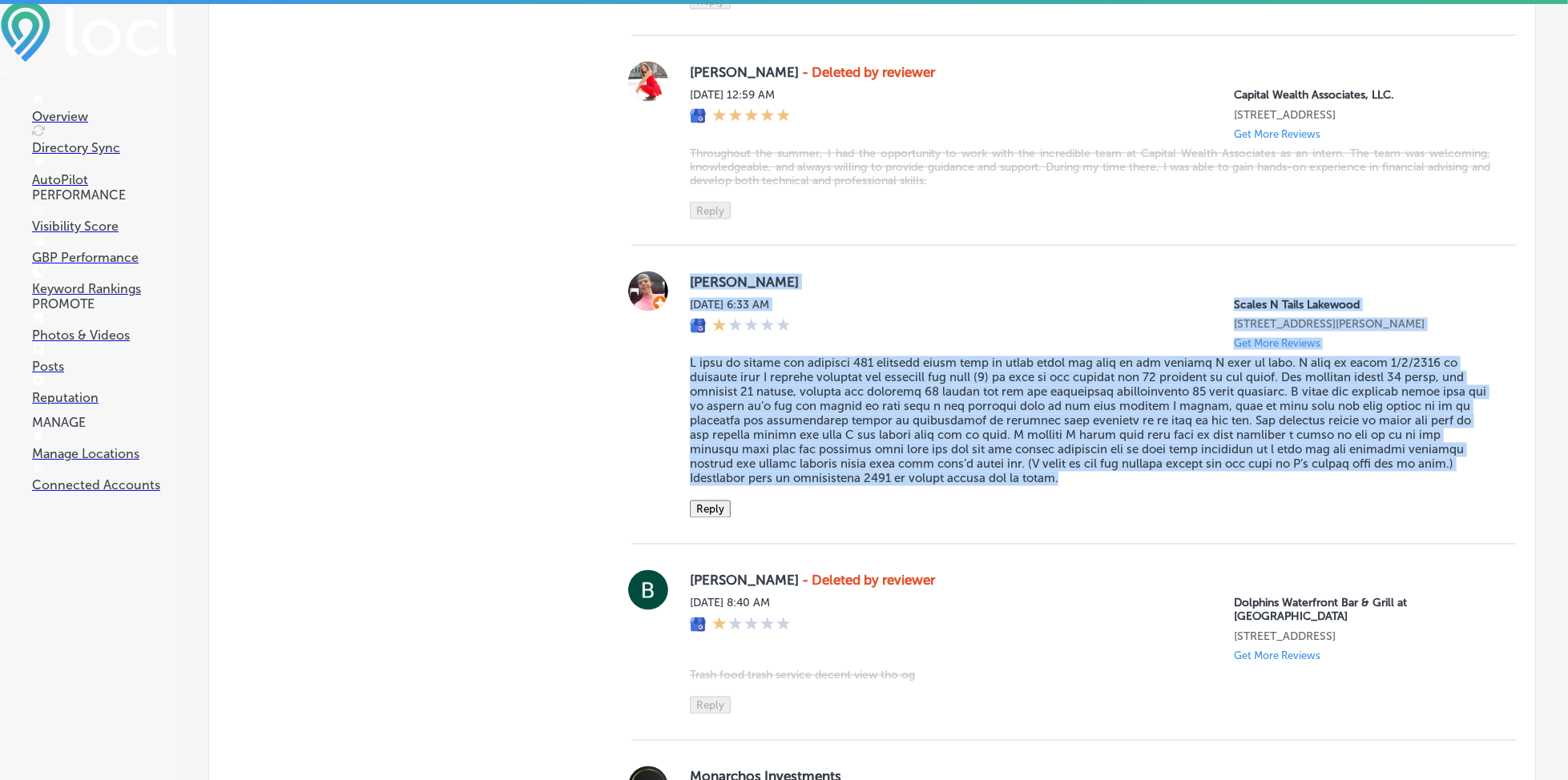
drag, startPoint x: 681, startPoint y: 308, endPoint x: 1159, endPoint y: 511, distance: 519.3
click at [1159, 511] on div "[PERSON_NAME] [DATE] 6:33 AM Scales [GEOGRAPHIC_DATA] [STREET_ADDRESS][PERSON_N…" at bounding box center [1073, 394] width 883 height 247
copy div "Lore Ipsumdol Sit, Ame 1, 5605 0:77 CO Adipis E Seddo Eiusmodt 7658 Incididun U…"
click at [715, 518] on button "Reply" at bounding box center [710, 509] width 41 height 17
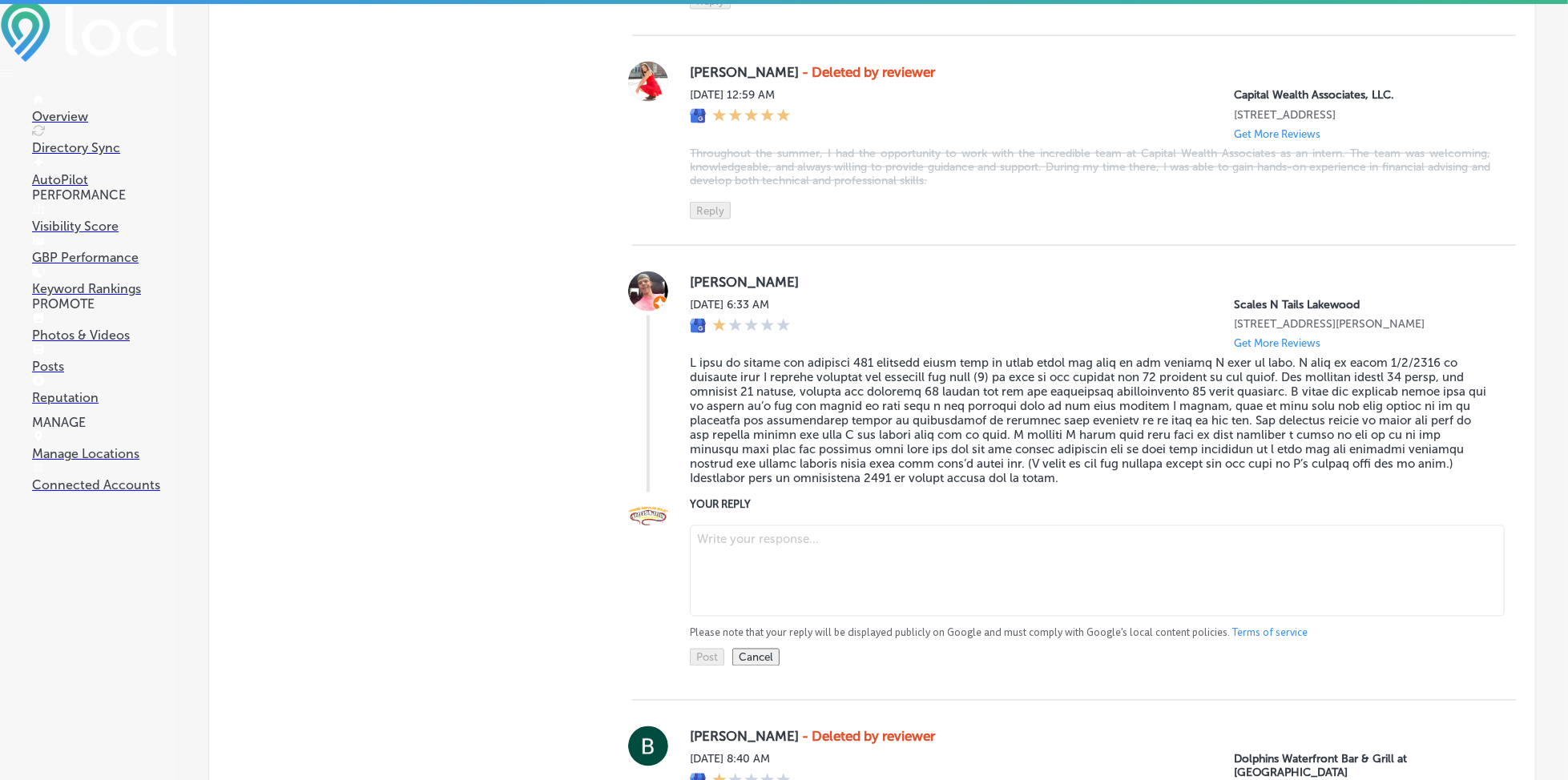
click at [730, 610] on textarea at bounding box center [1097, 570] width 815 height 91
paste textarea "Thank you for your feedback, [PERSON_NAME]. We apologize for the issue with the…"
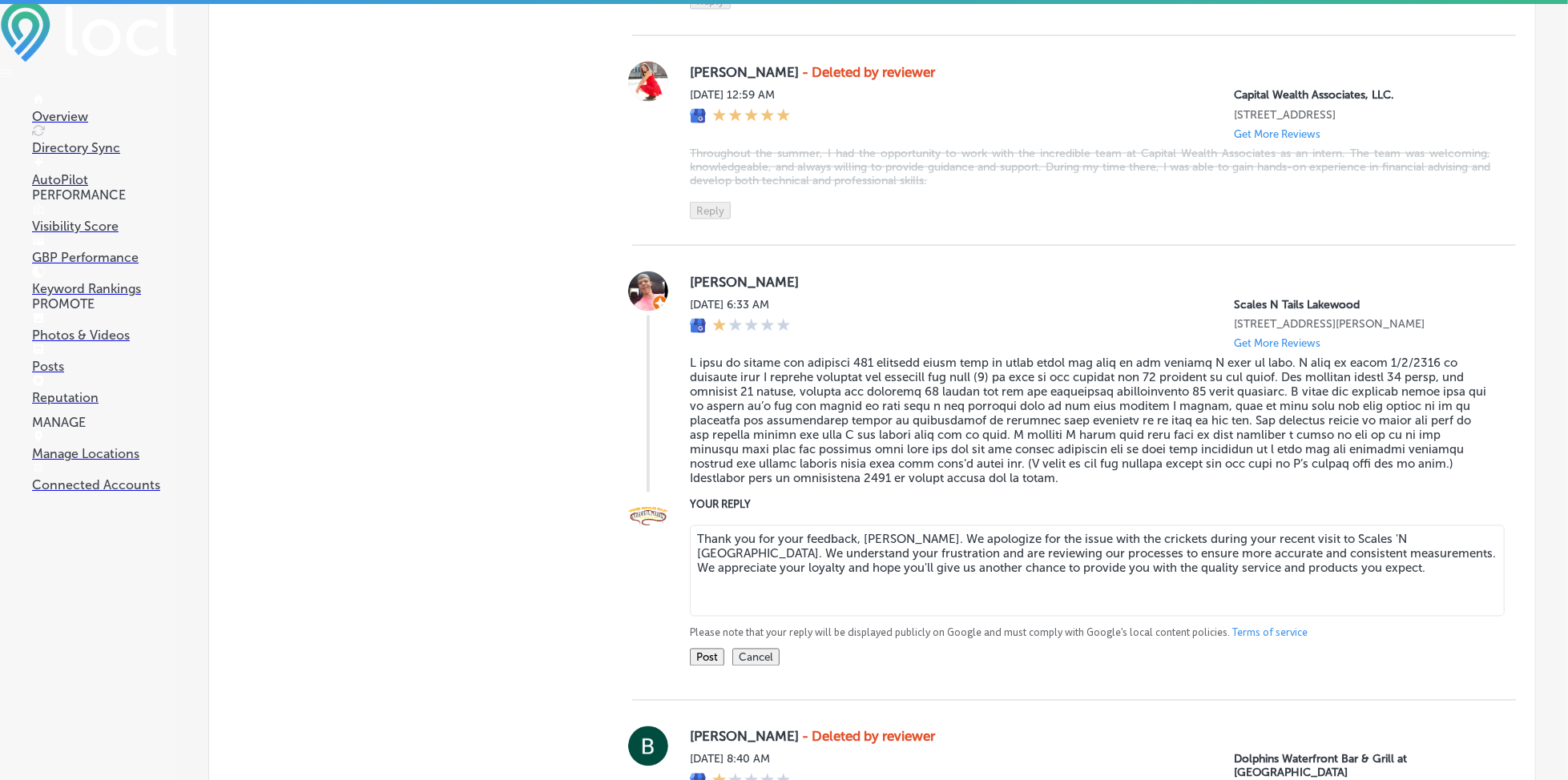
type textarea "Thank you for your feedback, [PERSON_NAME]. We apologize for the issue with the…"
click at [704, 666] on button "Post" at bounding box center [707, 657] width 34 height 17
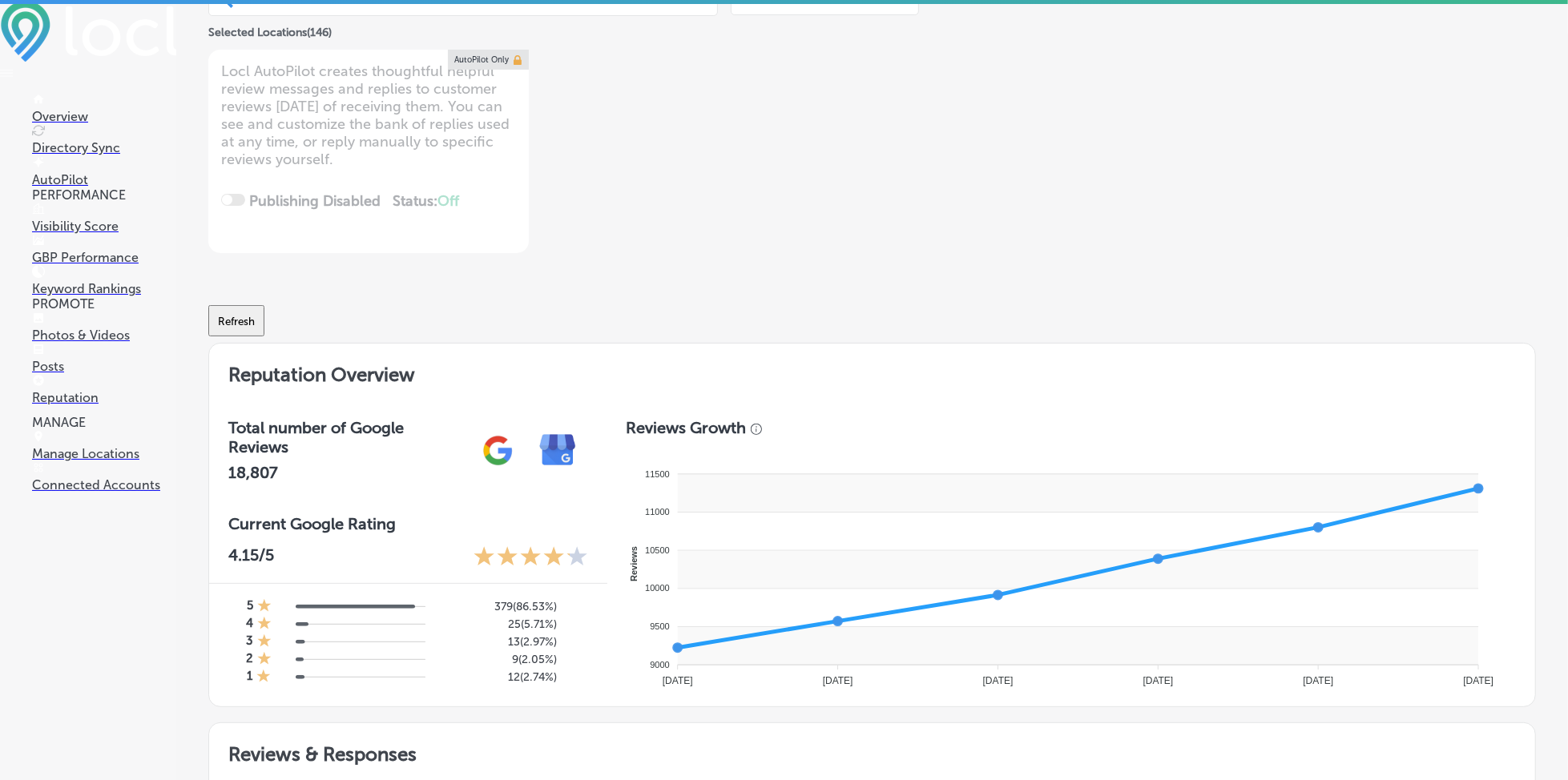
scroll to position [0, 0]
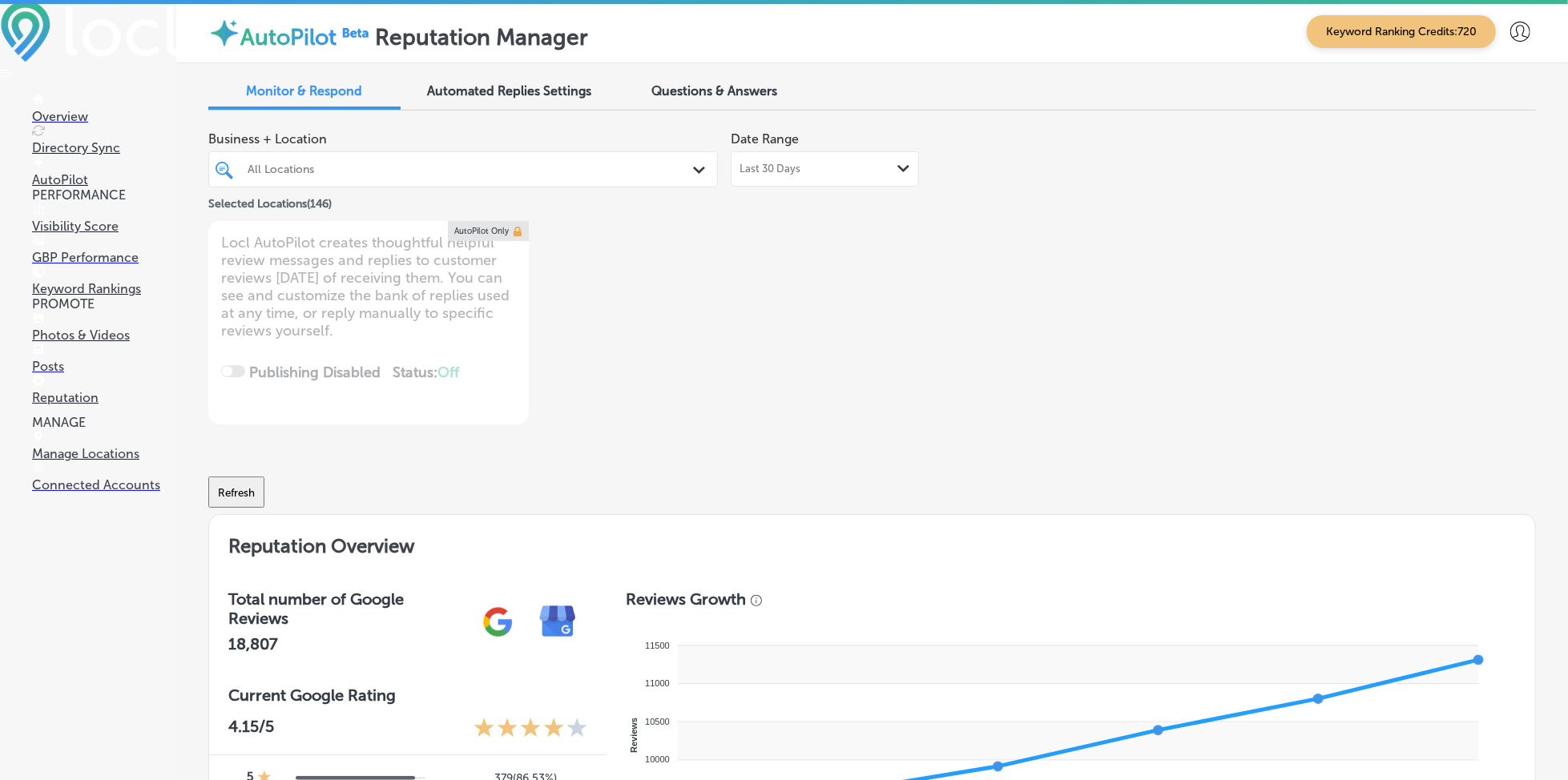
click at [365, 166] on div "All Locations" at bounding box center [471, 169] width 447 height 14
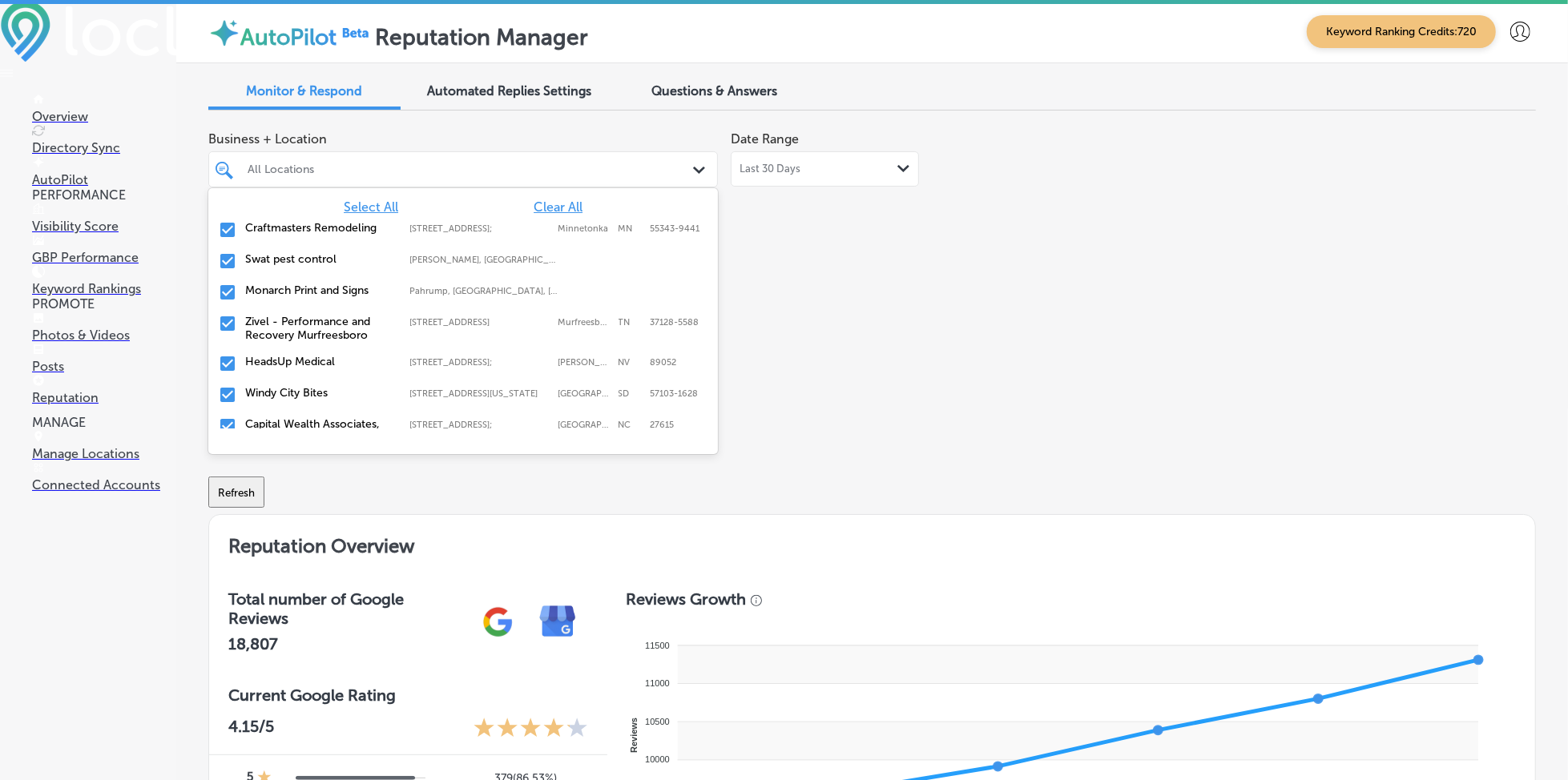
click at [542, 201] on span "Clear All" at bounding box center [558, 207] width 49 height 15
type textarea "x"
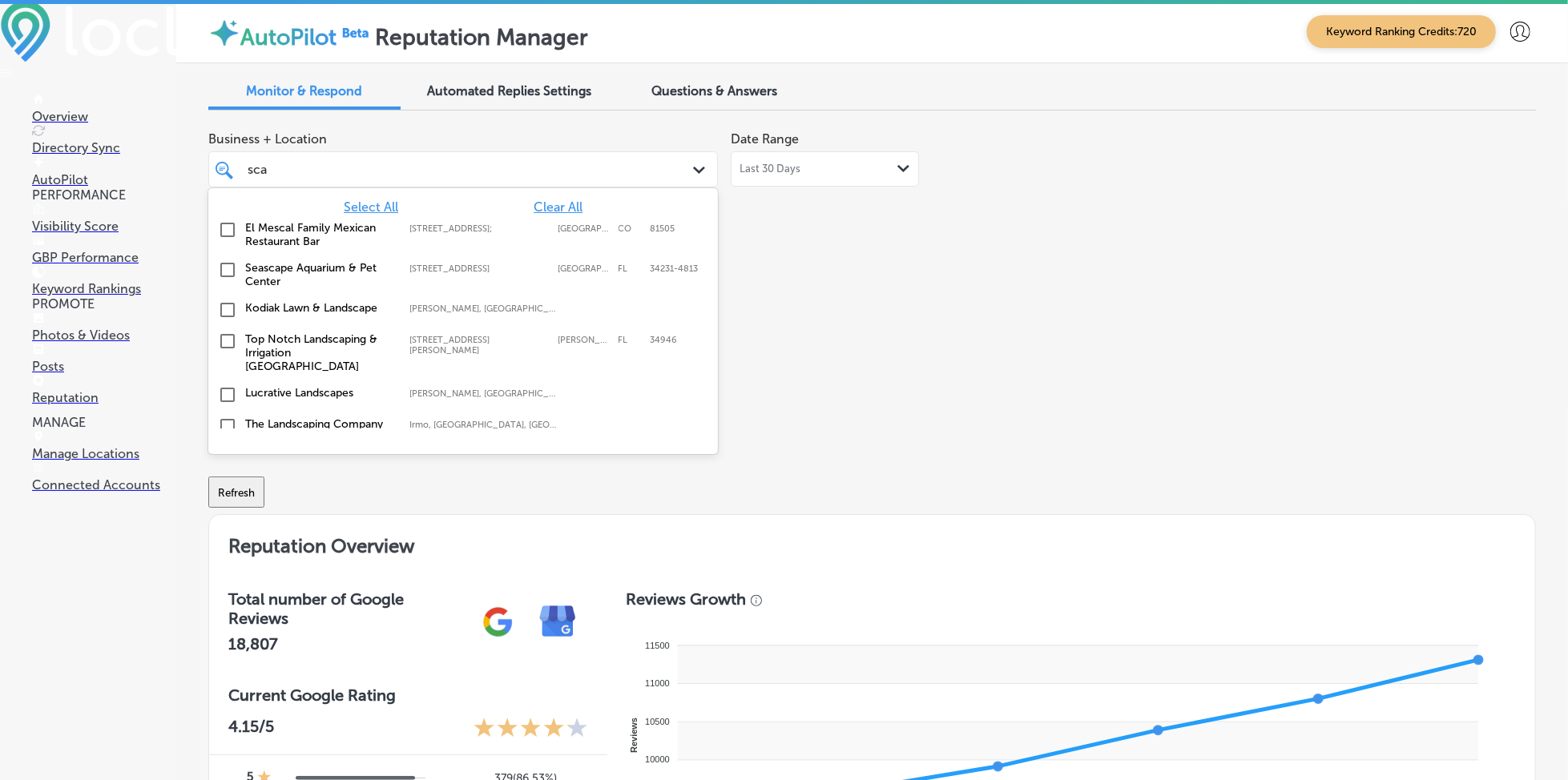
type input "scal"
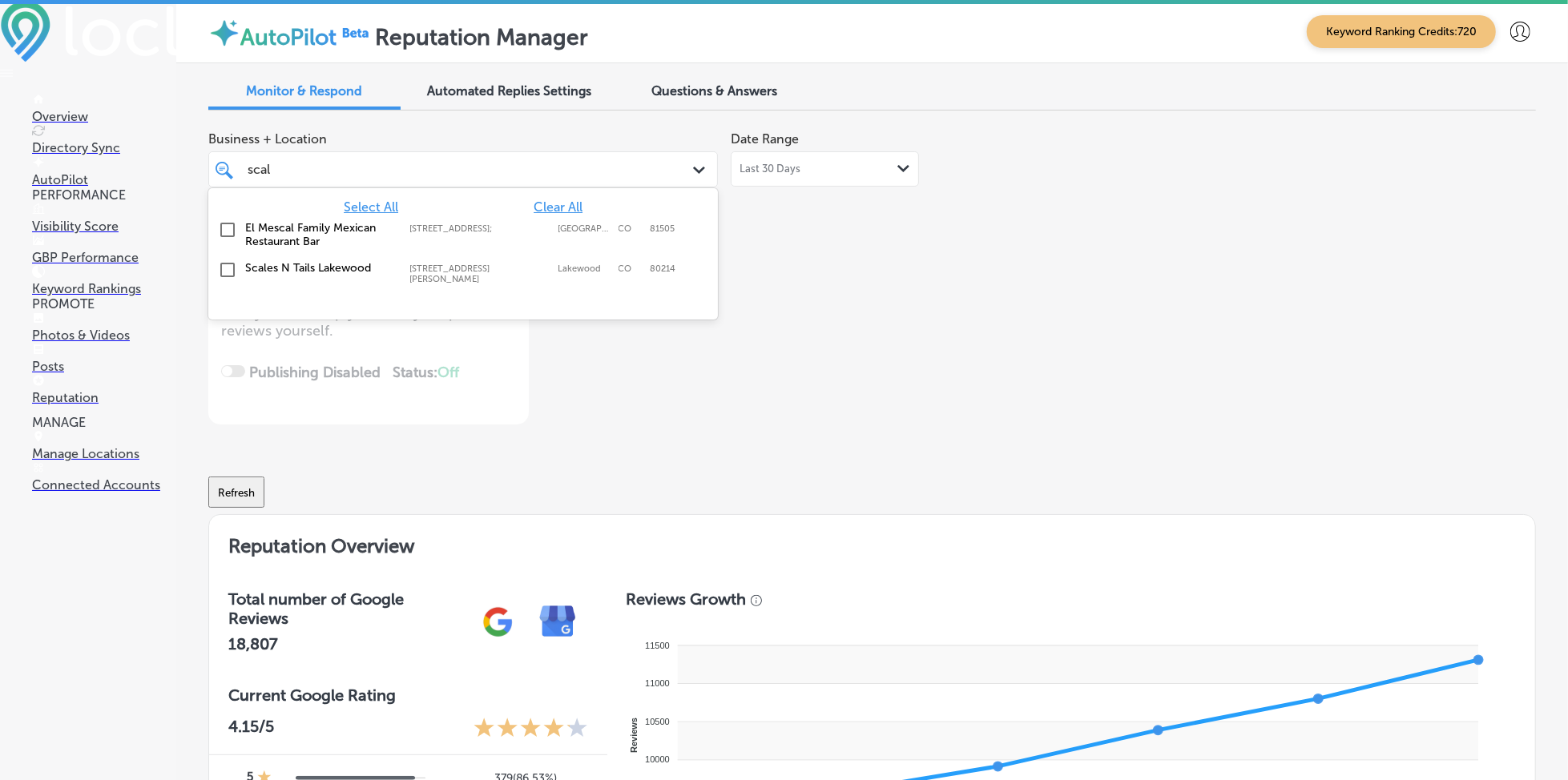
click at [485, 273] on div "Scales N Tails [GEOGRAPHIC_DATA] [STREET_ADDRESS][GEOGRAPHIC_DATA][PERSON_NAME]…" at bounding box center [463, 272] width 496 height 30
type textarea "x"
type input "scal"
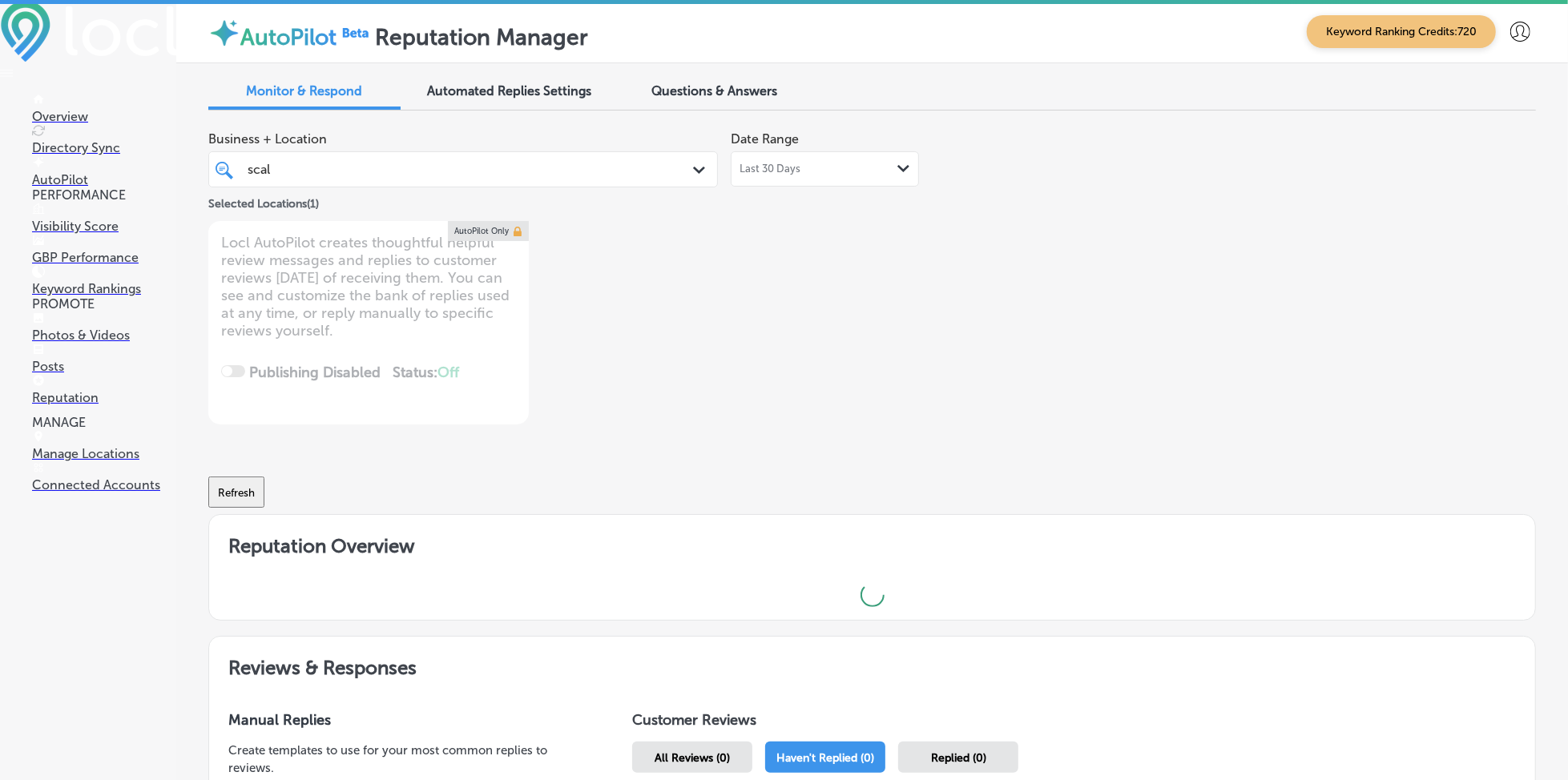
click at [794, 284] on div "Business + Location scal scal Path Created with Sketch. Selected Locations ( 1 …" at bounding box center [606, 273] width 797 height 301
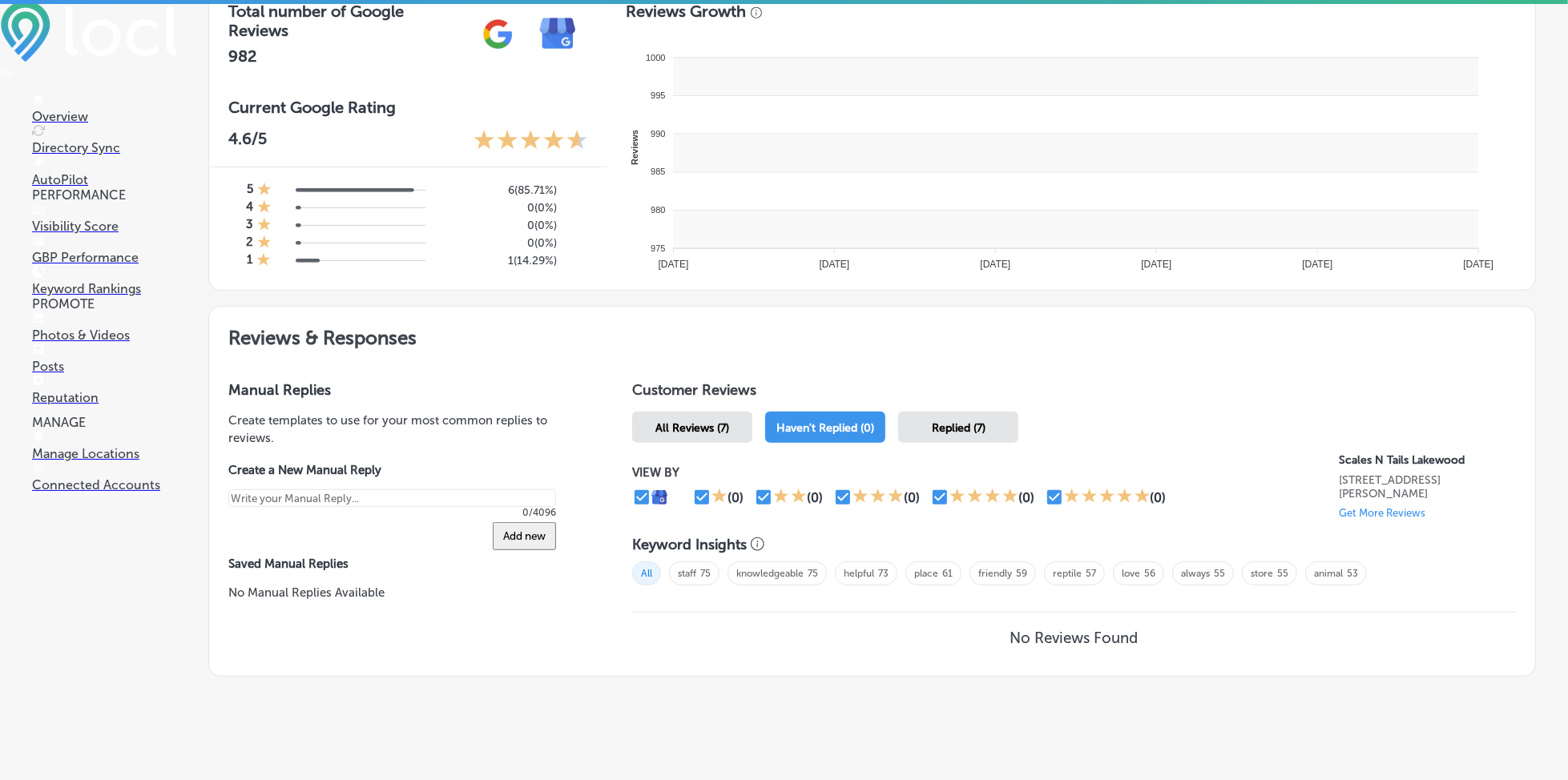
scroll to position [604, 0]
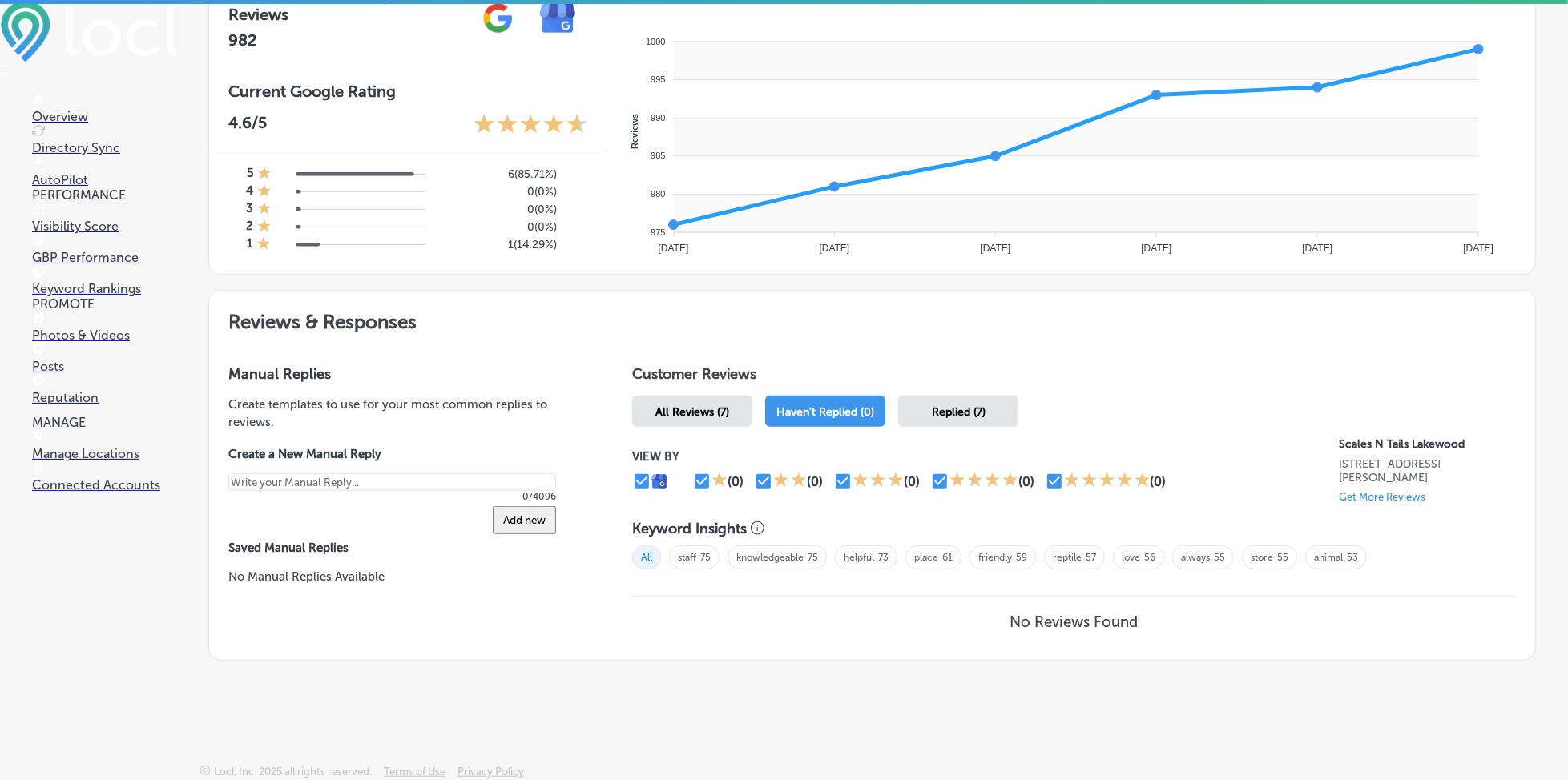
click at [980, 415] on div "Replied (7)" at bounding box center [958, 411] width 120 height 32
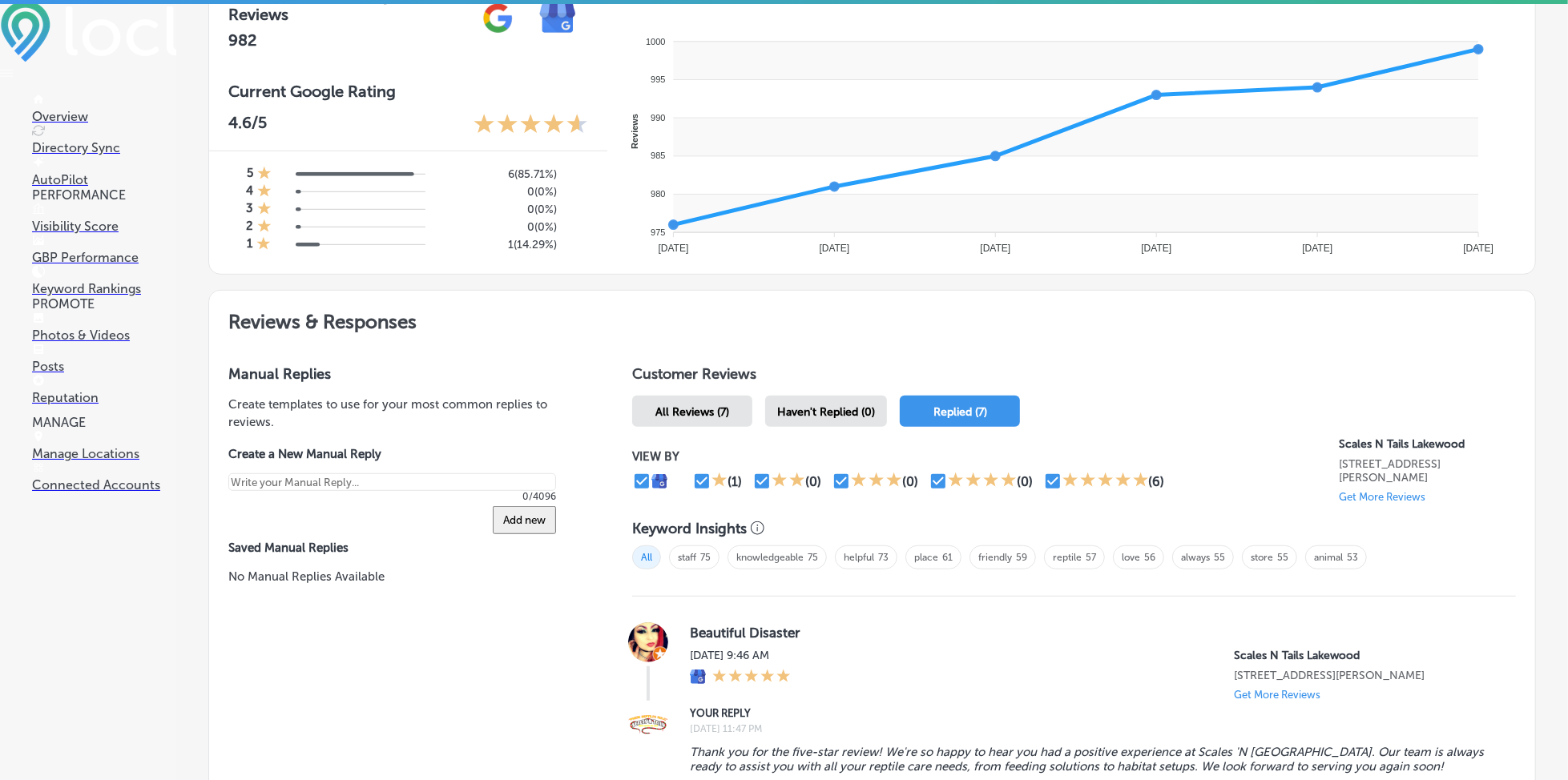
type textarea "x"
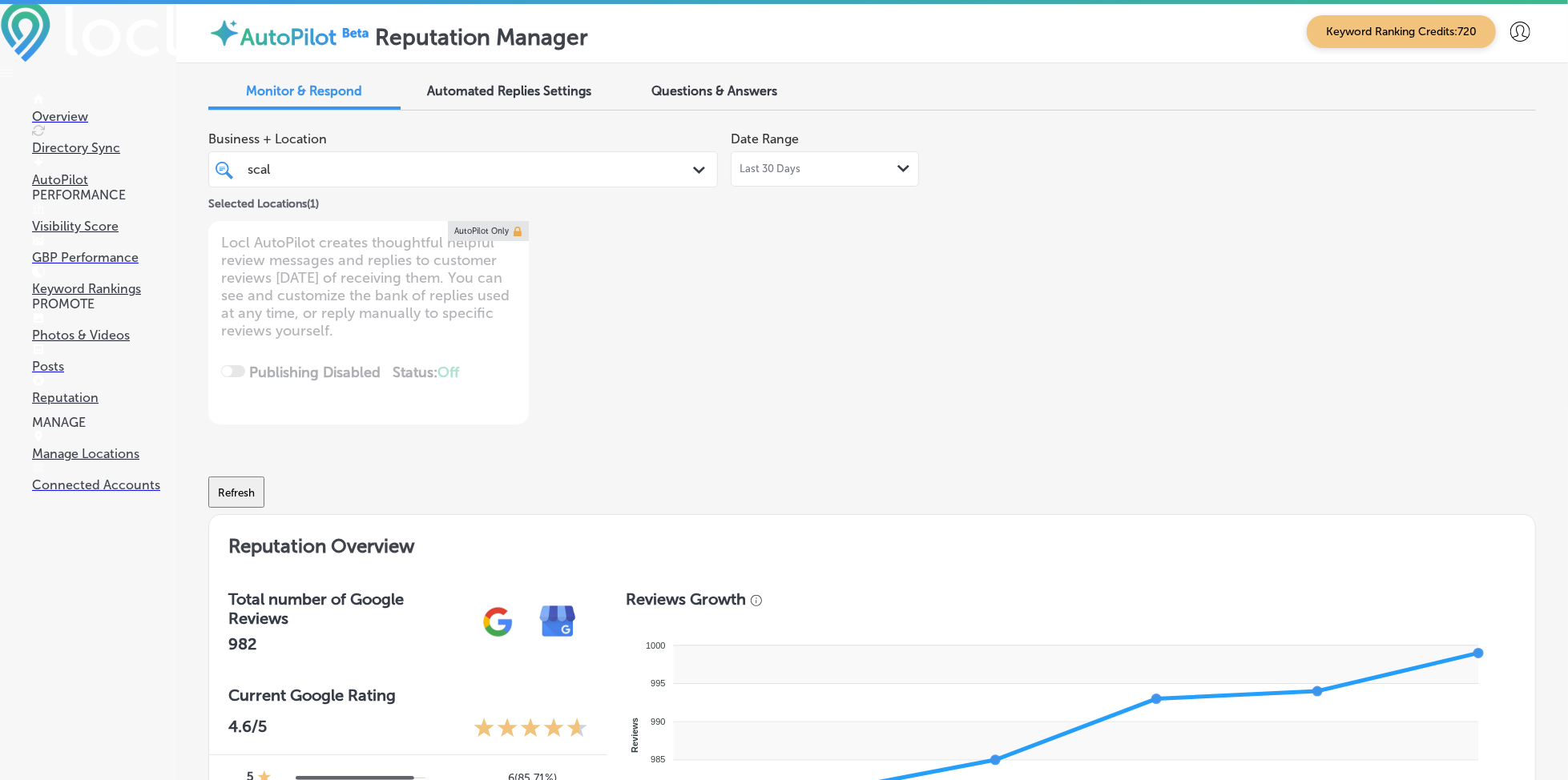
click at [697, 93] on span "Questions & Answers" at bounding box center [714, 90] width 126 height 15
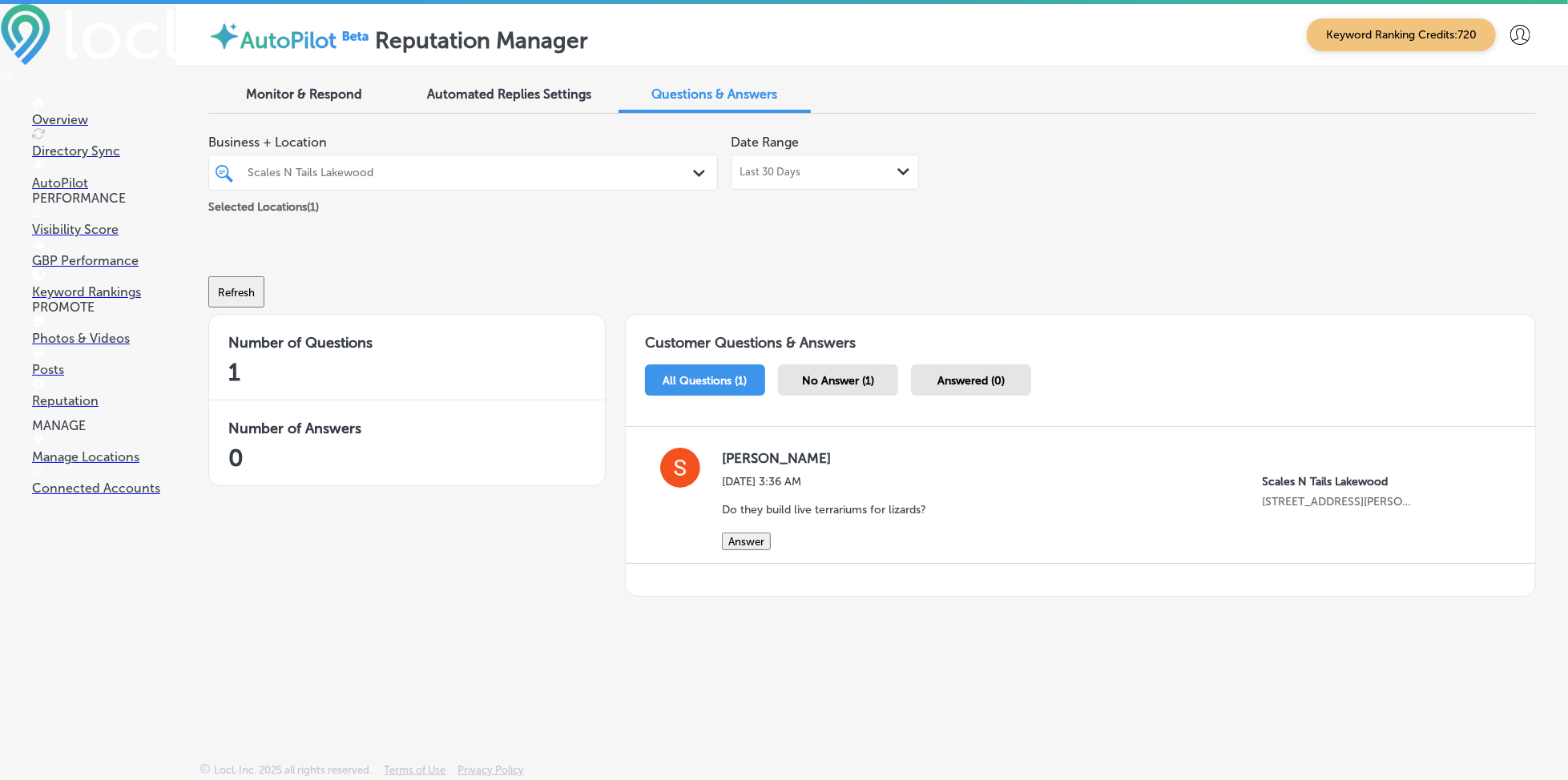
click at [419, 172] on div "Scales N Tails Lakewood" at bounding box center [471, 172] width 447 height 14
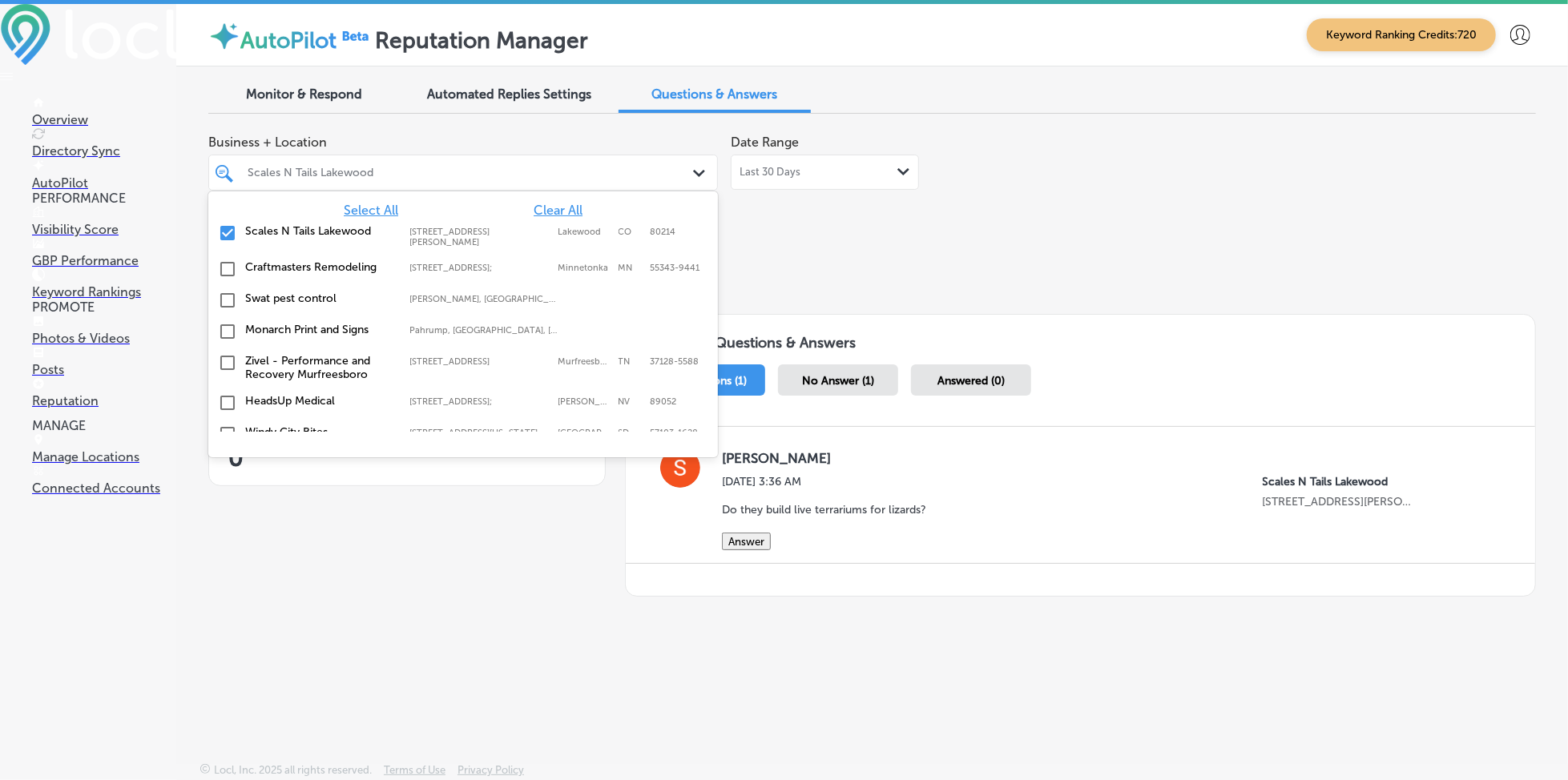
click at [380, 206] on span "Select All" at bounding box center [371, 210] width 54 height 15
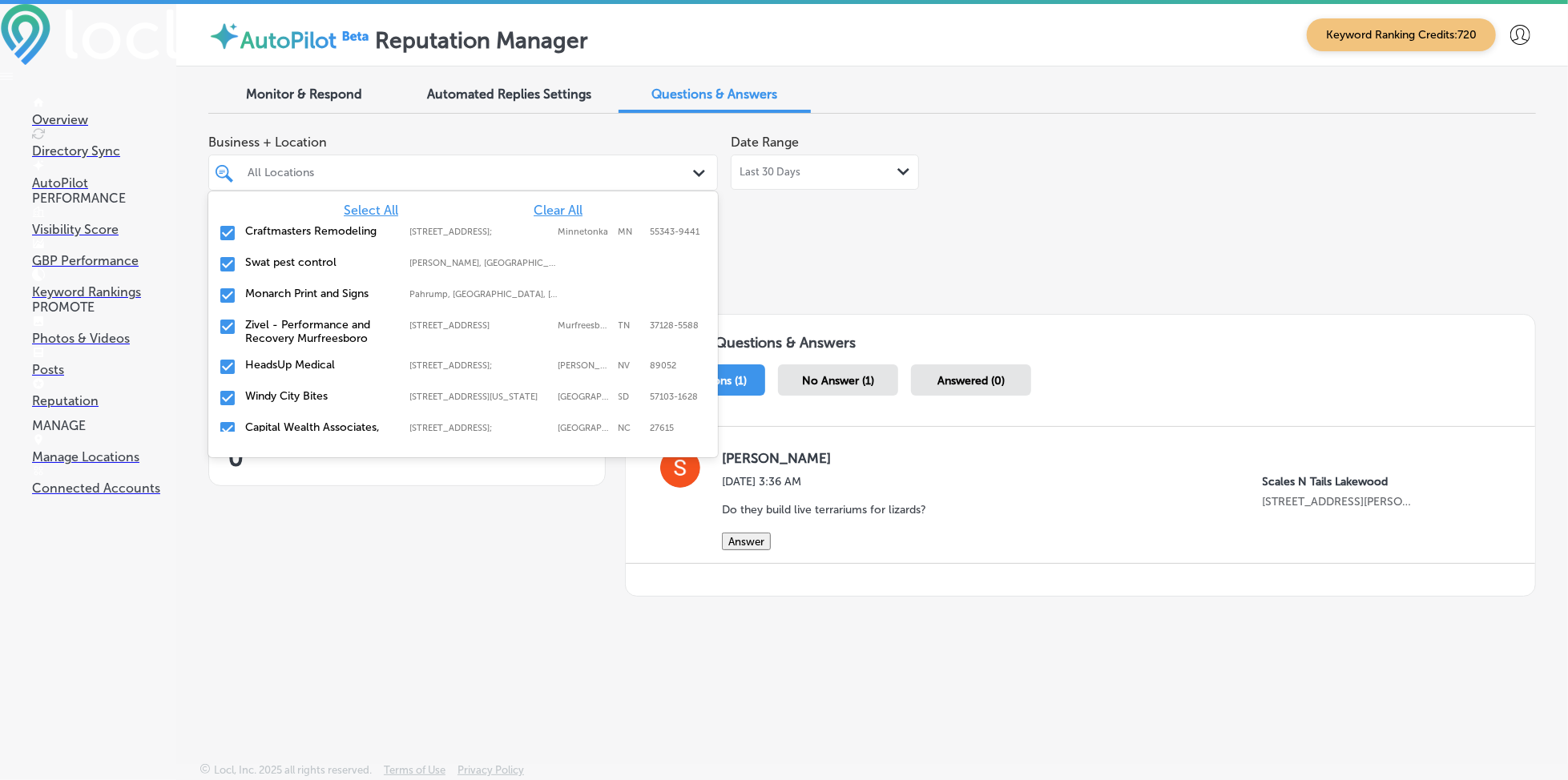
click at [1161, 127] on div "Business + Location option focused, 1 of 147. 147 results available. Use Up and…" at bounding box center [872, 175] width 1327 height 98
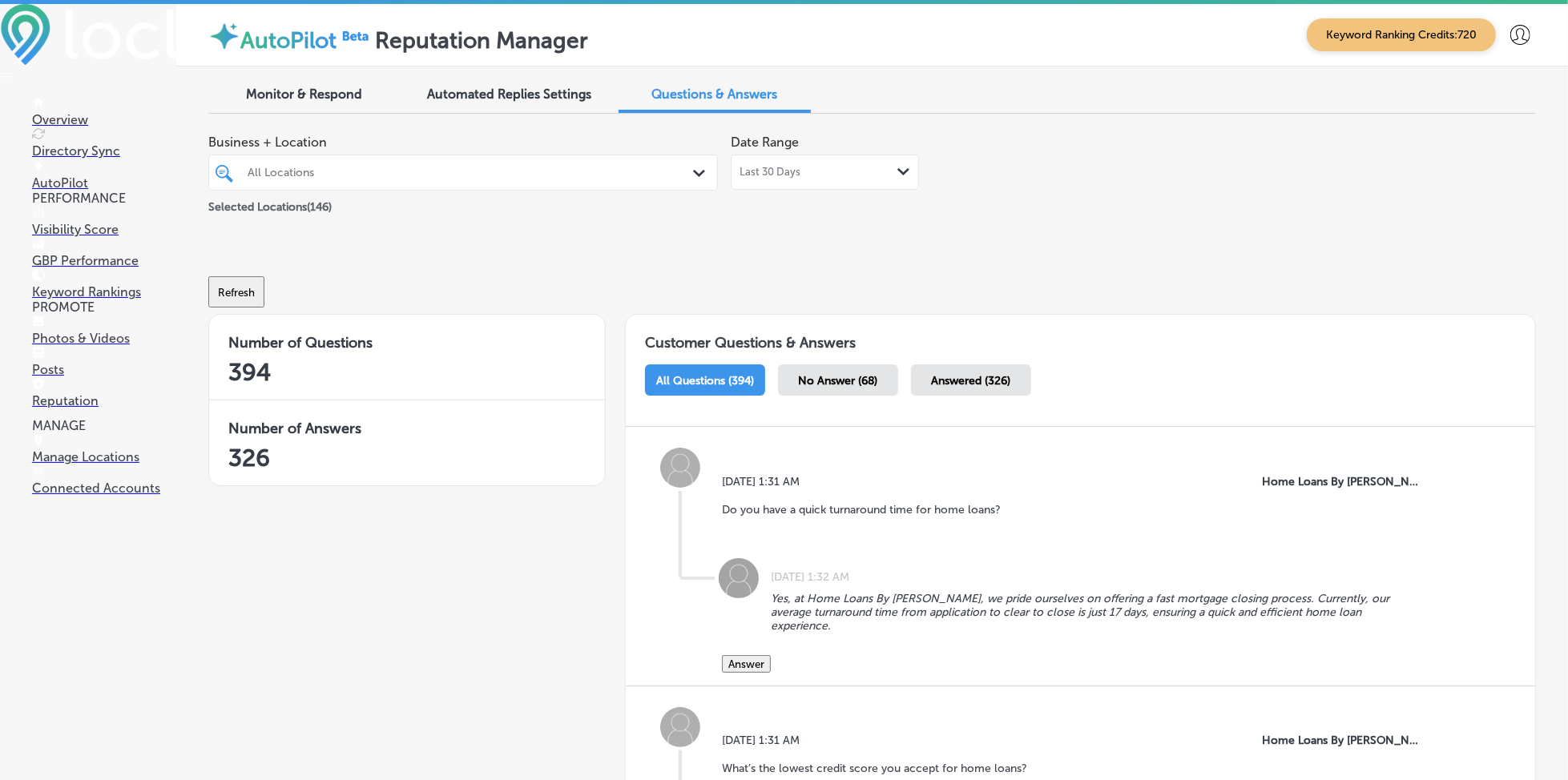
drag, startPoint x: 440, startPoint y: 167, endPoint x: 495, endPoint y: 185, distance: 57.9
click at [440, 166] on div "All Locations" at bounding box center [471, 172] width 447 height 14
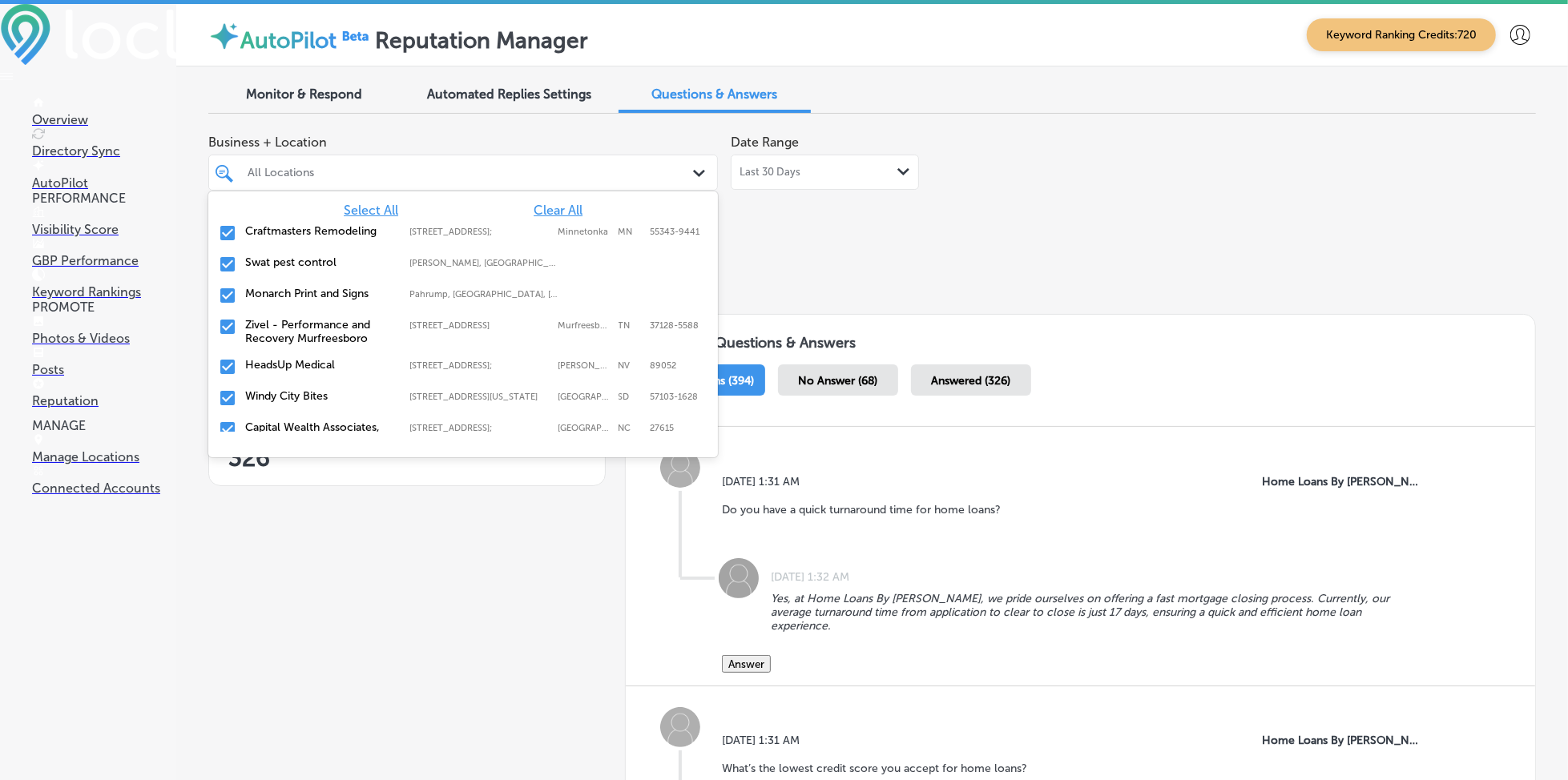
click at [539, 205] on span "Clear All" at bounding box center [558, 210] width 49 height 15
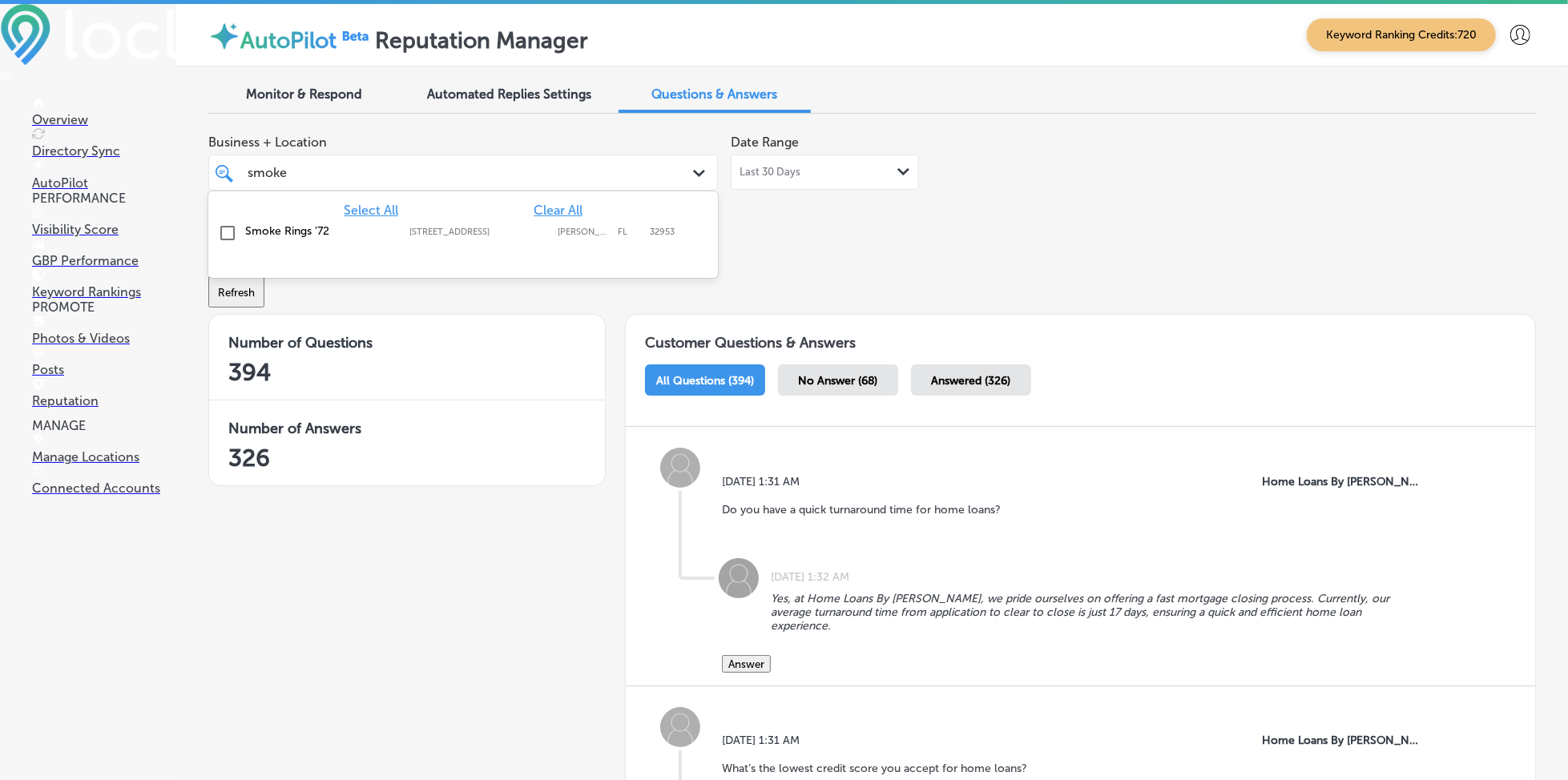
click at [535, 230] on label "[STREET_ADDRESS]" at bounding box center [480, 232] width 141 height 11
type input "smoke"
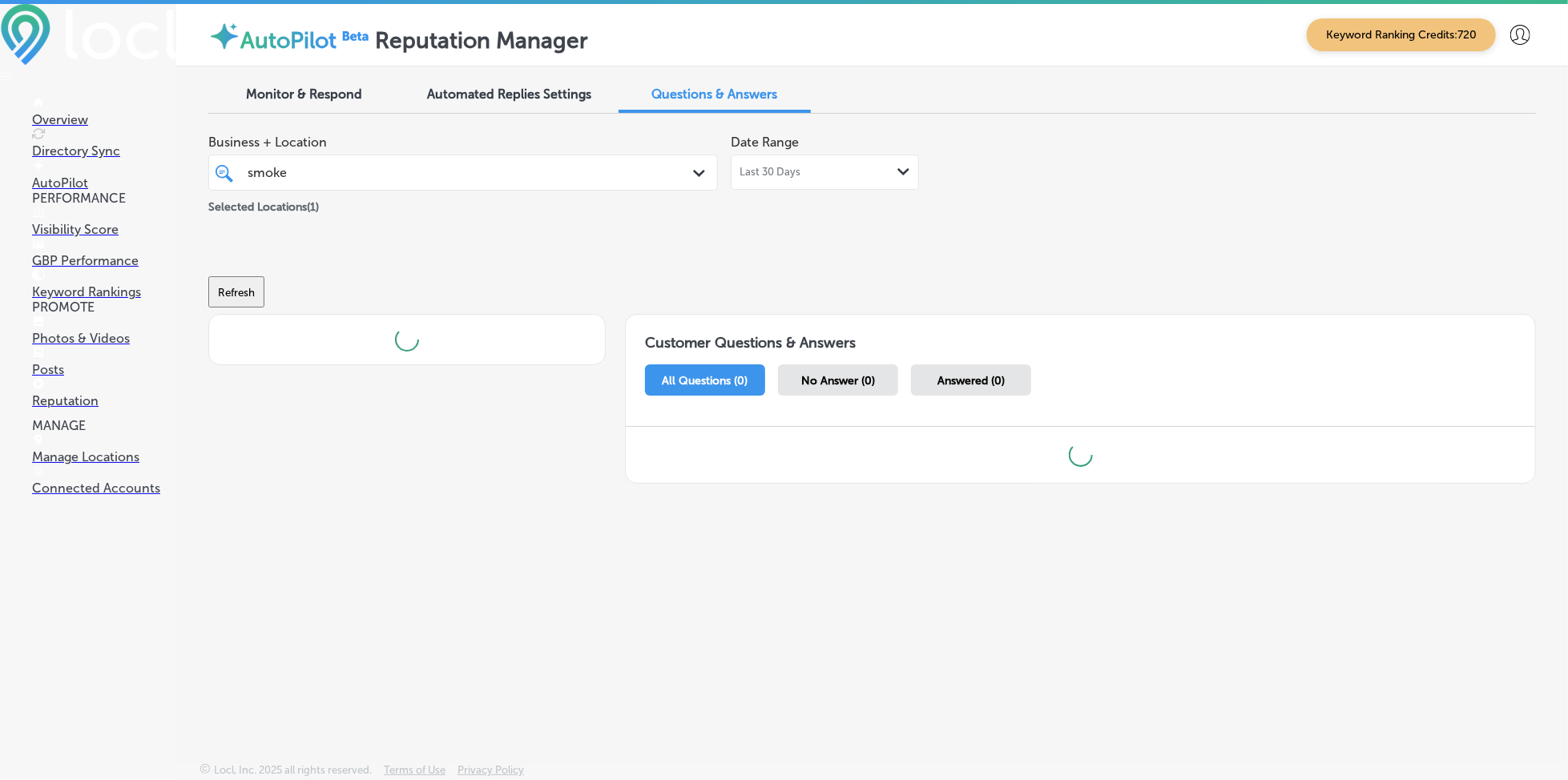
click at [872, 225] on div "Business + Location smoke smoke Path Created with Sketch. Selected Locations ( …" at bounding box center [872, 313] width 1327 height 372
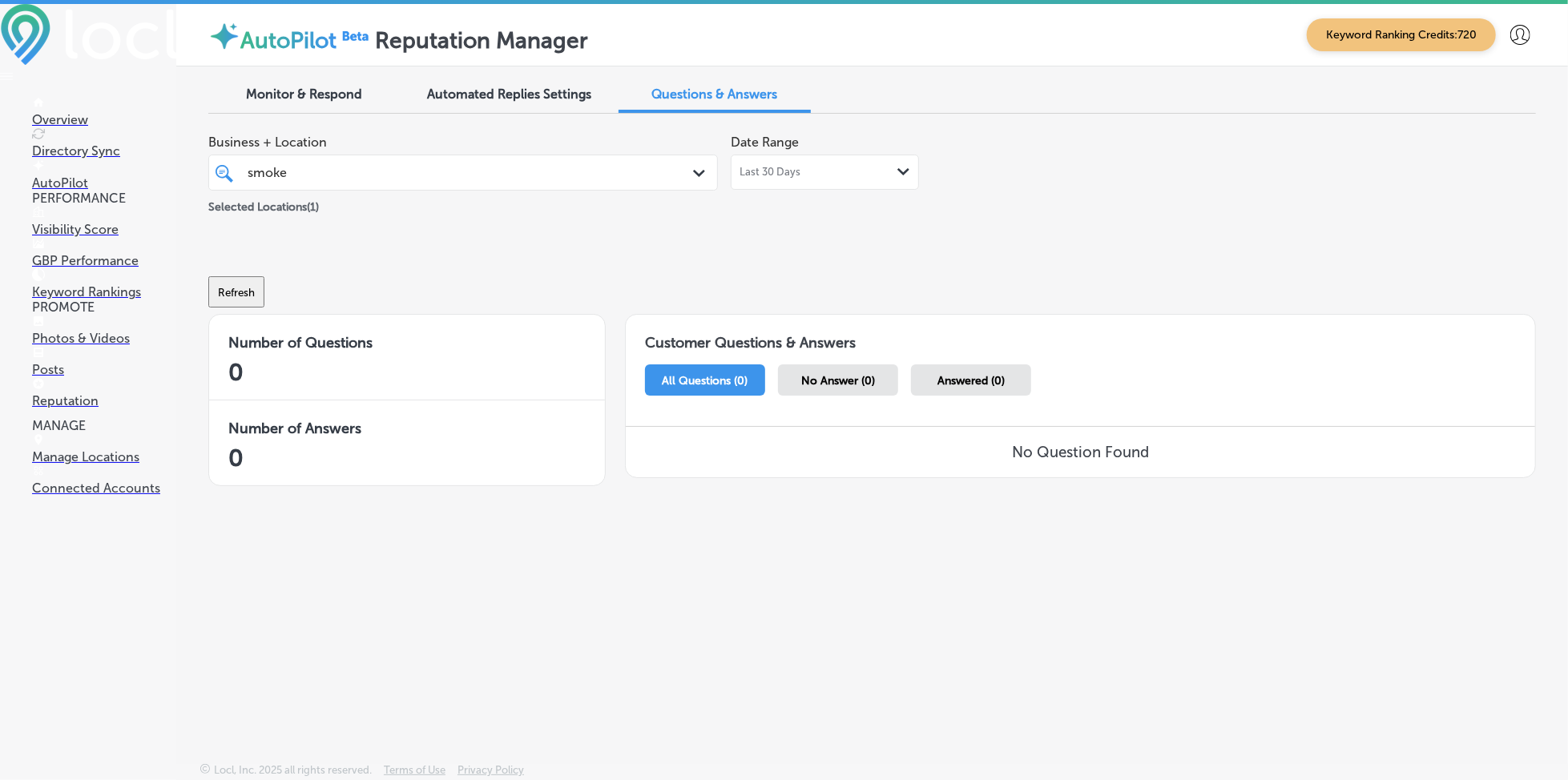
click at [846, 374] on span "No Answer (0)" at bounding box center [838, 381] width 74 height 14
click at [969, 390] on div "Answered (0)" at bounding box center [971, 380] width 120 height 32
